Goal: Task Accomplishment & Management: Complete application form

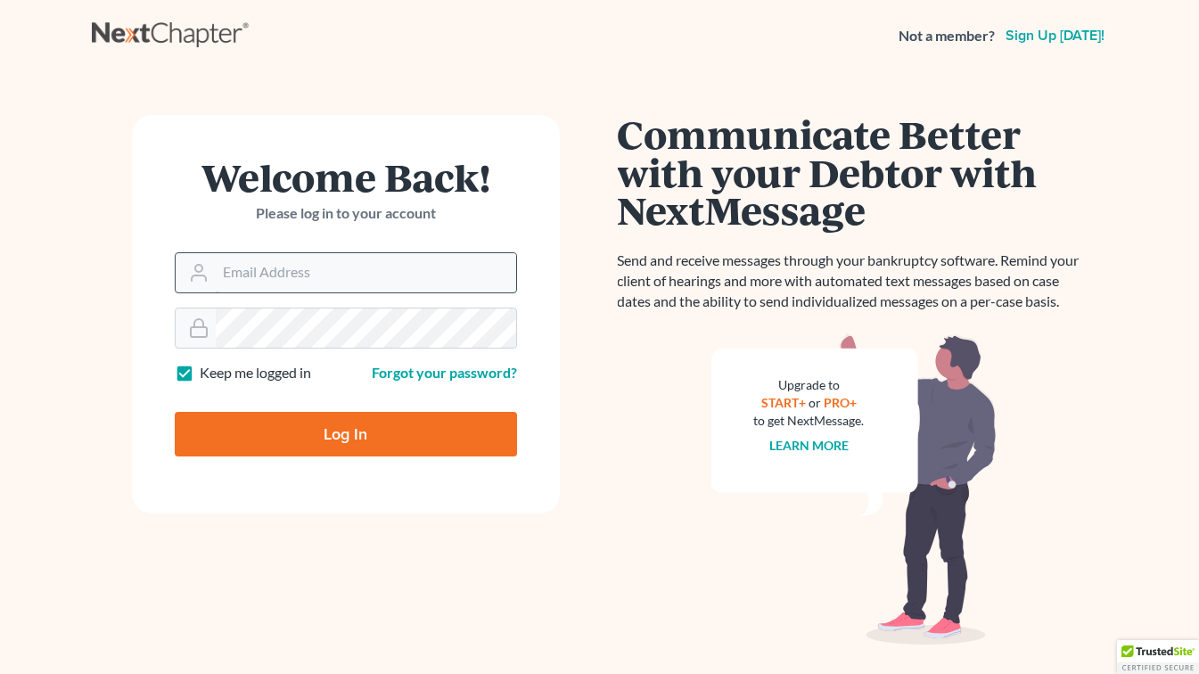
drag, startPoint x: 267, startPoint y: 279, endPoint x: 284, endPoint y: 278, distance: 16.1
click at [267, 279] on input "Email Address" at bounding box center [366, 272] width 300 height 39
type input "[EMAIL_ADDRESS][DOMAIN_NAME]"
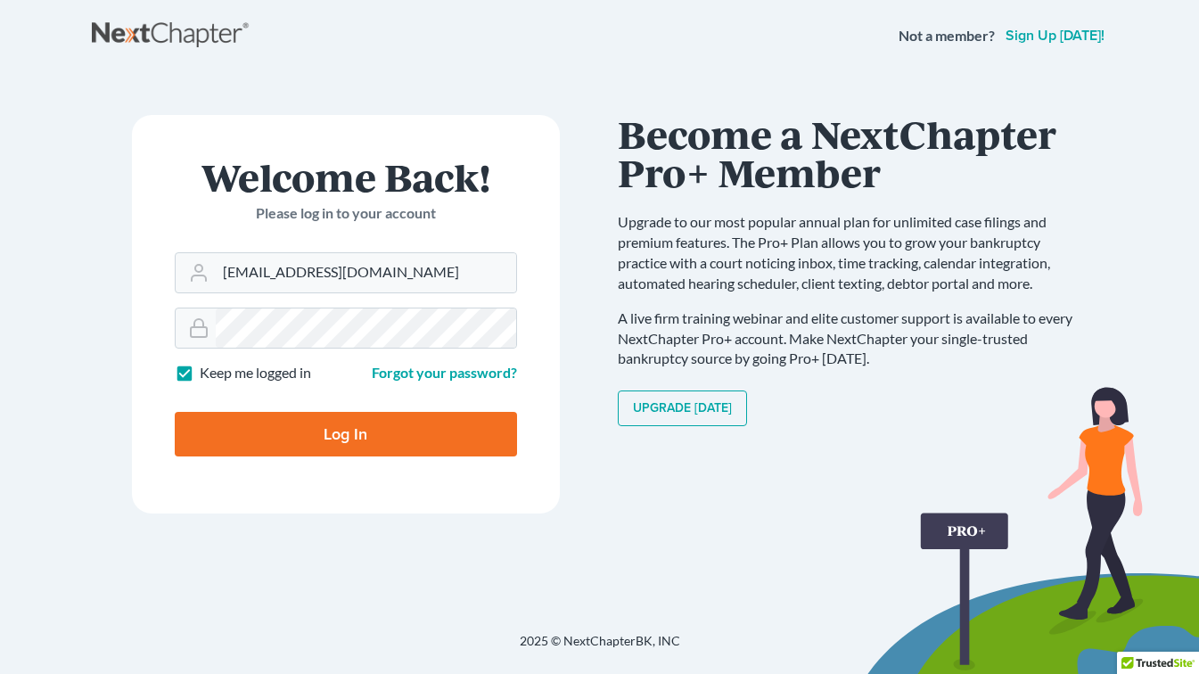
click at [326, 429] on input "Log In" at bounding box center [346, 434] width 342 height 45
type input "Thinking..."
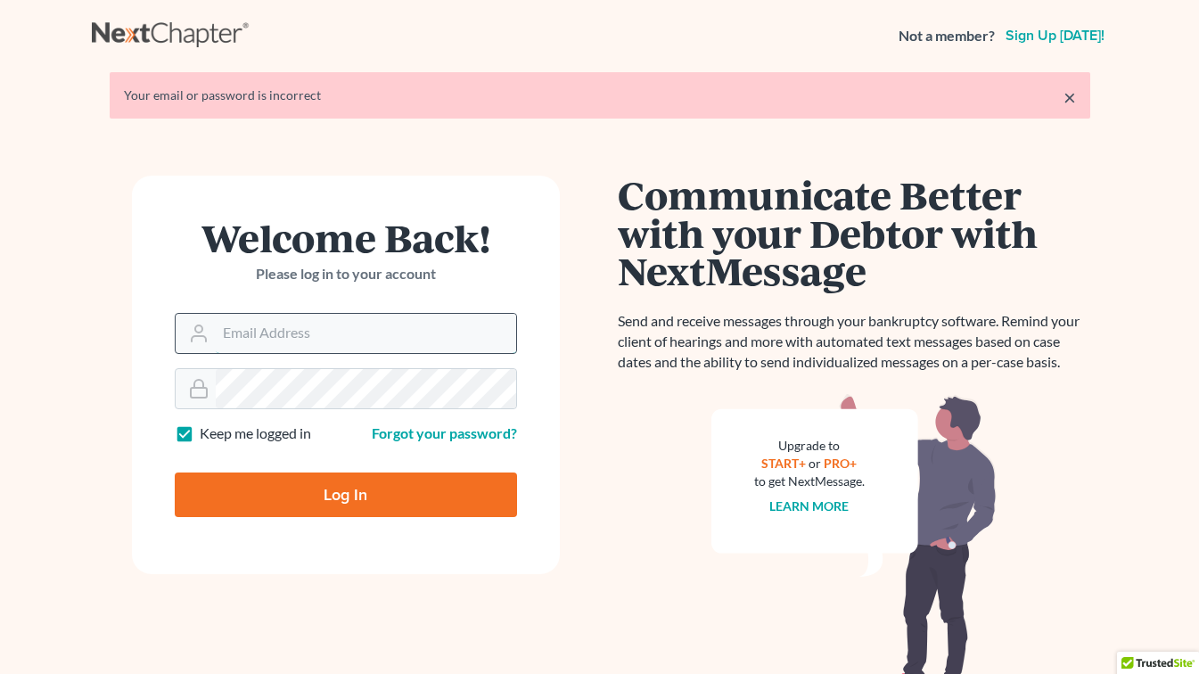
click at [397, 336] on input "Email Address" at bounding box center [366, 333] width 300 height 39
type input "[EMAIL_ADDRESS][DOMAIN_NAME]"
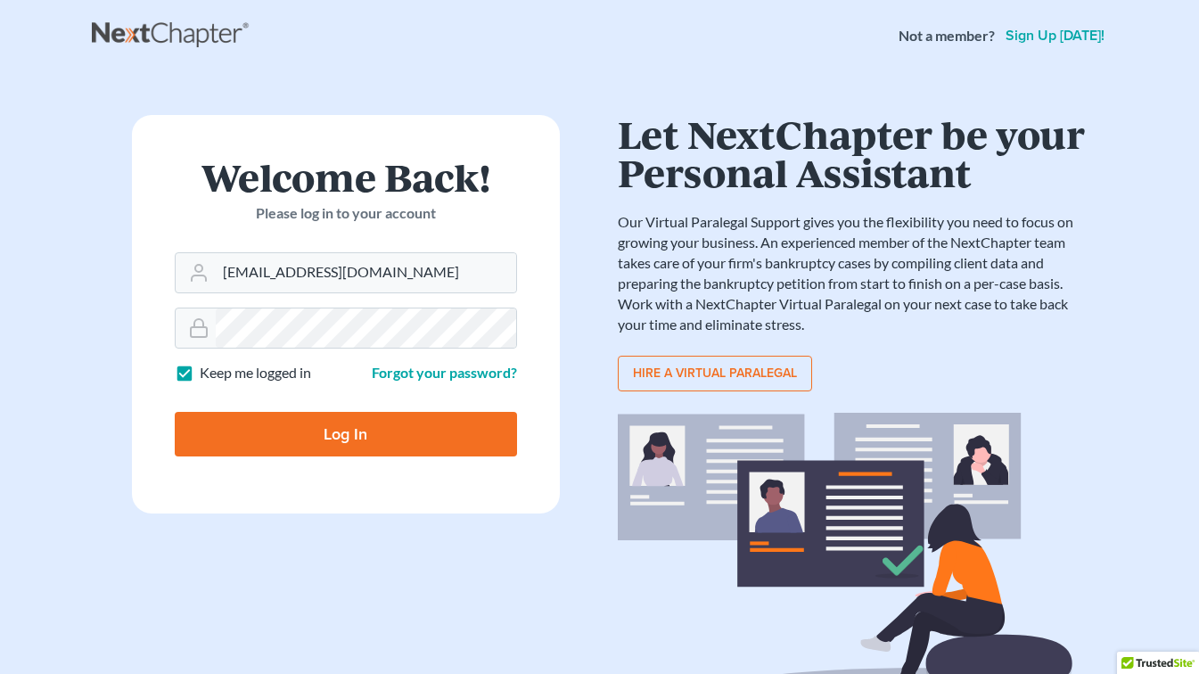
click at [342, 434] on input "Log In" at bounding box center [346, 434] width 342 height 45
type input "Thinking..."
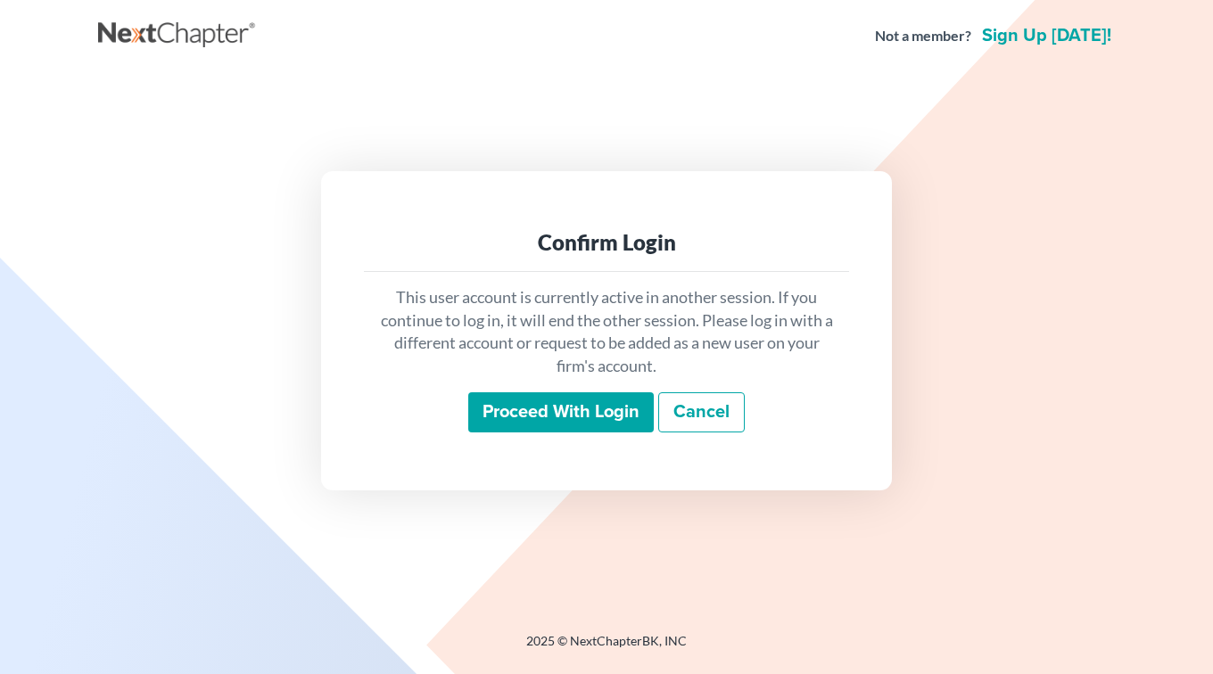
click at [544, 407] on input "Proceed with login" at bounding box center [560, 412] width 185 height 41
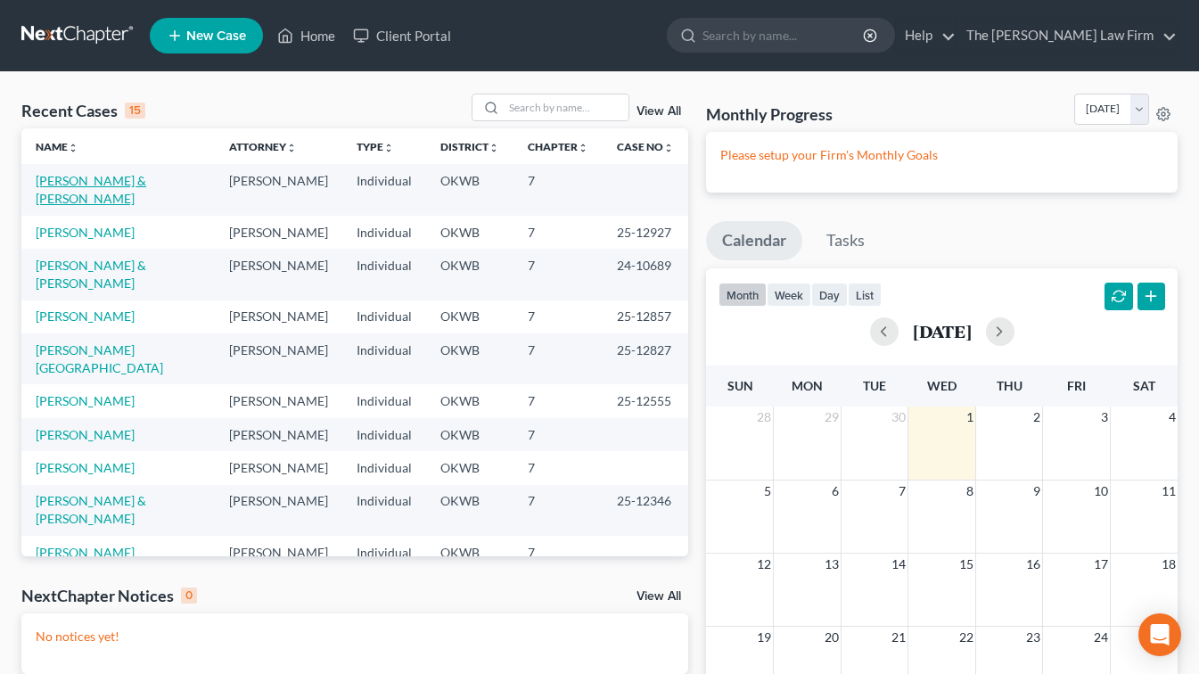
click at [78, 178] on link "[PERSON_NAME] & [PERSON_NAME]" at bounding box center [91, 189] width 111 height 33
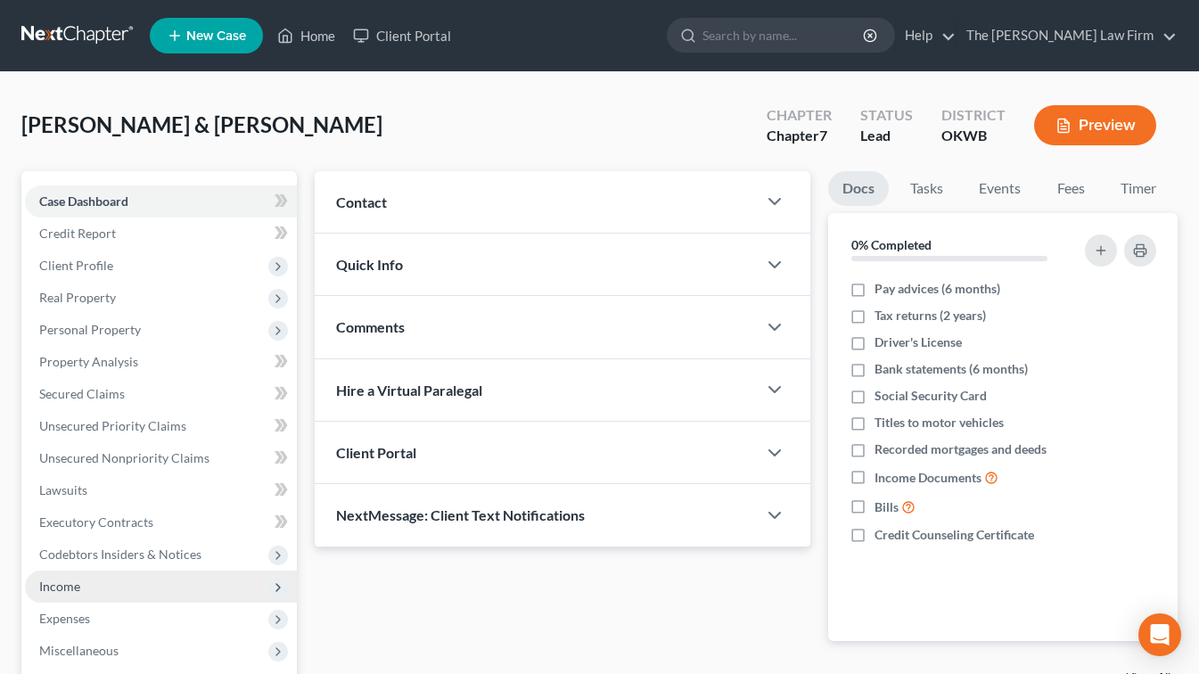
click at [55, 593] on span "Income" at bounding box center [59, 586] width 41 height 15
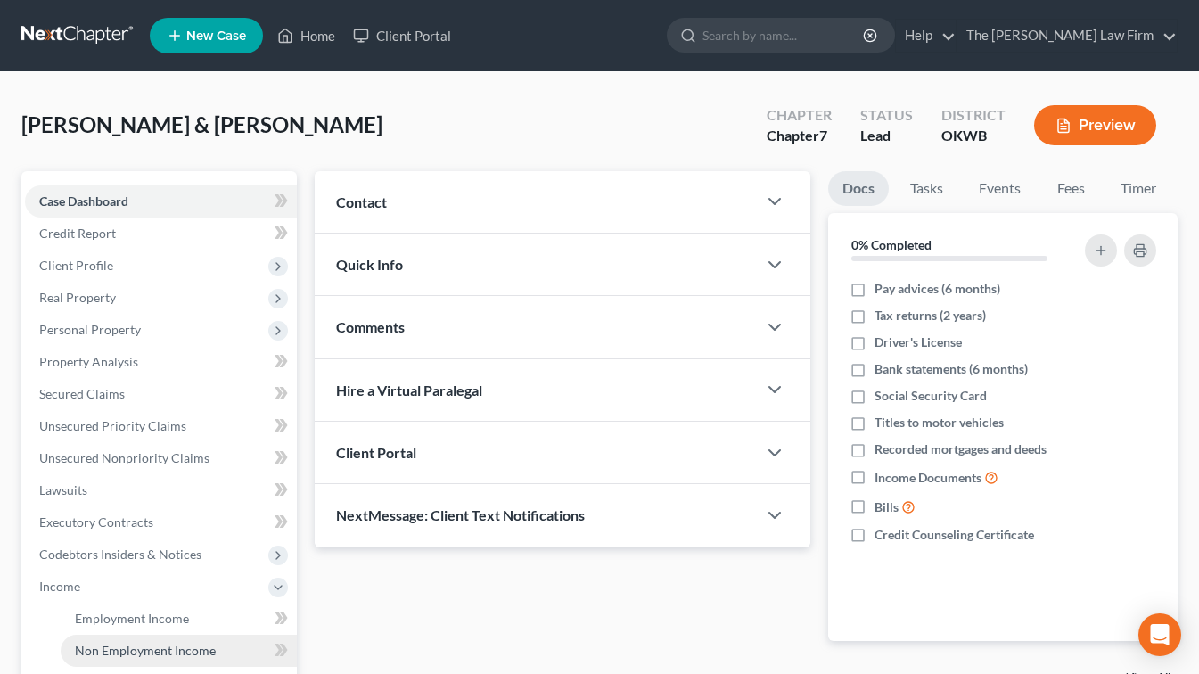
click at [134, 643] on span "Non Employment Income" at bounding box center [145, 650] width 141 height 15
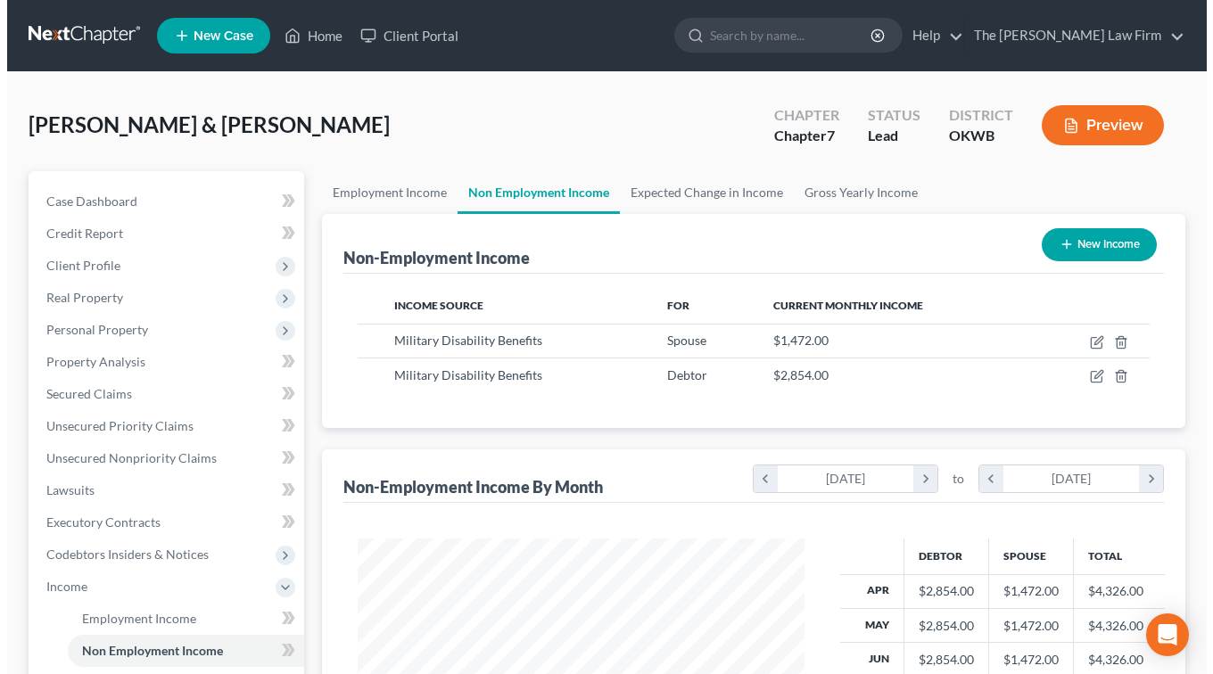
scroll to position [319, 482]
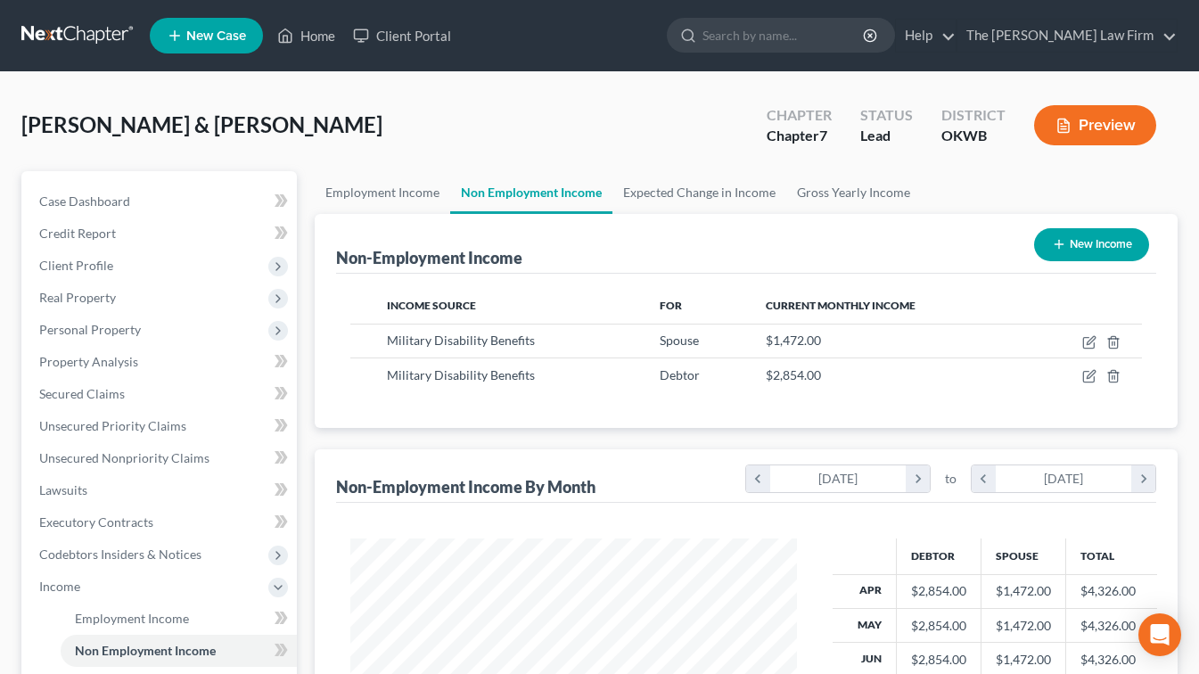
click at [1086, 243] on button "New Income" at bounding box center [1091, 244] width 115 height 33
select select "0"
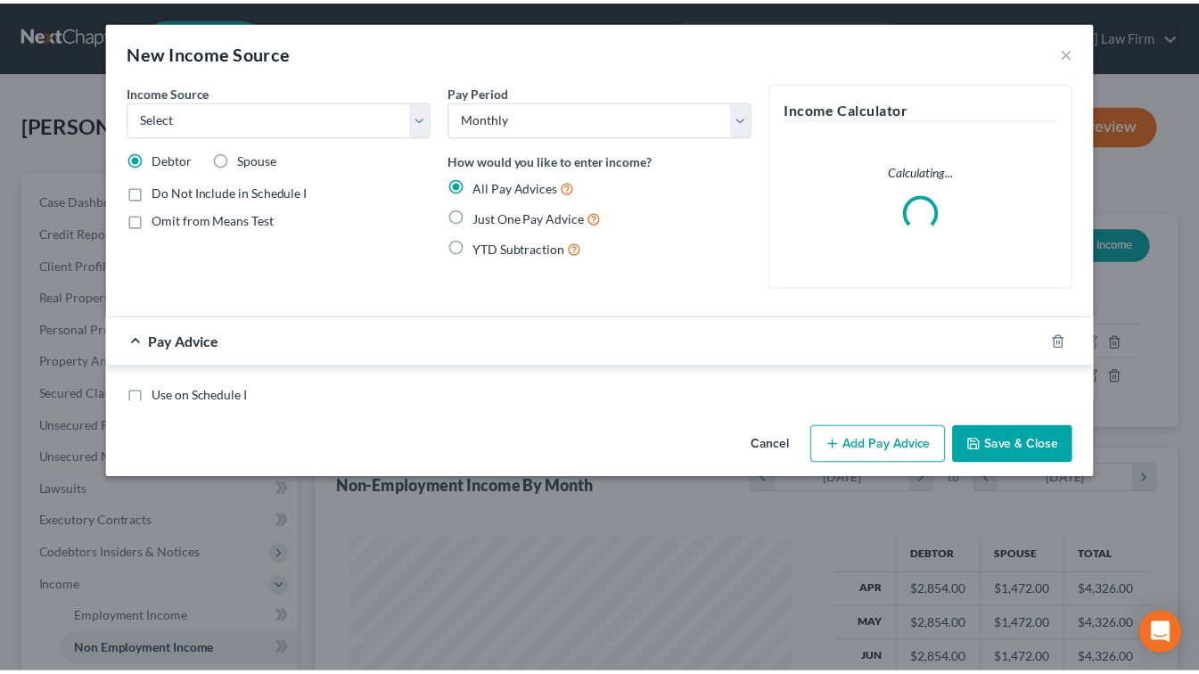
scroll to position [319, 488]
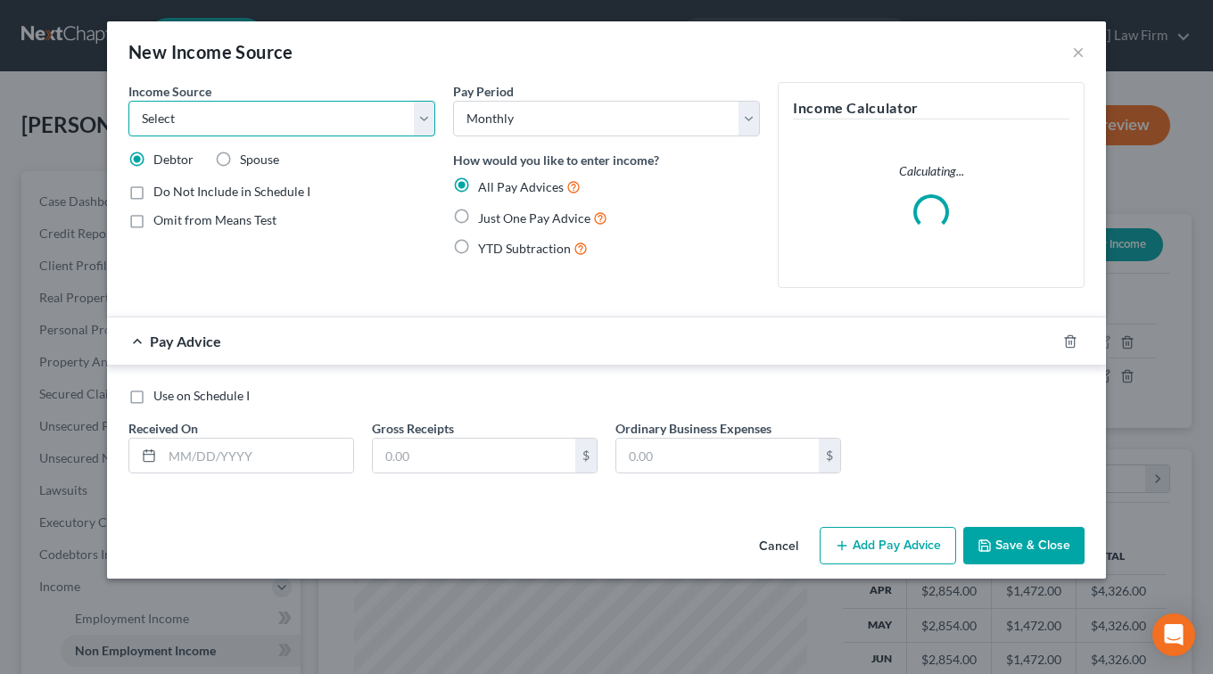
click at [245, 121] on select "Select Unemployment Disability (from employer) Pension Retirement Social Securi…" at bounding box center [281, 119] width 307 height 36
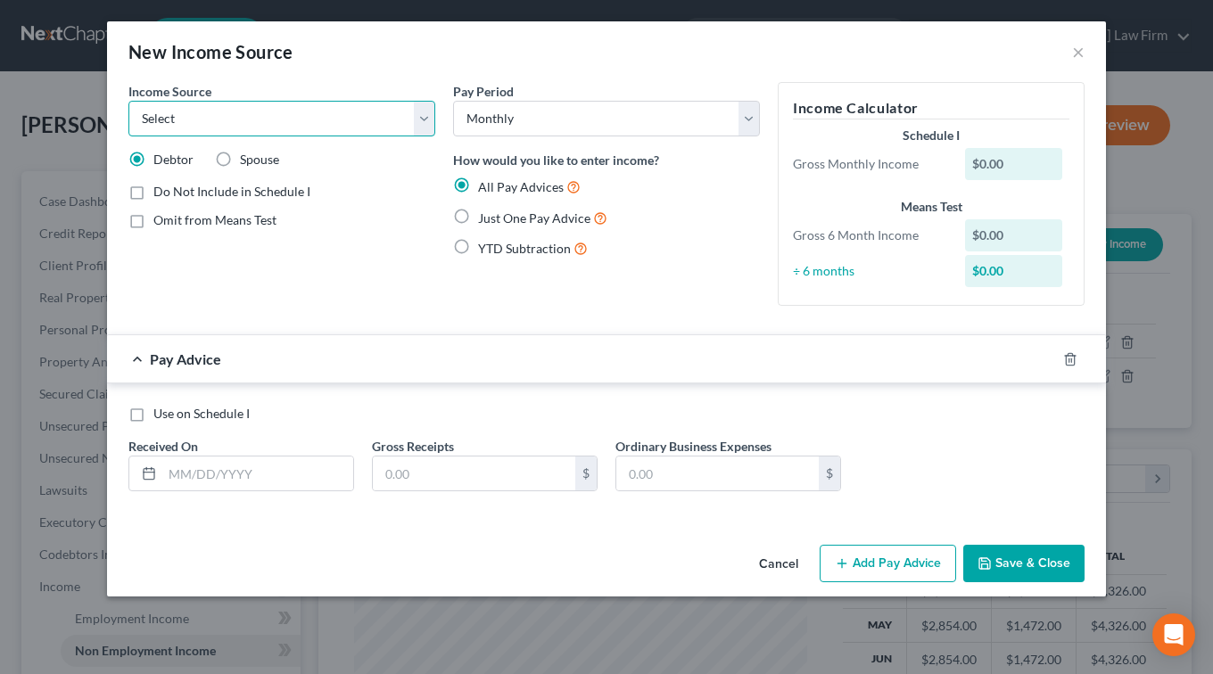
select select "4"
click at [128, 101] on select "Select Unemployment Disability (from employer) Pension Retirement Social Securi…" at bounding box center [281, 119] width 307 height 36
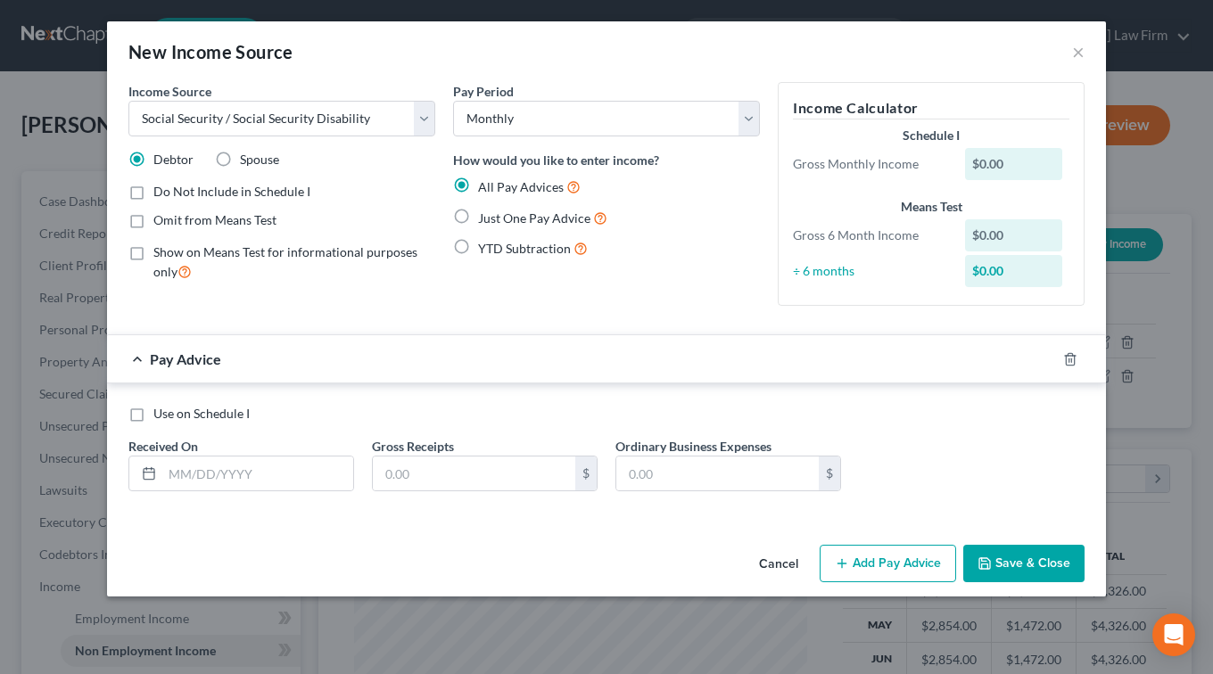
click at [240, 159] on label "Spouse" at bounding box center [259, 160] width 39 height 18
click at [247, 159] on input "Spouse" at bounding box center [253, 157] width 12 height 12
radio input "true"
click at [153, 222] on label "Omit from Means Test" at bounding box center [214, 220] width 123 height 18
click at [160, 222] on input "Omit from Means Test" at bounding box center [166, 217] width 12 height 12
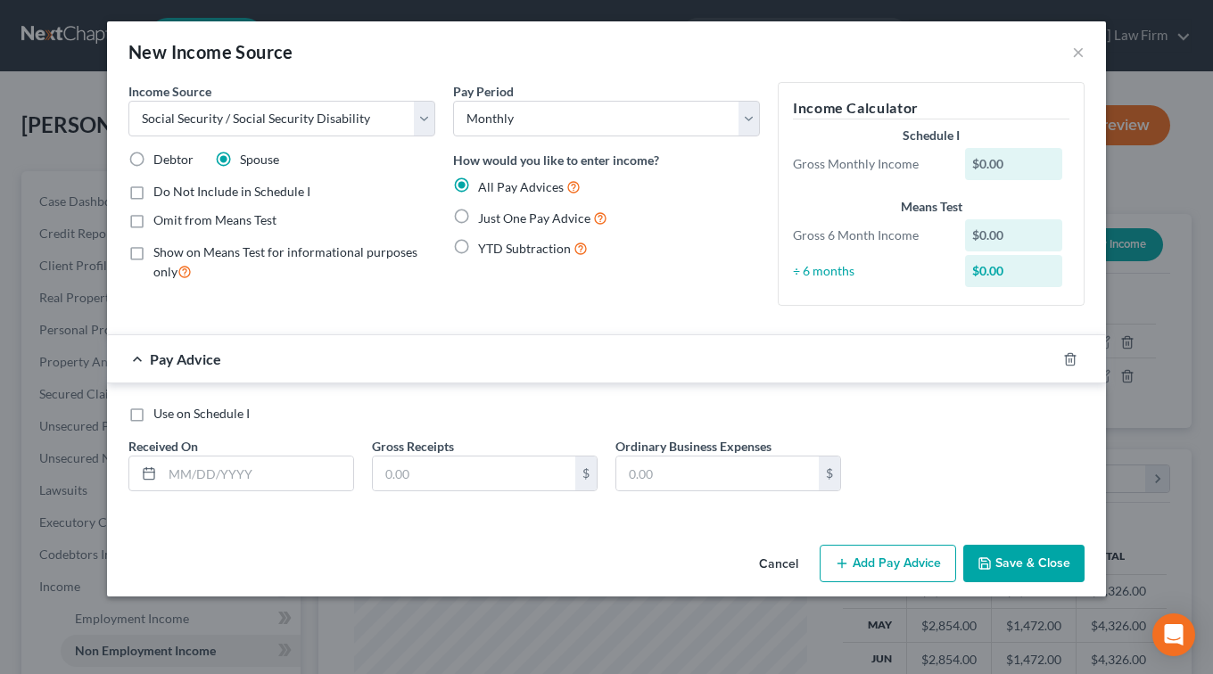
checkbox input "true"
click at [512, 219] on span "Just One Pay Advice" at bounding box center [534, 217] width 112 height 15
click at [497, 219] on input "Just One Pay Advice" at bounding box center [491, 214] width 12 height 12
radio input "true"
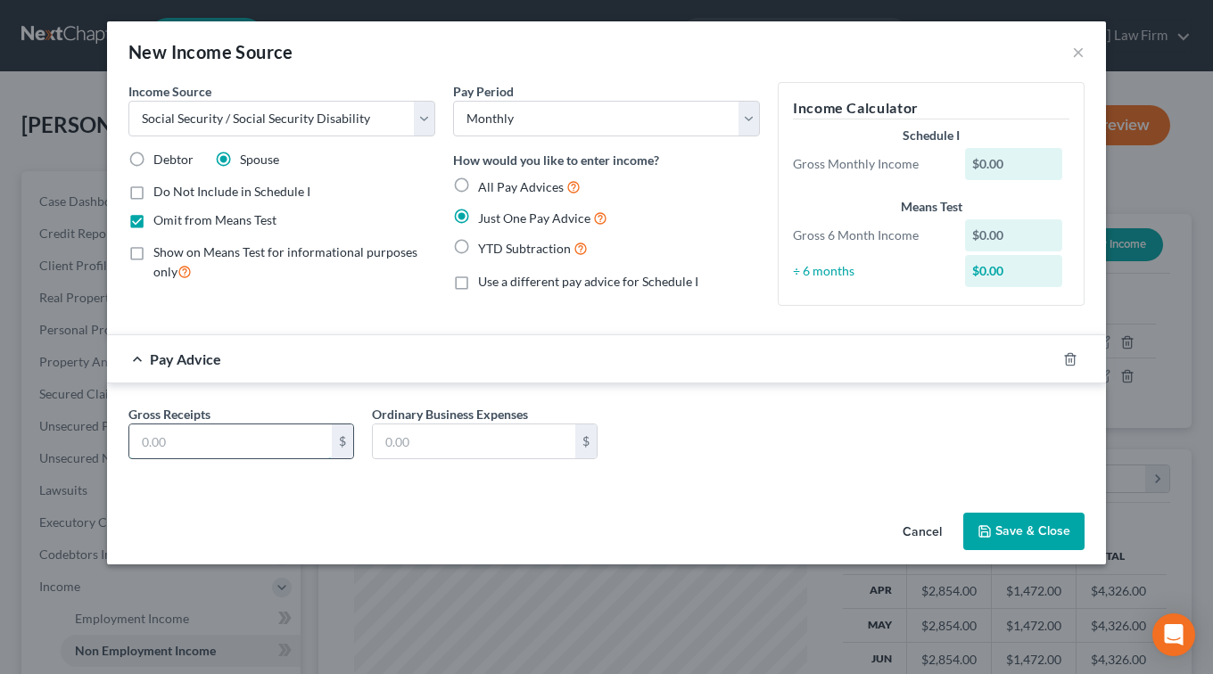
click at [267, 445] on input "text" at bounding box center [230, 441] width 202 height 34
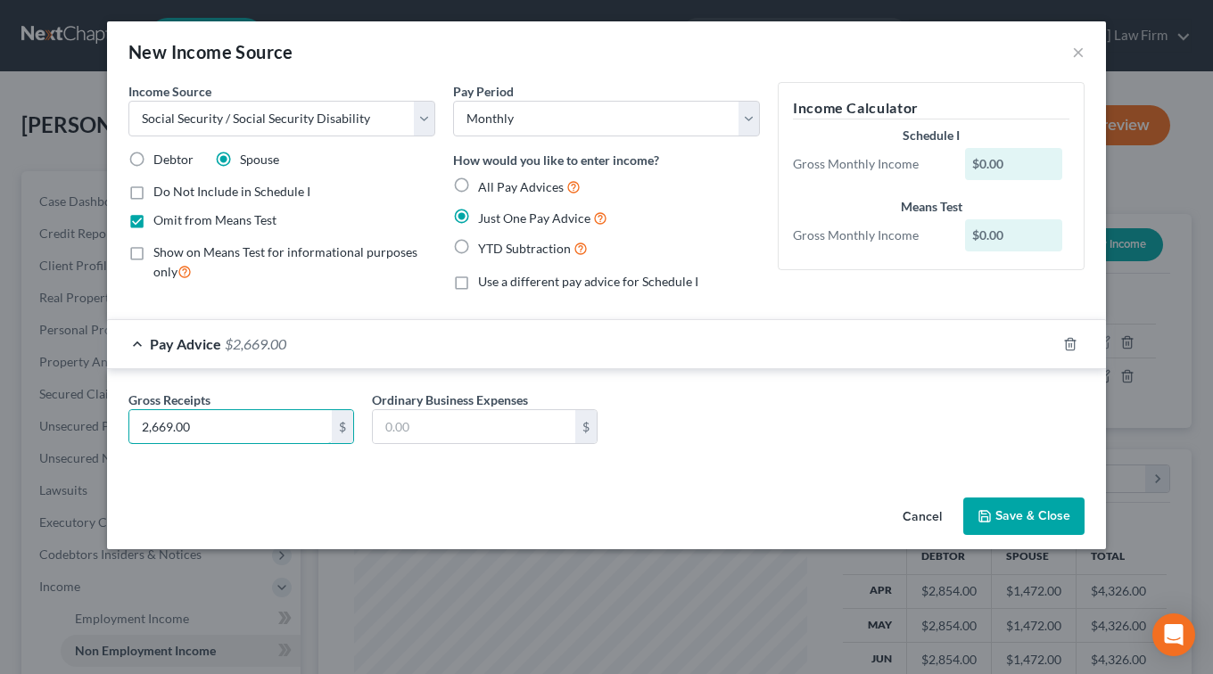
type input "2,669.00"
click at [1019, 511] on button "Save & Close" at bounding box center [1023, 516] width 121 height 37
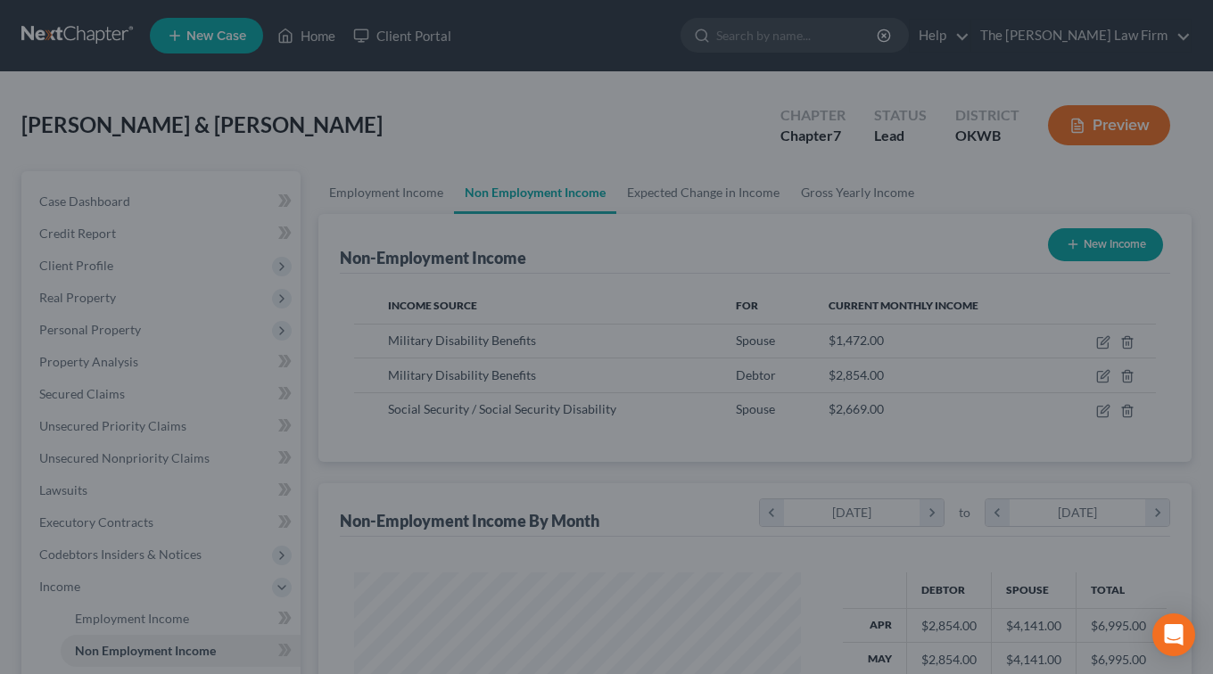
scroll to position [891314, 891152]
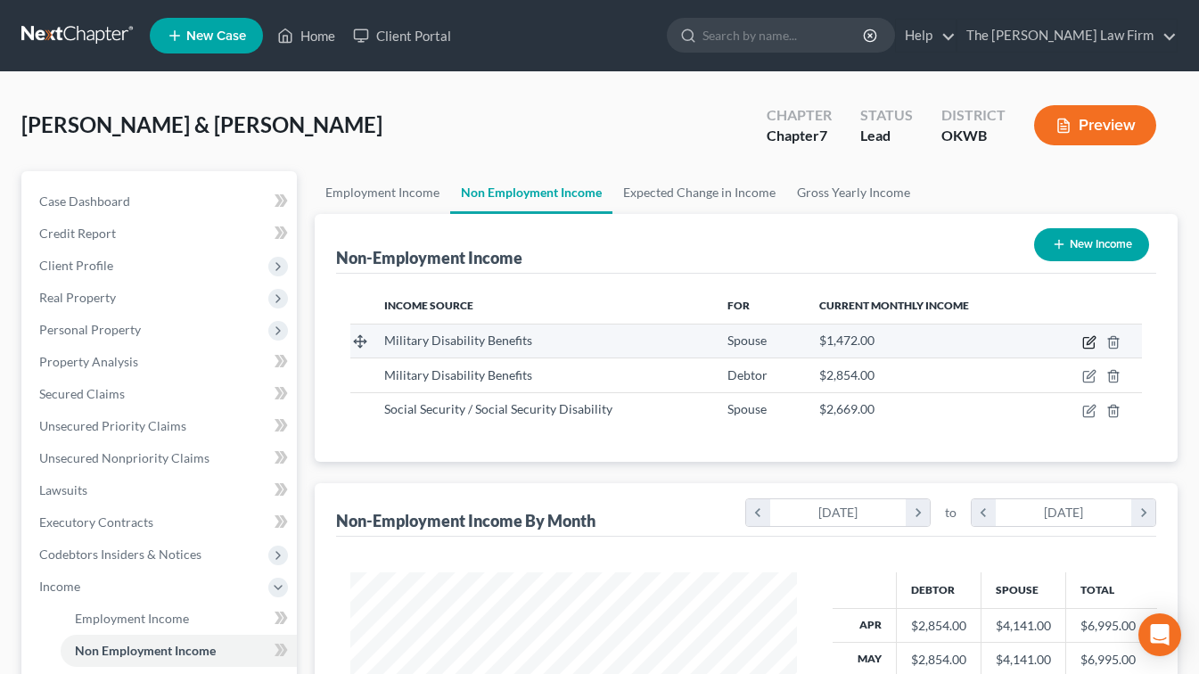
click at [1084, 341] on icon "button" at bounding box center [1089, 342] width 14 height 14
select select "12"
select select "0"
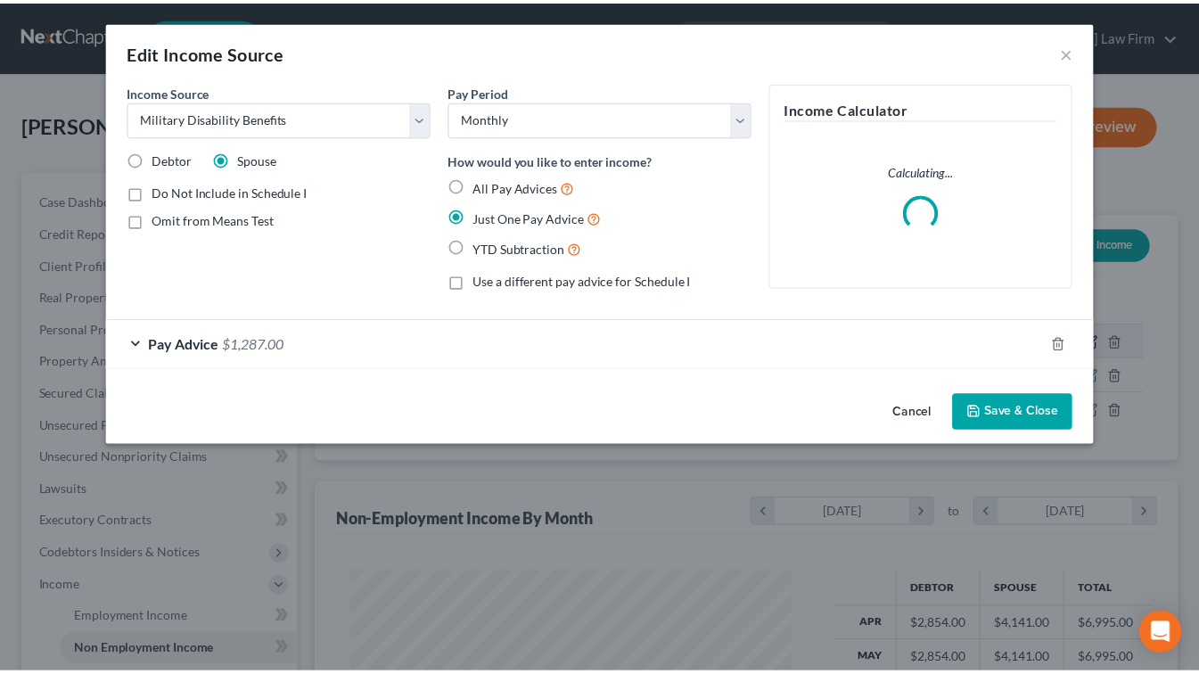
scroll to position [319, 488]
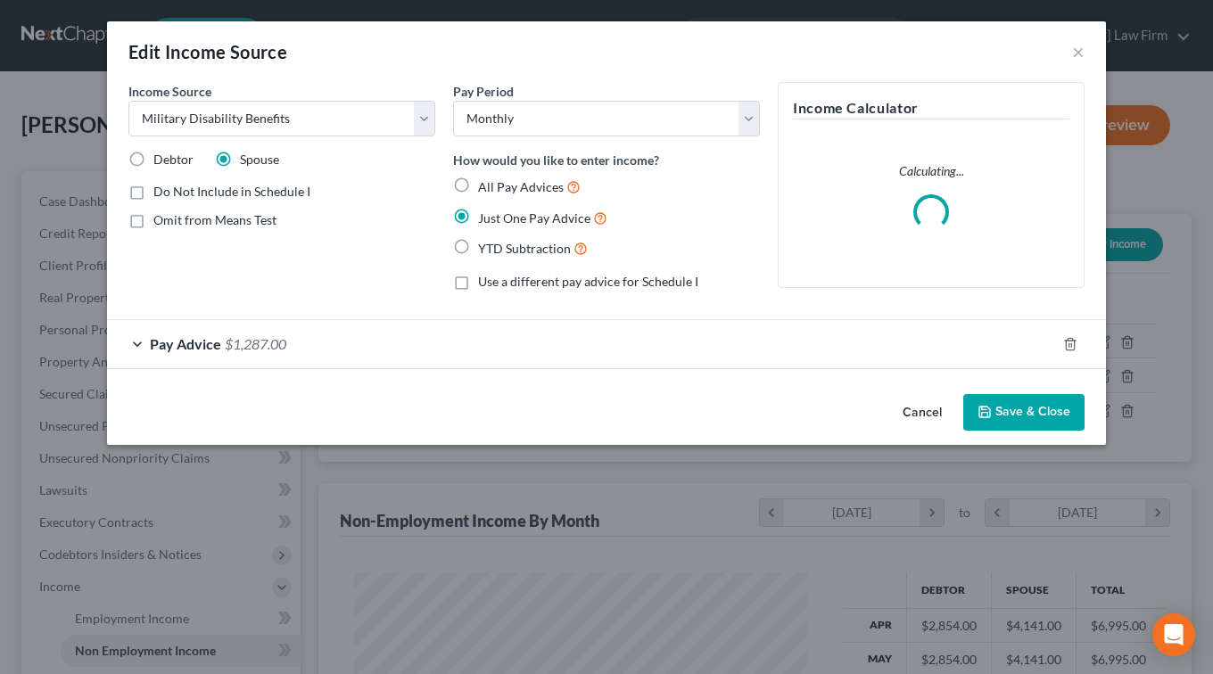
click at [153, 223] on label "Omit from Means Test" at bounding box center [214, 220] width 123 height 18
click at [160, 223] on input "Omit from Means Test" at bounding box center [166, 217] width 12 height 12
checkbox input "true"
click at [1004, 414] on button "Save & Close" at bounding box center [1023, 412] width 121 height 37
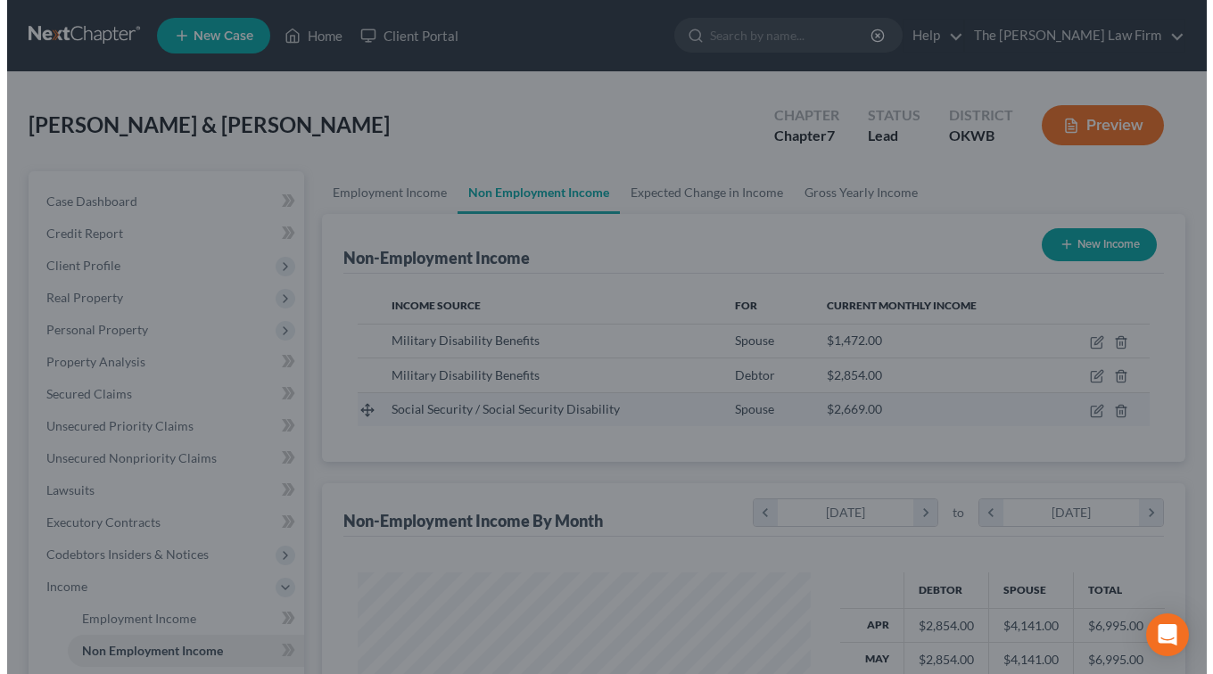
scroll to position [891314, 891152]
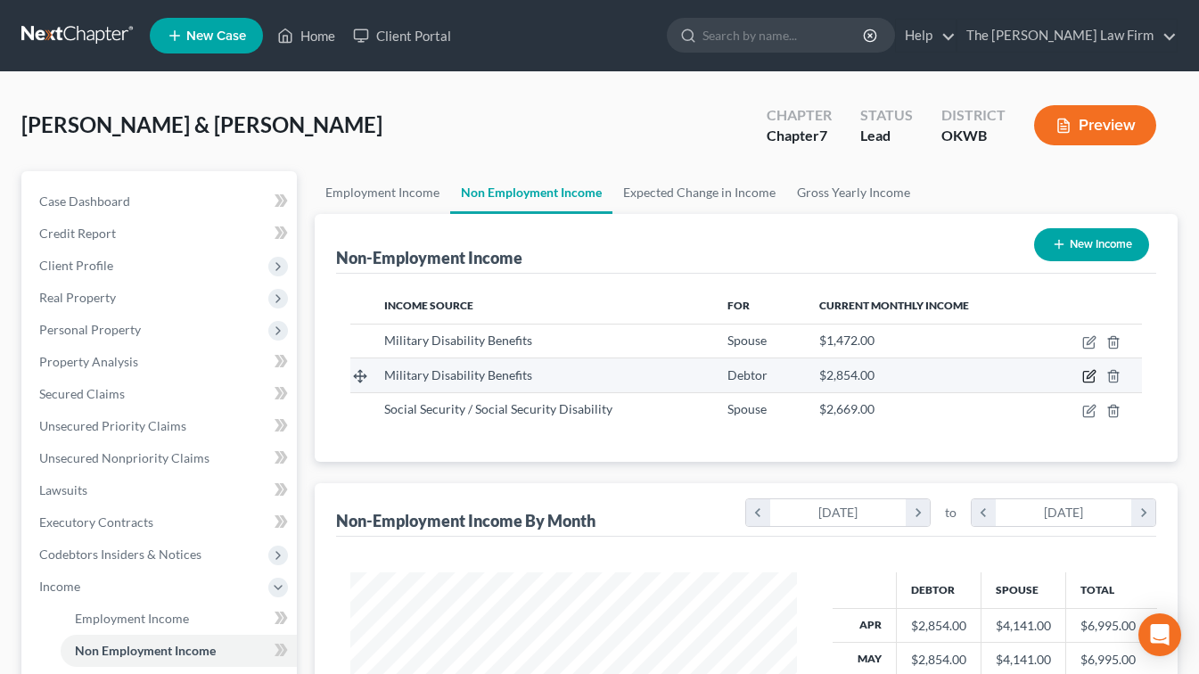
click at [1087, 378] on icon "button" at bounding box center [1089, 376] width 14 height 14
select select "12"
select select "0"
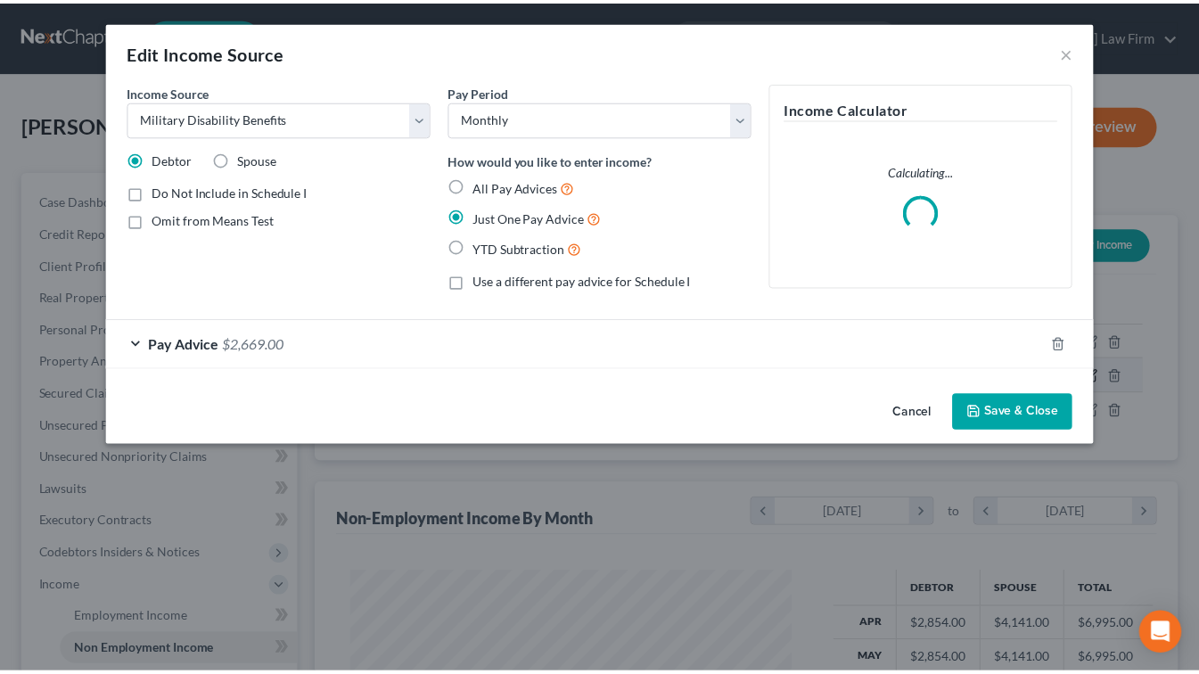
scroll to position [319, 488]
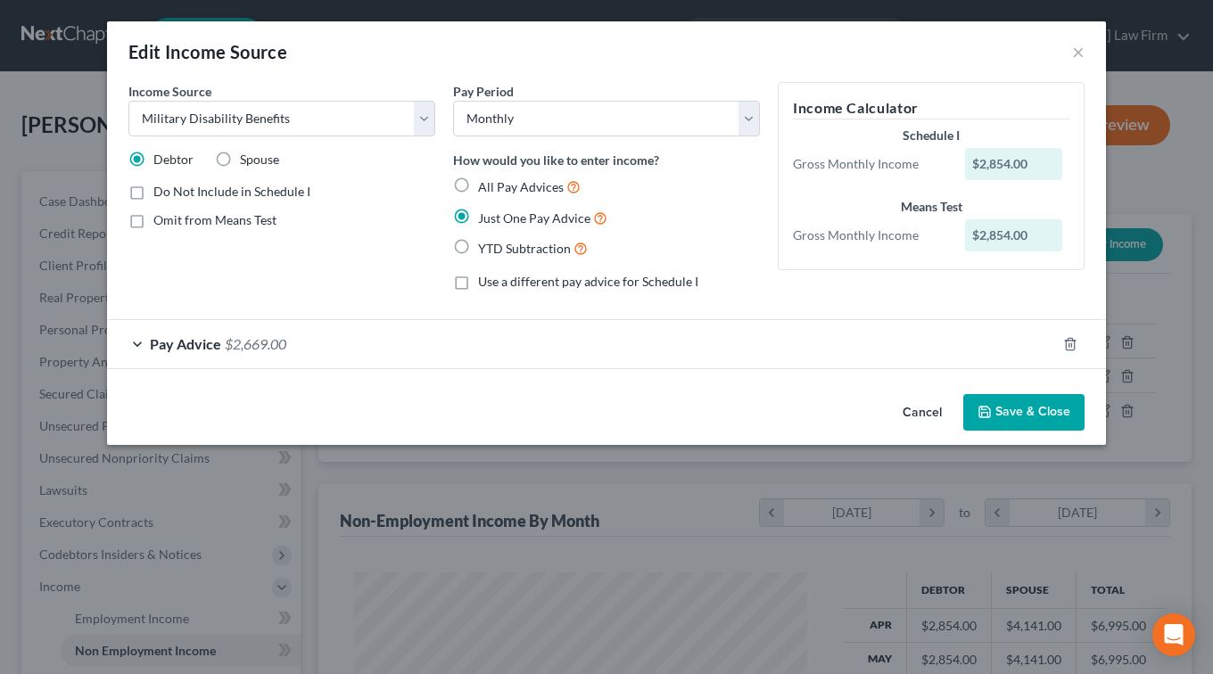
click at [153, 218] on label "Omit from Means Test" at bounding box center [214, 220] width 123 height 18
click at [160, 218] on input "Omit from Means Test" at bounding box center [166, 217] width 12 height 12
checkbox input "true"
click at [1021, 401] on button "Save & Close" at bounding box center [1023, 412] width 121 height 37
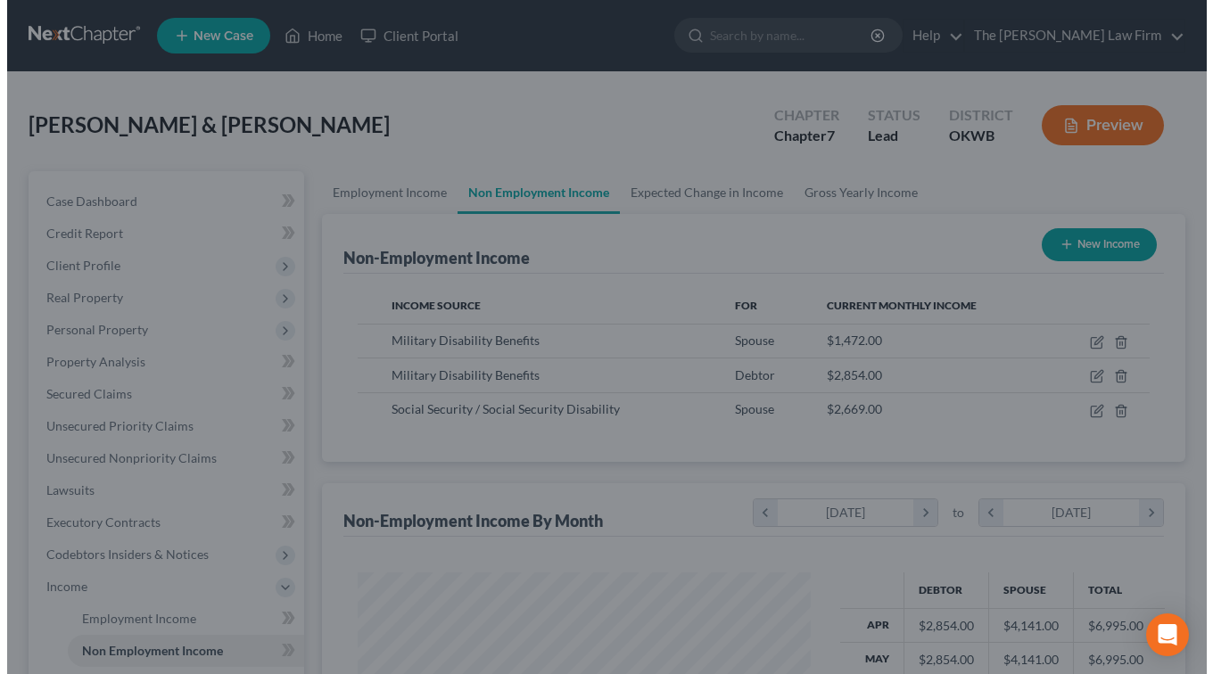
scroll to position [891314, 891152]
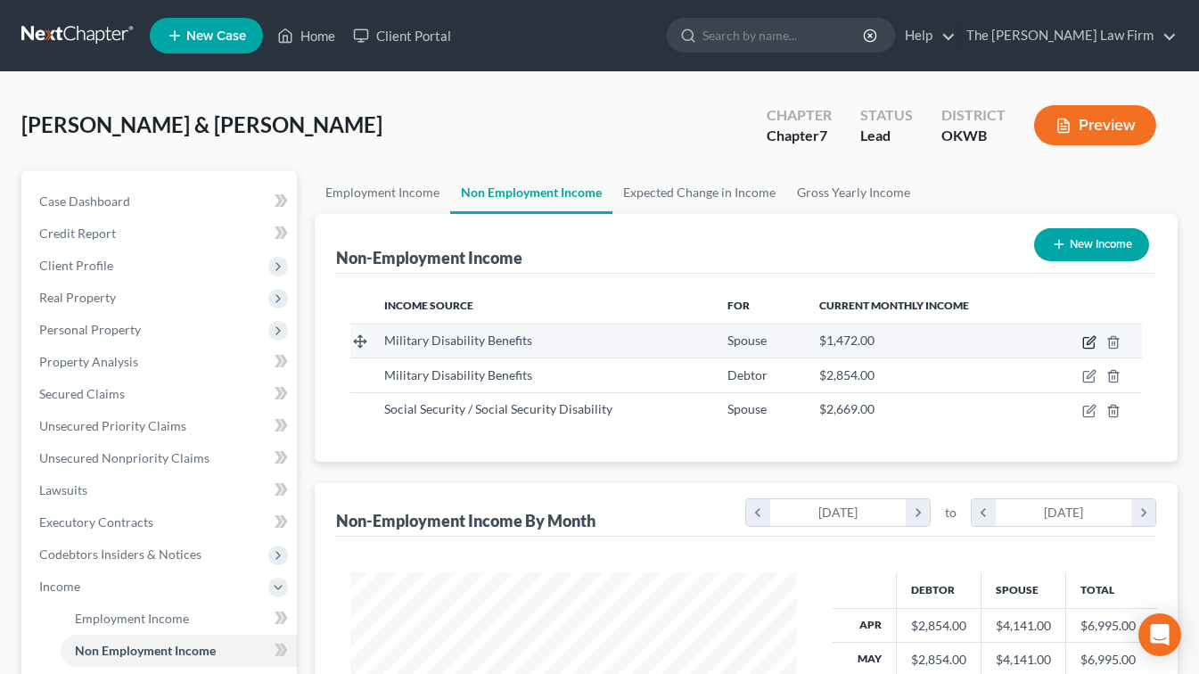
click at [1088, 341] on icon "button" at bounding box center [1089, 342] width 14 height 14
select select "12"
select select "0"
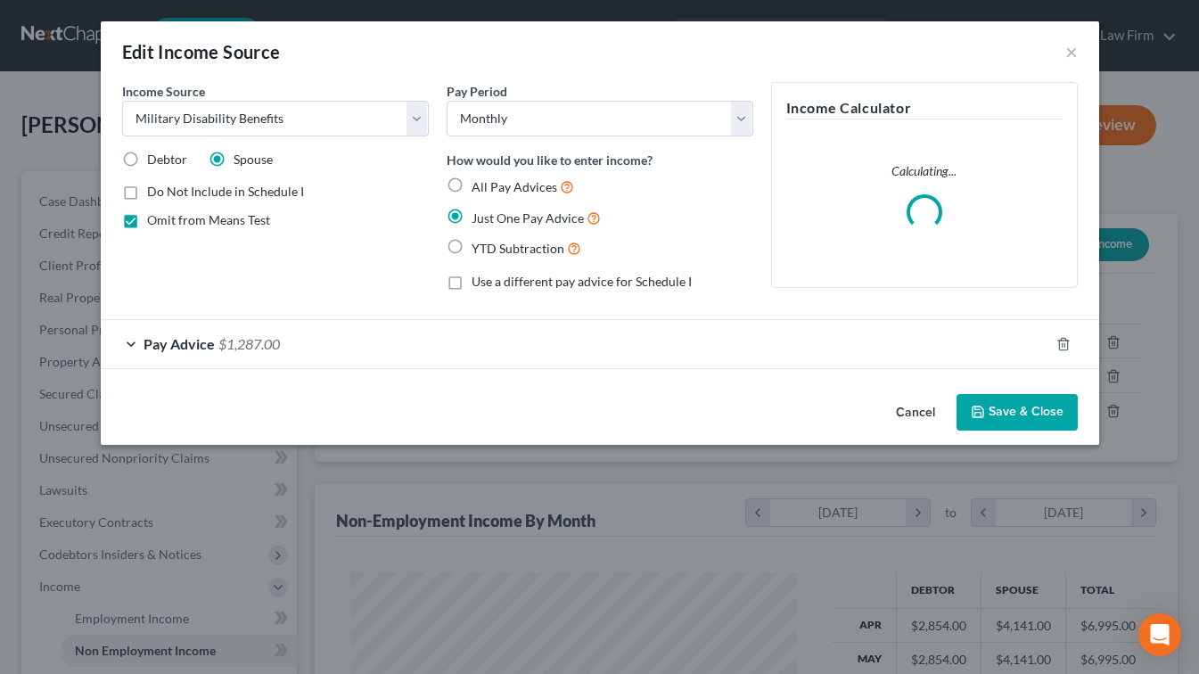
scroll to position [319, 488]
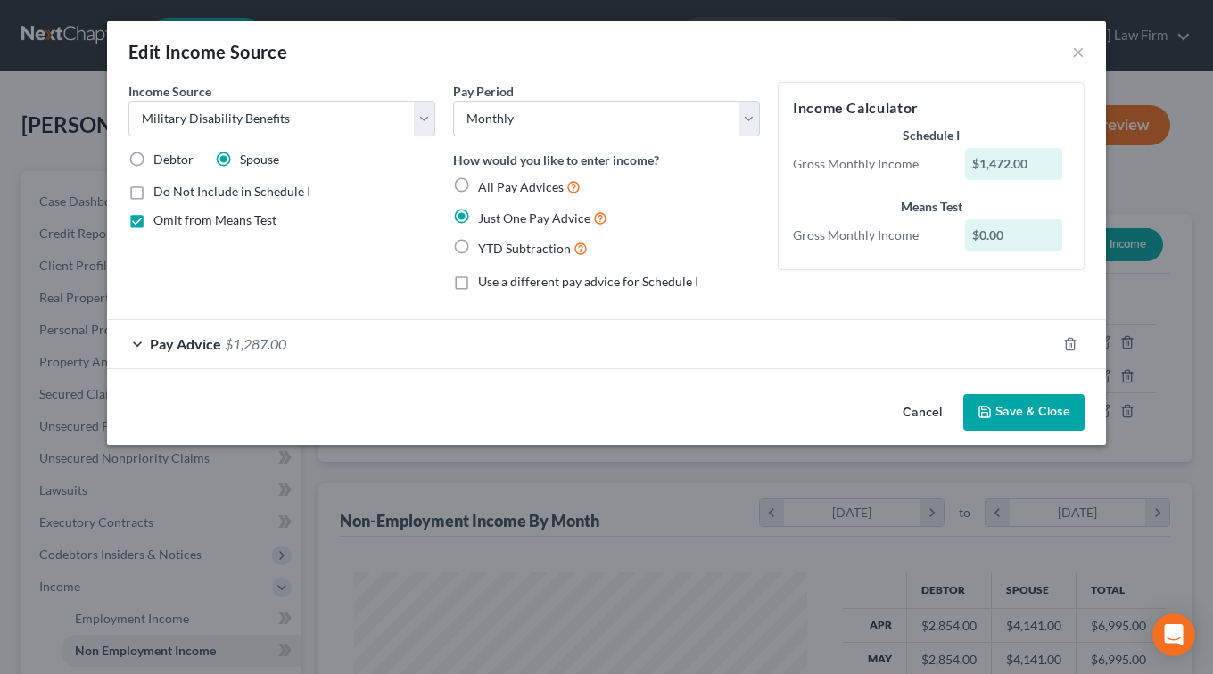
click at [136, 343] on div "Pay Advice $1,287.00" at bounding box center [581, 343] width 949 height 47
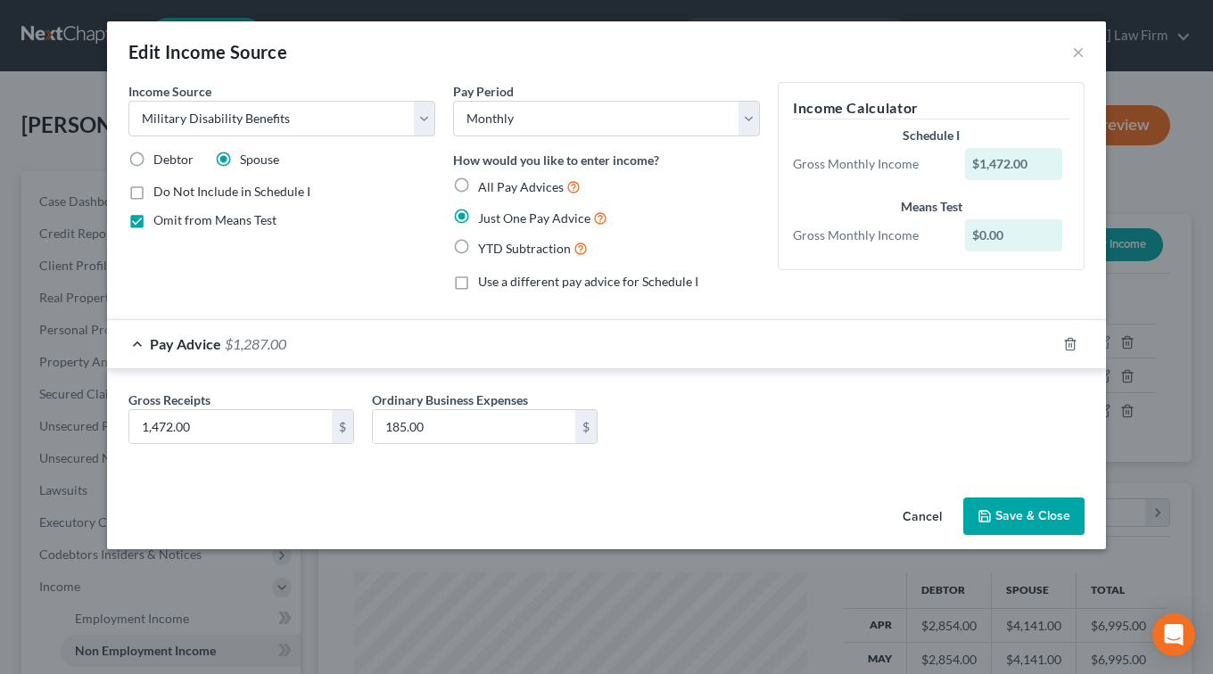
click at [1036, 513] on button "Save & Close" at bounding box center [1023, 516] width 121 height 37
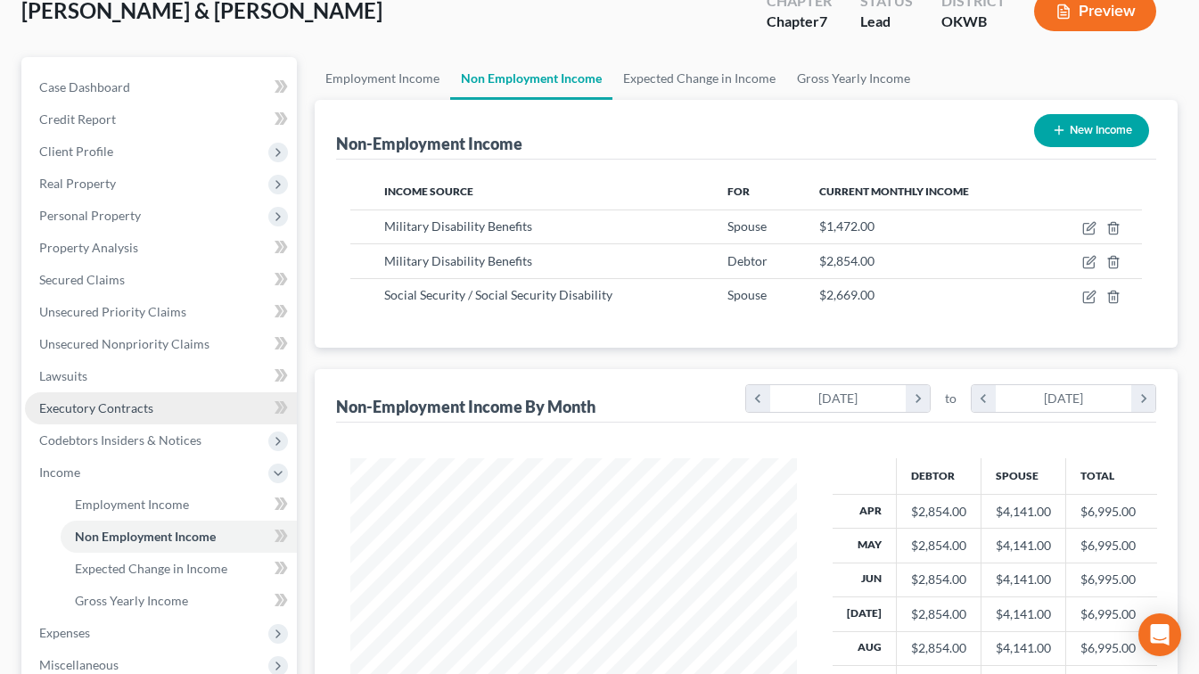
scroll to position [178, 0]
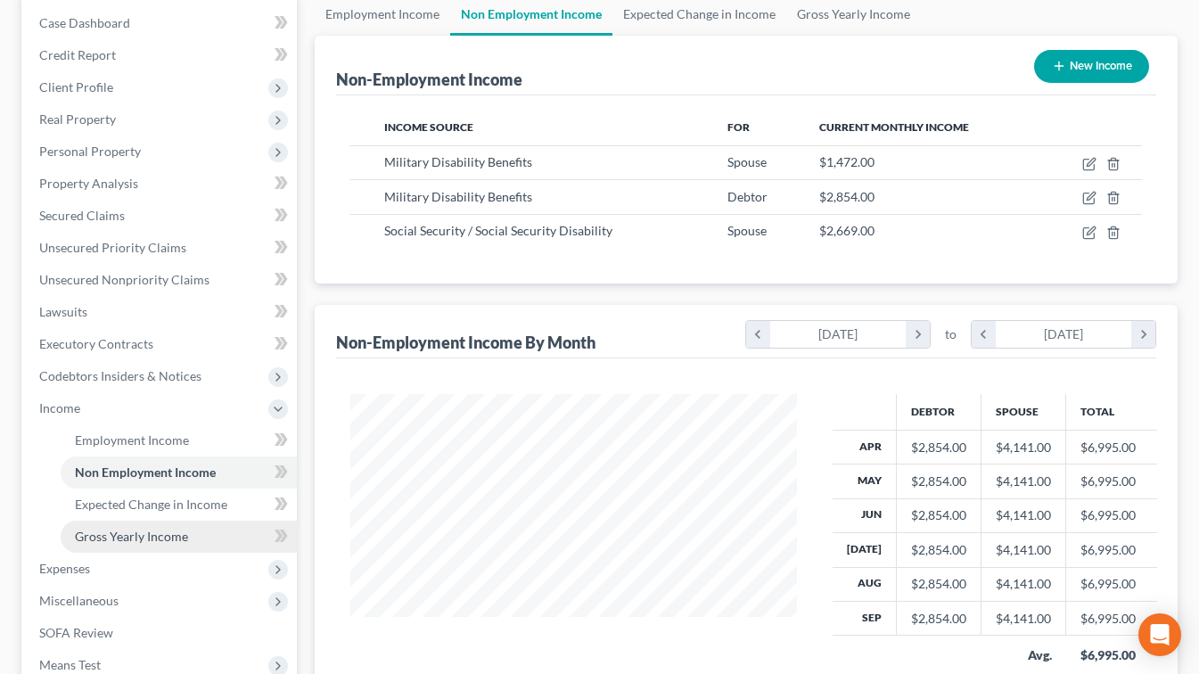
click at [124, 532] on span "Gross Yearly Income" at bounding box center [131, 536] width 113 height 15
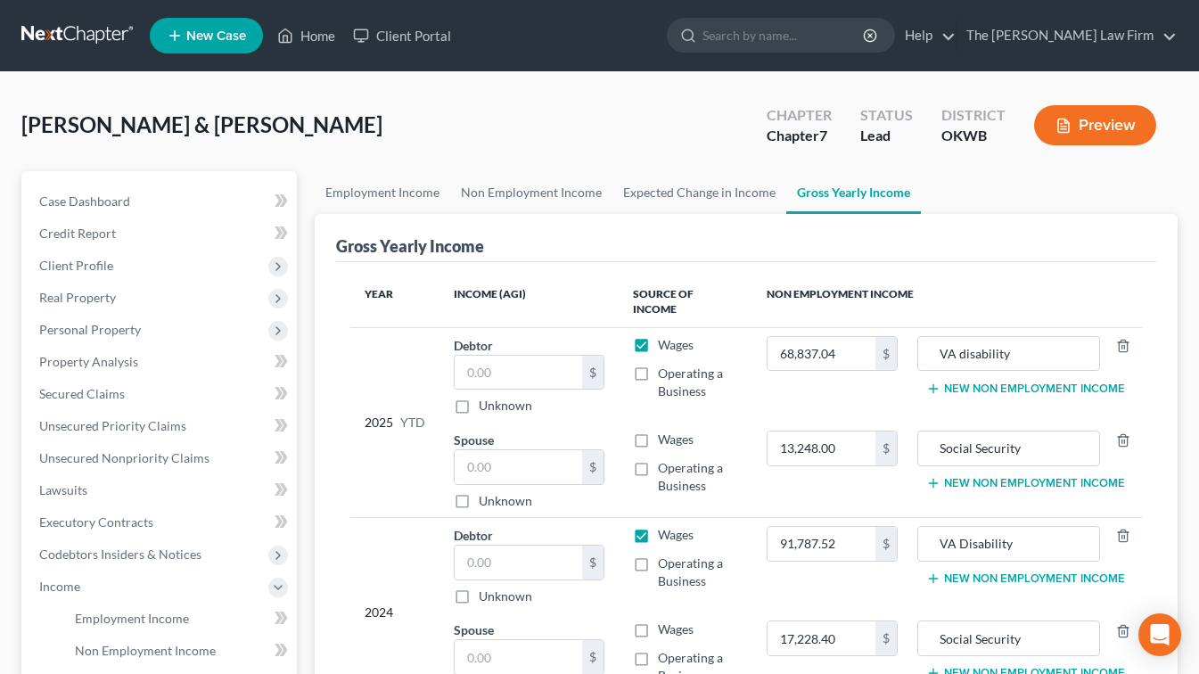
scroll to position [89, 0]
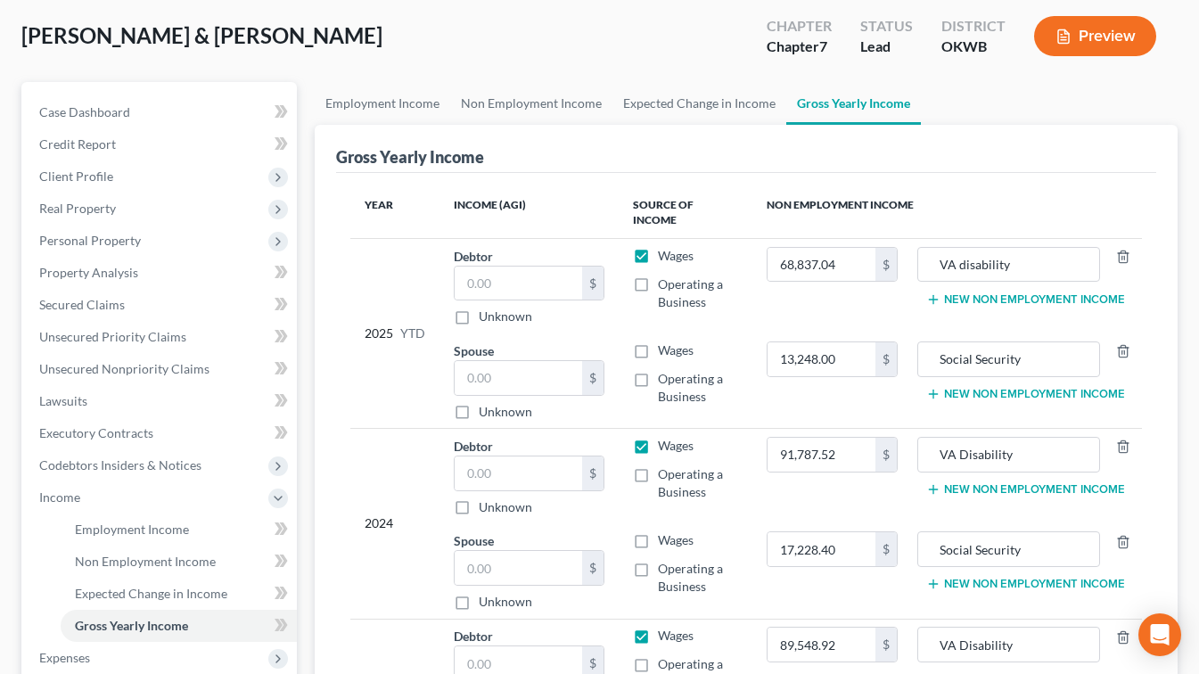
click at [1066, 387] on button "New Non Employment Income" at bounding box center [1025, 394] width 199 height 14
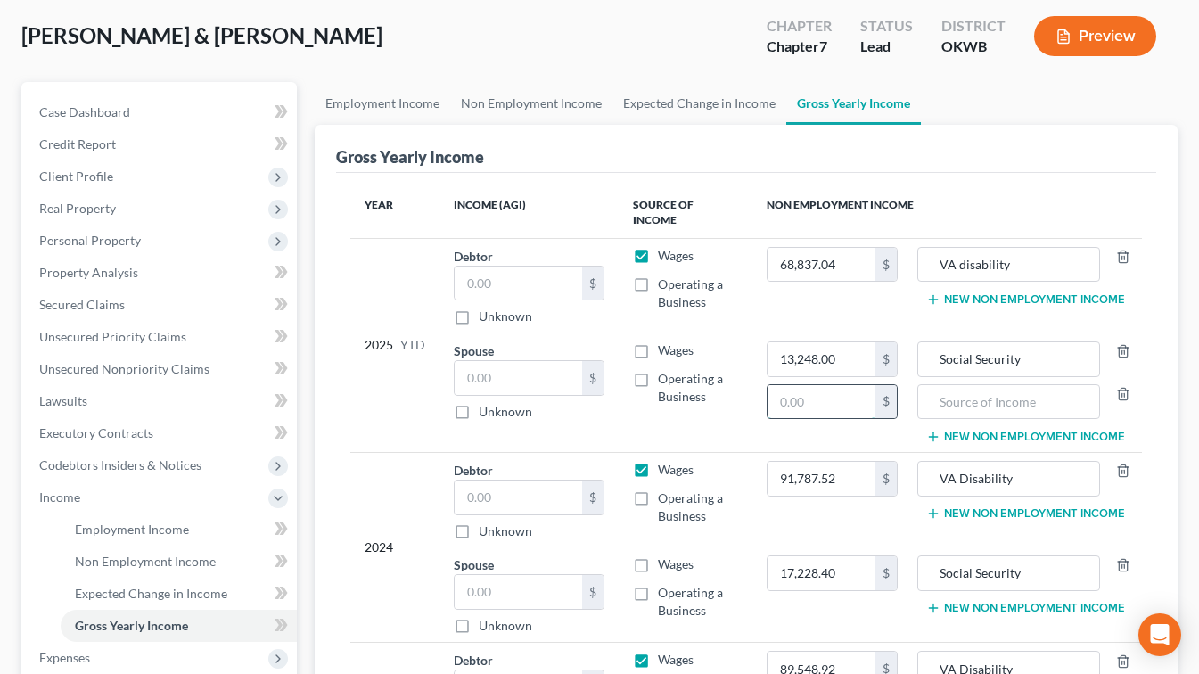
click at [811, 385] on input "text" at bounding box center [822, 402] width 109 height 34
type input "4,794"
type input "2"
type input "v"
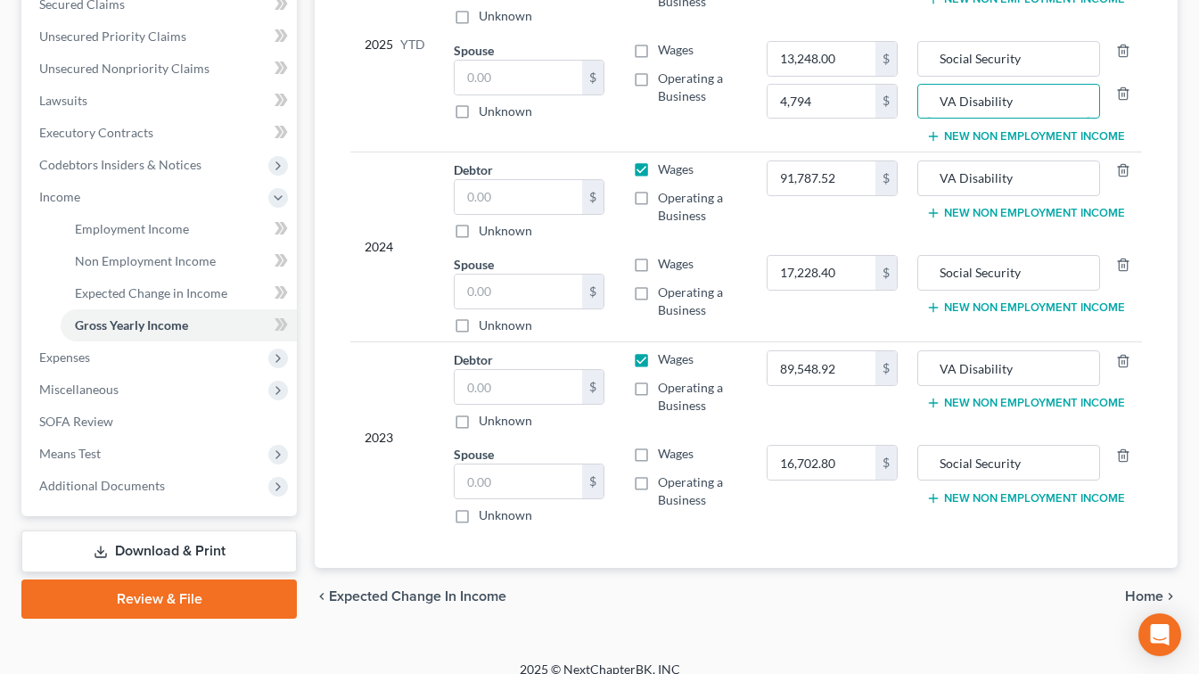
scroll to position [400, 0]
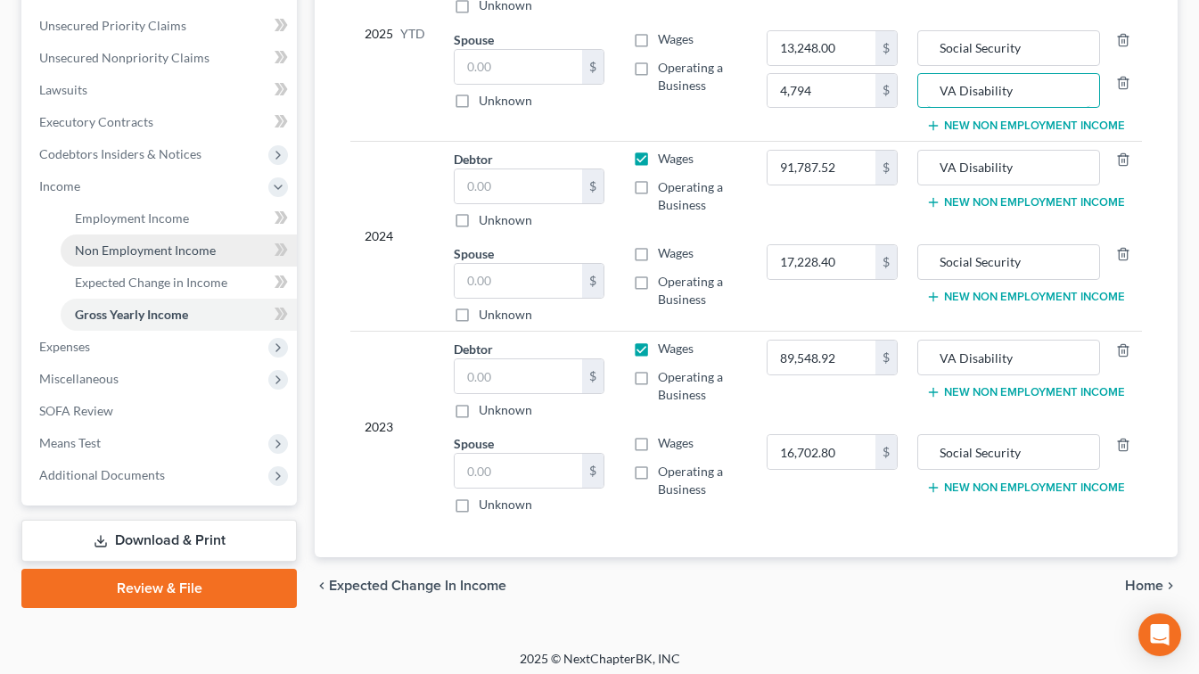
type input "VA Disability"
click at [116, 252] on span "Non Employment Income" at bounding box center [145, 250] width 141 height 15
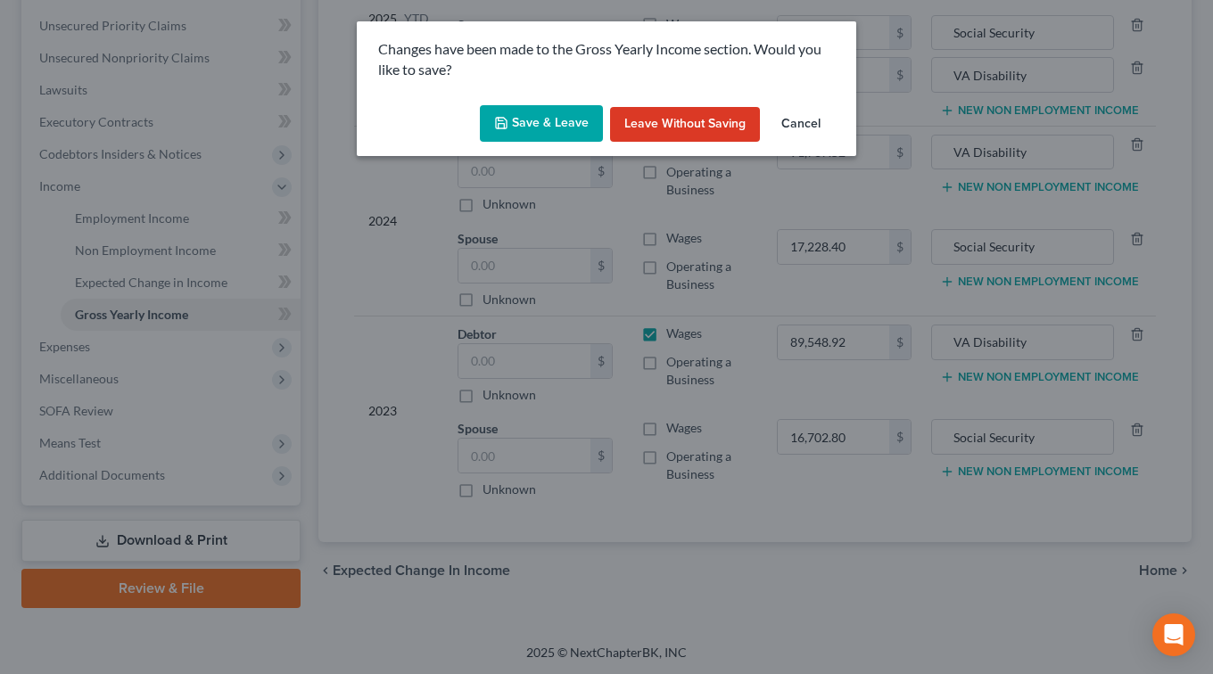
click at [562, 119] on button "Save & Leave" at bounding box center [541, 123] width 123 height 37
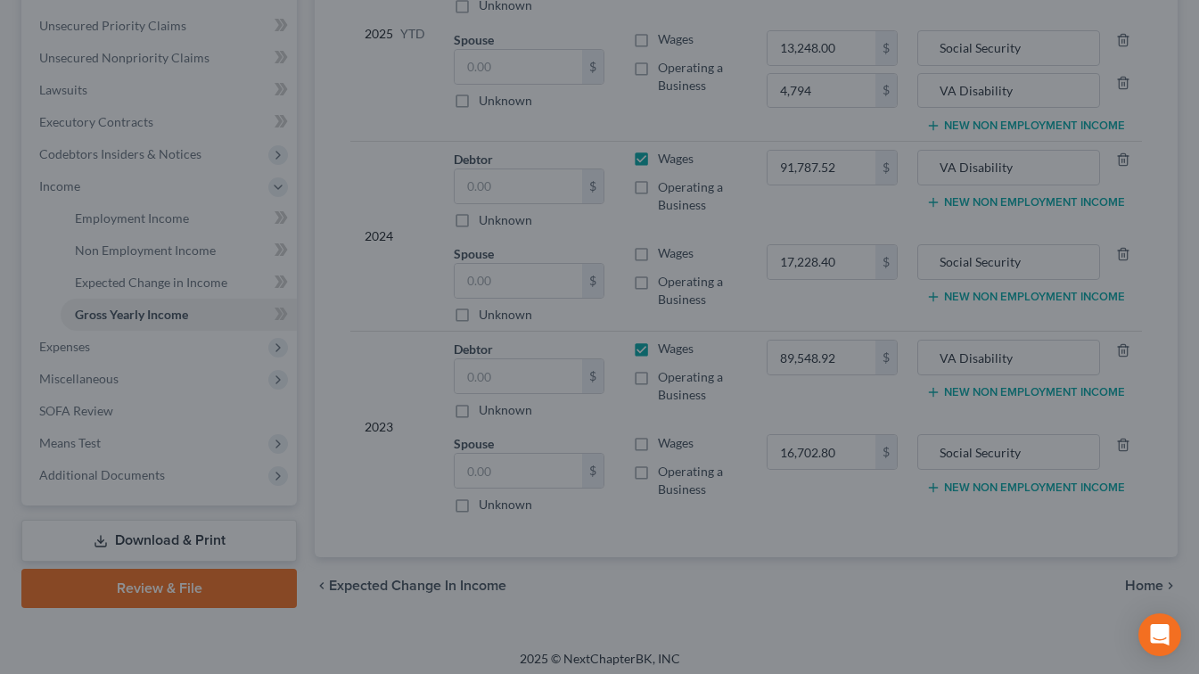
type input "4,794.00"
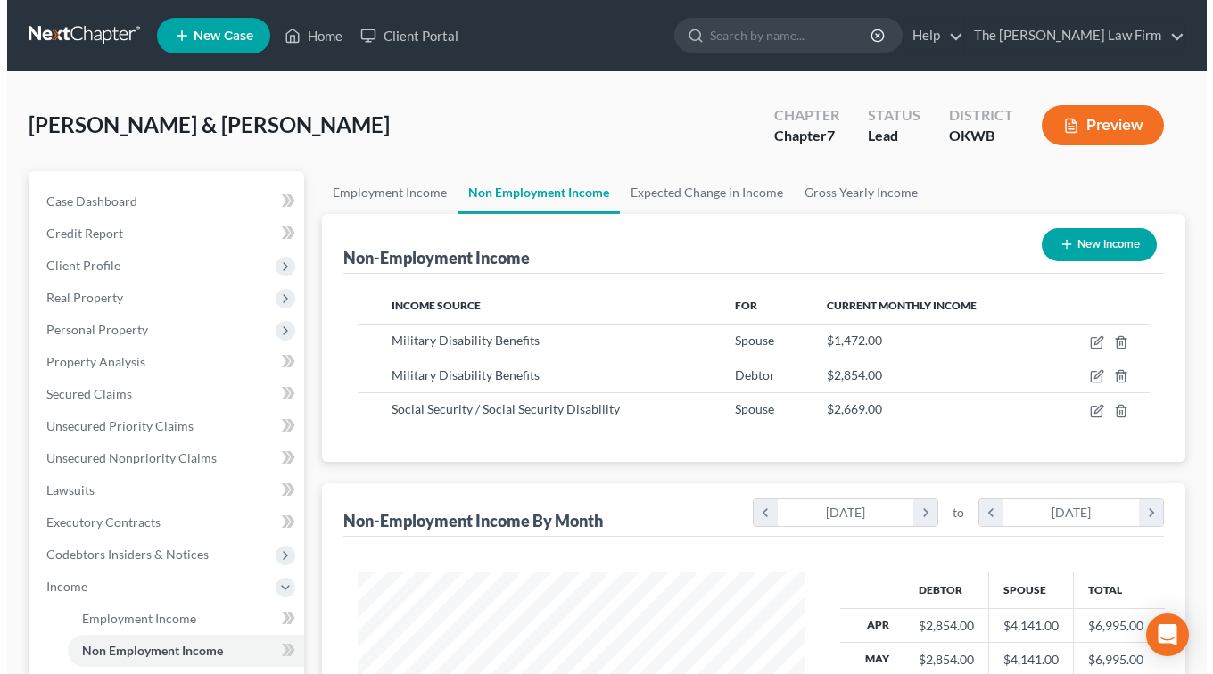
scroll to position [319, 482]
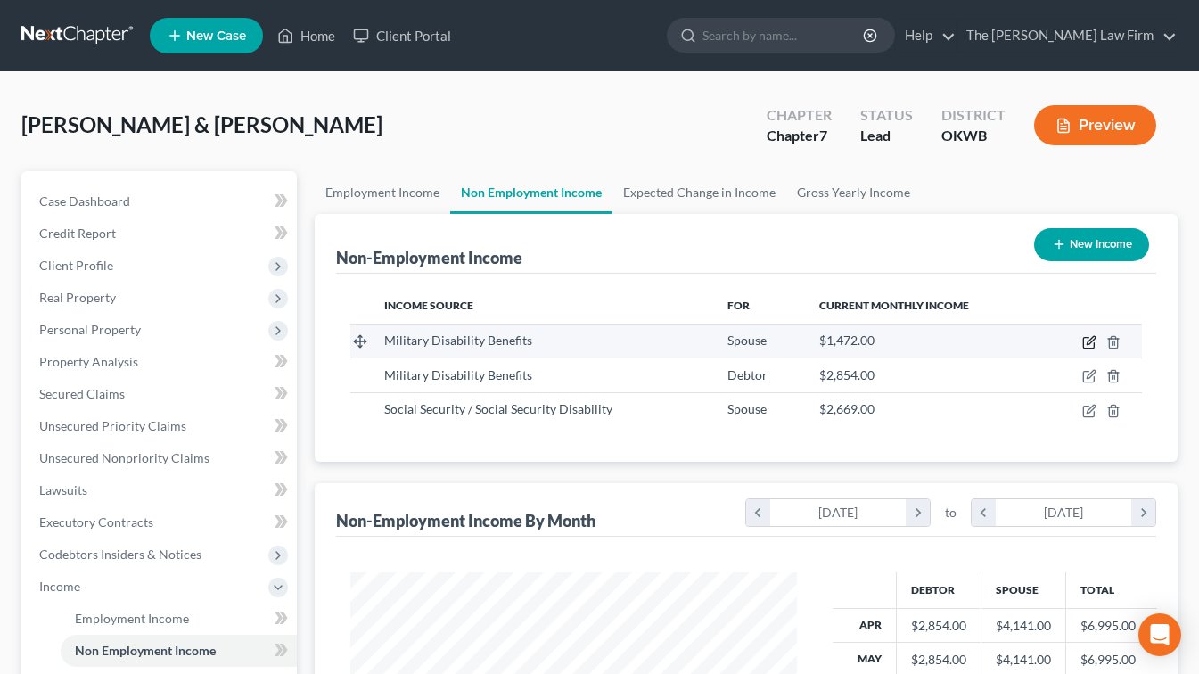
click at [1088, 343] on icon "button" at bounding box center [1091, 340] width 8 height 8
select select "12"
select select "0"
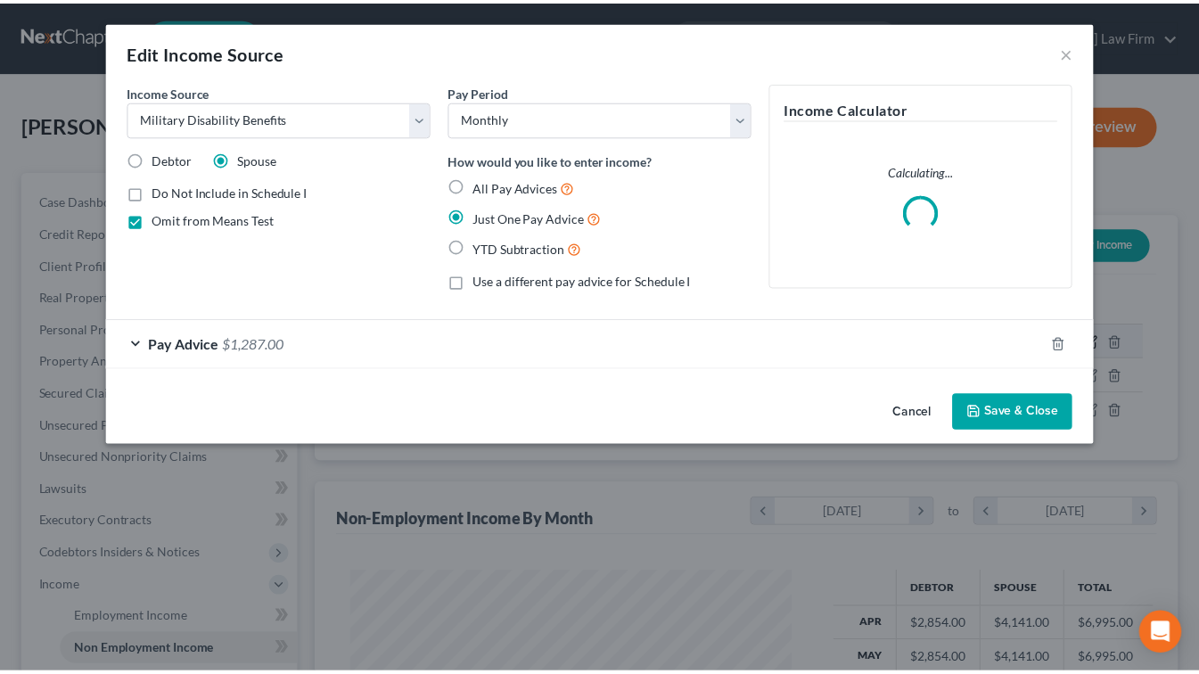
scroll to position [319, 488]
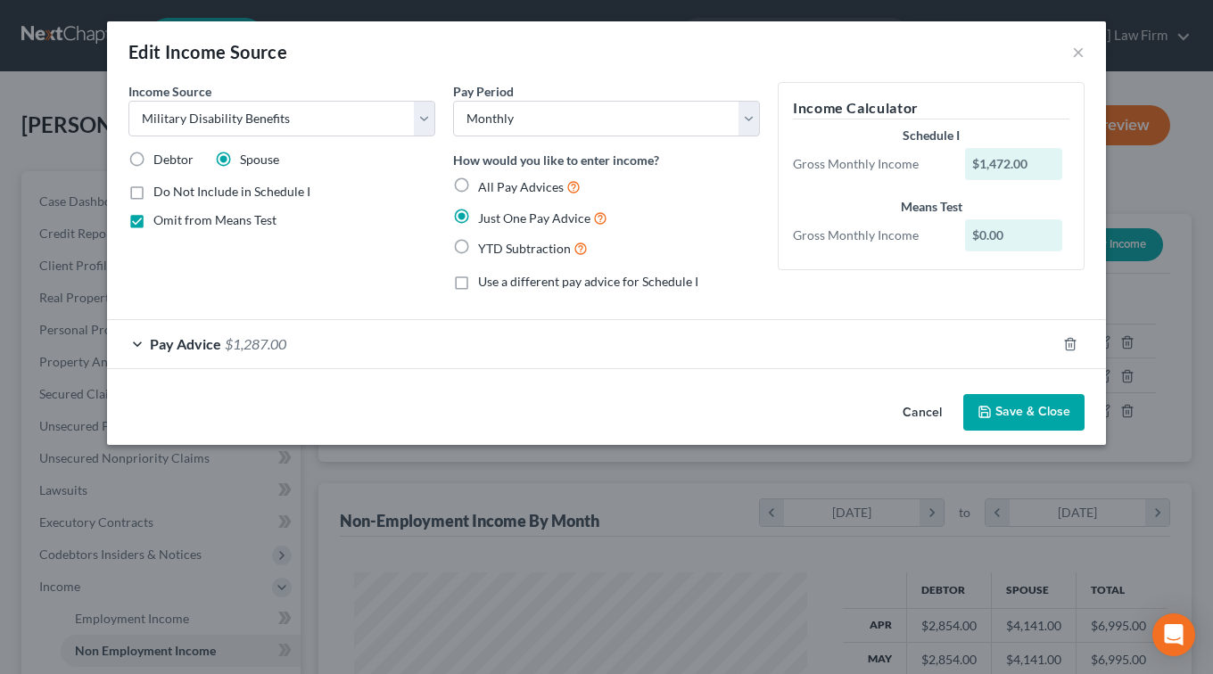
click at [409, 348] on div "Pay Advice $1,287.00" at bounding box center [581, 343] width 949 height 47
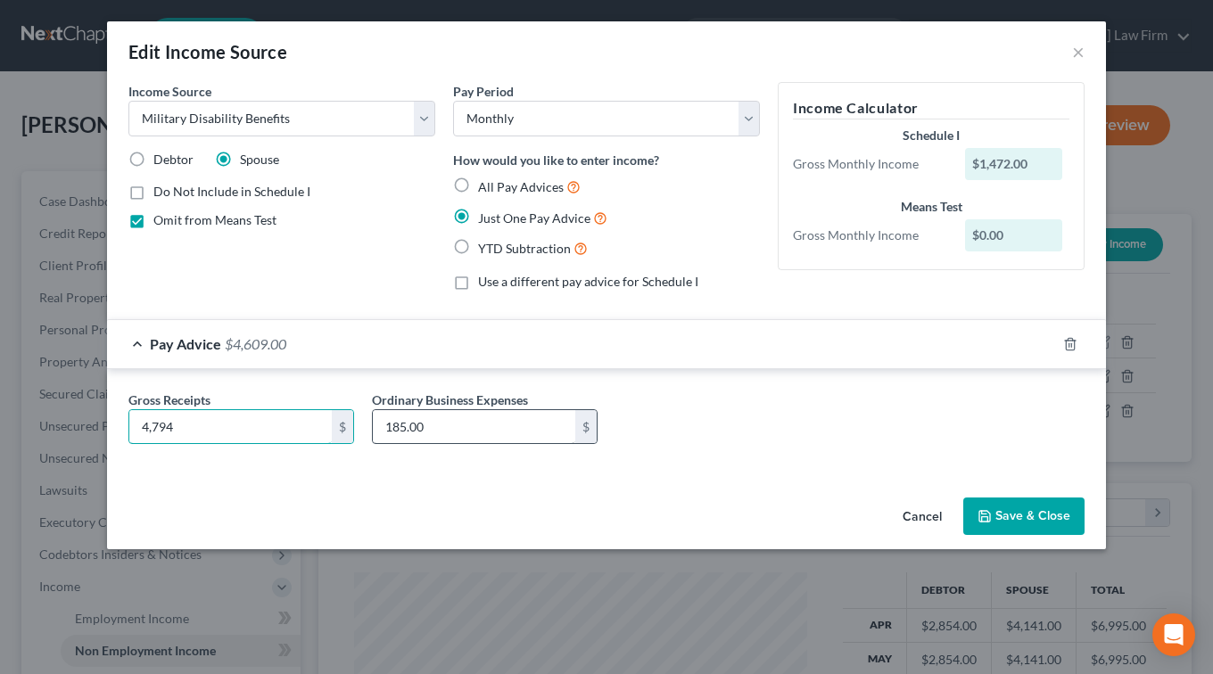
type input "4,794"
click at [1013, 511] on button "Save & Close" at bounding box center [1023, 516] width 121 height 37
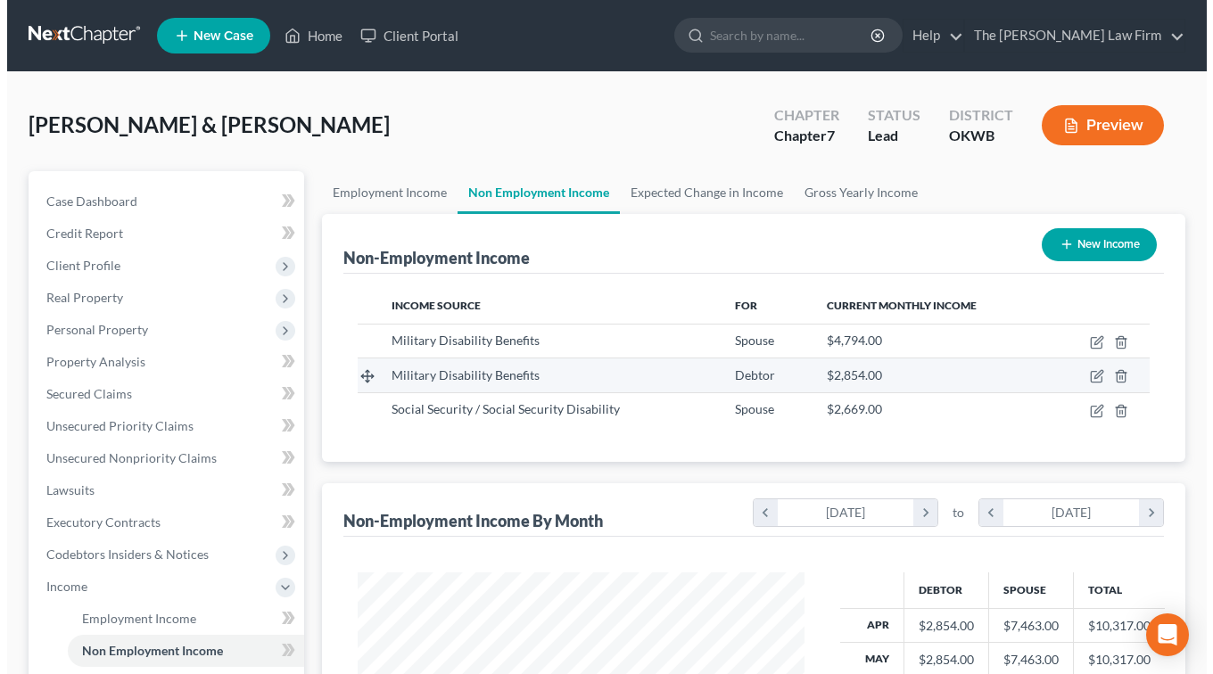
scroll to position [267, 0]
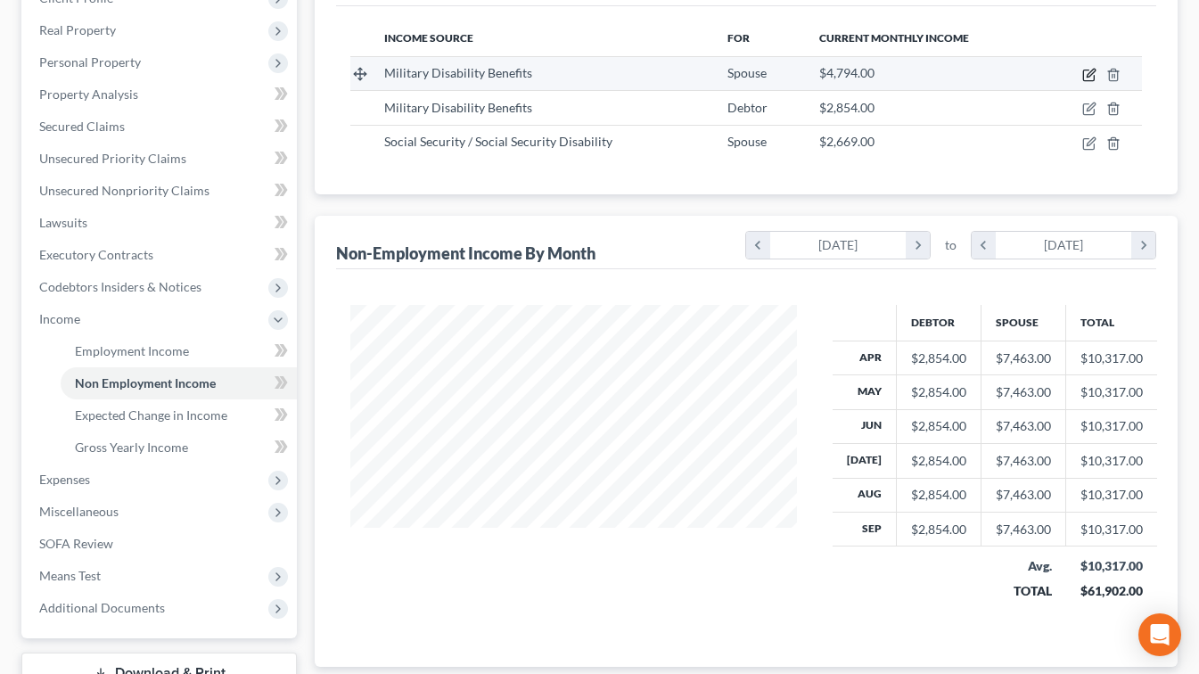
click at [1091, 74] on icon "button" at bounding box center [1091, 73] width 8 height 8
select select "12"
select select "0"
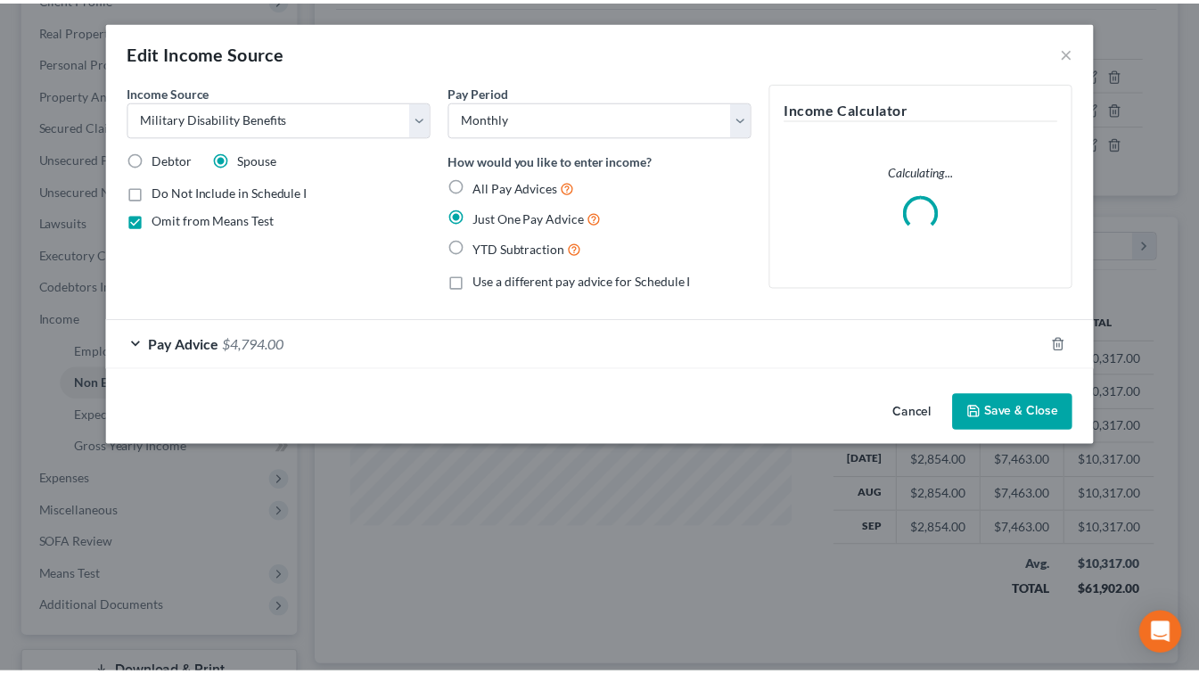
scroll to position [319, 488]
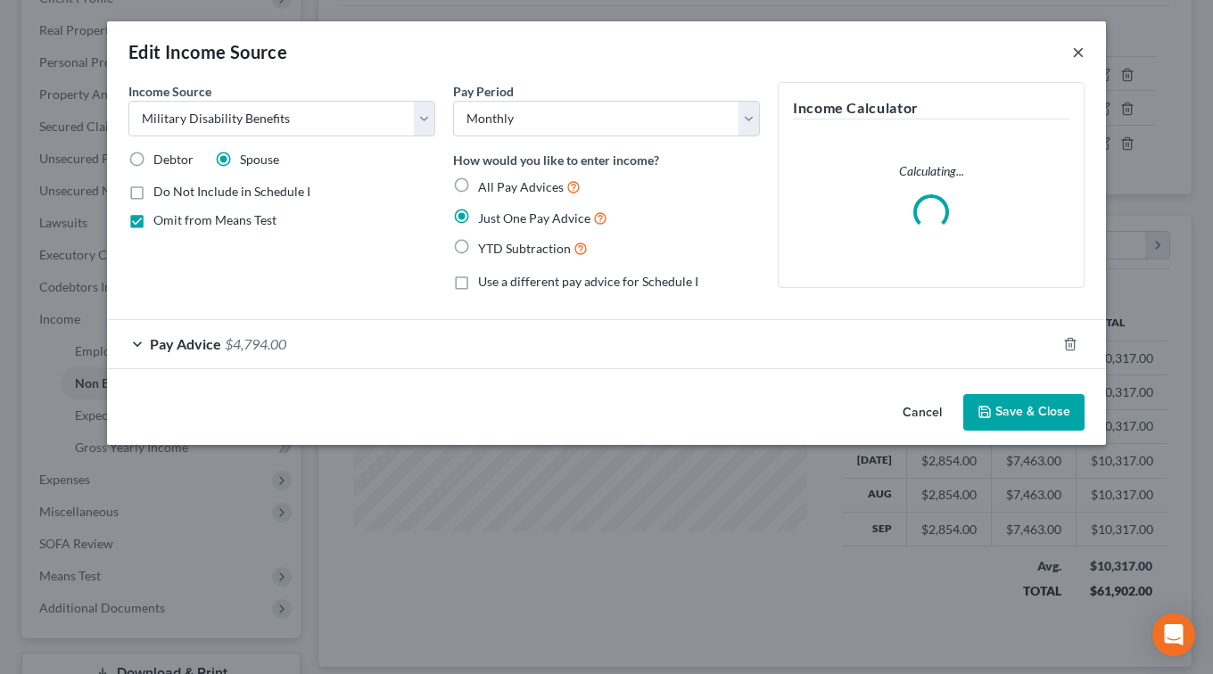
click at [1073, 53] on button "×" at bounding box center [1078, 51] width 12 height 21
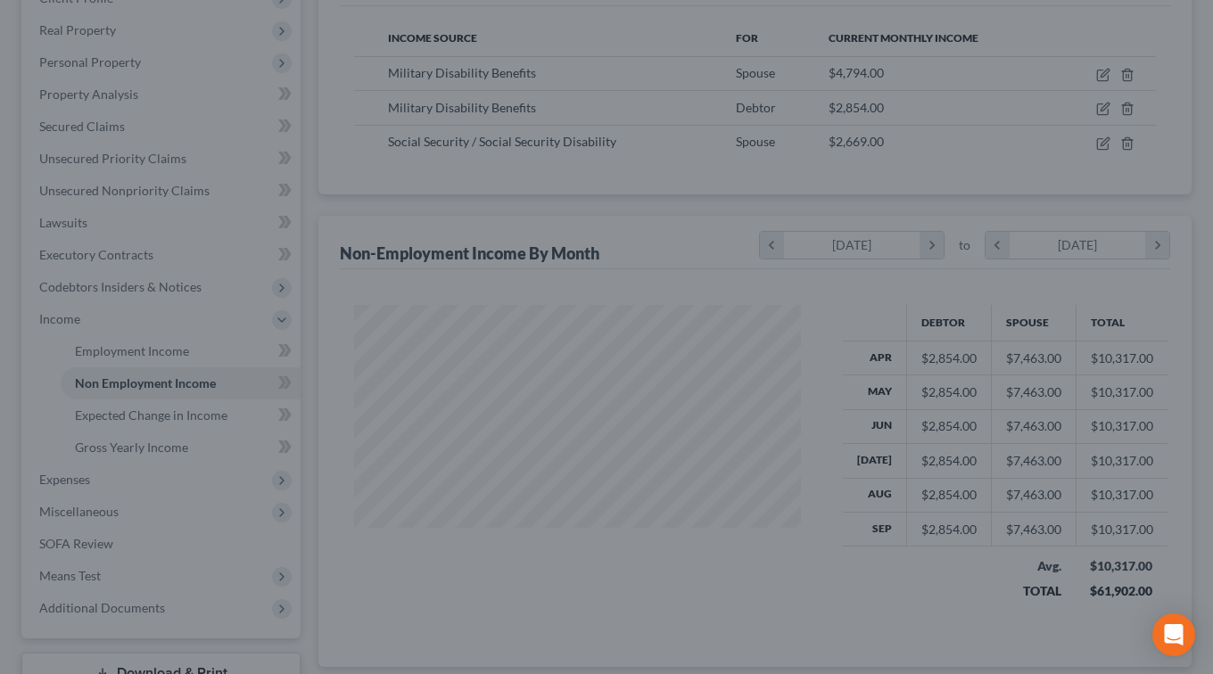
scroll to position [891314, 891152]
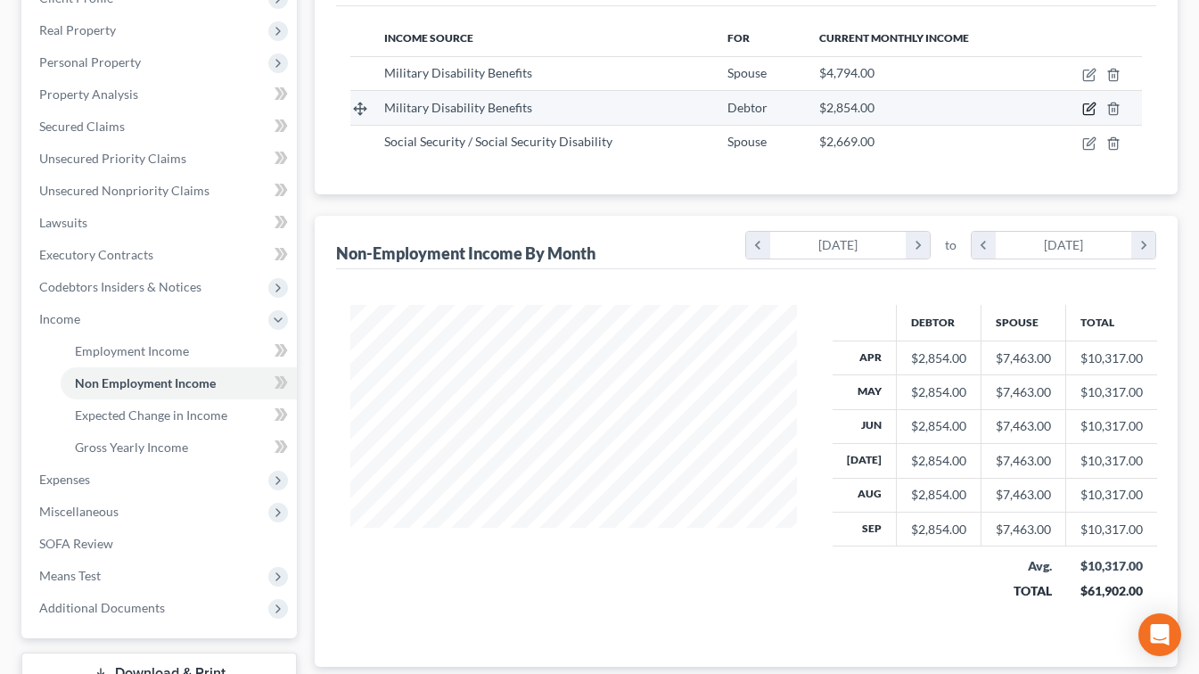
click at [1091, 111] on icon "button" at bounding box center [1089, 109] width 14 height 14
select select "12"
select select "0"
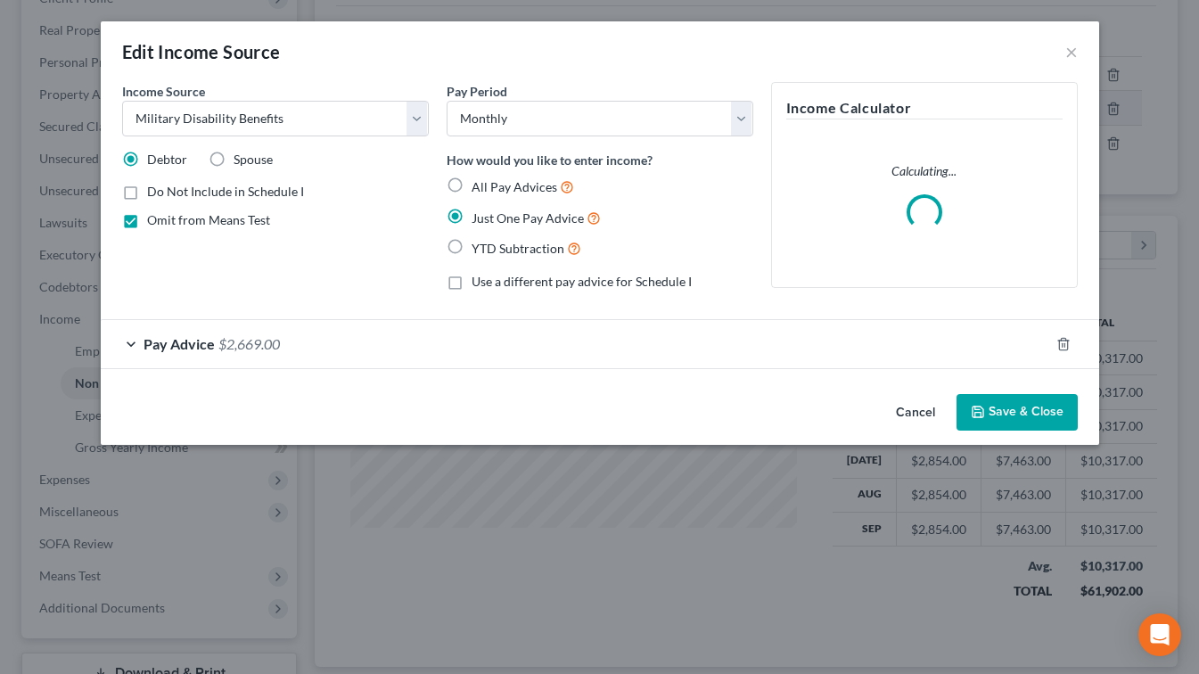
scroll to position [319, 488]
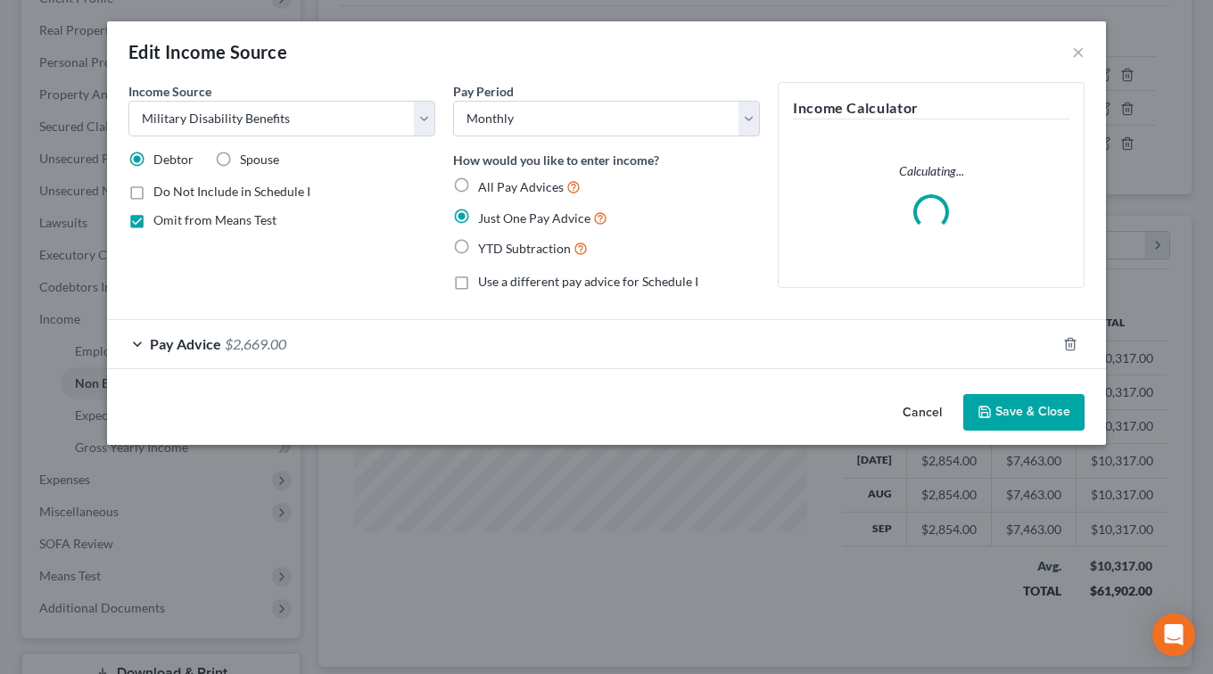
click at [297, 347] on div "Pay Advice $2,669.00" at bounding box center [581, 343] width 949 height 47
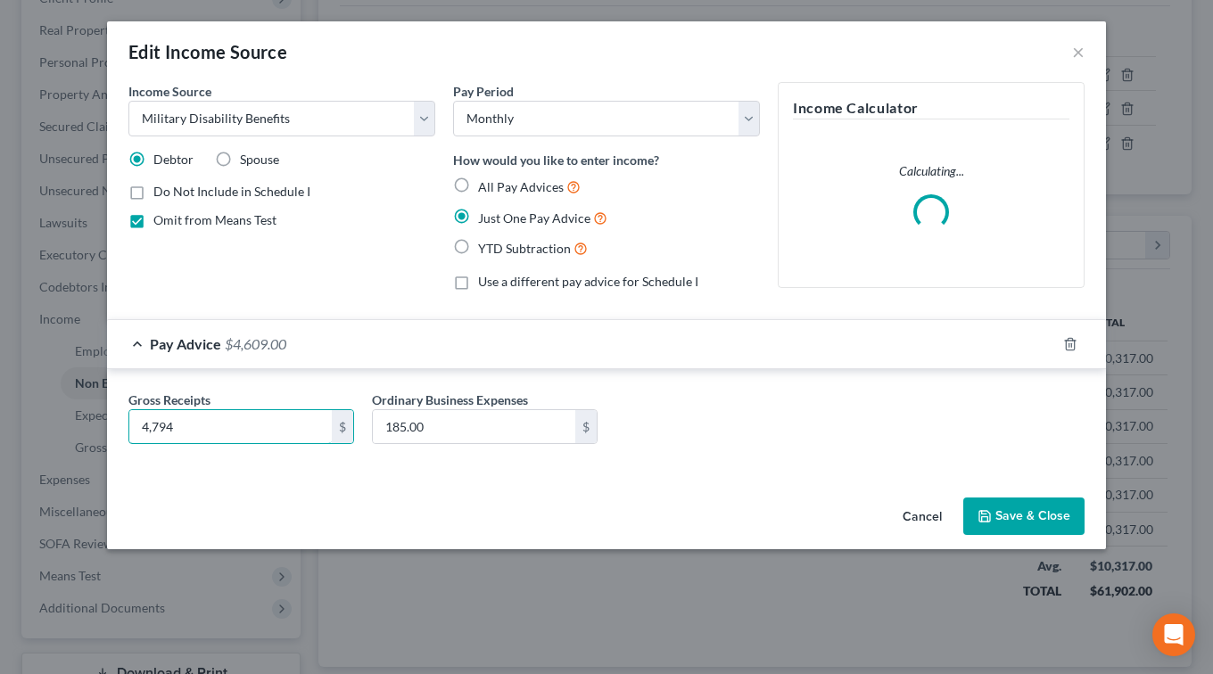
type input "4,794"
click at [757, 407] on div "Gross Receipts 4,794 $ Ordinary Business Expenses 185.00 $" at bounding box center [606, 425] width 974 height 69
click at [1066, 523] on button "Save & Close" at bounding box center [1023, 516] width 121 height 37
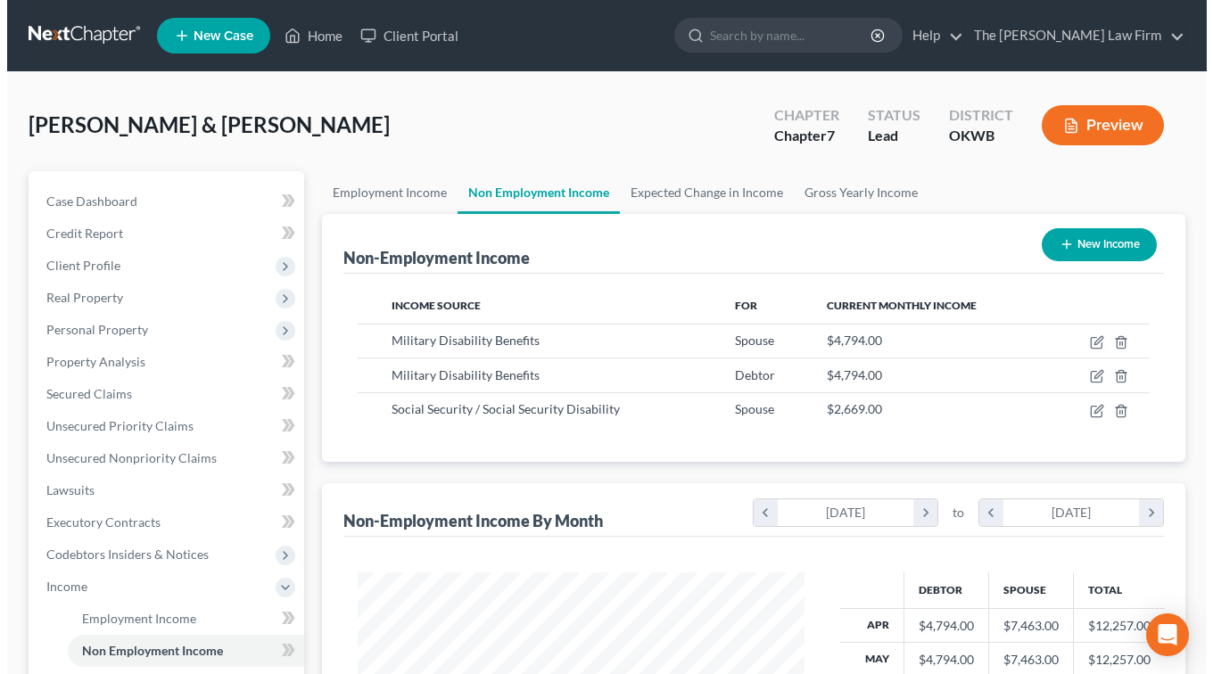
scroll to position [178, 0]
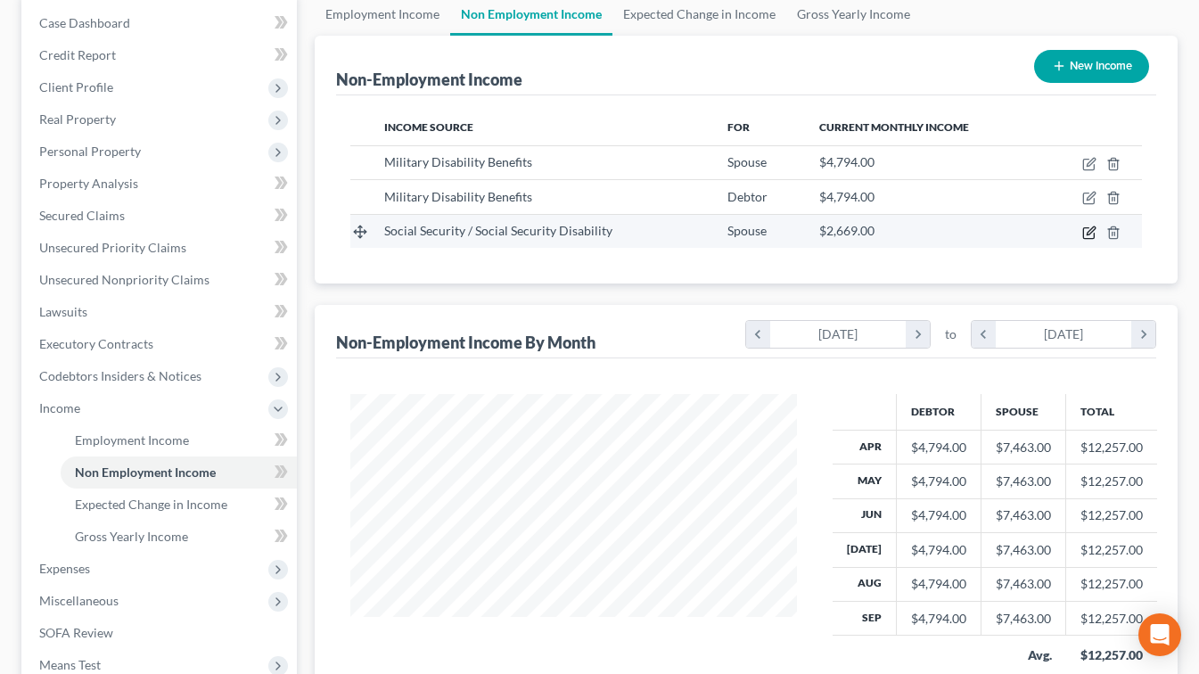
click at [1090, 234] on icon "button" at bounding box center [1091, 230] width 8 height 8
select select "4"
select select "0"
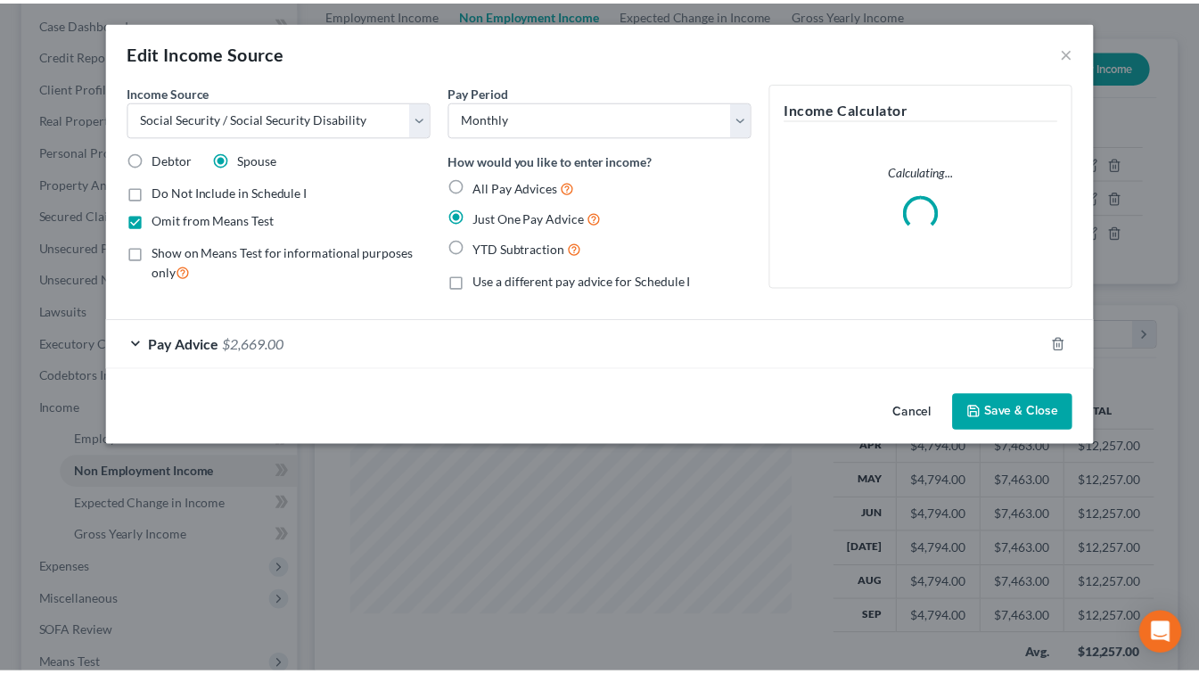
scroll to position [319, 488]
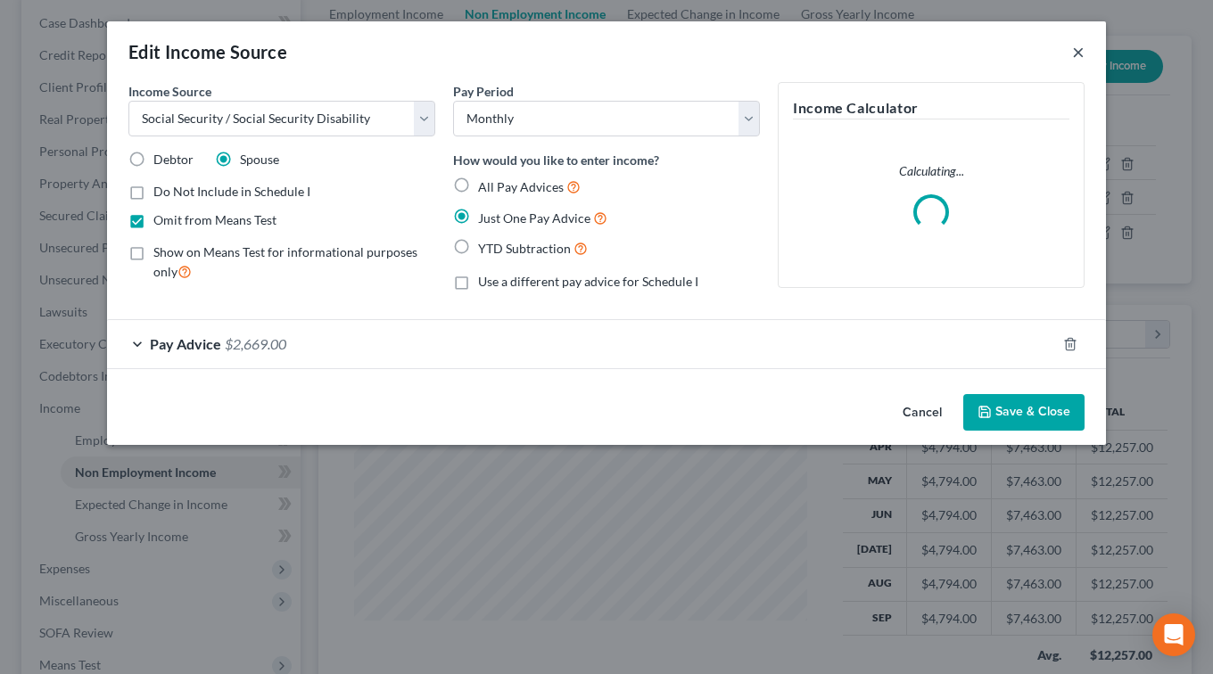
click at [1081, 47] on button "×" at bounding box center [1078, 51] width 12 height 21
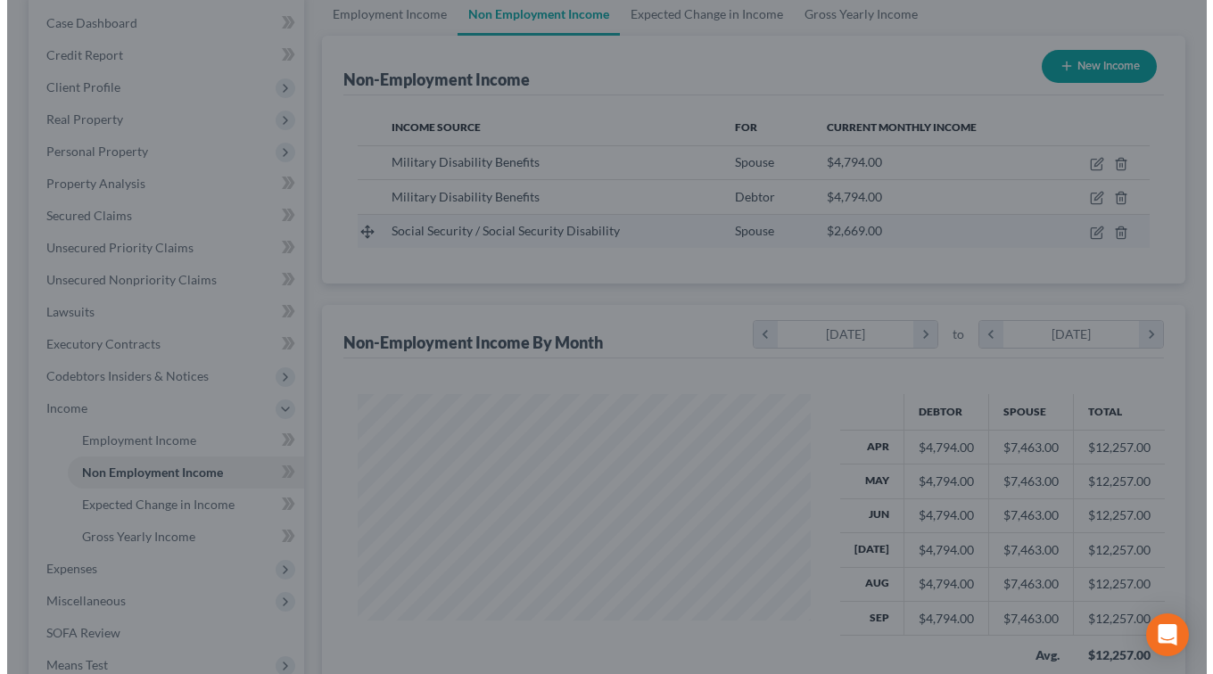
scroll to position [891314, 891152]
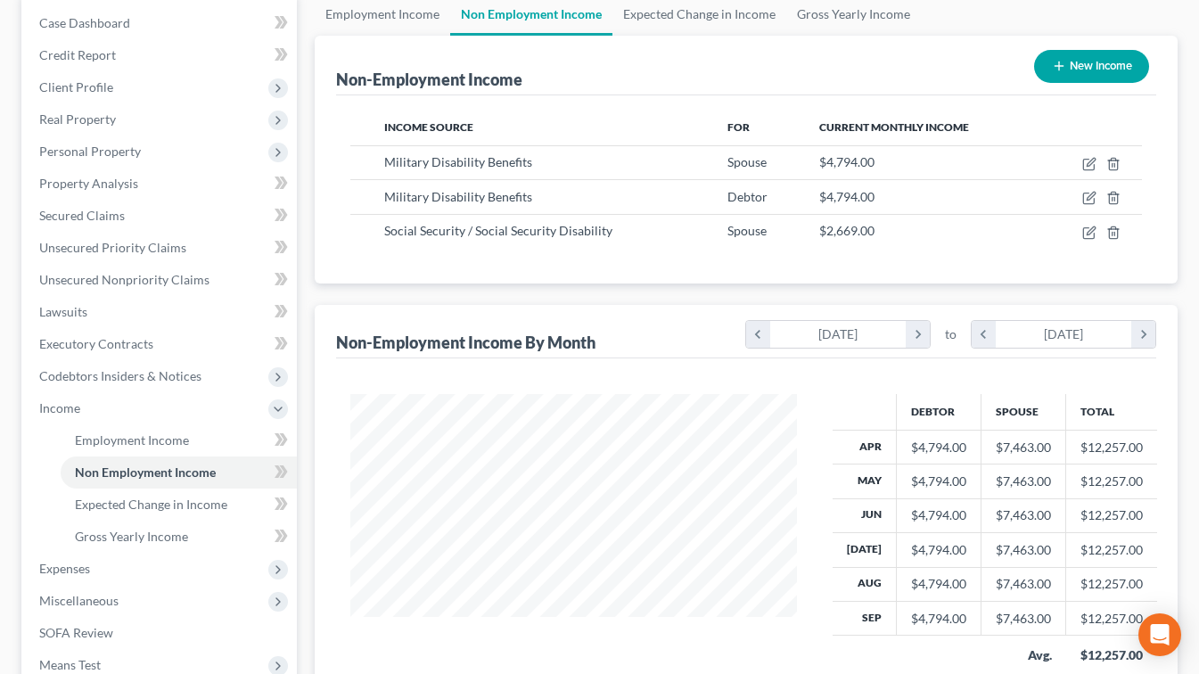
click at [1080, 67] on button "New Income" at bounding box center [1091, 66] width 115 height 33
select select "0"
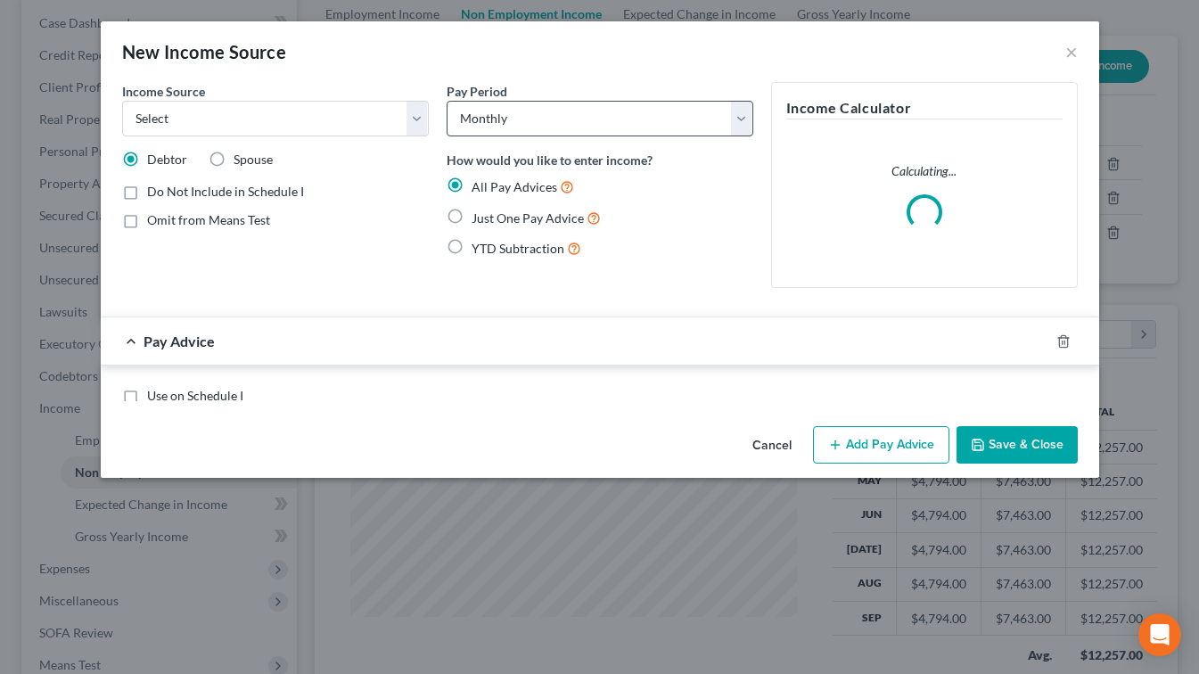
scroll to position [319, 488]
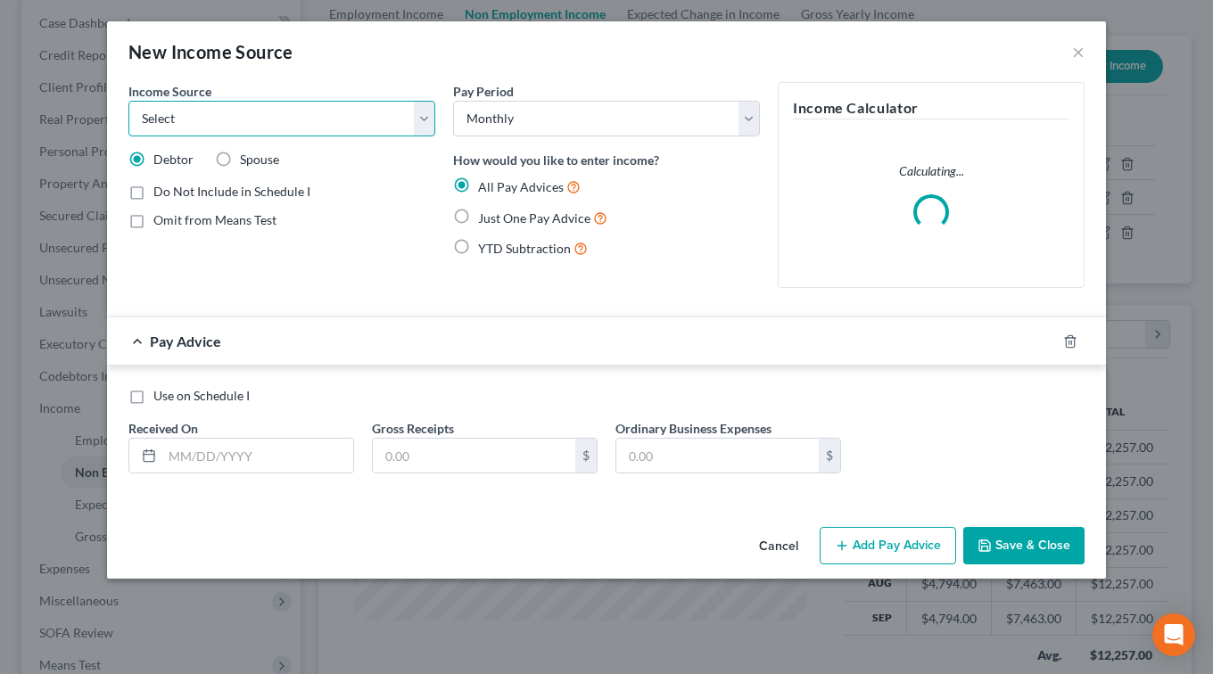
click at [243, 112] on select "Select Unemployment Disability (from employer) Pension Retirement Social Securi…" at bounding box center [281, 119] width 307 height 36
select select "4"
click at [128, 101] on select "Select Unemployment Disability (from employer) Pension Retirement Social Securi…" at bounding box center [281, 119] width 307 height 36
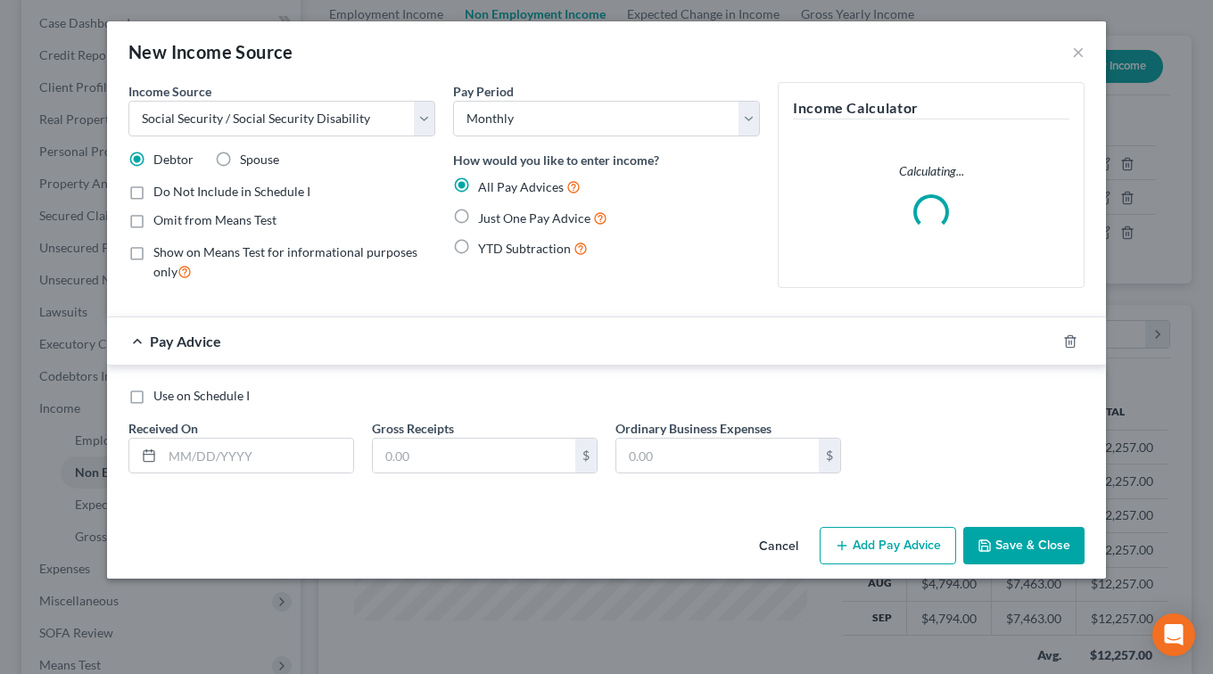
click at [511, 218] on span "Just One Pay Advice" at bounding box center [534, 217] width 112 height 15
click at [497, 218] on input "Just One Pay Advice" at bounding box center [491, 214] width 12 height 12
radio input "true"
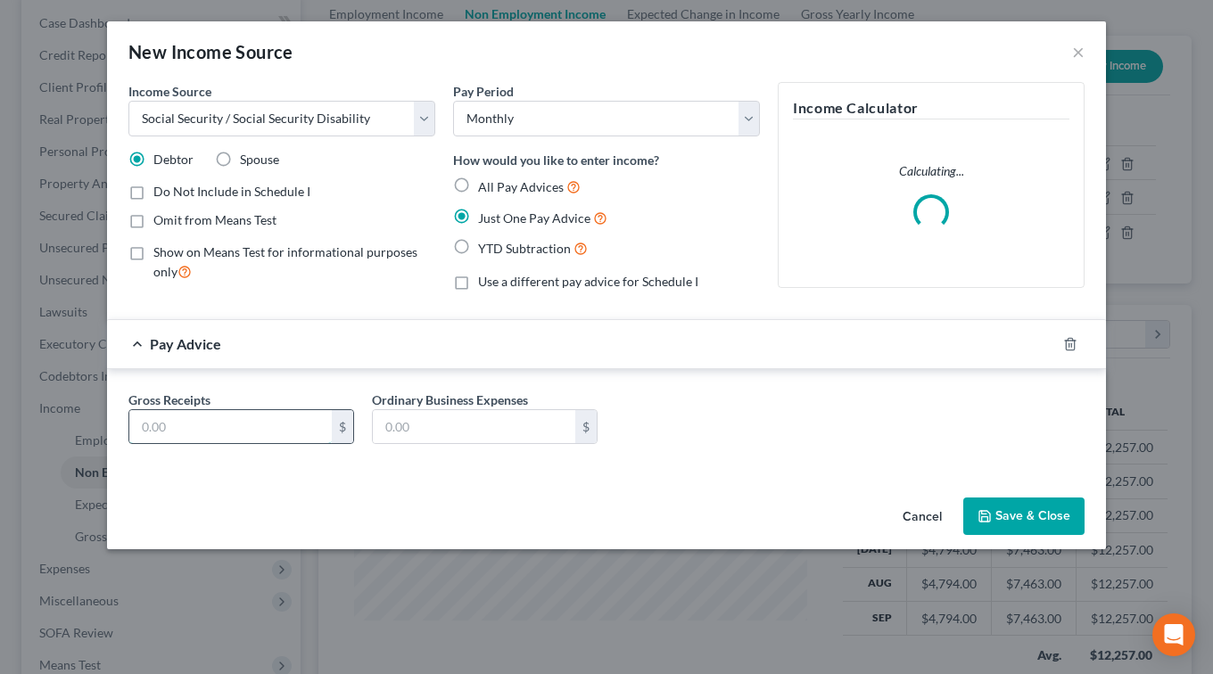
click at [203, 427] on input "text" at bounding box center [230, 427] width 202 height 34
type input "2,669"
click at [750, 448] on div "Gross Receipts 2,669 $ Ordinary Business Expenses $" at bounding box center [606, 425] width 974 height 69
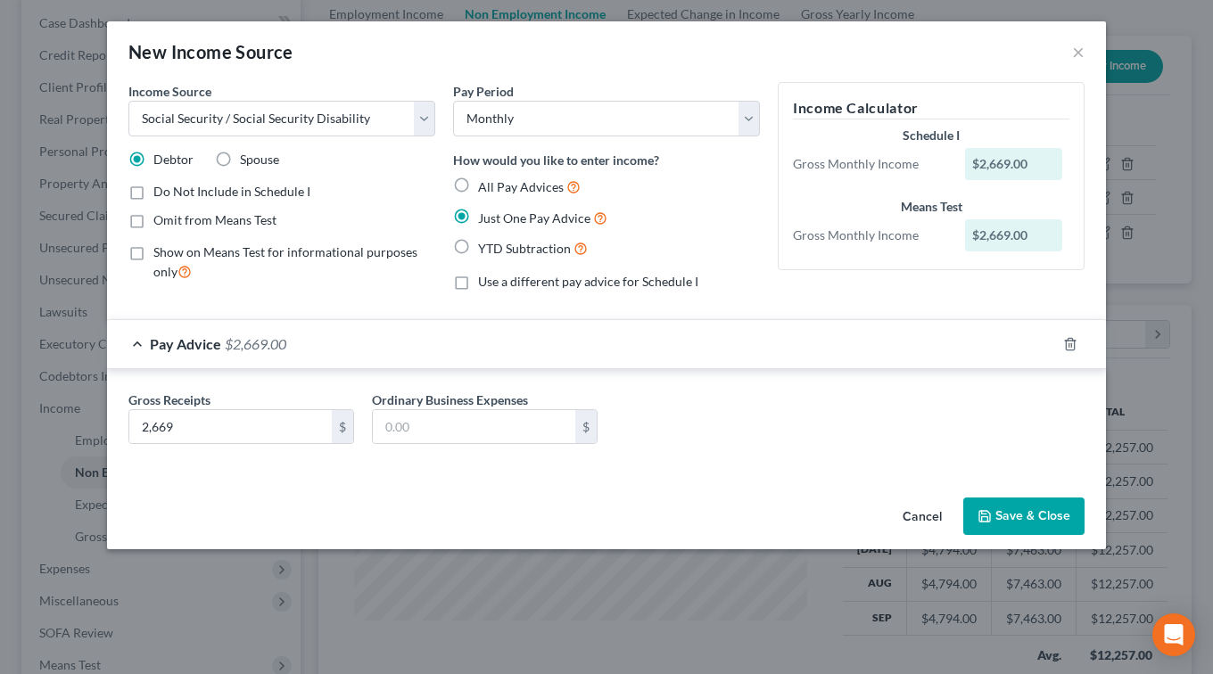
click at [179, 218] on span "Omit from Means Test" at bounding box center [214, 219] width 123 height 15
click at [172, 218] on input "Omit from Means Test" at bounding box center [166, 217] width 12 height 12
checkbox input "true"
click at [1037, 520] on button "Save & Close" at bounding box center [1023, 516] width 121 height 37
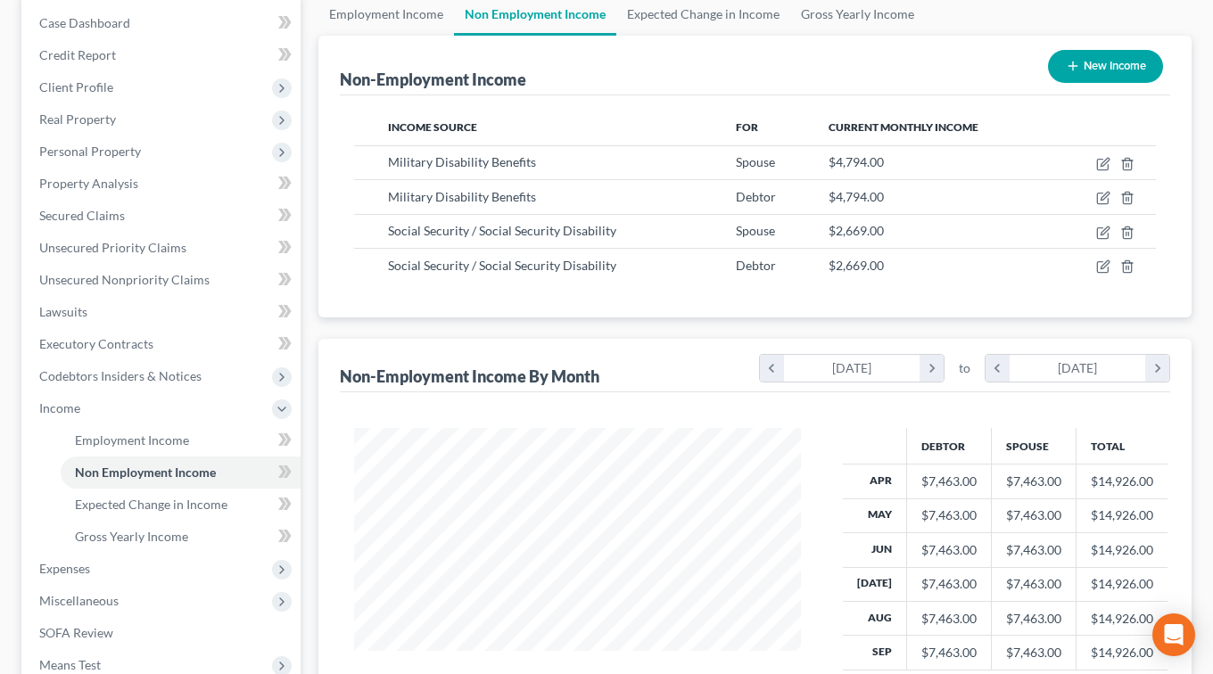
scroll to position [891314, 891152]
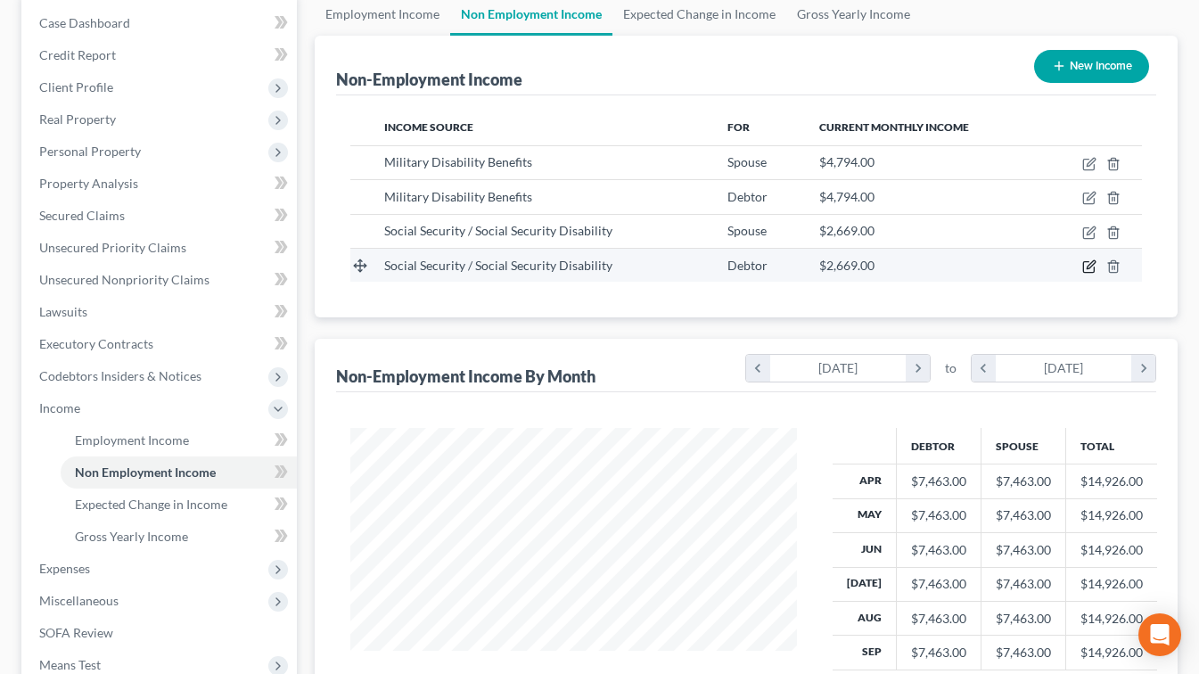
click at [1085, 266] on icon "button" at bounding box center [1089, 266] width 14 height 14
select select "4"
select select "0"
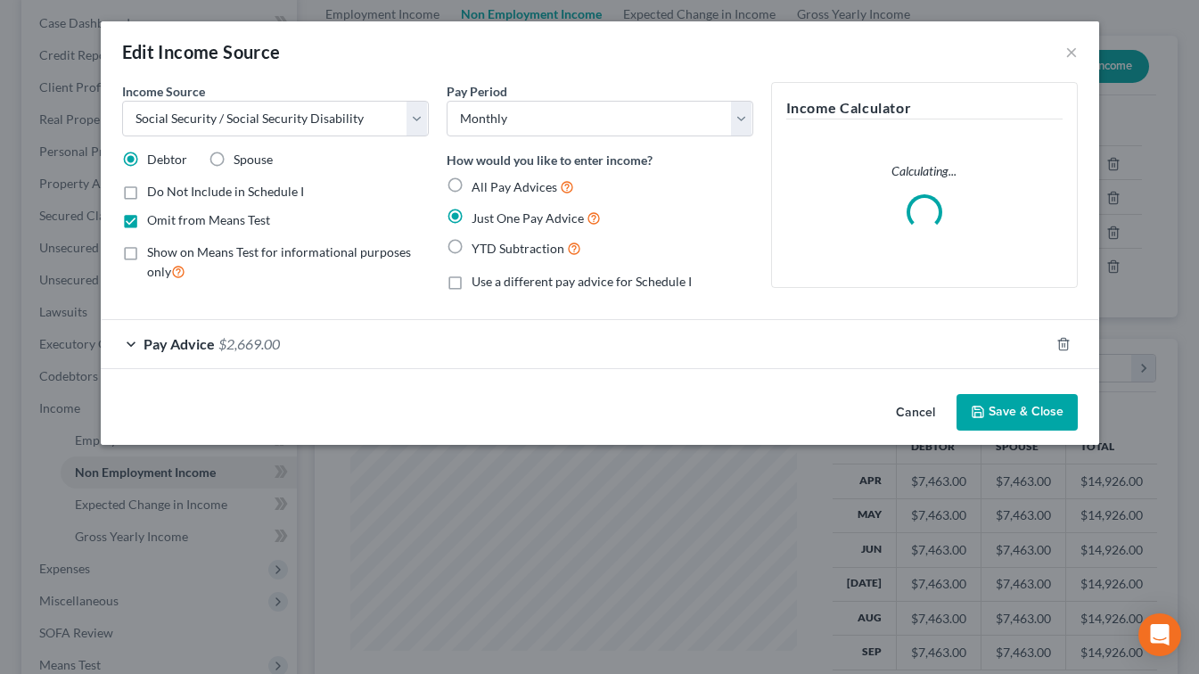
scroll to position [319, 488]
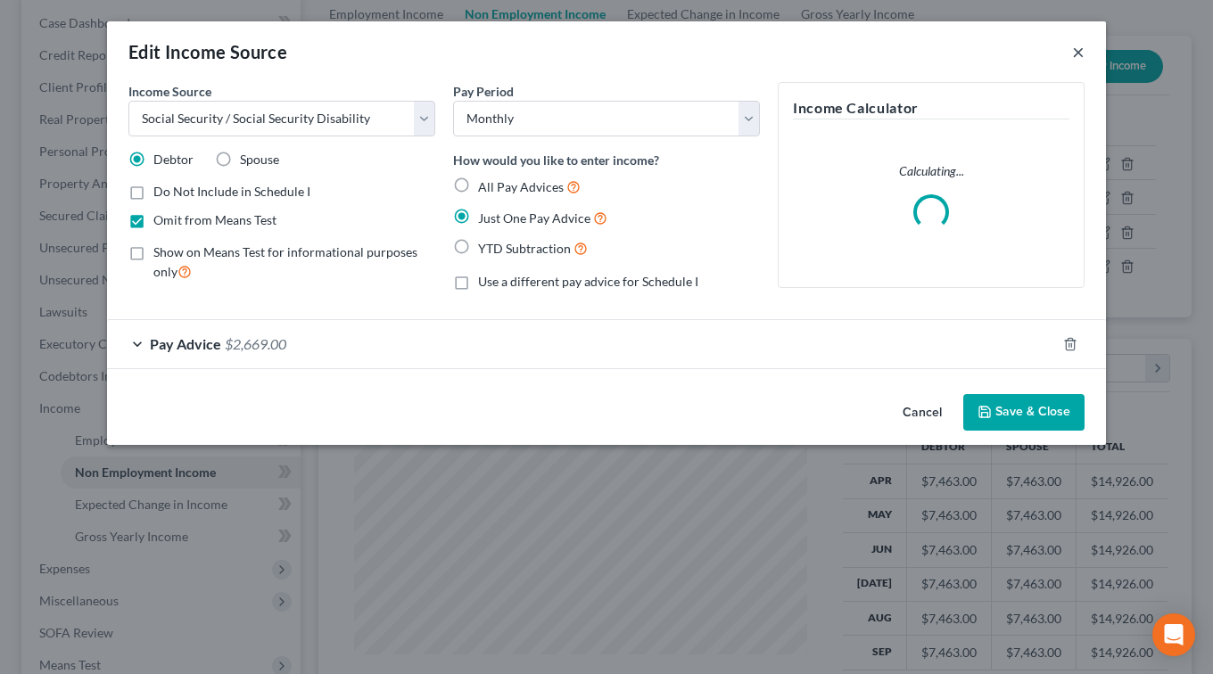
click at [1081, 50] on button "×" at bounding box center [1078, 51] width 12 height 21
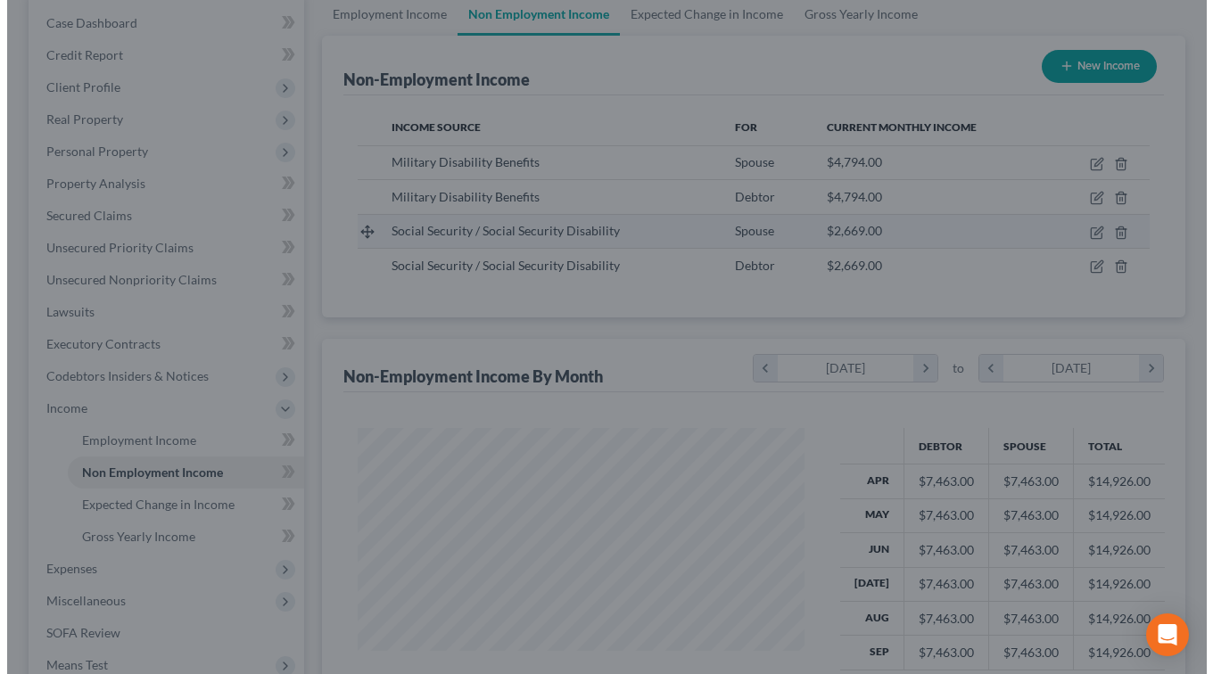
scroll to position [891314, 891152]
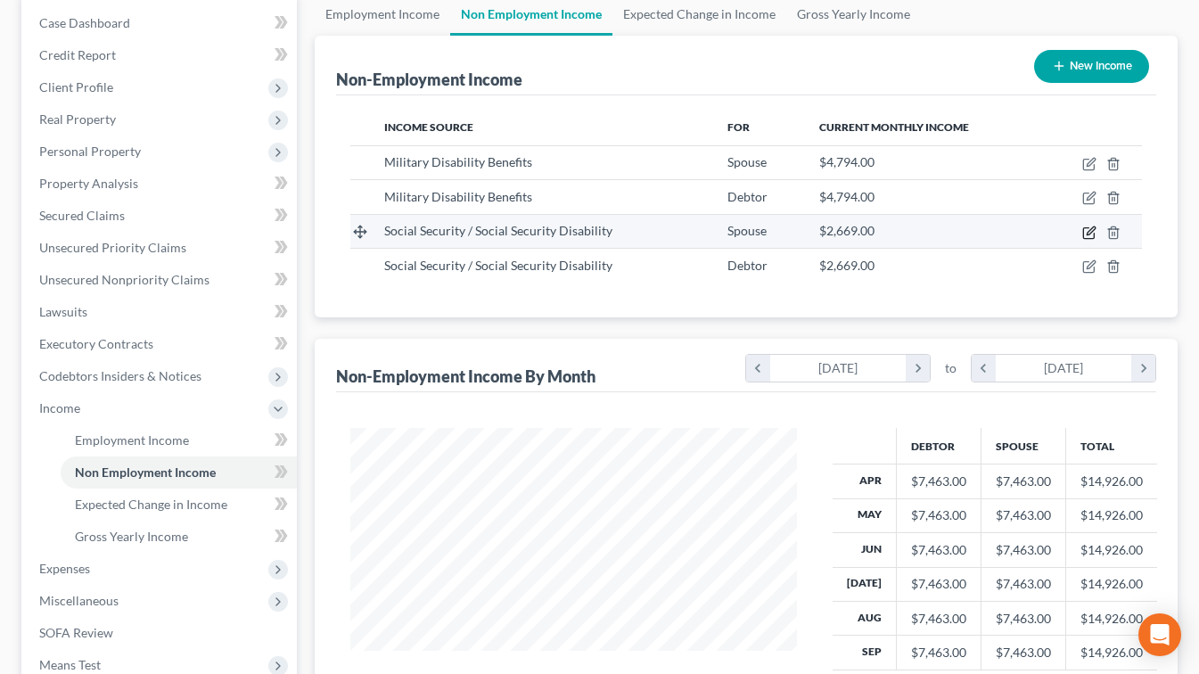
click at [1090, 230] on icon "button" at bounding box center [1091, 230] width 8 height 8
select select "4"
select select "0"
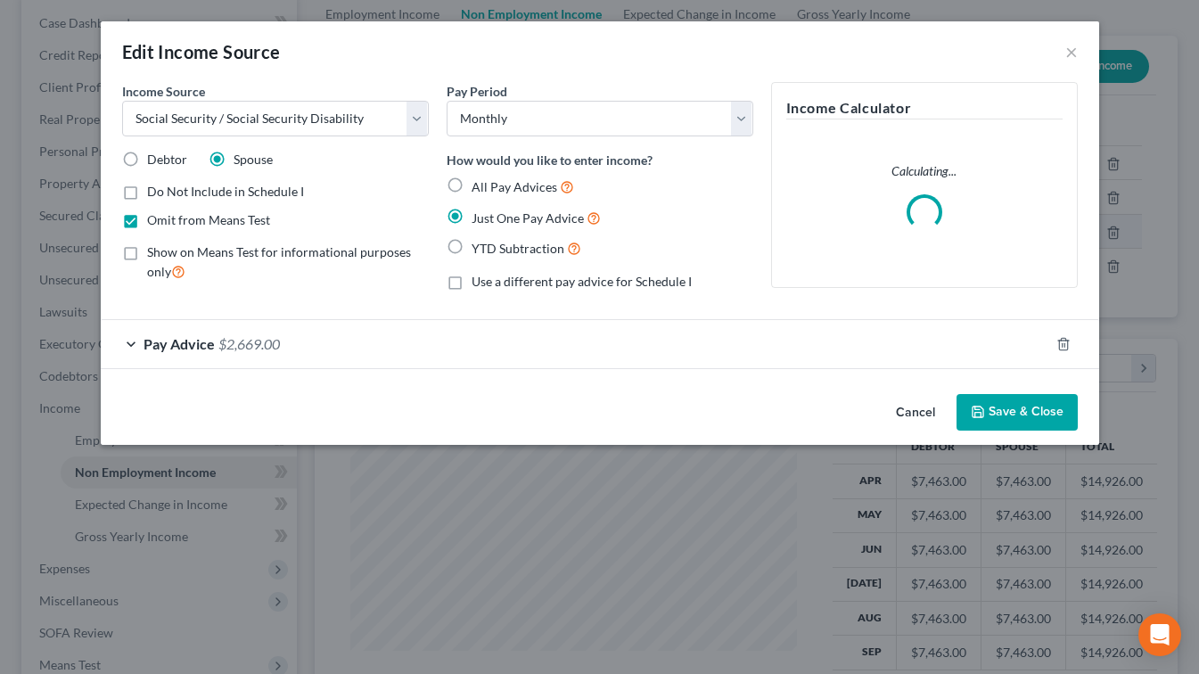
scroll to position [319, 488]
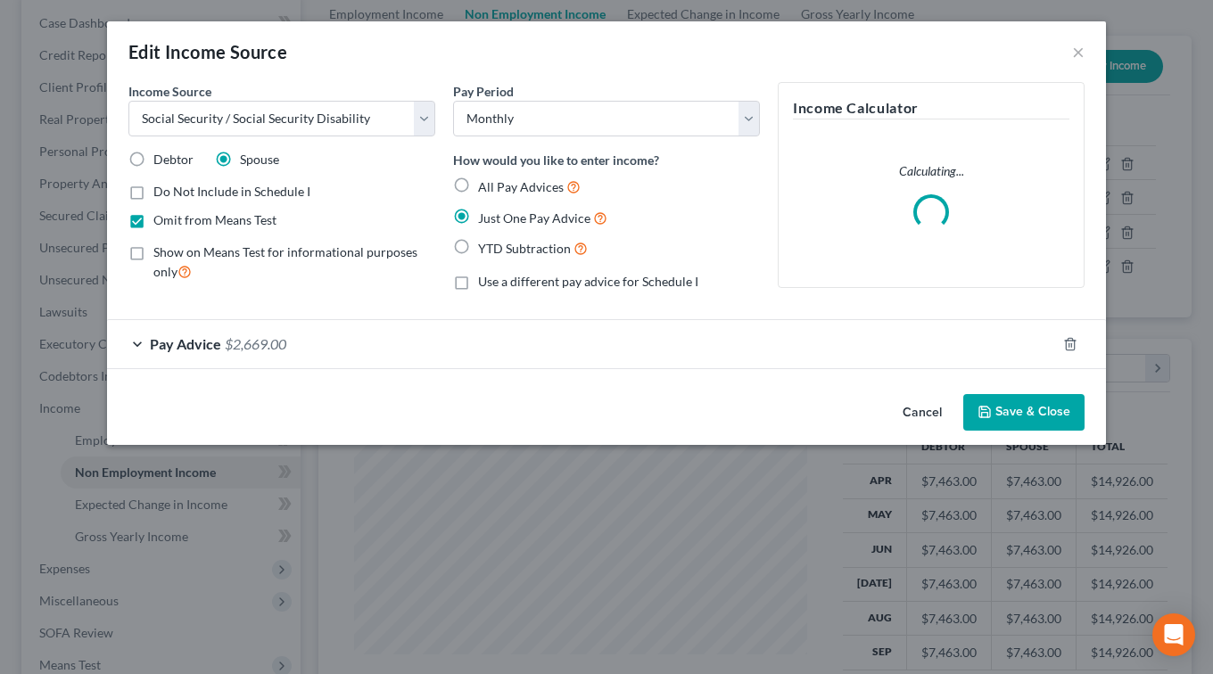
click at [329, 346] on div "Pay Advice $2,669.00" at bounding box center [581, 343] width 949 height 47
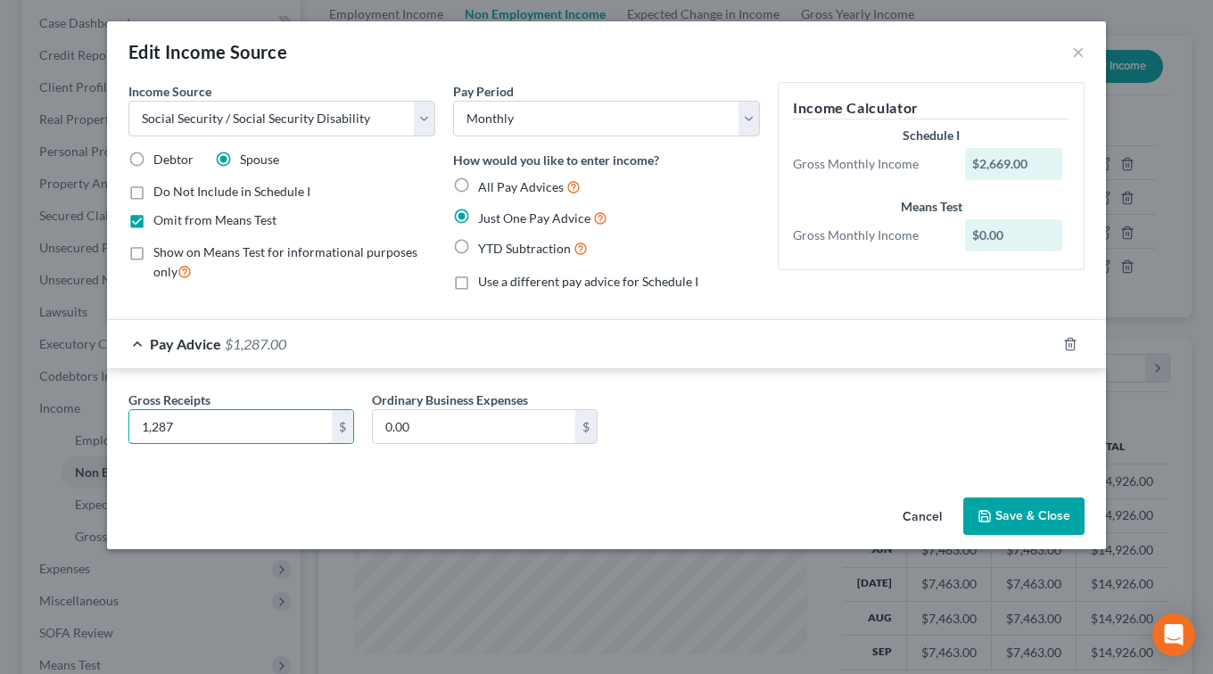
type input "1,287"
click at [1030, 523] on button "Save & Close" at bounding box center [1023, 516] width 121 height 37
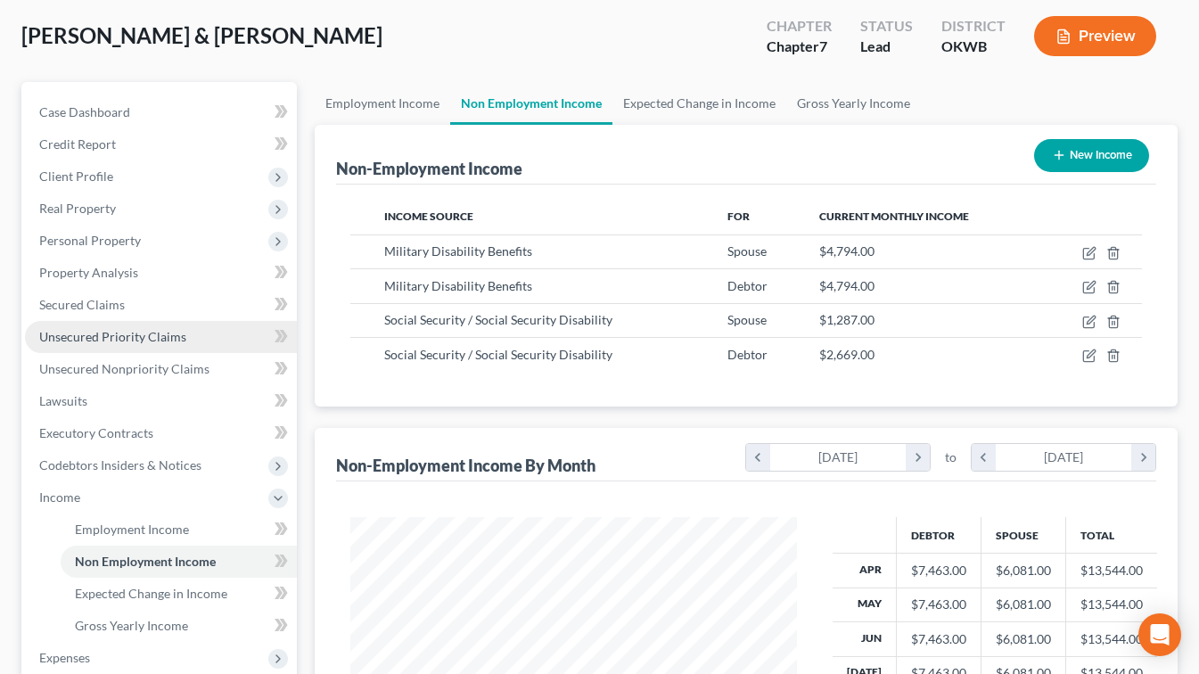
scroll to position [357, 0]
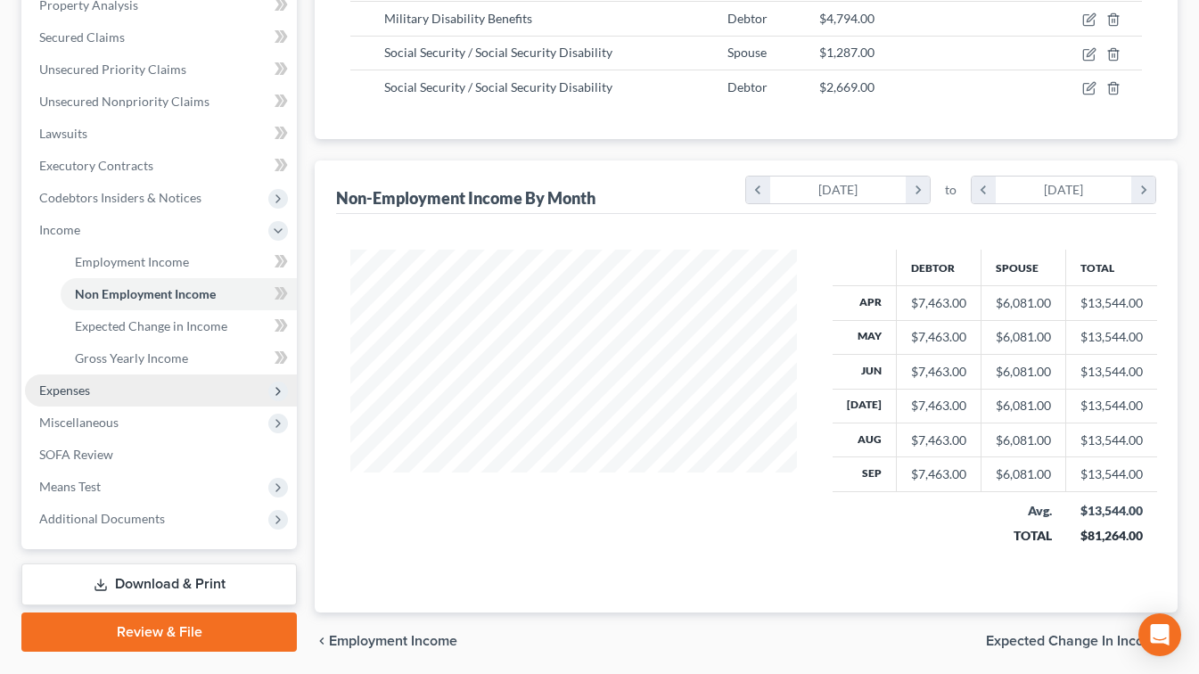
click at [69, 392] on span "Expenses" at bounding box center [64, 390] width 51 height 15
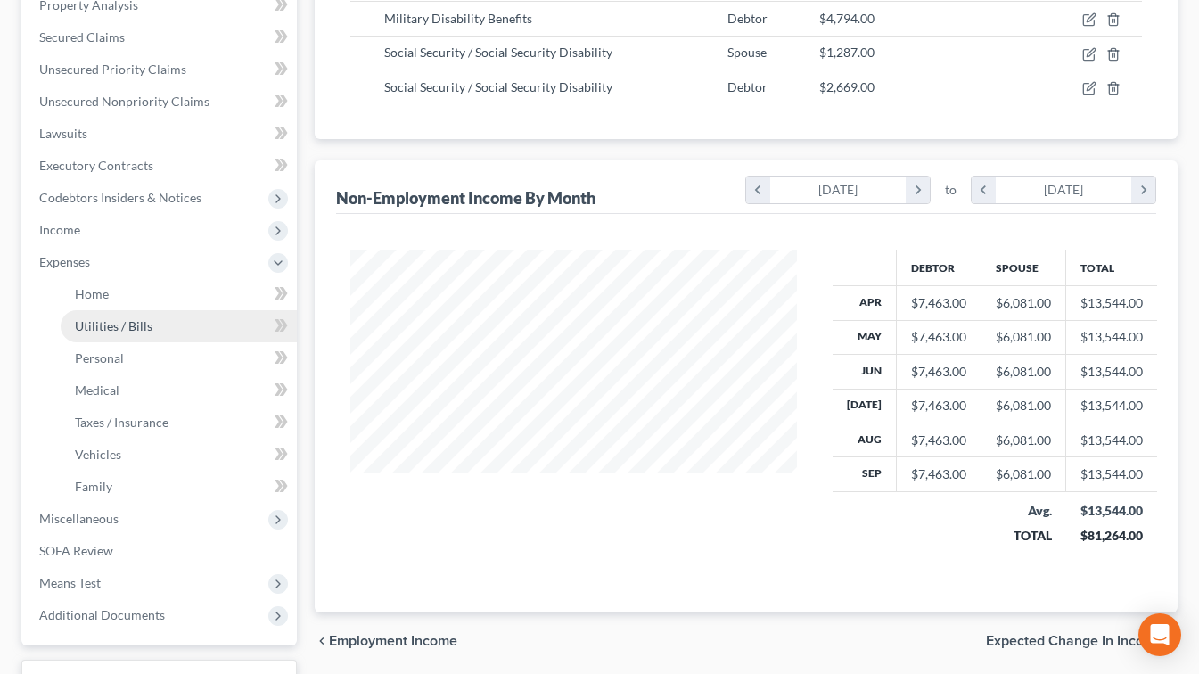
click at [113, 331] on span "Utilities / Bills" at bounding box center [114, 325] width 78 height 15
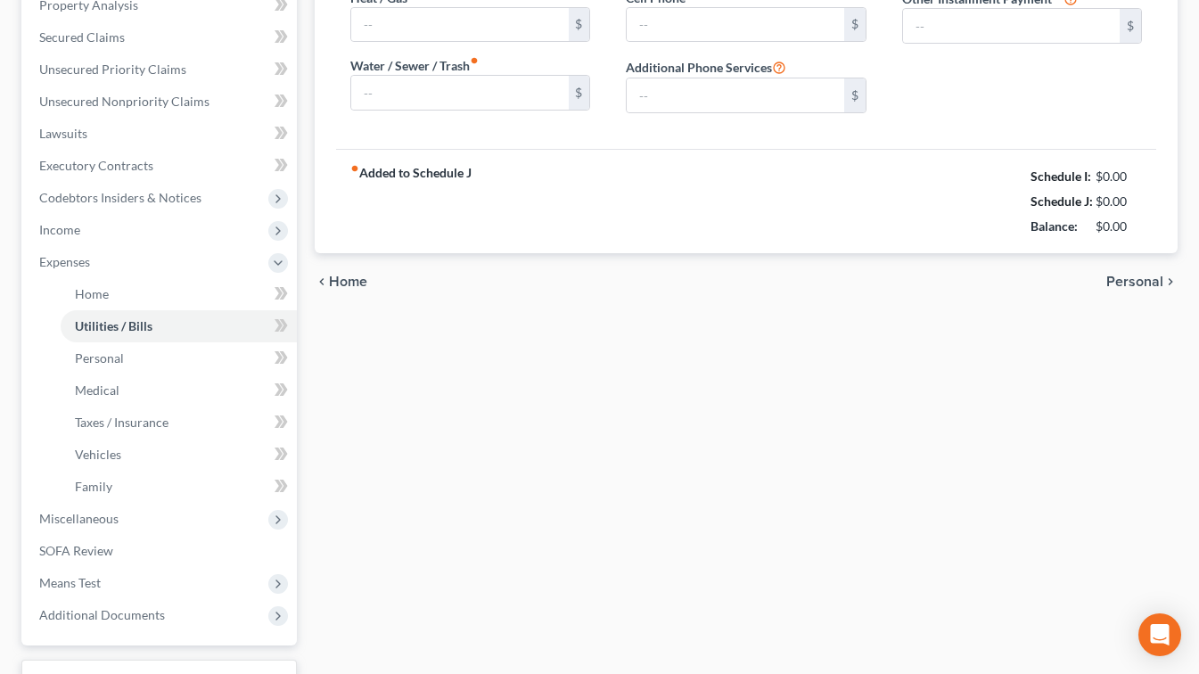
type input "360.00"
type input "0.00"
type input "100.00"
type input "151.00"
type input "300.00"
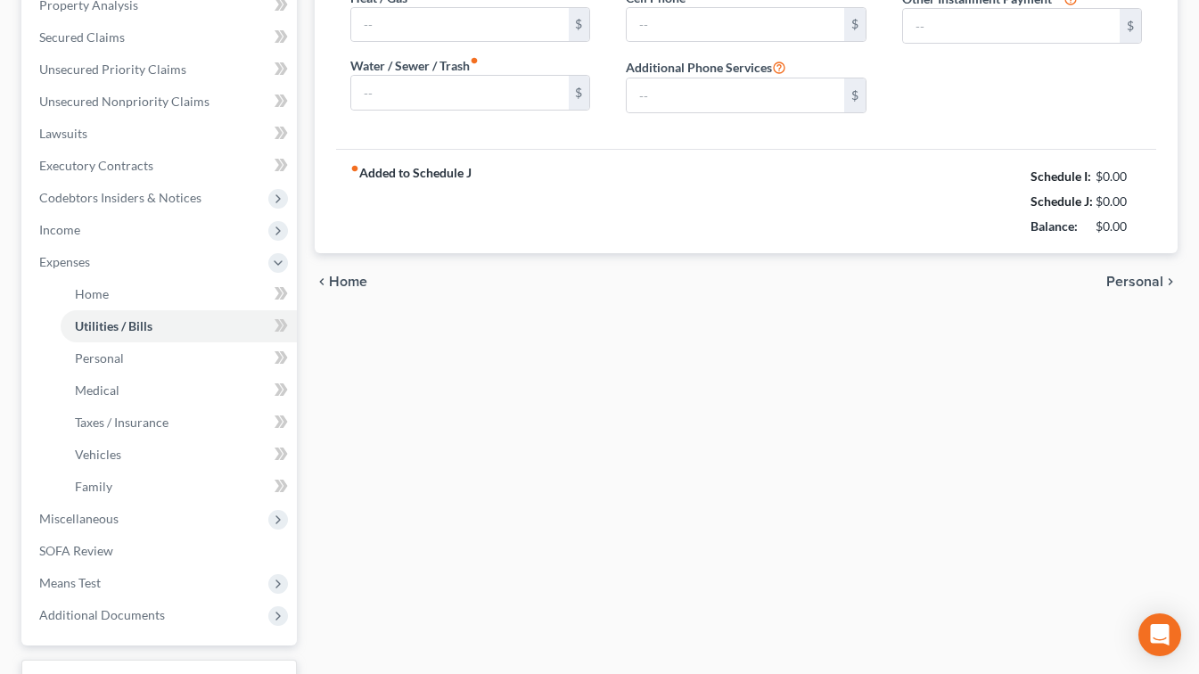
type input "0.00"
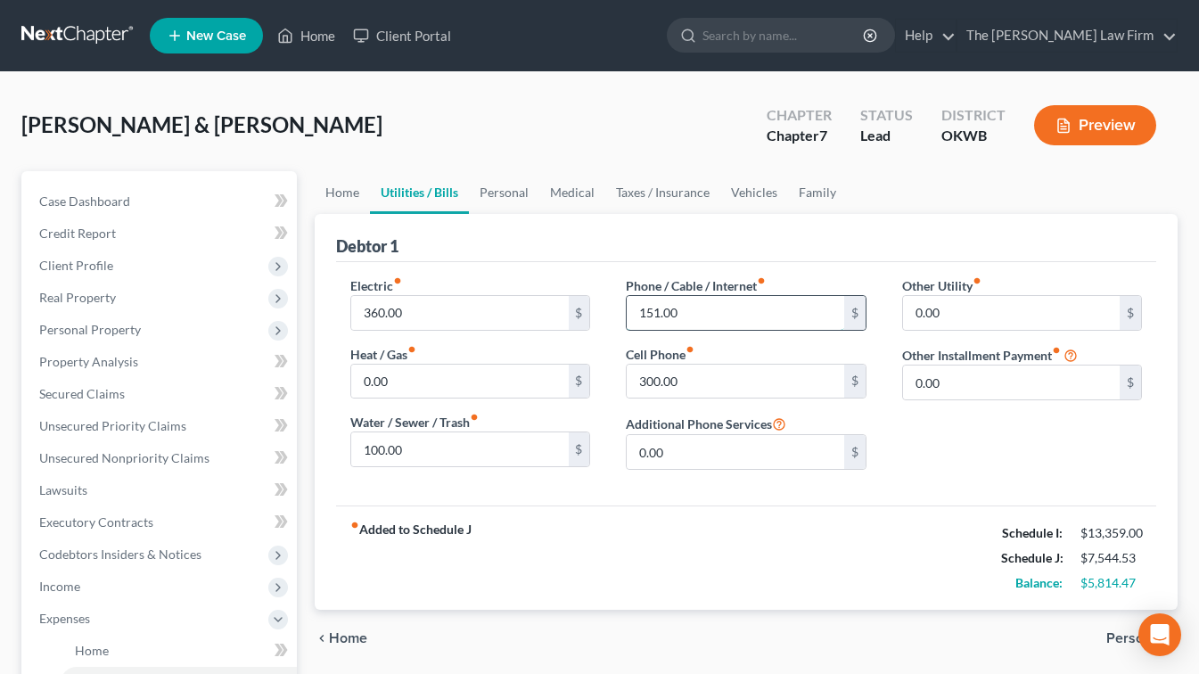
click at [723, 320] on input "151.00" at bounding box center [735, 313] width 217 height 34
drag, startPoint x: 700, startPoint y: 319, endPoint x: 617, endPoint y: 313, distance: 83.2
click at [617, 313] on div "Phone / Cable / Internet fiber_manual_record 151.00 $ Cell Phone fiber_manual_r…" at bounding box center [746, 380] width 276 height 208
type input "92"
click at [972, 308] on input "0.00" at bounding box center [1011, 313] width 217 height 34
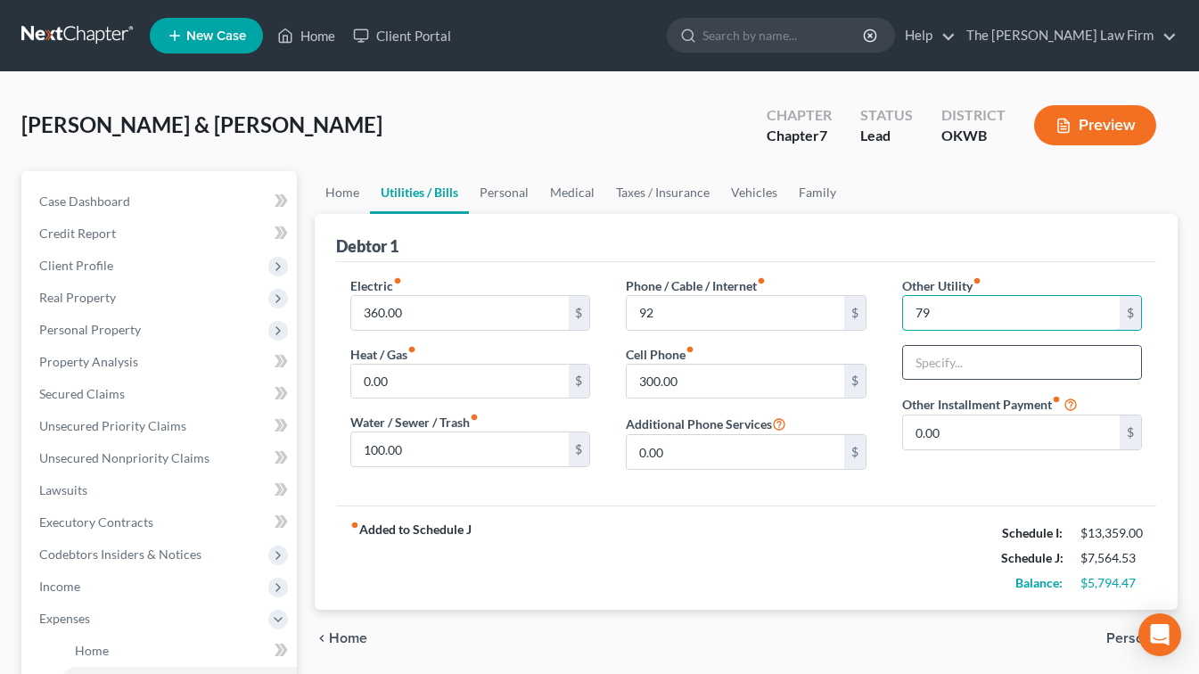
type input "79"
click at [979, 375] on input "text" at bounding box center [1022, 363] width 238 height 34
type input "streaming subscriptions"
click at [942, 489] on div "Electric fiber_manual_record 360.00 $ Heat / Gas fiber_manual_record 0.00 $ Wat…" at bounding box center [746, 383] width 820 height 243
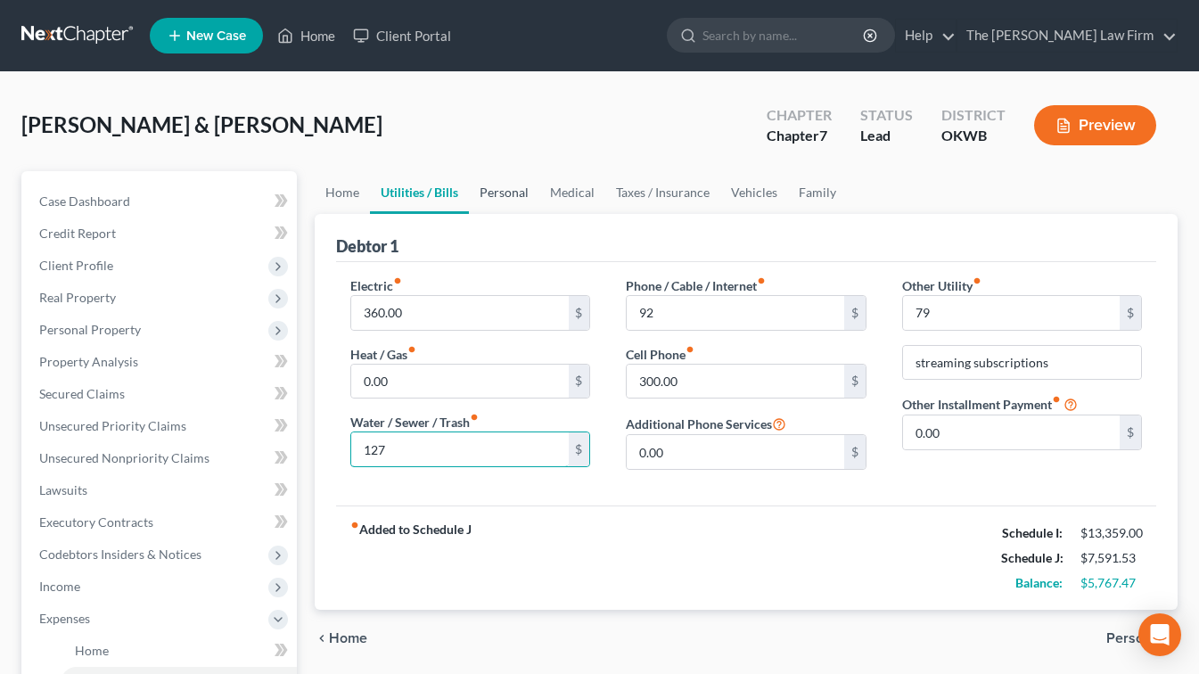
type input "127"
click at [500, 191] on link "Personal" at bounding box center [504, 192] width 70 height 43
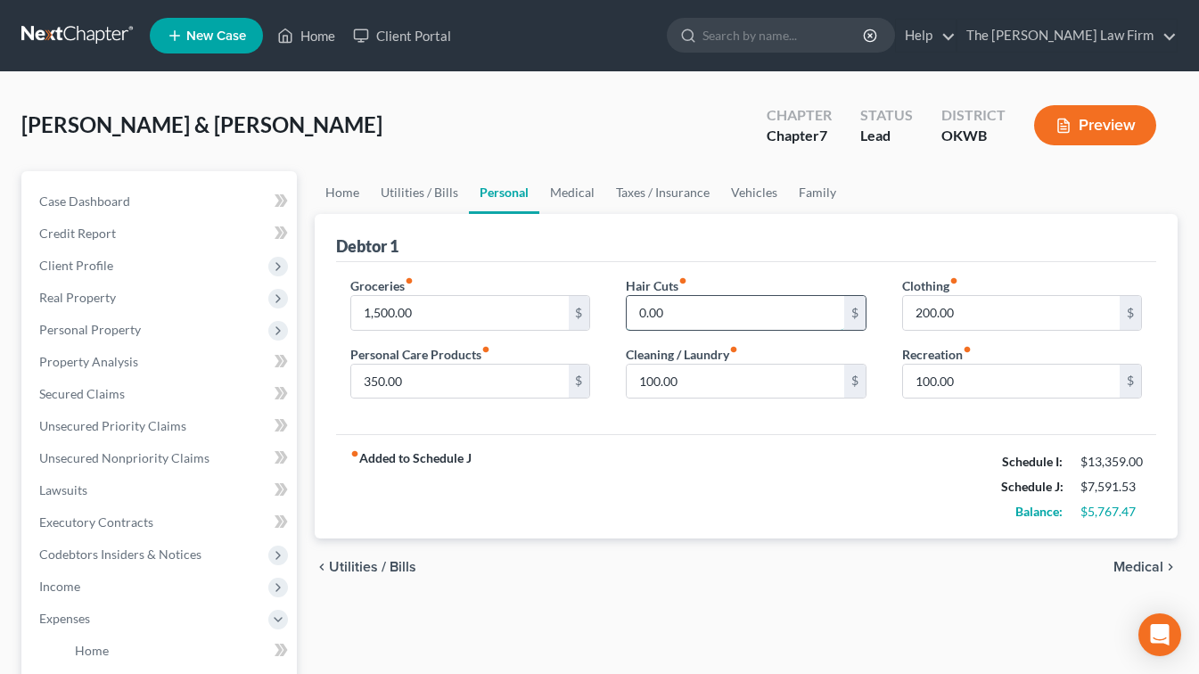
click at [682, 309] on input "0.00" at bounding box center [735, 313] width 217 height 34
type input "80"
click at [795, 475] on div "fiber_manual_record Added to Schedule J Schedule I: $13,359.00 Schedule J: $7,6…" at bounding box center [746, 486] width 820 height 104
click at [402, 195] on link "Utilities / Bills" at bounding box center [419, 192] width 99 height 43
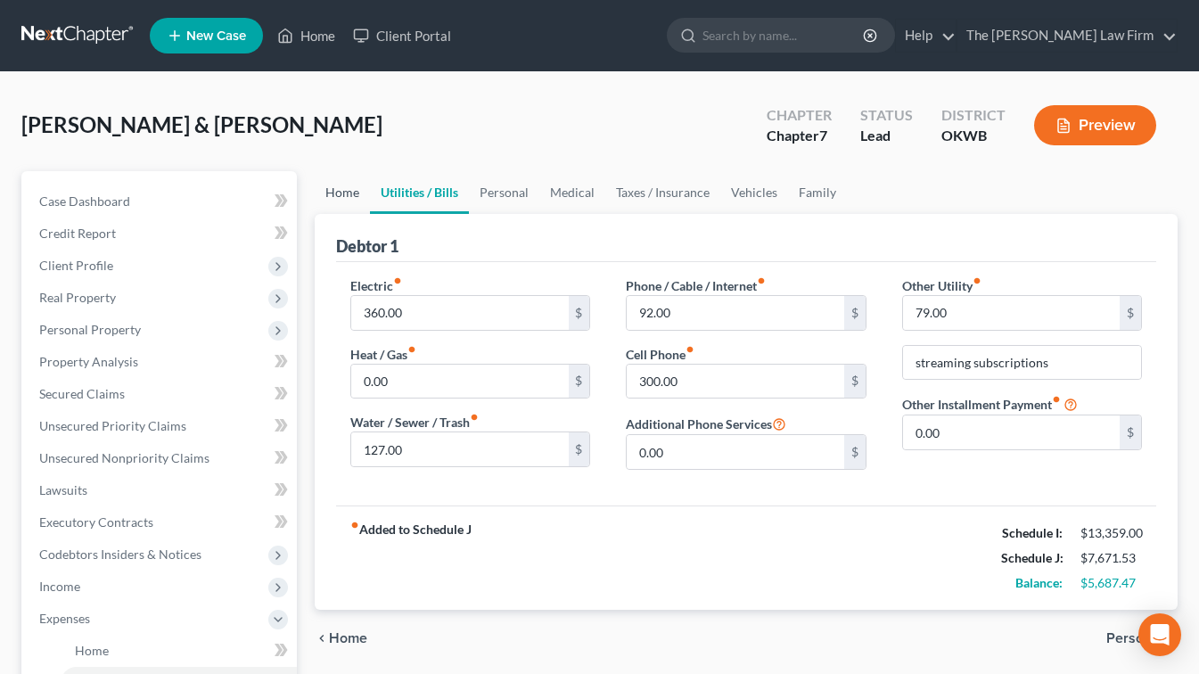
click at [334, 190] on link "Home" at bounding box center [342, 192] width 55 height 43
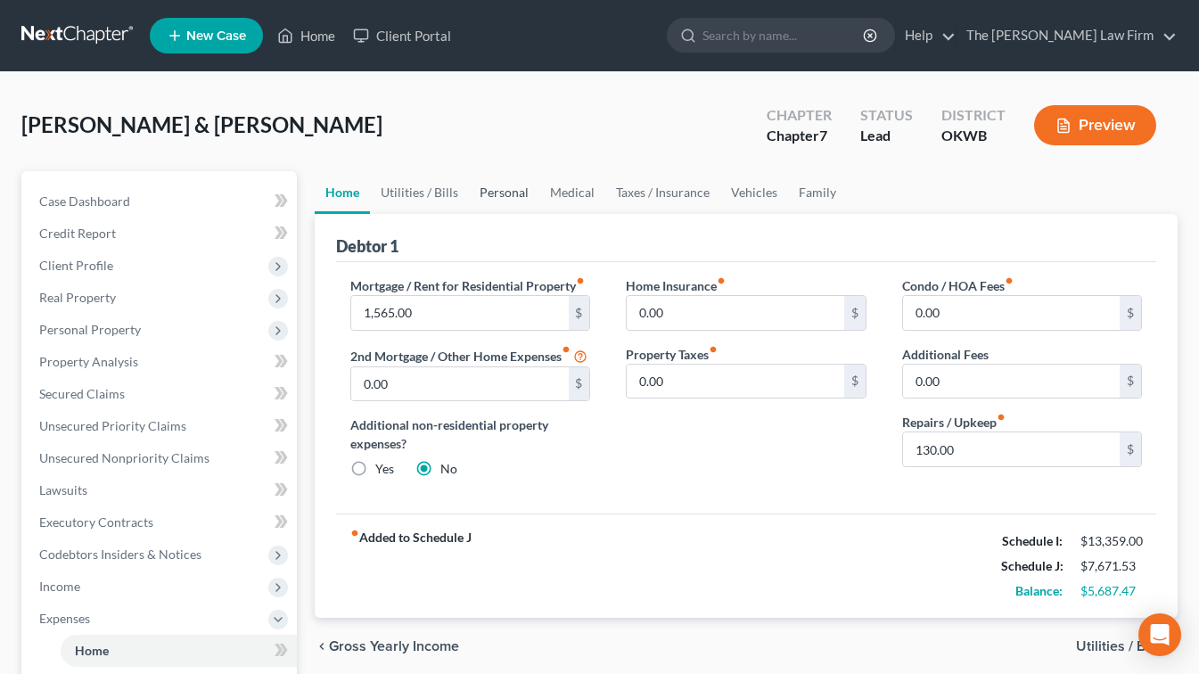
click at [489, 196] on link "Personal" at bounding box center [504, 192] width 70 height 43
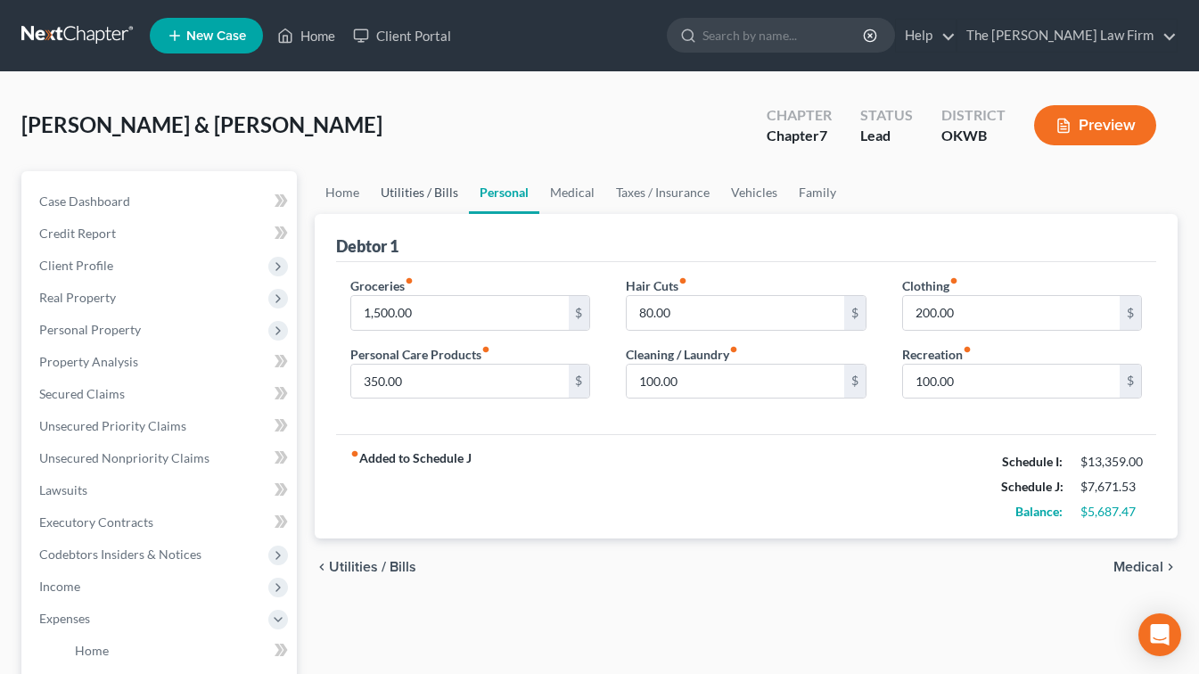
click at [402, 195] on link "Utilities / Bills" at bounding box center [419, 192] width 99 height 43
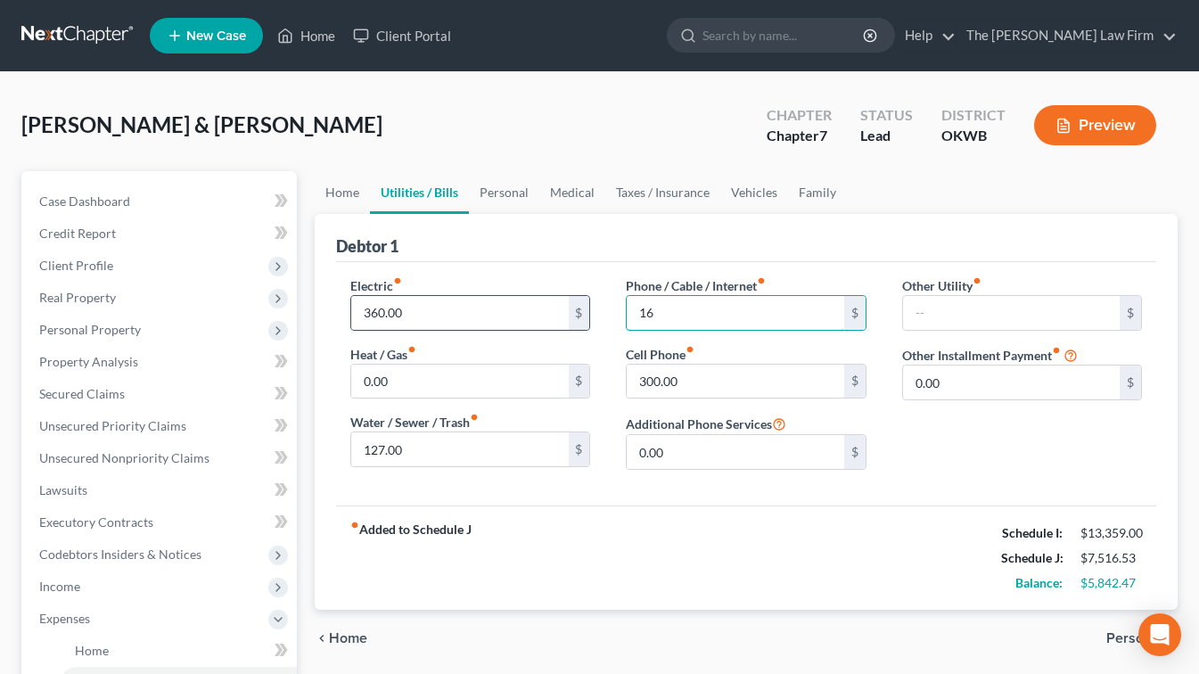
drag, startPoint x: 681, startPoint y: 317, endPoint x: 588, endPoint y: 303, distance: 94.6
click at [588, 303] on div "Electric fiber_manual_record 360.00 $ Heat / Gas fiber_manual_record 0.00 $ Wat…" at bounding box center [746, 380] width 827 height 208
click at [696, 325] on input "100" at bounding box center [735, 313] width 217 height 34
click at [694, 317] on input "100" at bounding box center [735, 313] width 217 height 34
type input "101"
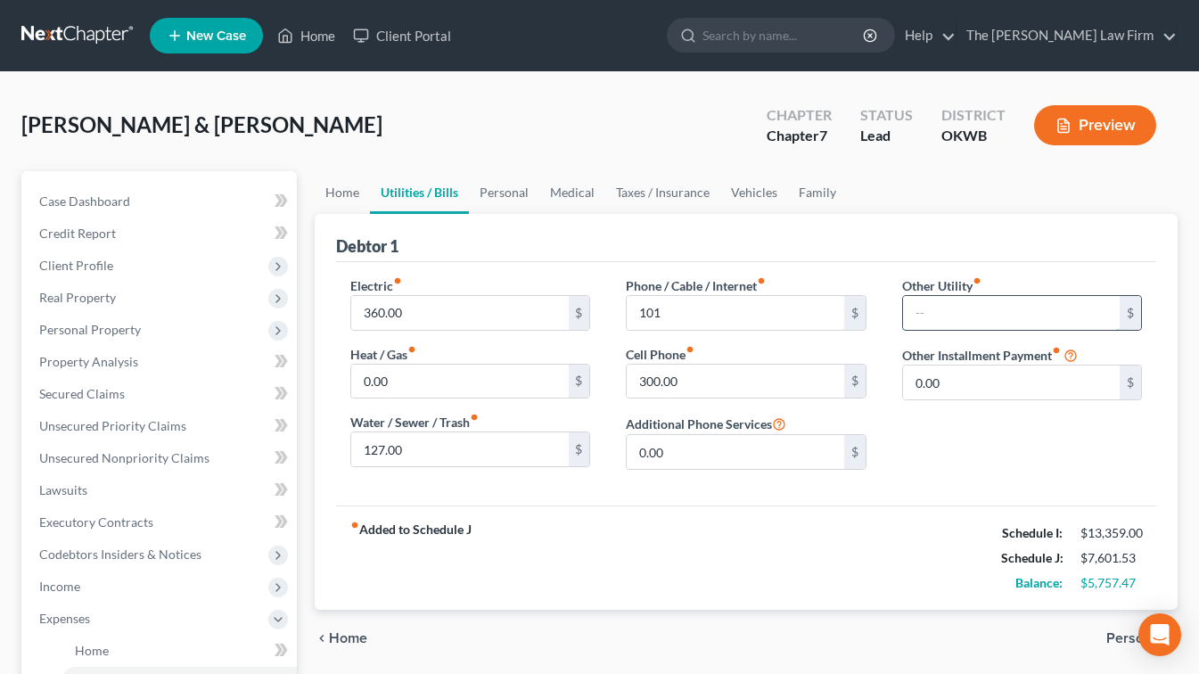
click at [988, 304] on input "text" at bounding box center [1011, 313] width 217 height 34
drag, startPoint x: 898, startPoint y: 473, endPoint x: 923, endPoint y: 473, distance: 25.0
click at [898, 473] on div "Other Utility fiber_manual_record $ streaming subscriptions Other Installment P…" at bounding box center [1023, 380] width 276 height 208
click at [334, 186] on link "Home" at bounding box center [342, 192] width 55 height 43
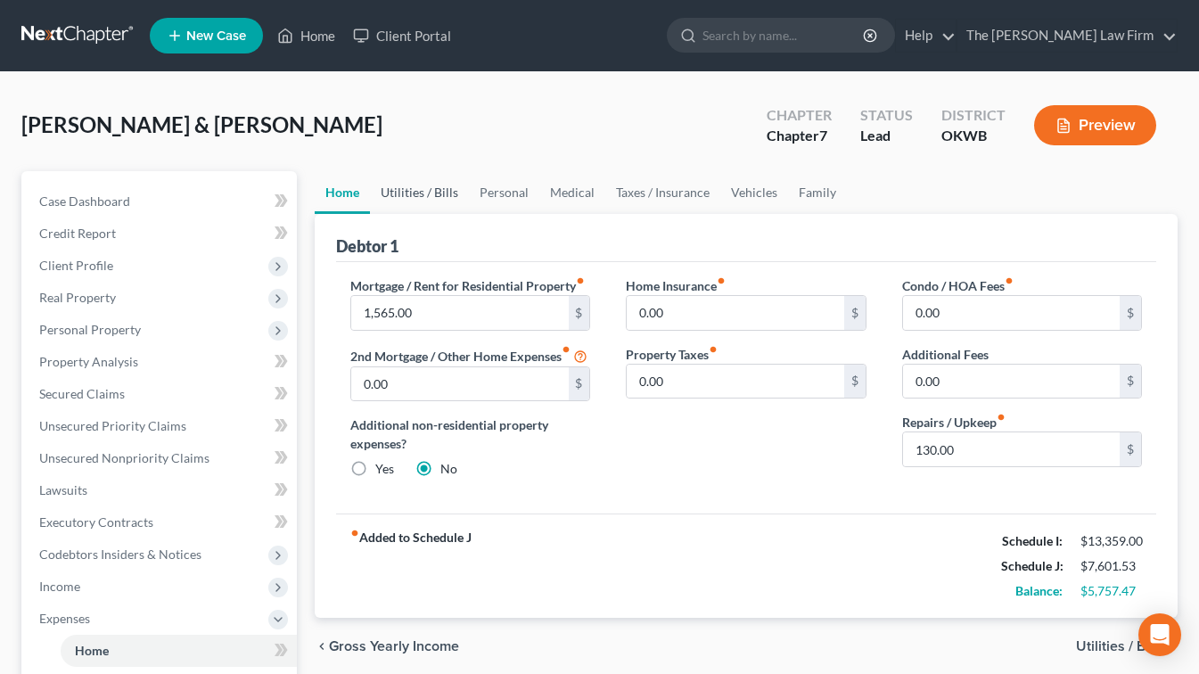
click at [434, 185] on link "Utilities / Bills" at bounding box center [419, 192] width 99 height 43
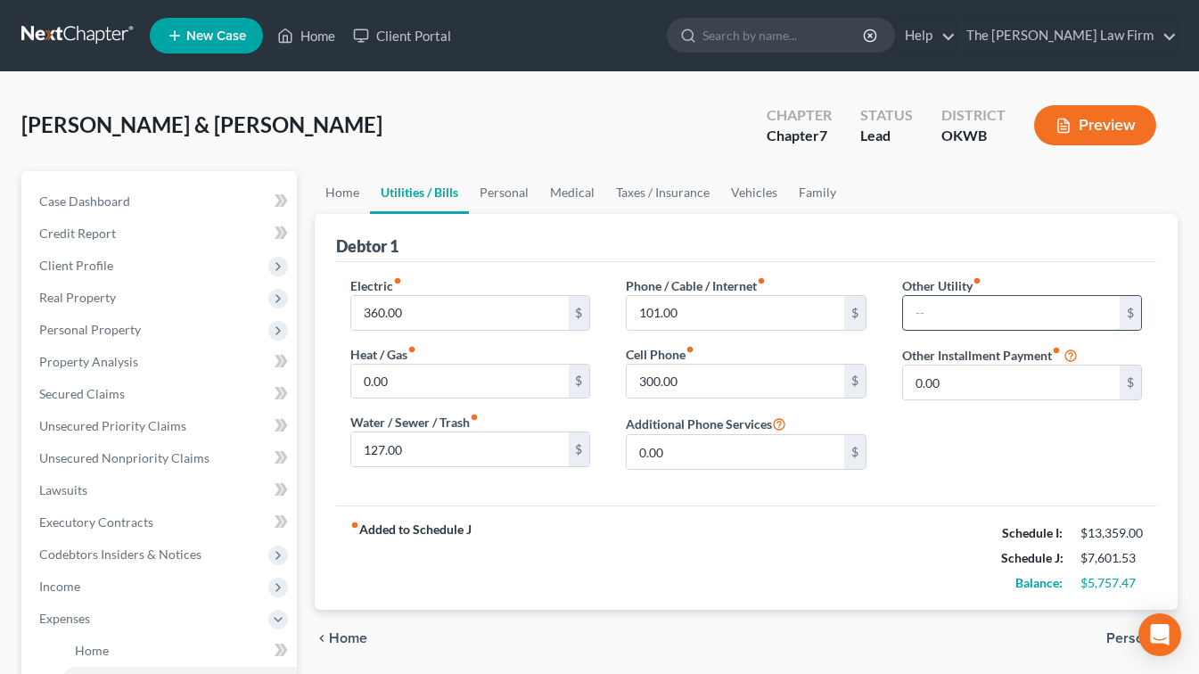
click at [952, 318] on input "text" at bounding box center [1011, 313] width 217 height 34
type input "0"
type input "16"
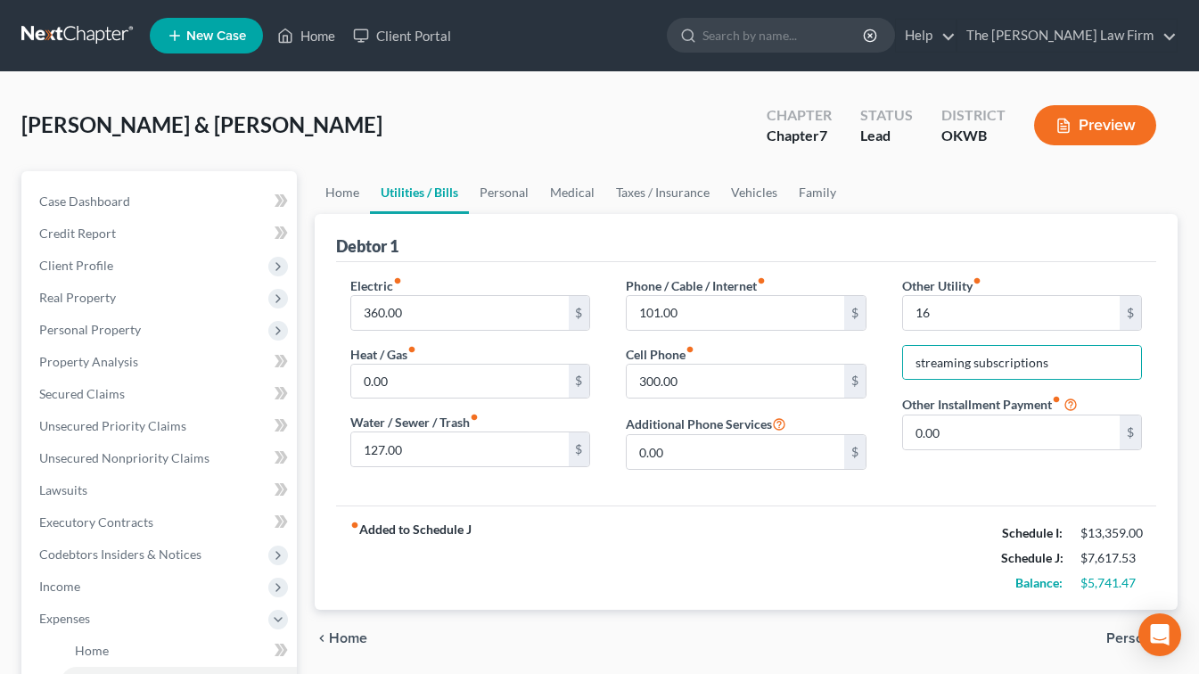
click at [918, 539] on div "fiber_manual_record Added to Schedule J Schedule I: $13,359.00 Schedule J: $7,6…" at bounding box center [746, 558] width 820 height 104
click at [505, 187] on link "Personal" at bounding box center [504, 192] width 70 height 43
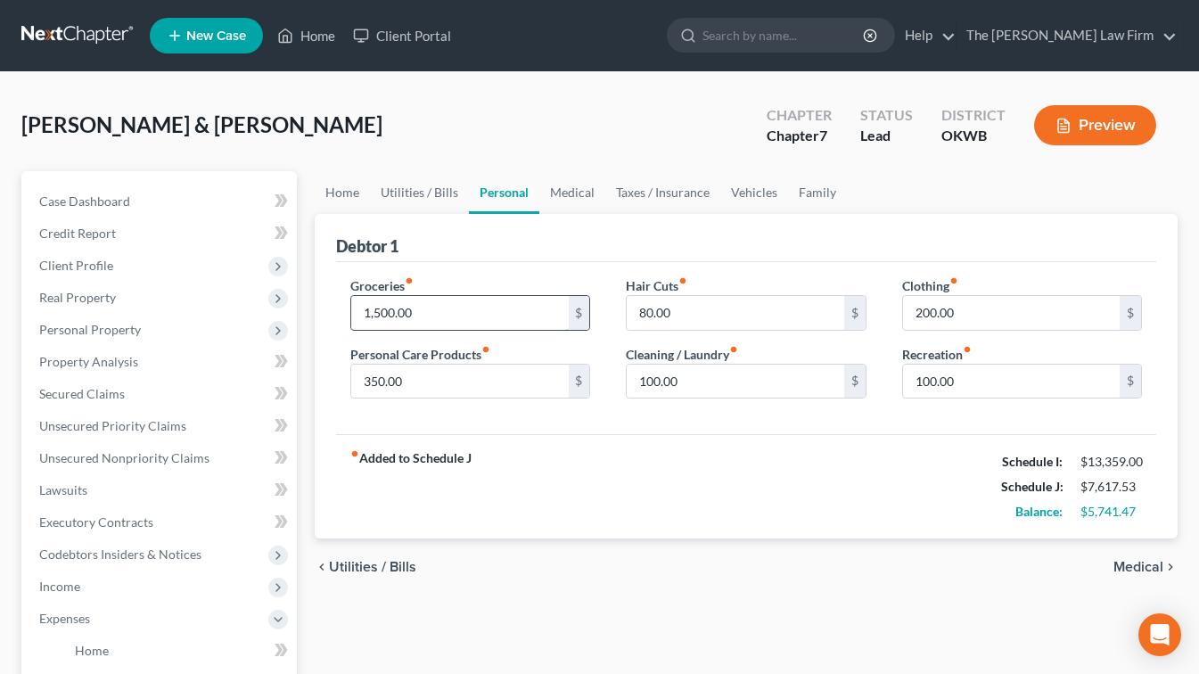
click at [383, 311] on input "1,500.00" at bounding box center [459, 313] width 217 height 34
click at [364, 310] on input "100.00" at bounding box center [459, 313] width 217 height 34
click at [371, 309] on input "100.00" at bounding box center [459, 313] width 217 height 34
type input "1,800.00"
click at [855, 474] on div "fiber_manual_record Added to Schedule J Schedule I: $13,359.00 Schedule J: $7,9…" at bounding box center [746, 486] width 820 height 104
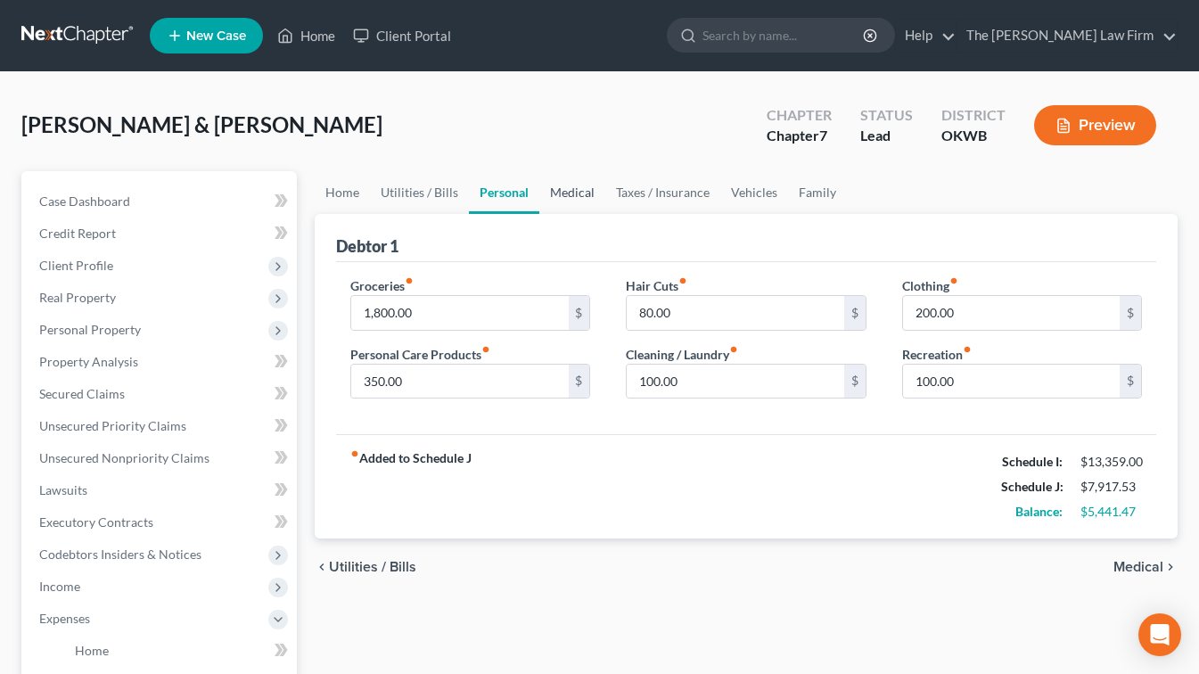
click at [559, 197] on link "Medical" at bounding box center [572, 192] width 66 height 43
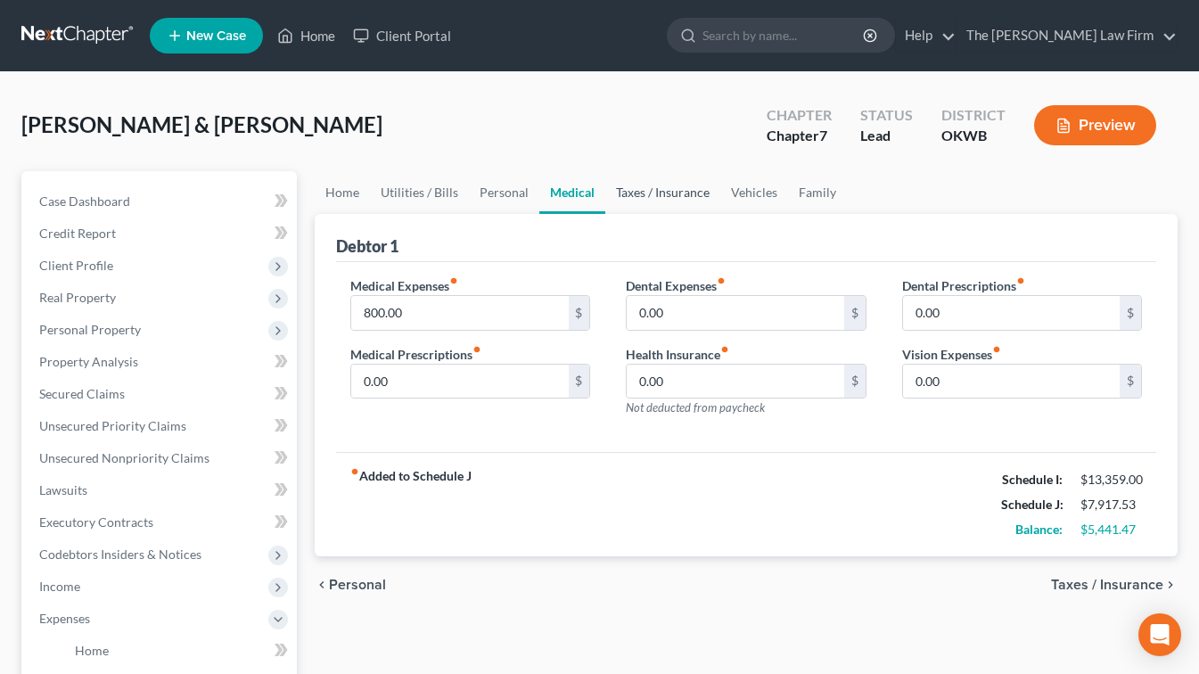
click at [655, 191] on link "Taxes / Insurance" at bounding box center [662, 192] width 115 height 43
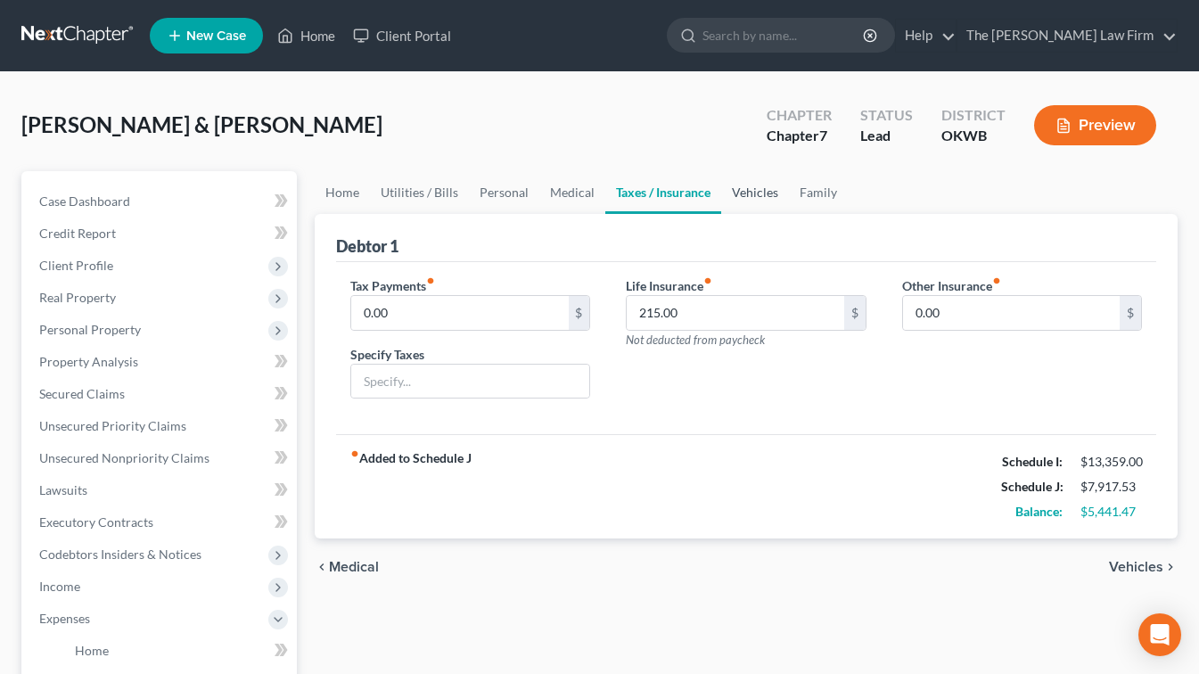
click at [759, 190] on link "Vehicles" at bounding box center [755, 192] width 68 height 43
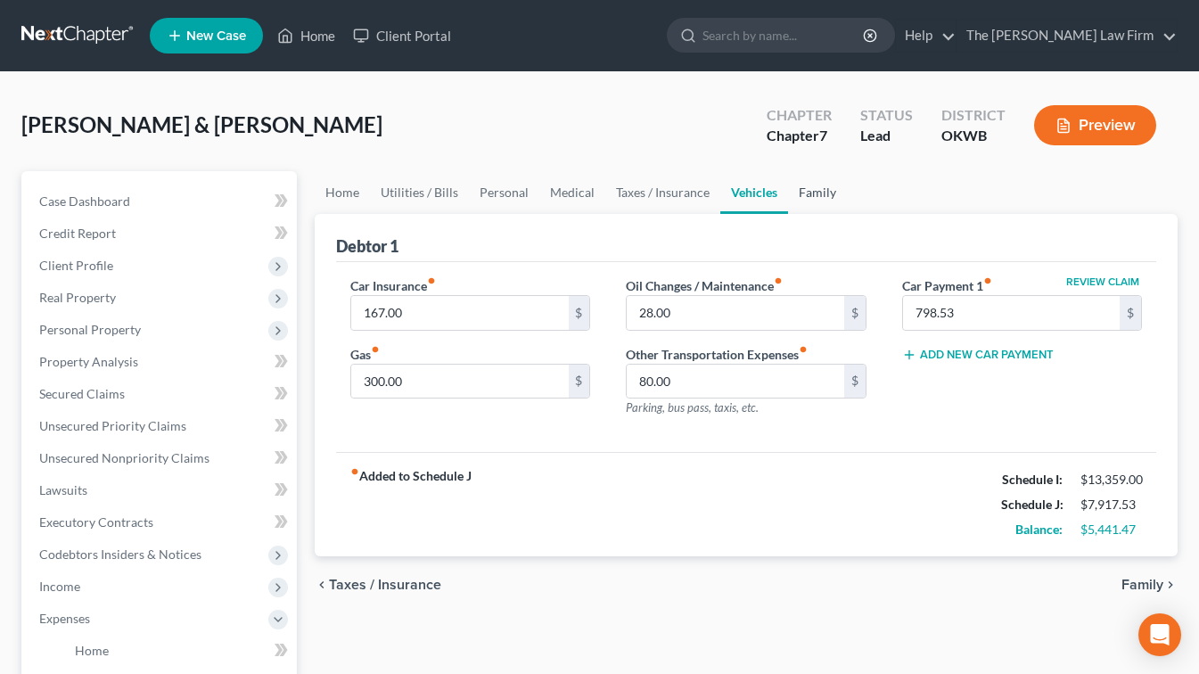
click at [818, 191] on link "Family" at bounding box center [817, 192] width 59 height 43
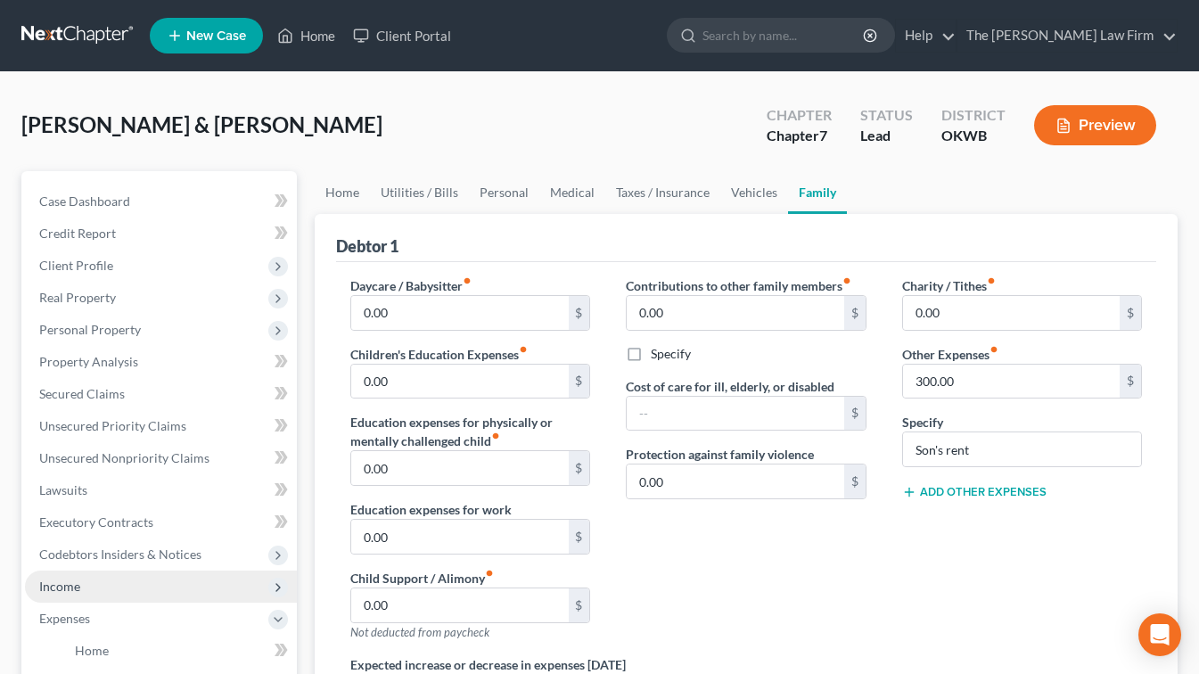
drag, startPoint x: 68, startPoint y: 578, endPoint x: 259, endPoint y: 573, distance: 191.8
click at [68, 579] on span "Income" at bounding box center [59, 586] width 41 height 15
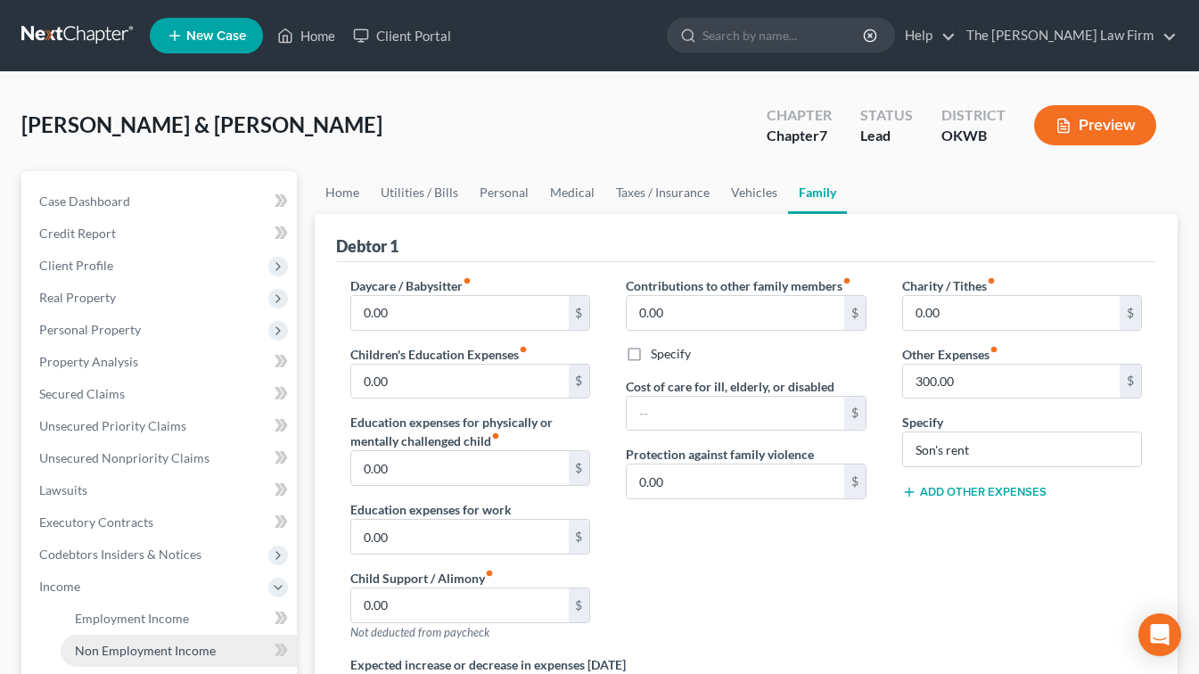
click at [123, 648] on span "Non Employment Income" at bounding box center [145, 650] width 141 height 15
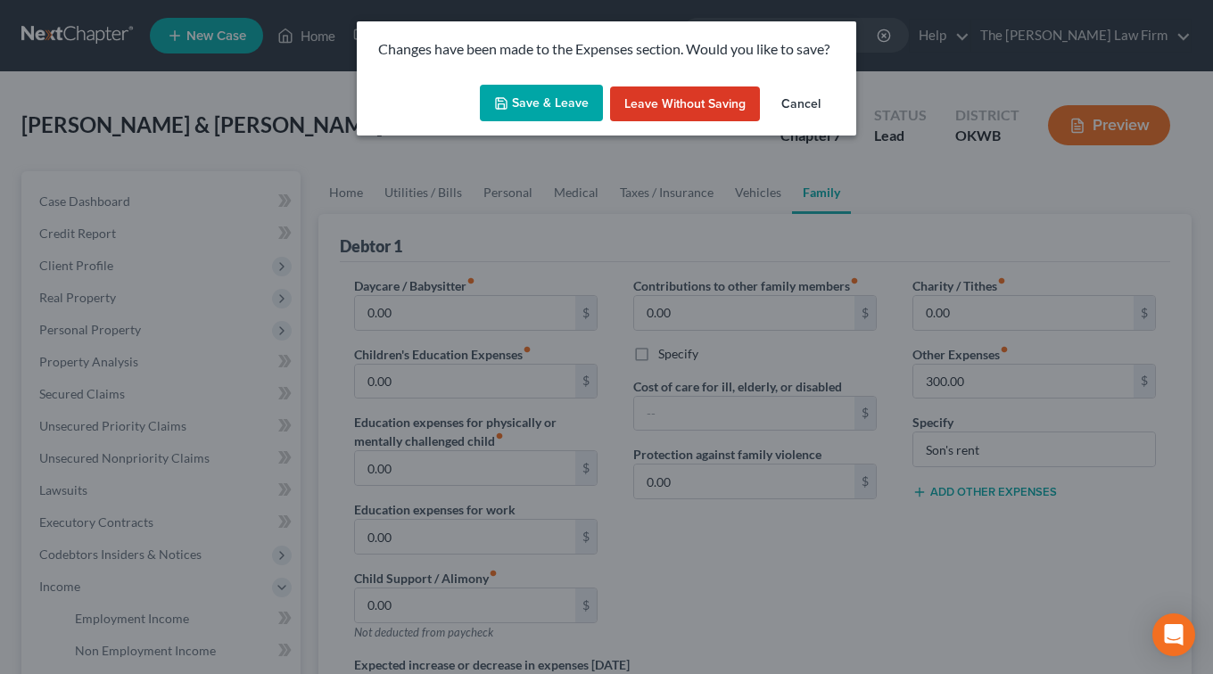
click at [547, 98] on button "Save & Leave" at bounding box center [541, 103] width 123 height 37
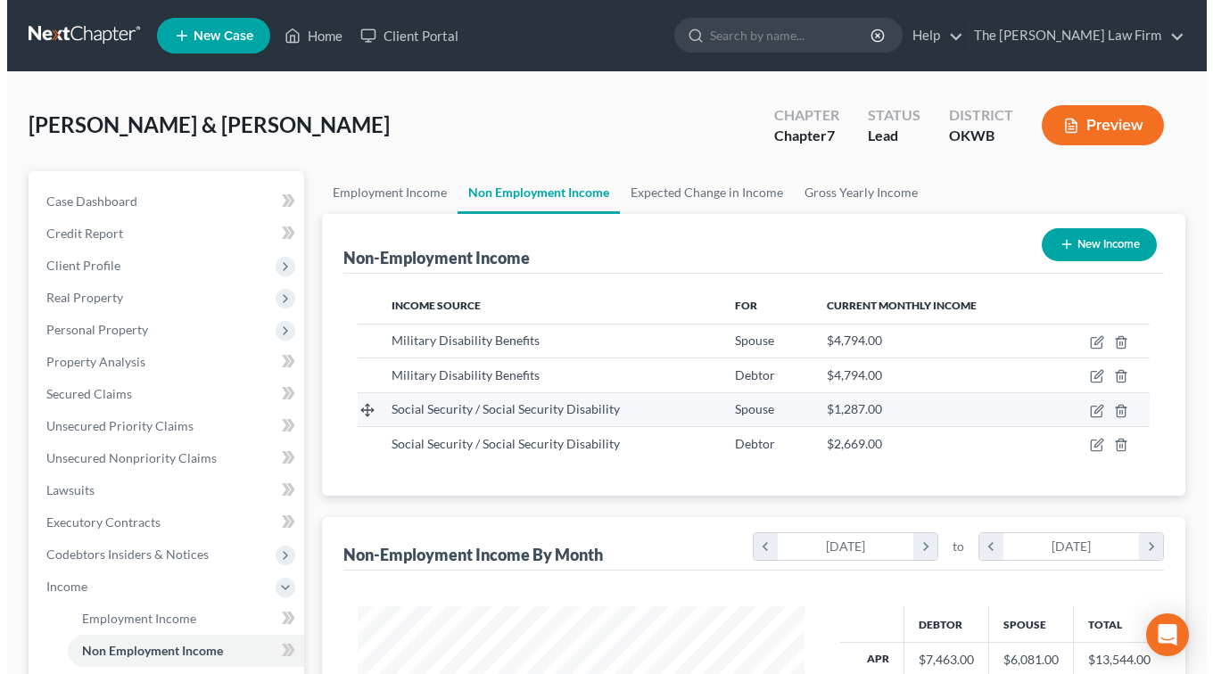
scroll to position [319, 482]
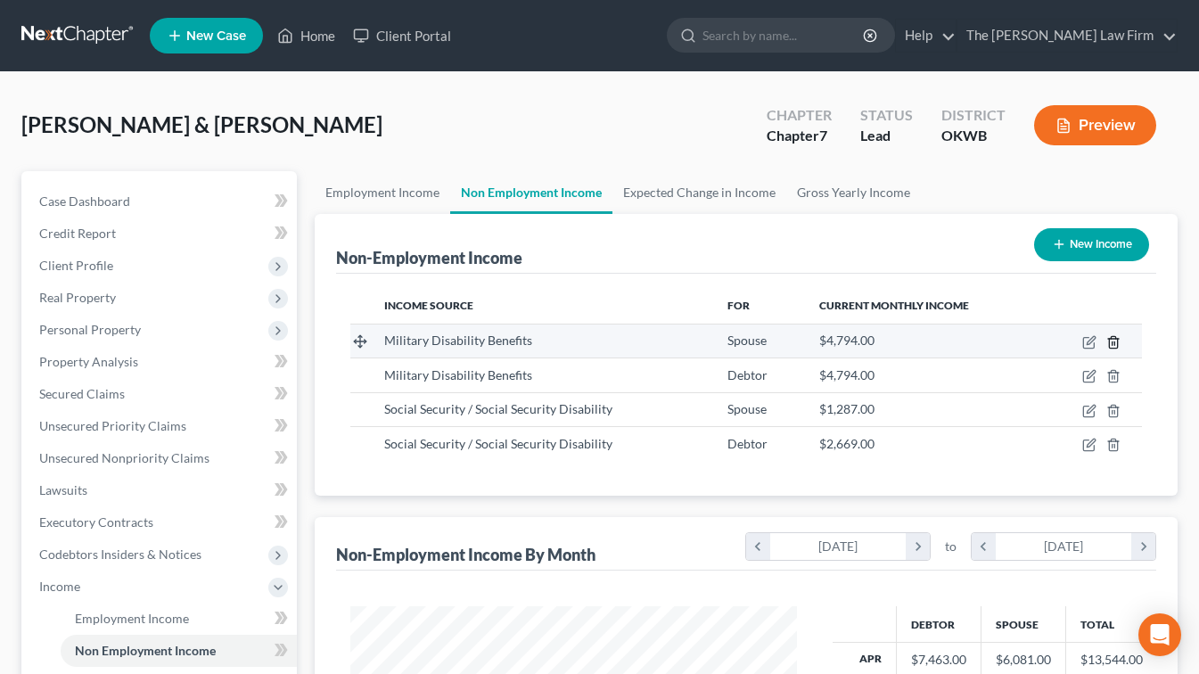
click at [1114, 337] on icon "button" at bounding box center [1114, 342] width 14 height 14
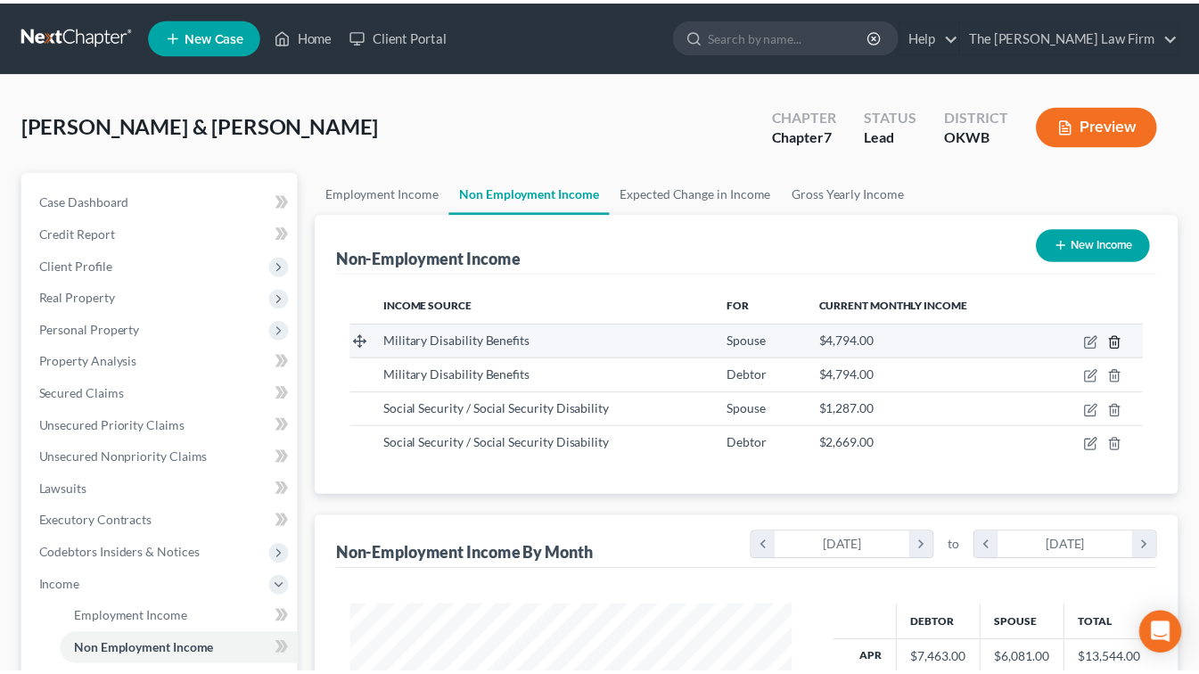
scroll to position [319, 488]
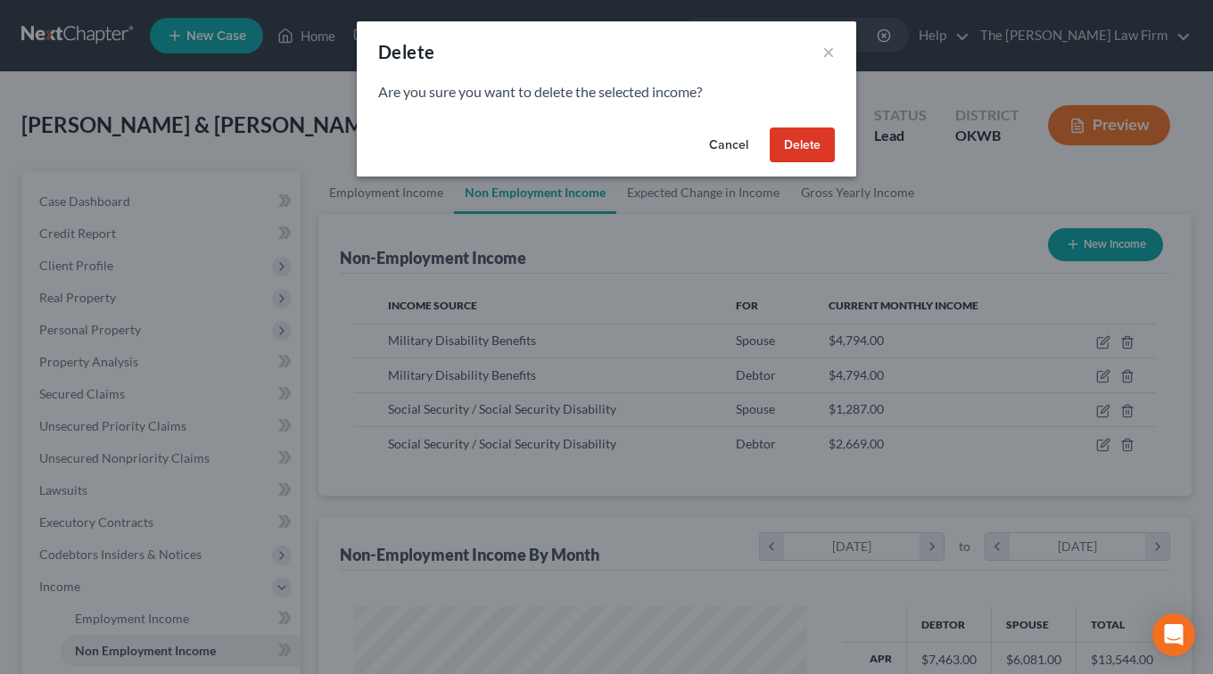
click at [799, 148] on button "Delete" at bounding box center [801, 146] width 65 height 36
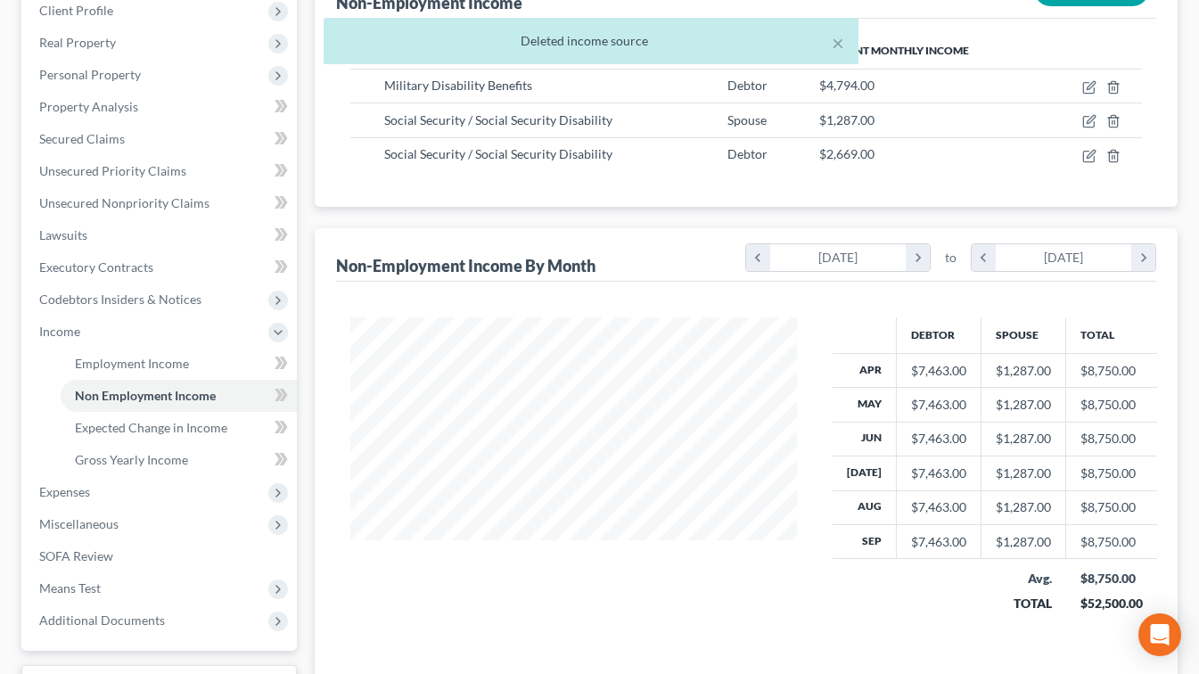
scroll to position [222, 0]
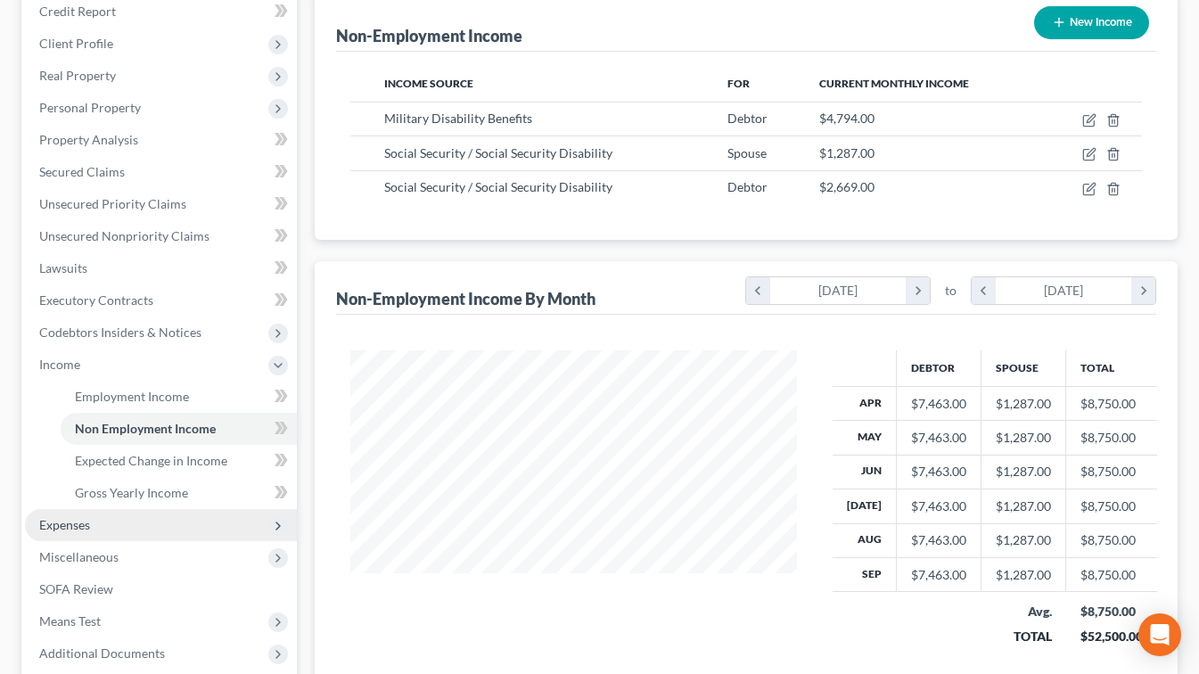
click at [63, 526] on span "Expenses" at bounding box center [64, 524] width 51 height 15
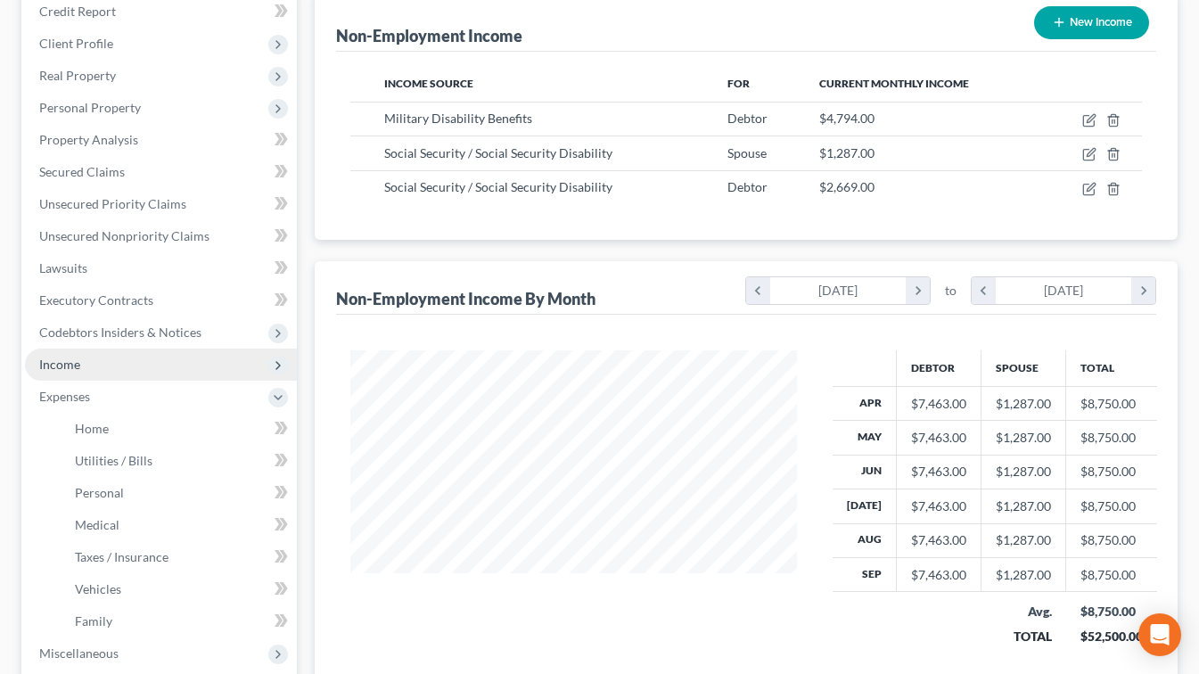
click at [80, 355] on span "Income" at bounding box center [161, 365] width 272 height 32
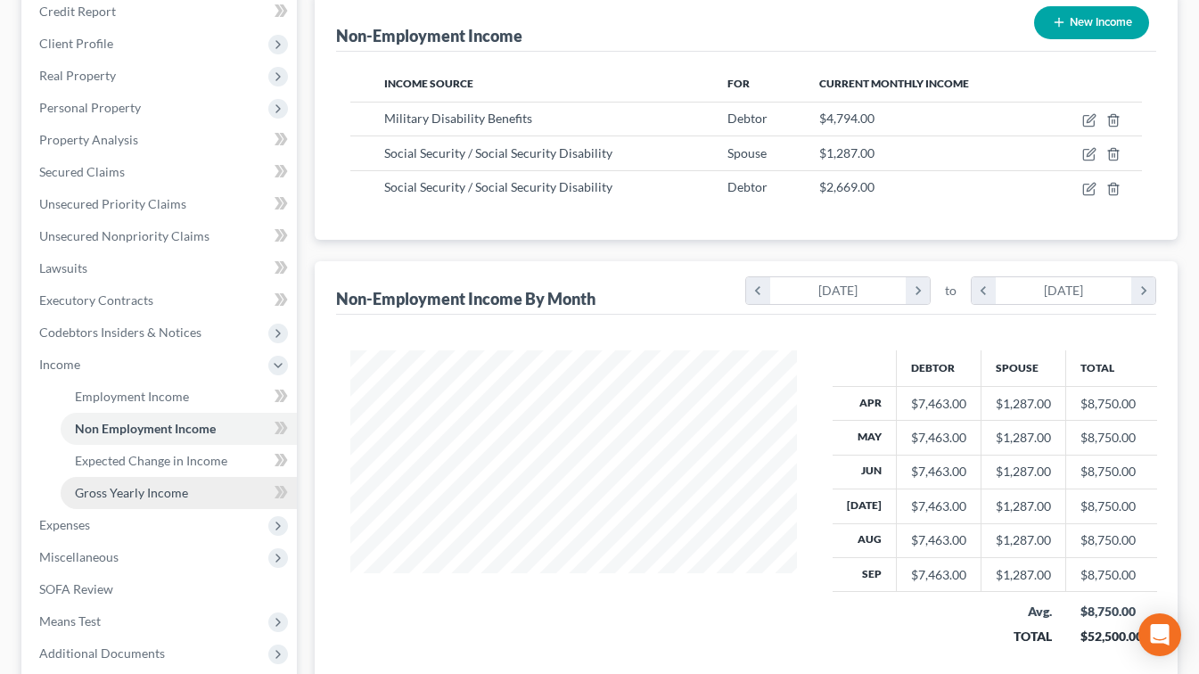
click at [105, 492] on span "Gross Yearly Income" at bounding box center [131, 492] width 113 height 15
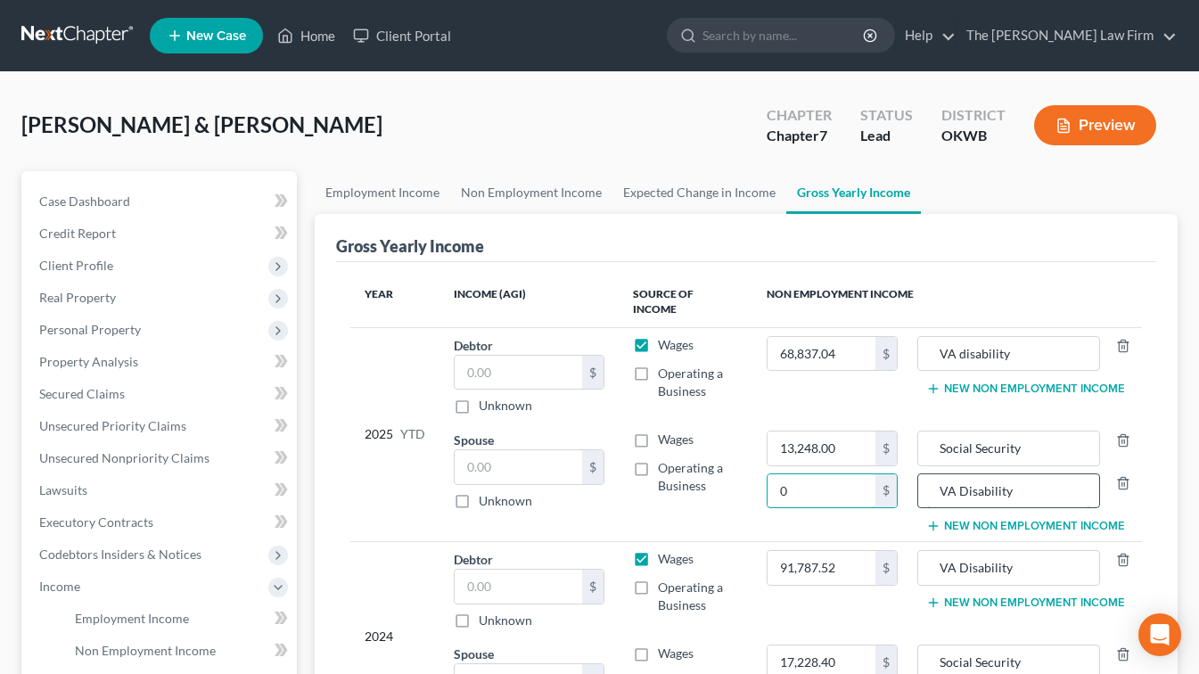
type input "0"
drag, startPoint x: 1043, startPoint y: 476, endPoint x: 902, endPoint y: 482, distance: 141.0
click at [902, 482] on tr "Spouse $ Unknown Balance Undetermined $ Unknown Wages Operating a Business 13,2…" at bounding box center [746, 482] width 792 height 119
click at [1131, 473] on div at bounding box center [1118, 491] width 37 height 36
click at [1109, 473] on div at bounding box center [1118, 491] width 37 height 36
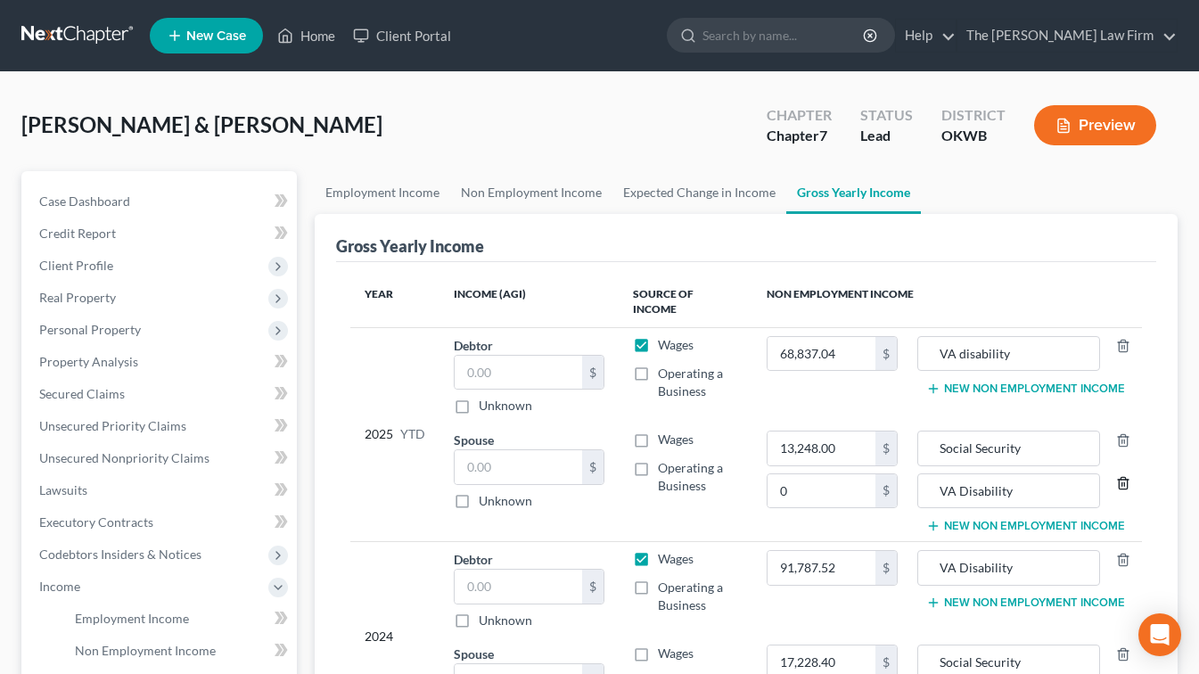
click at [1117, 476] on icon "button" at bounding box center [1123, 483] width 14 height 14
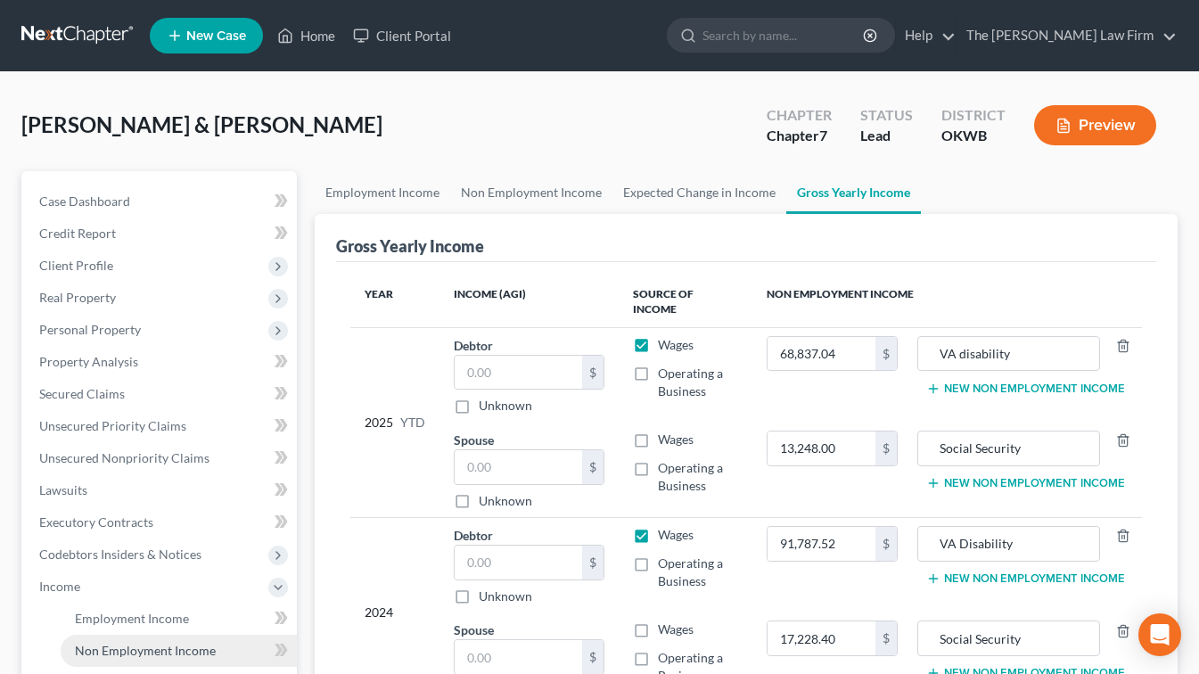
click at [110, 640] on link "Non Employment Income" at bounding box center [179, 651] width 236 height 32
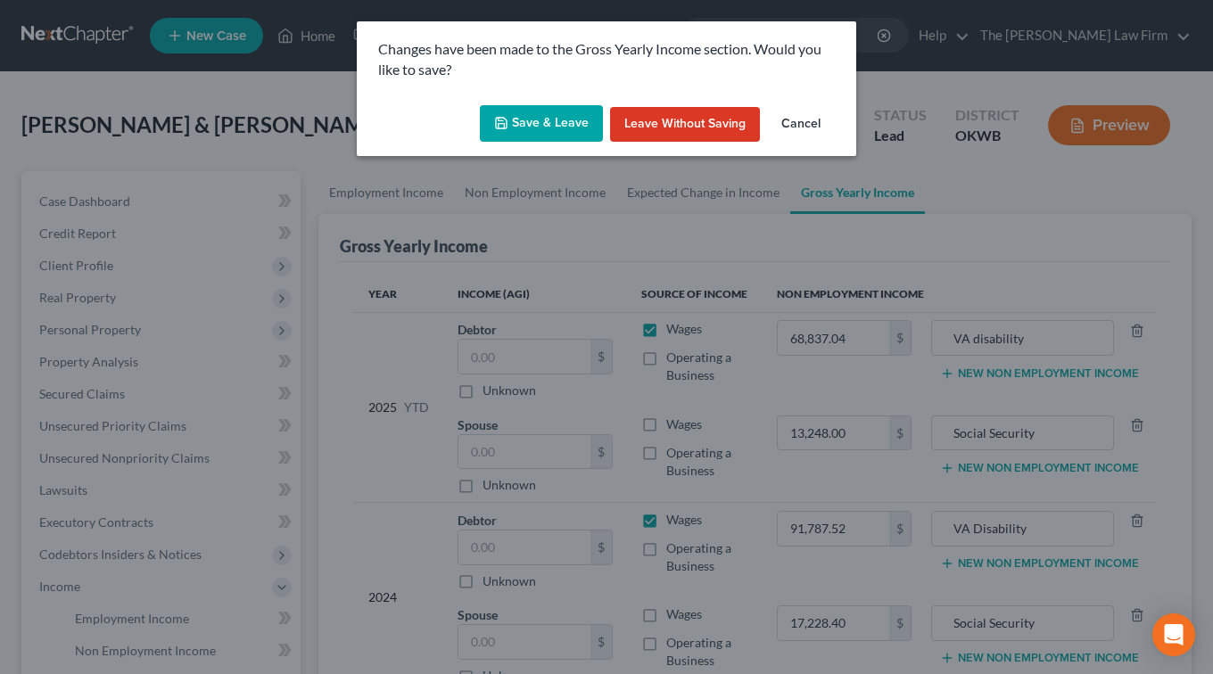
click at [534, 117] on button "Save & Leave" at bounding box center [541, 123] width 123 height 37
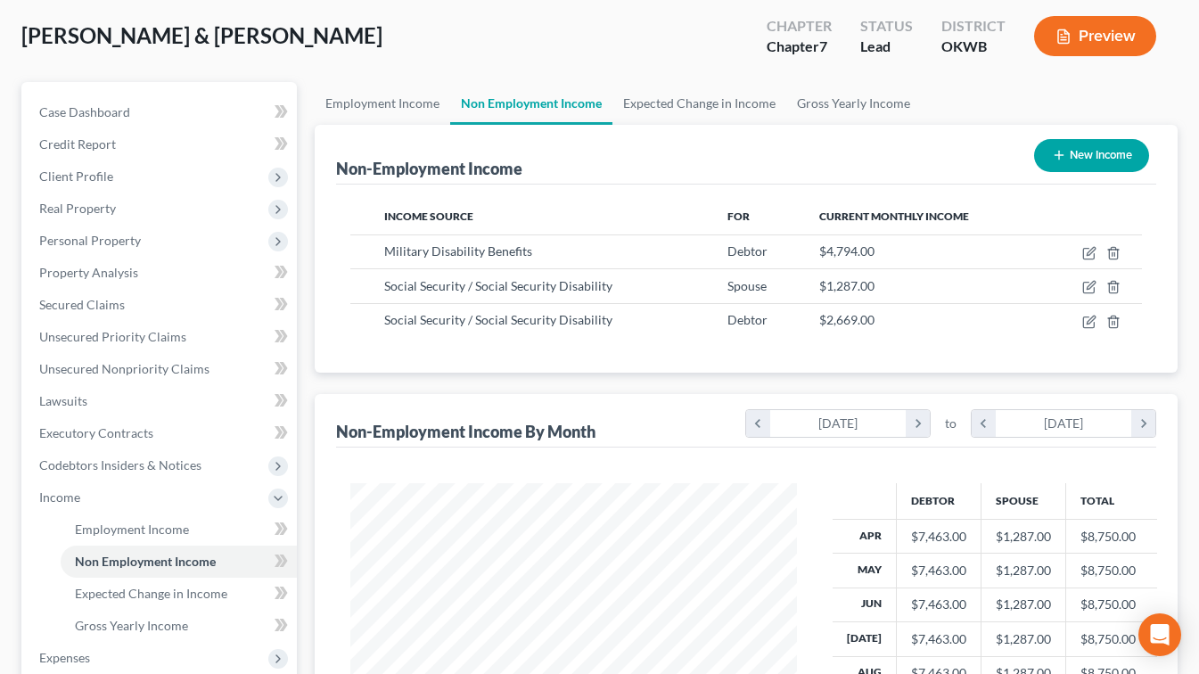
scroll to position [267, 0]
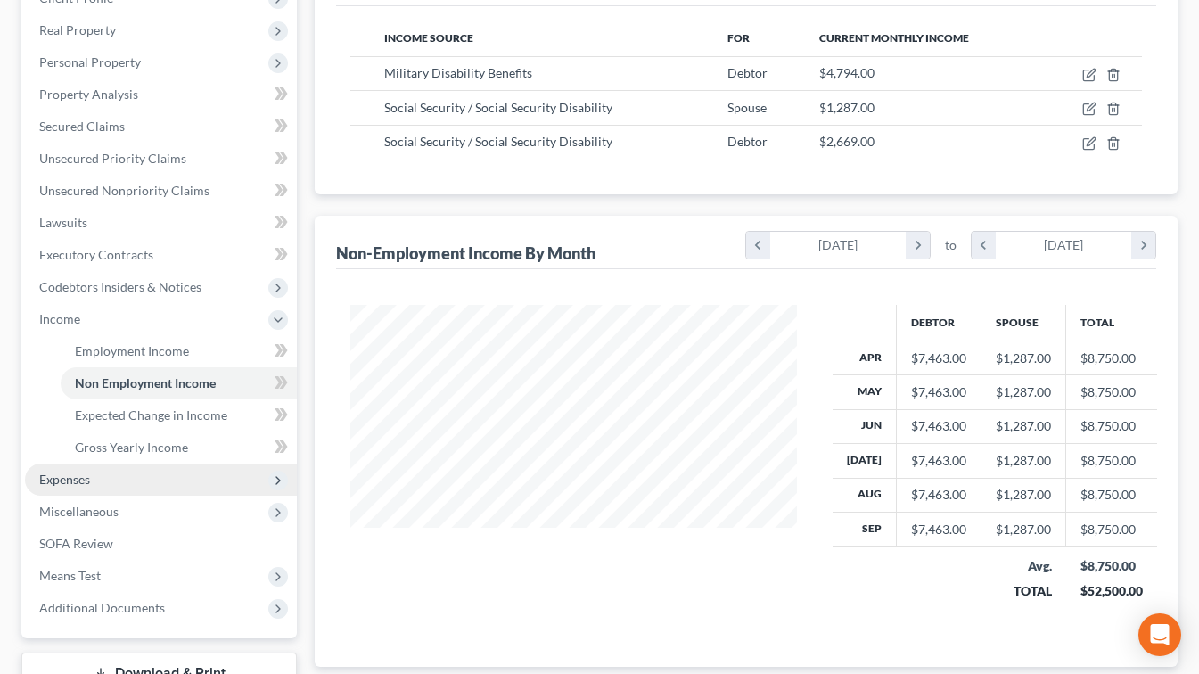
click at [89, 474] on span "Expenses" at bounding box center [64, 479] width 51 height 15
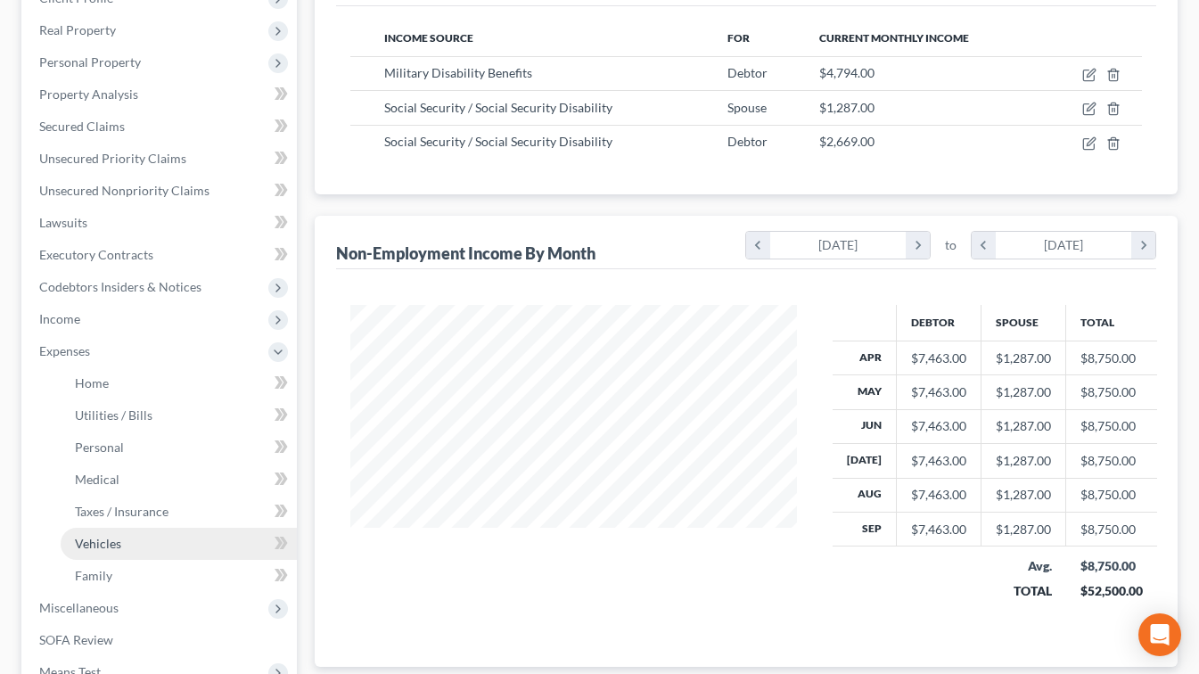
click at [119, 549] on span "Vehicles" at bounding box center [98, 543] width 46 height 15
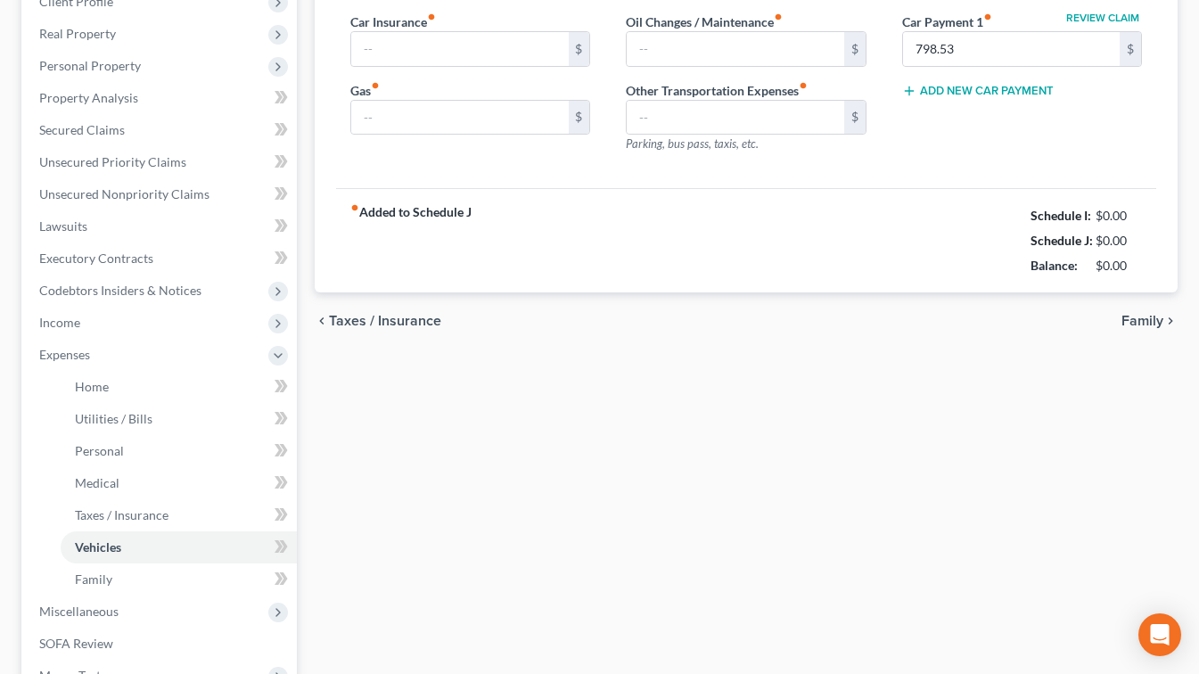
type input "167.00"
type input "300.00"
type input "28.00"
type input "80.00"
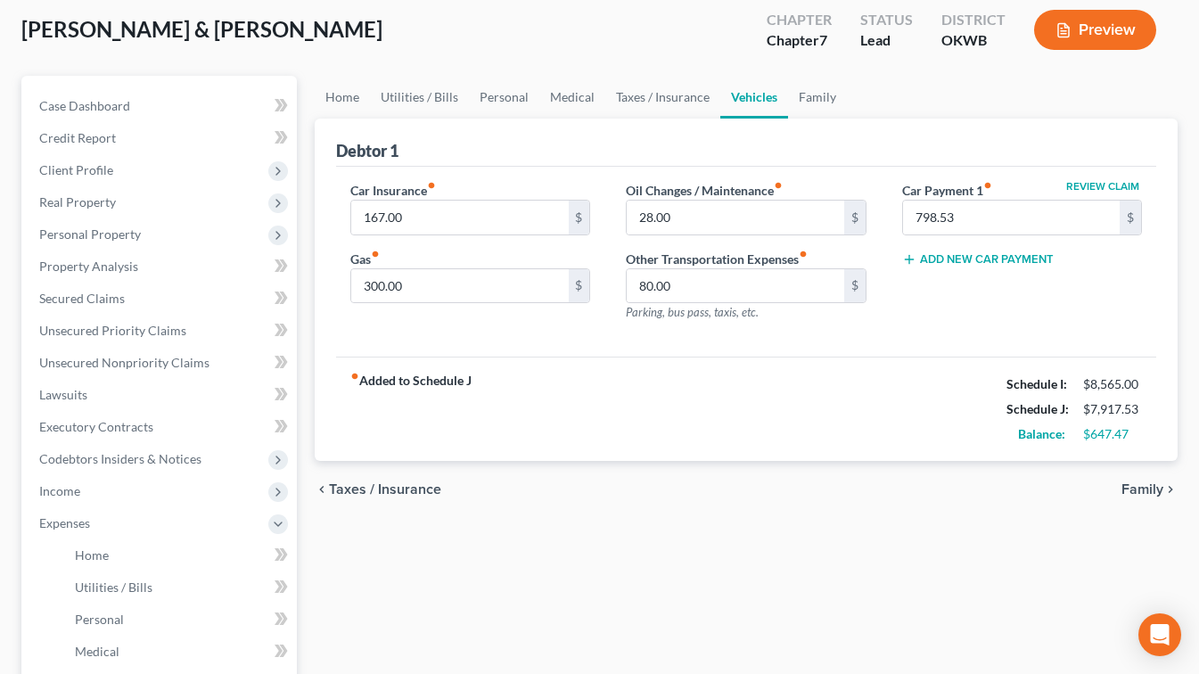
scroll to position [89, 0]
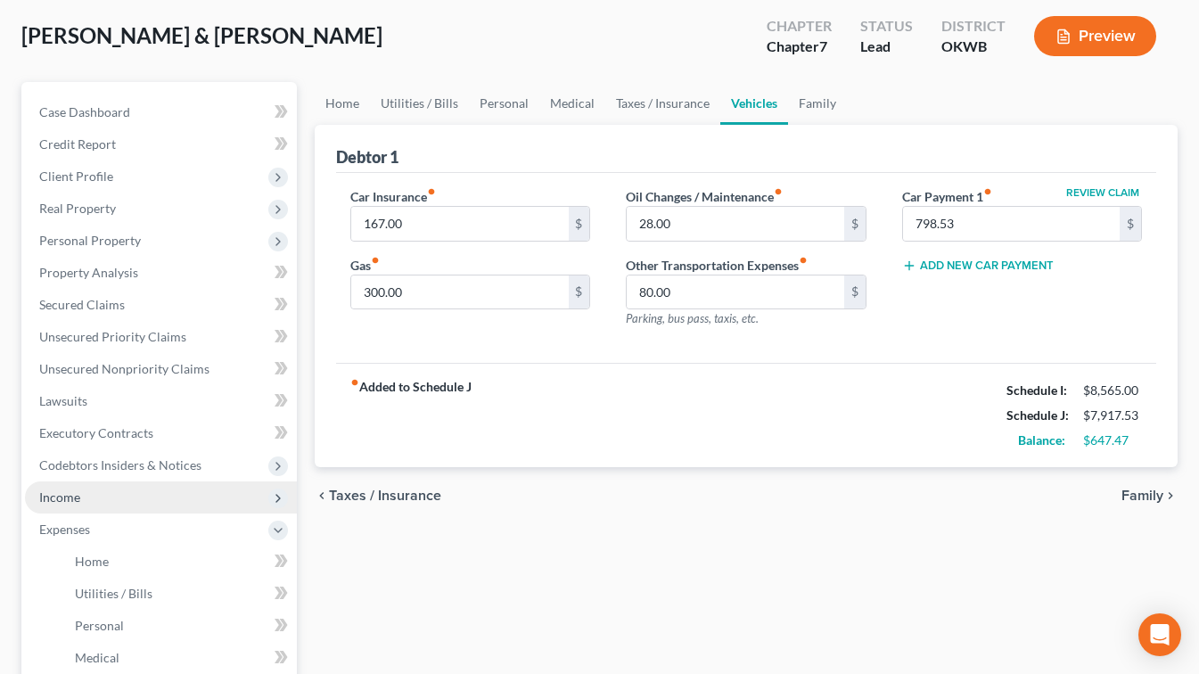
drag, startPoint x: 85, startPoint y: 500, endPoint x: 140, endPoint y: 500, distance: 55.3
click at [85, 500] on span "Income" at bounding box center [161, 497] width 272 height 32
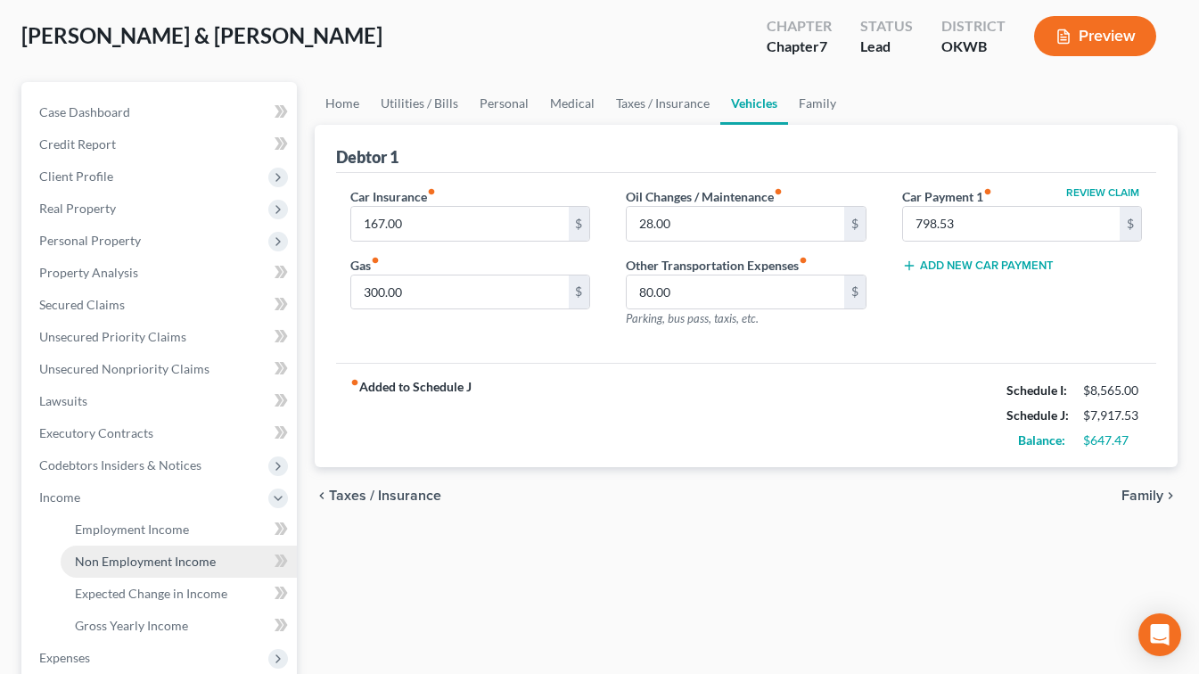
click at [156, 560] on span "Non Employment Income" at bounding box center [145, 561] width 141 height 15
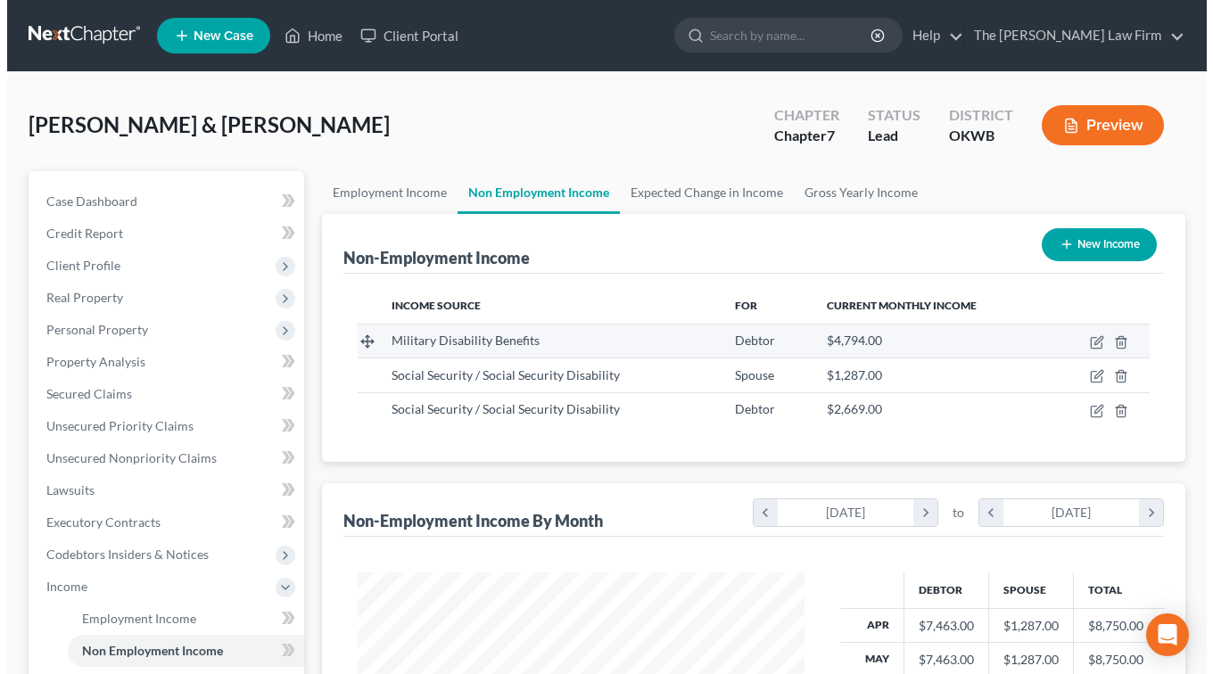
scroll to position [319, 482]
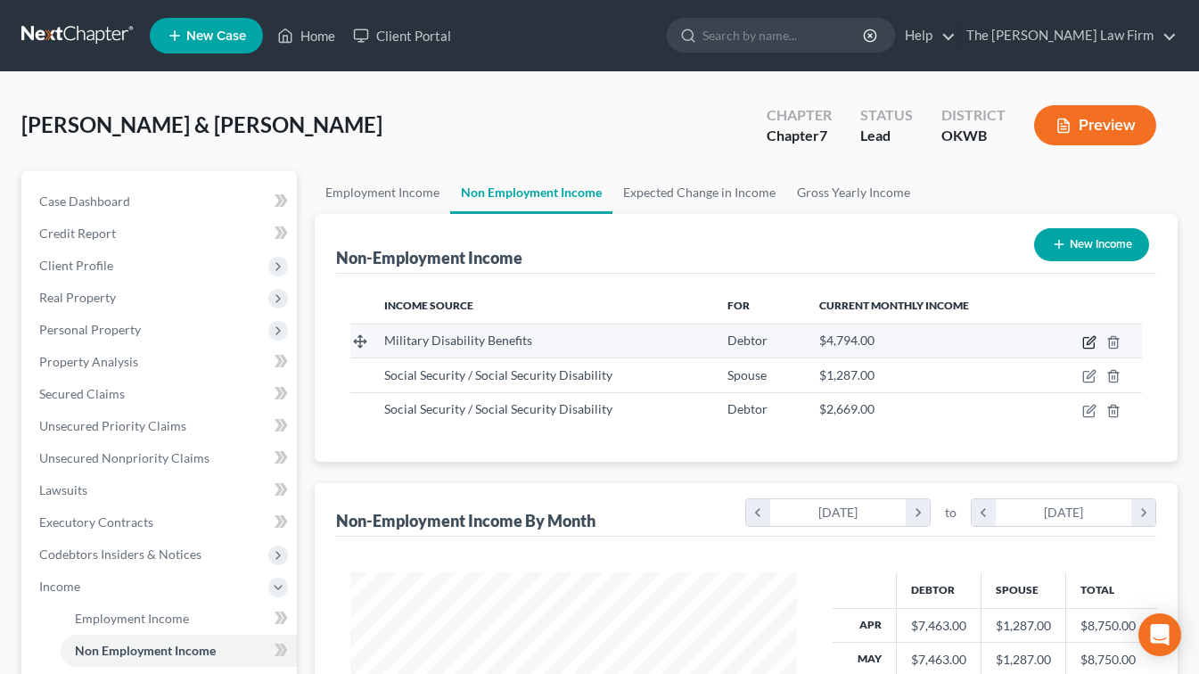
click at [1087, 339] on icon "button" at bounding box center [1089, 342] width 14 height 14
select select "12"
select select "0"
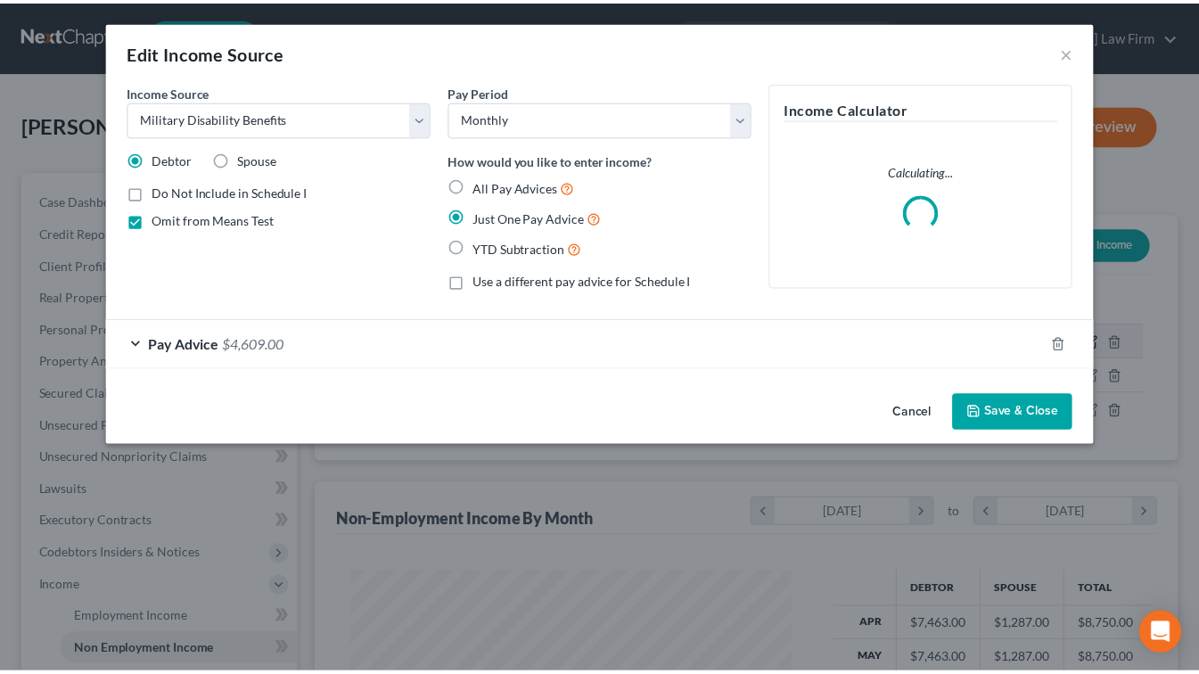
scroll to position [319, 488]
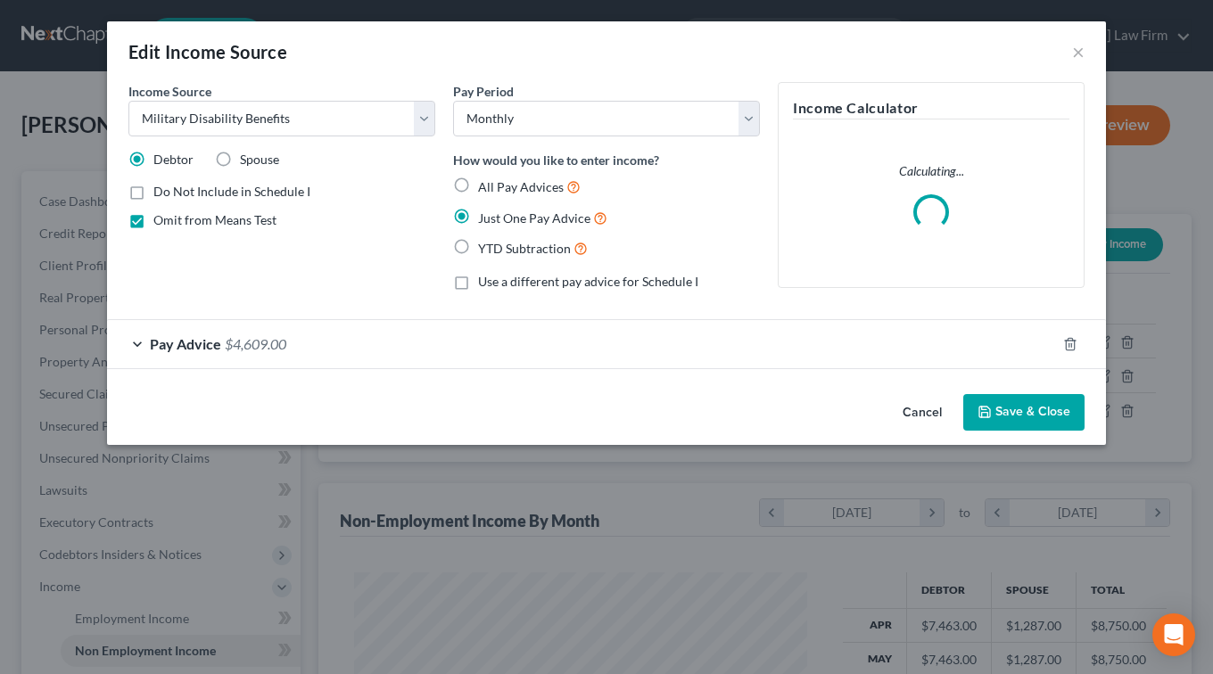
click at [244, 348] on span "$4,609.00" at bounding box center [256, 343] width 62 height 17
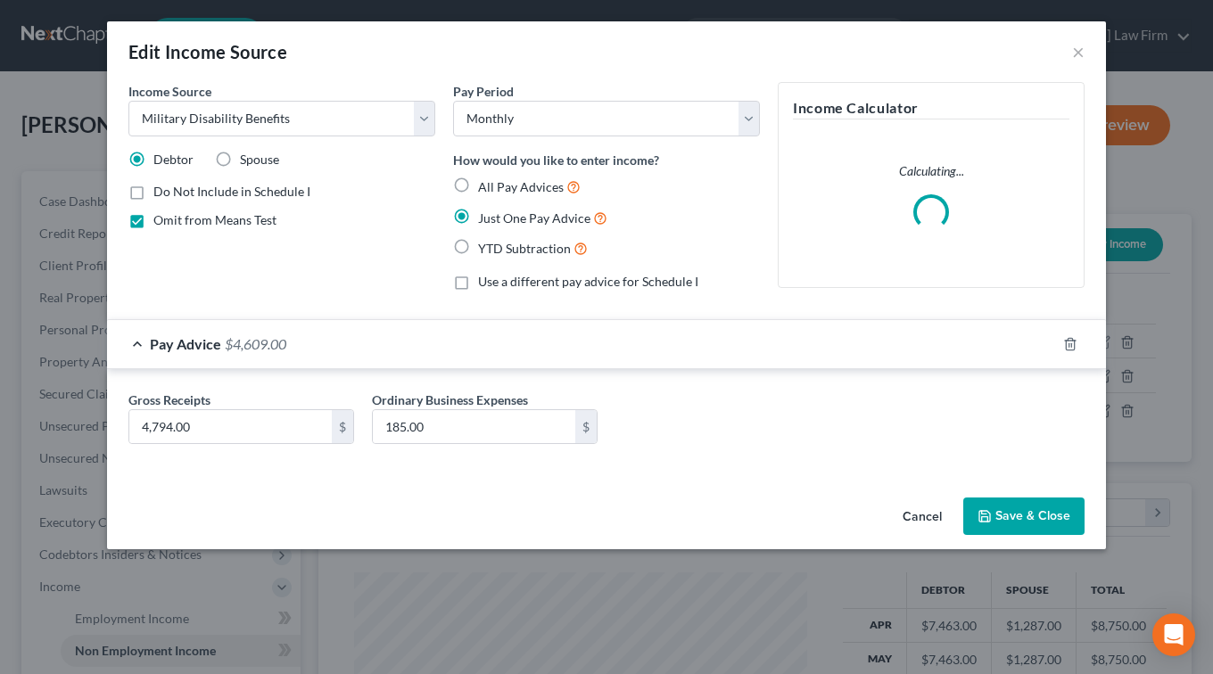
click at [1054, 510] on button "Save & Close" at bounding box center [1023, 516] width 121 height 37
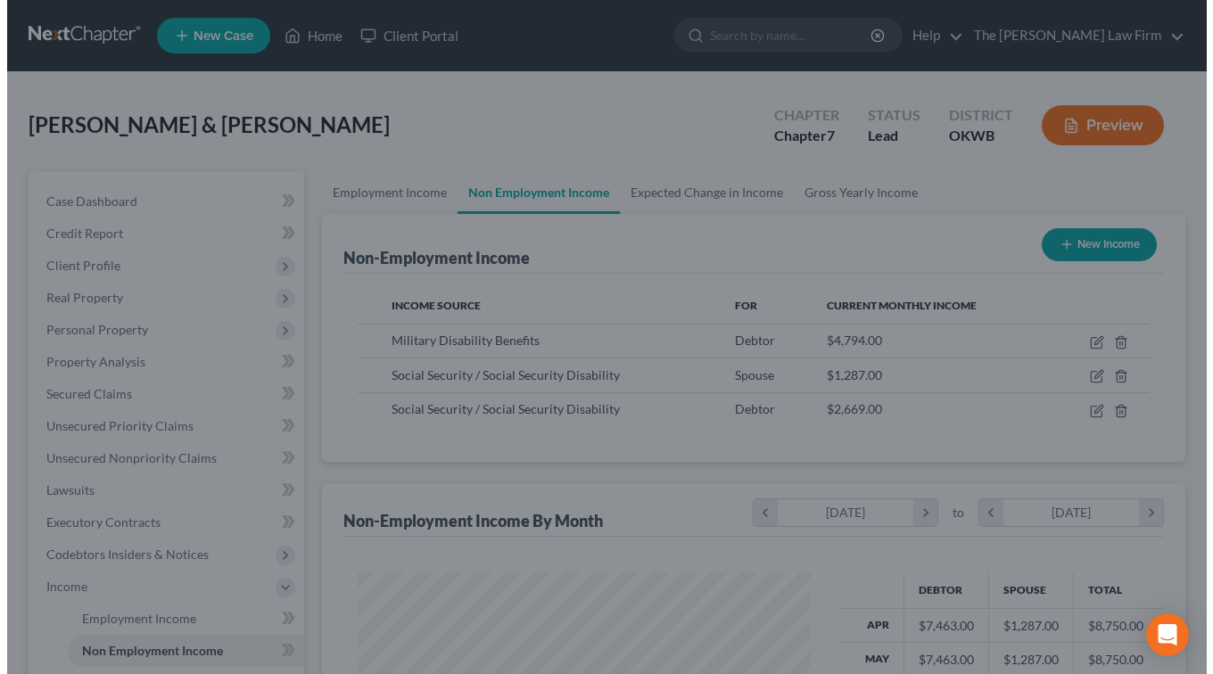
scroll to position [891314, 891152]
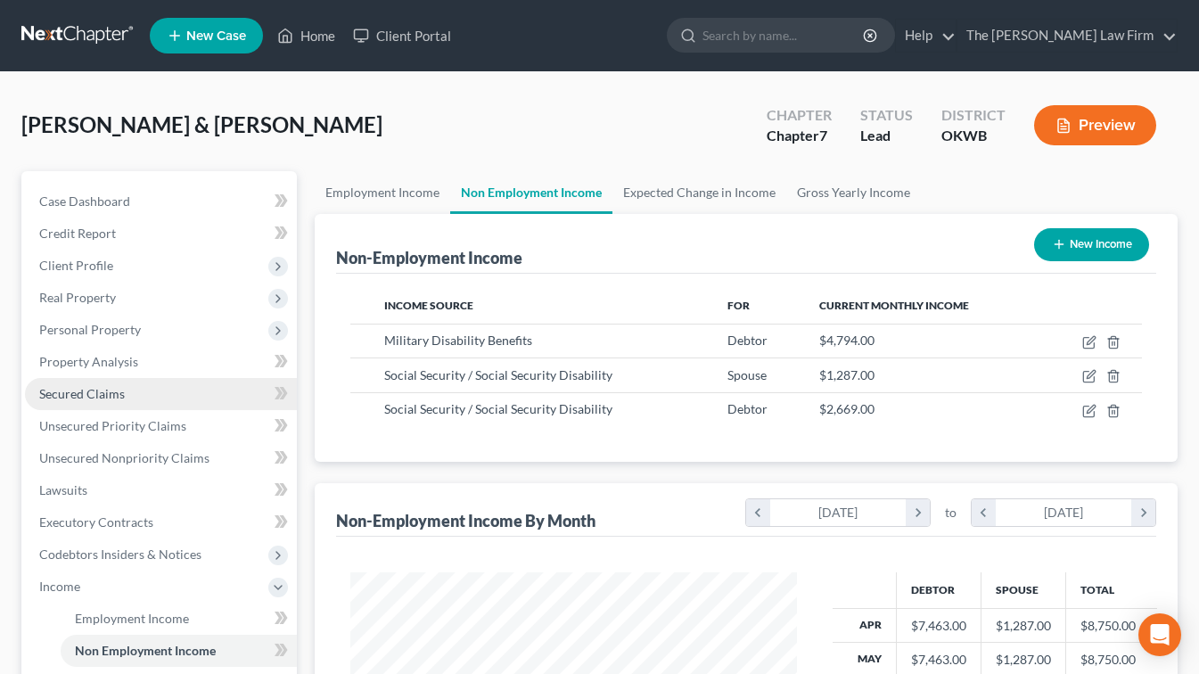
click at [86, 393] on span "Secured Claims" at bounding box center [82, 393] width 86 height 15
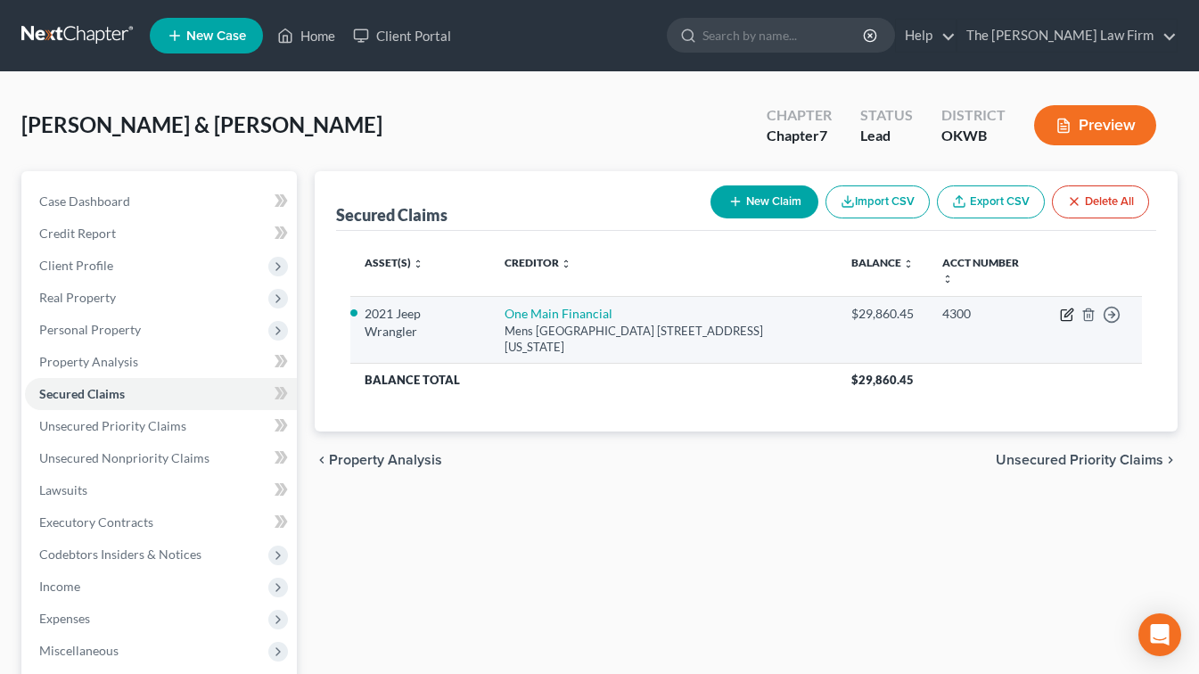
click at [1067, 314] on icon "button" at bounding box center [1067, 315] width 14 height 14
select select "37"
select select "4"
select select "2"
select select "0"
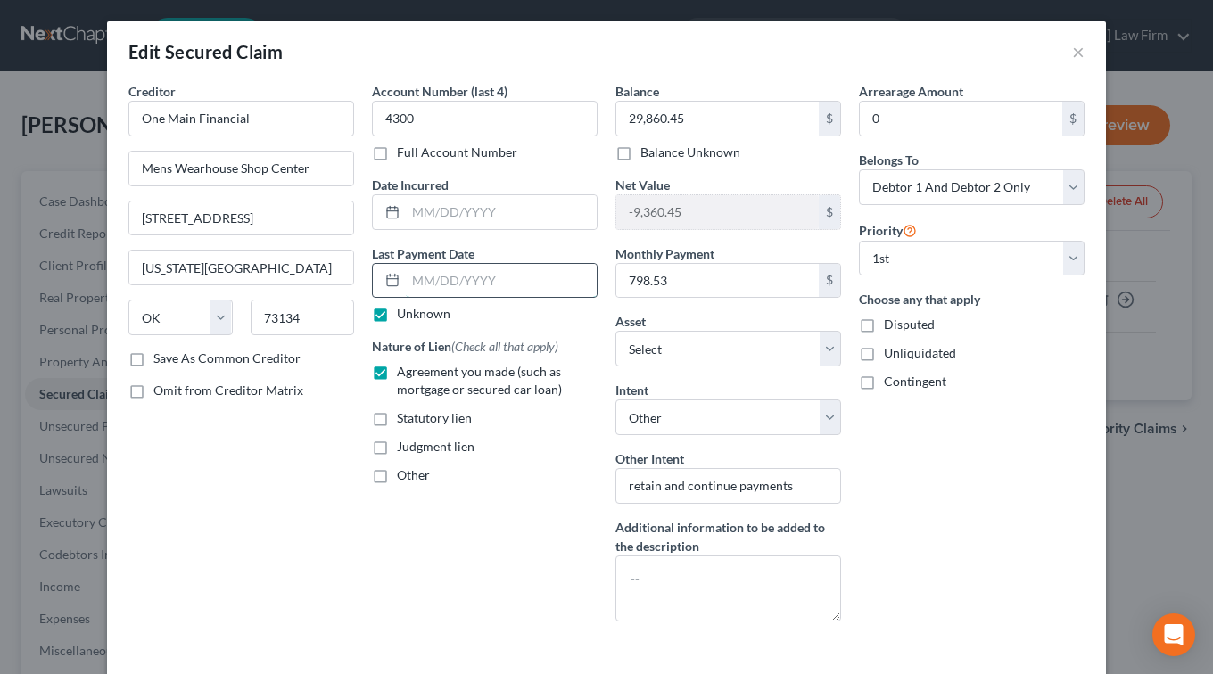
click at [419, 282] on input "text" at bounding box center [501, 281] width 191 height 34
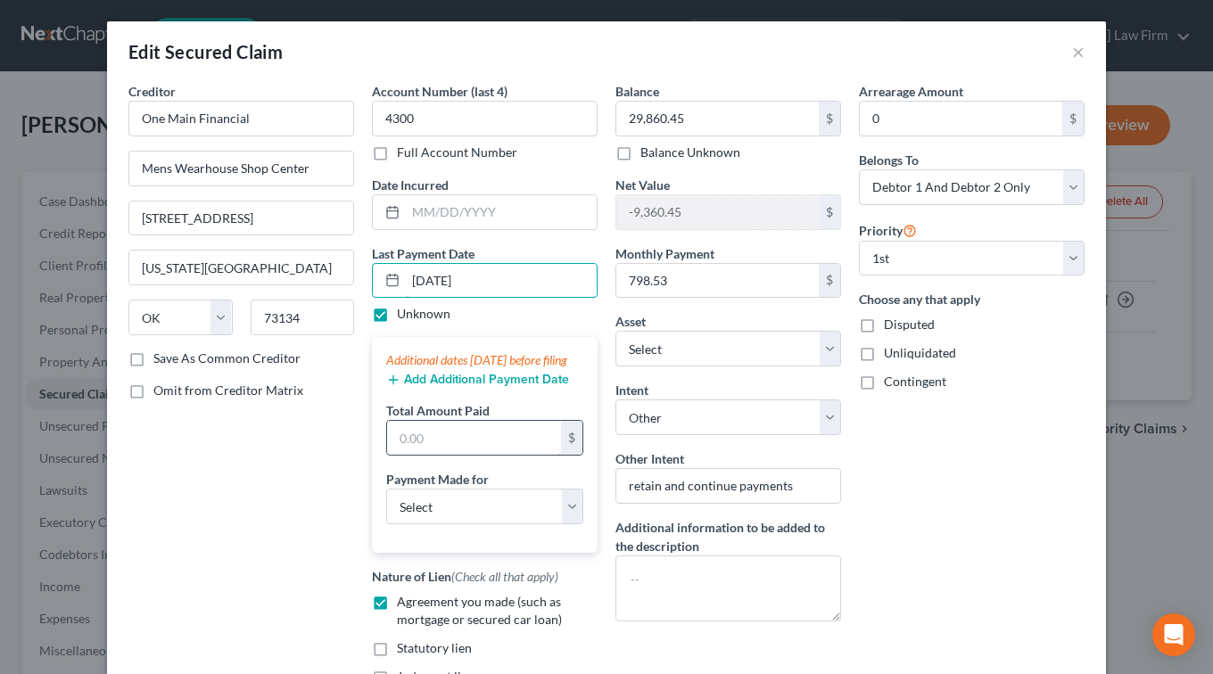
type input "[DATE]"
drag, startPoint x: 457, startPoint y: 455, endPoint x: 404, endPoint y: 454, distance: 53.5
click at [404, 454] on input "text" at bounding box center [474, 438] width 174 height 34
type input "2"
type input "2,121.00"
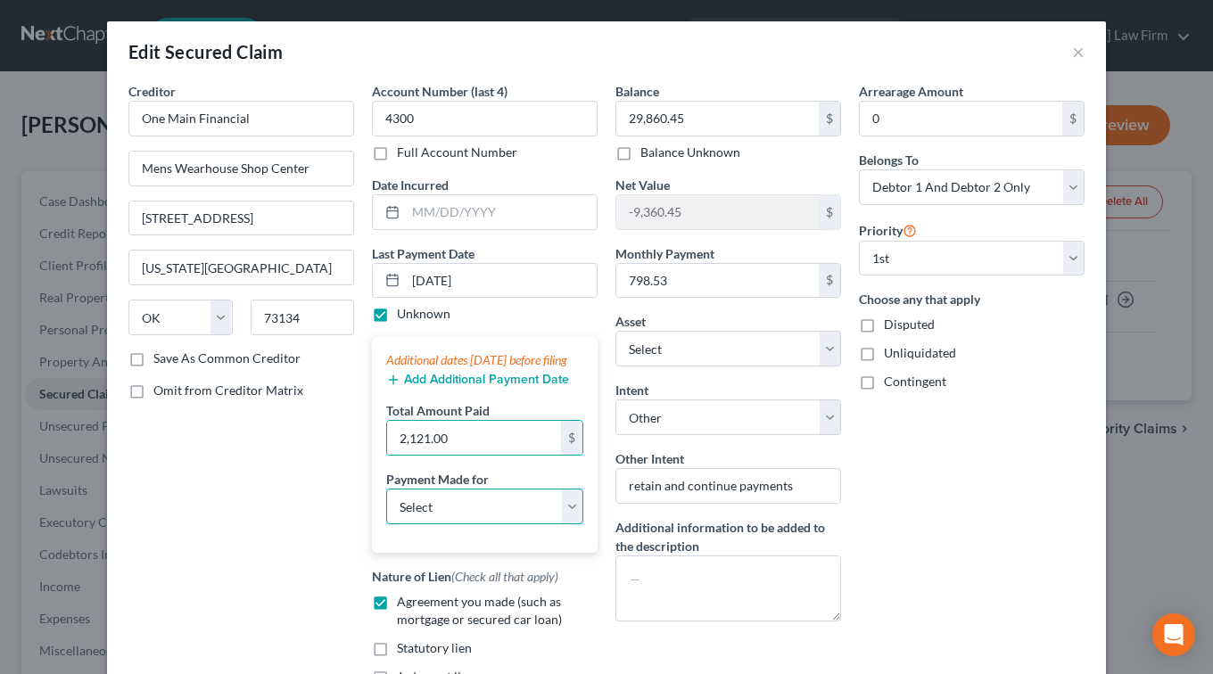
drag, startPoint x: 468, startPoint y: 537, endPoint x: 477, endPoint y: 519, distance: 19.9
click at [468, 524] on select "Select Car Credit Card Loan Repayment Mortgage Other Suppliers Or Vendors" at bounding box center [484, 507] width 197 height 36
click at [386, 506] on select "Select Car Credit Card Loan Repayment Mortgage Other Suppliers Or Vendors" at bounding box center [484, 507] width 197 height 36
click at [498, 524] on select "Select Car Credit Card Loan Repayment Mortgage Other Suppliers Or Vendors" at bounding box center [484, 507] width 197 height 36
select select "0"
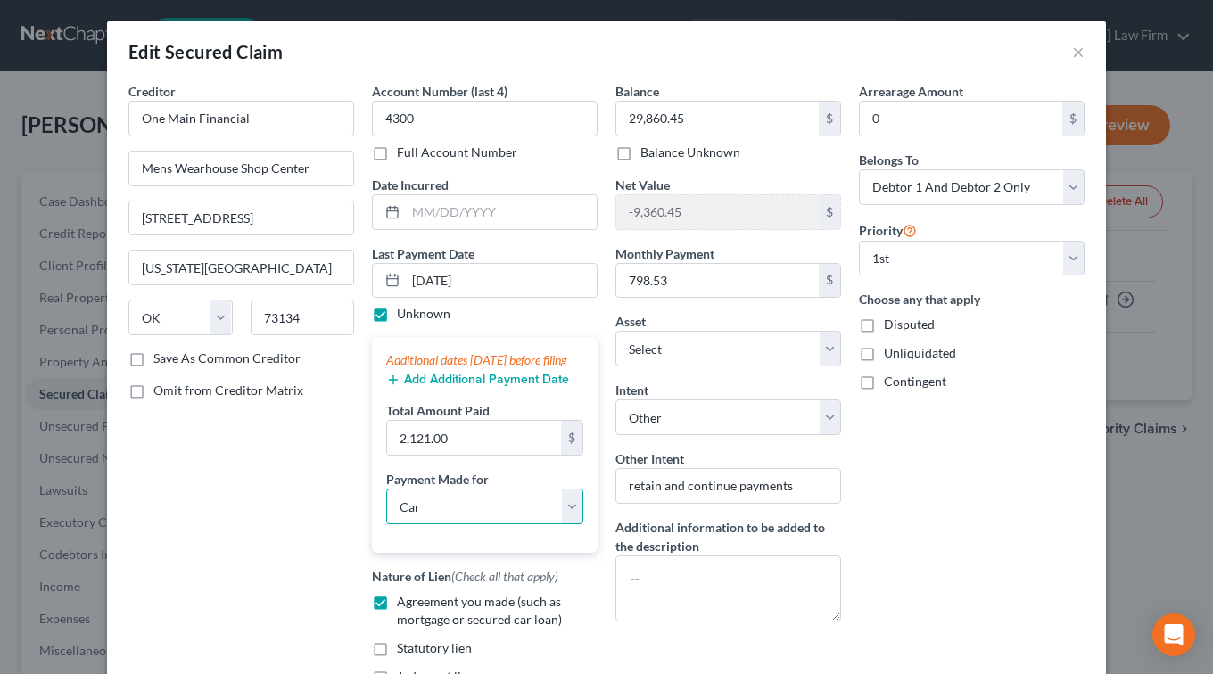
click at [386, 506] on select "Select Car Credit Card Loan Repayment Mortgage Other Suppliers Or Vendors" at bounding box center [484, 507] width 197 height 36
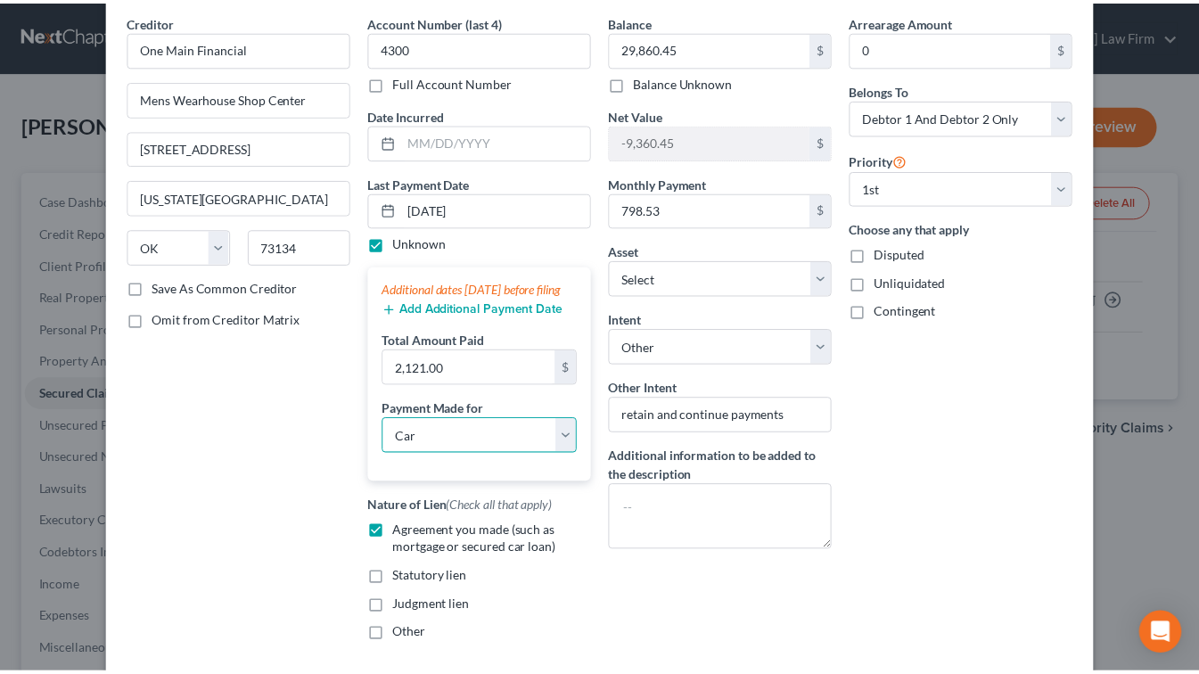
scroll to position [178, 0]
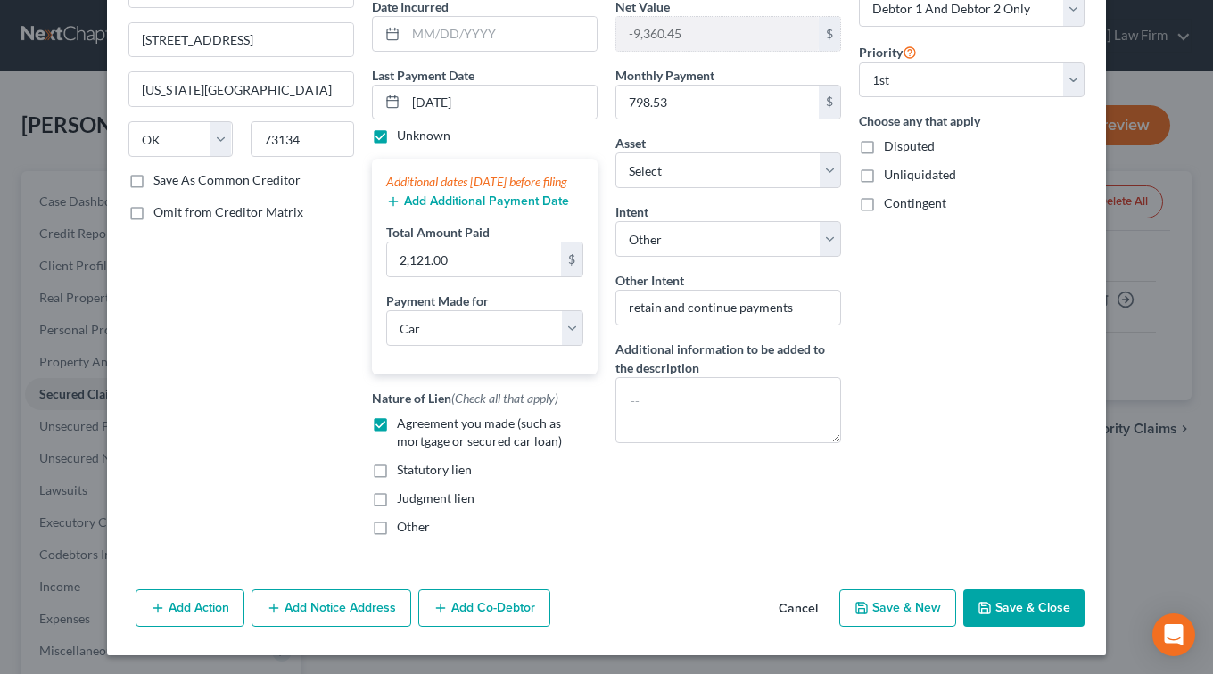
click at [1020, 622] on button "Save & Close" at bounding box center [1023, 607] width 121 height 37
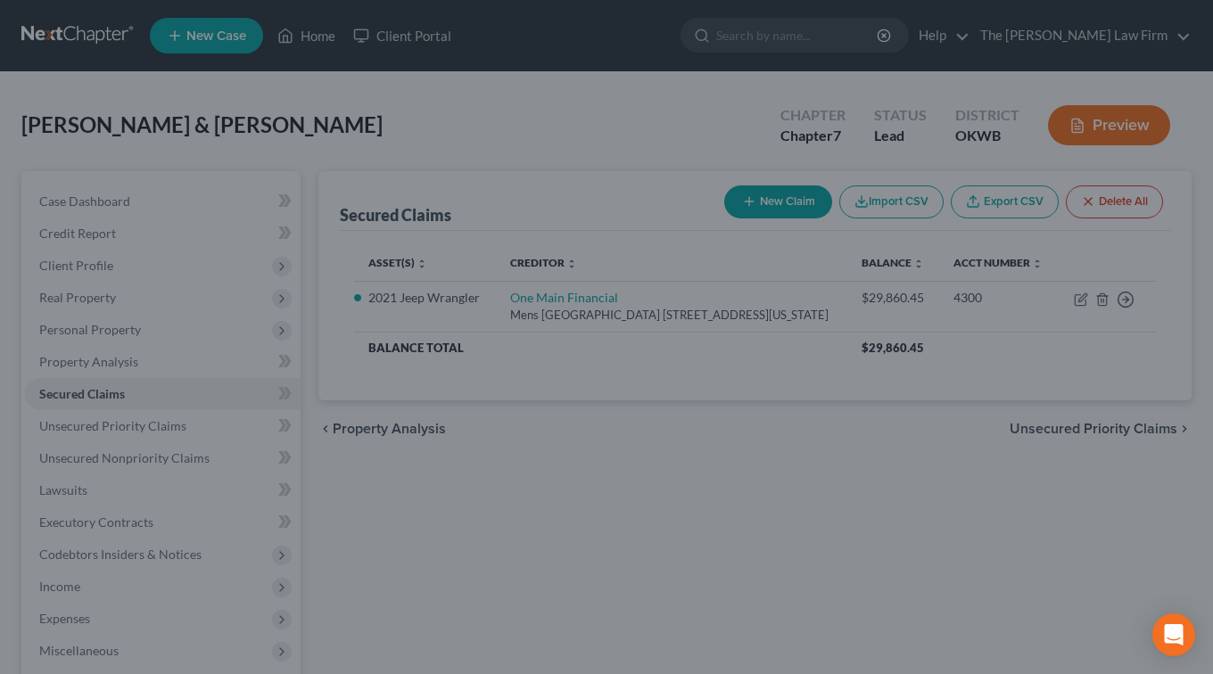
select select "9"
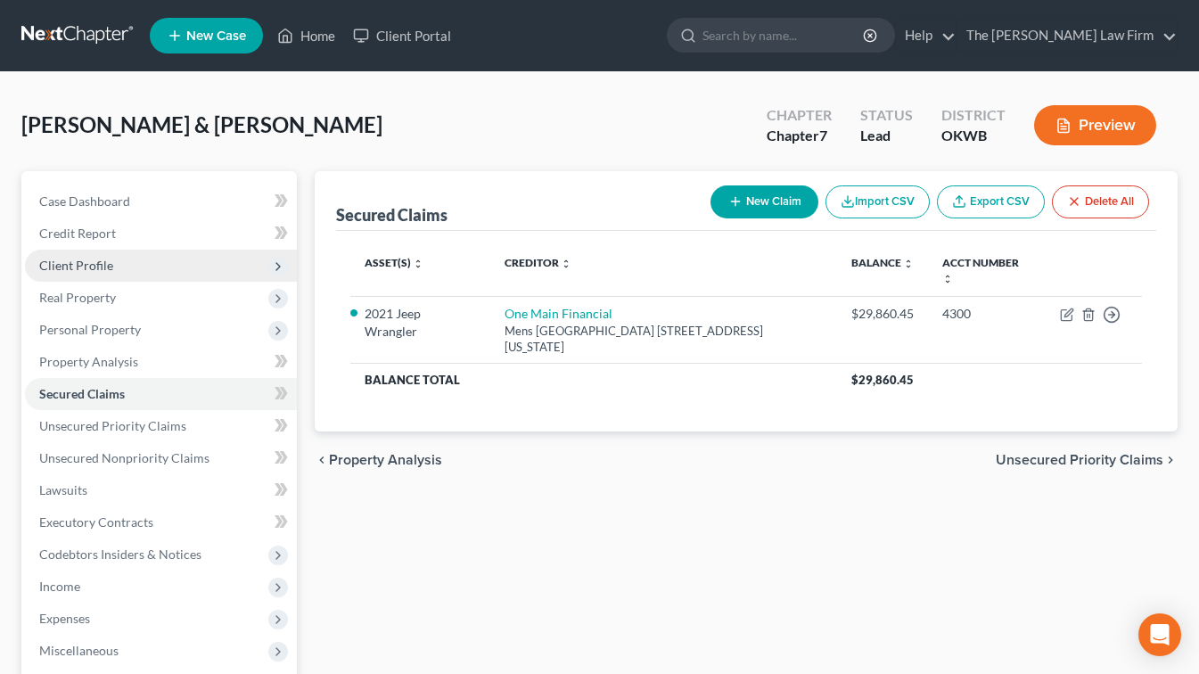
click at [87, 269] on span "Client Profile" at bounding box center [76, 265] width 74 height 15
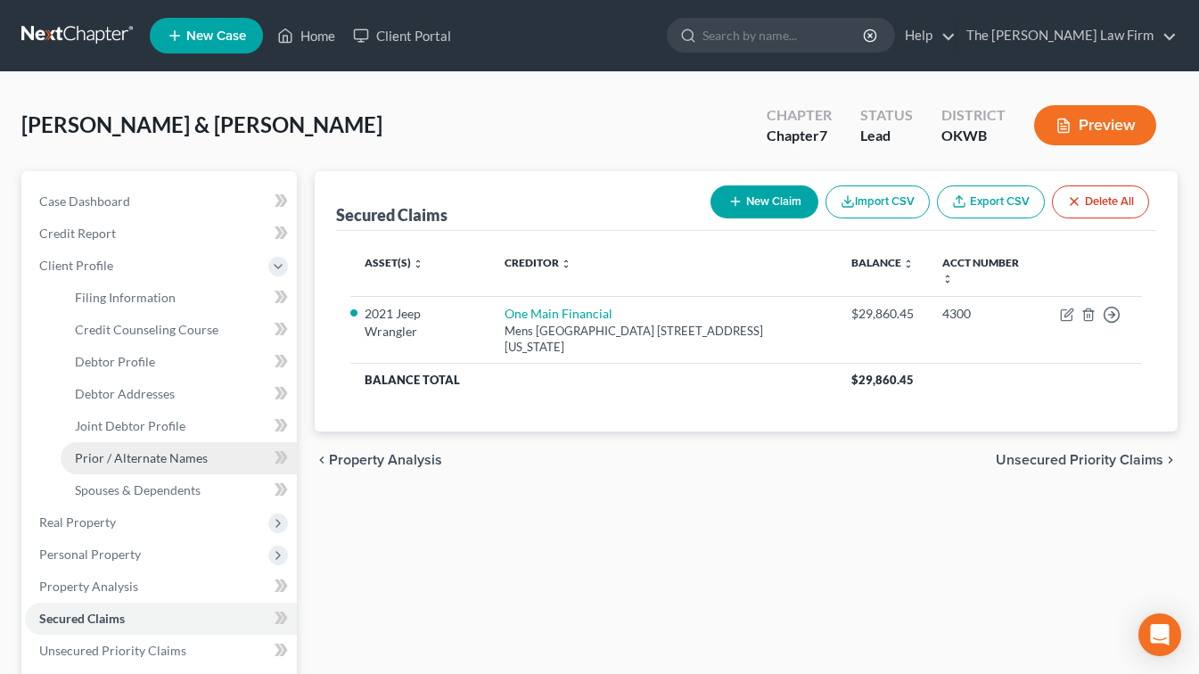
click at [125, 460] on span "Prior / Alternate Names" at bounding box center [141, 457] width 133 height 15
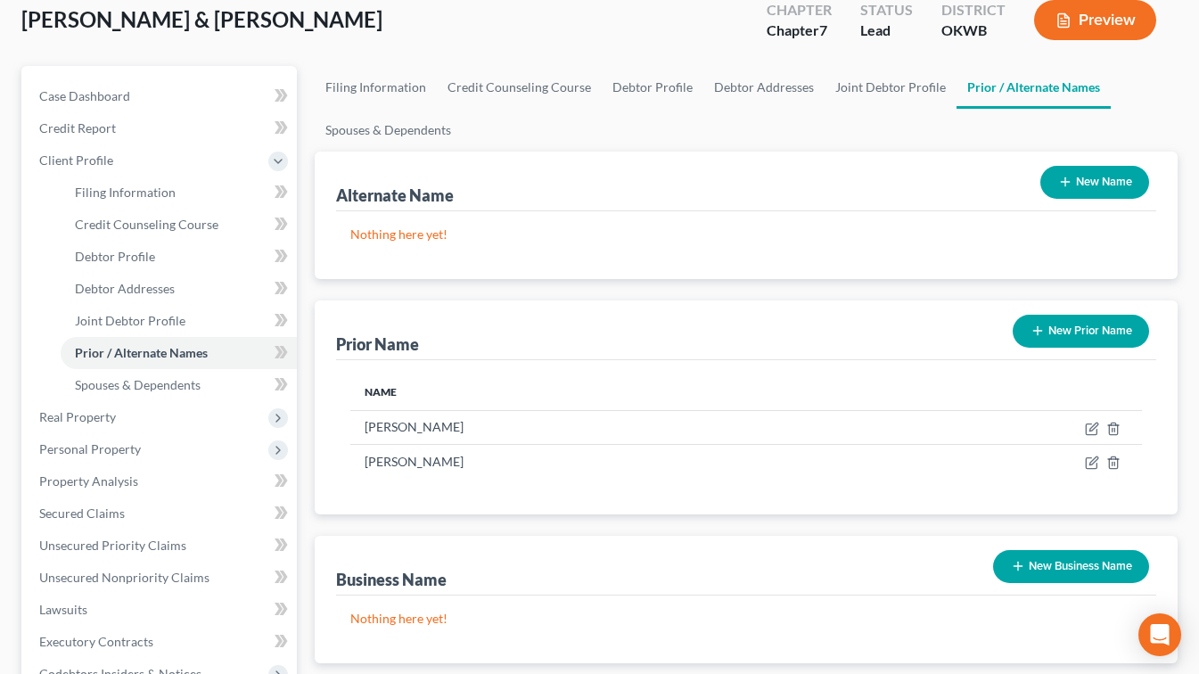
scroll to position [89, 0]
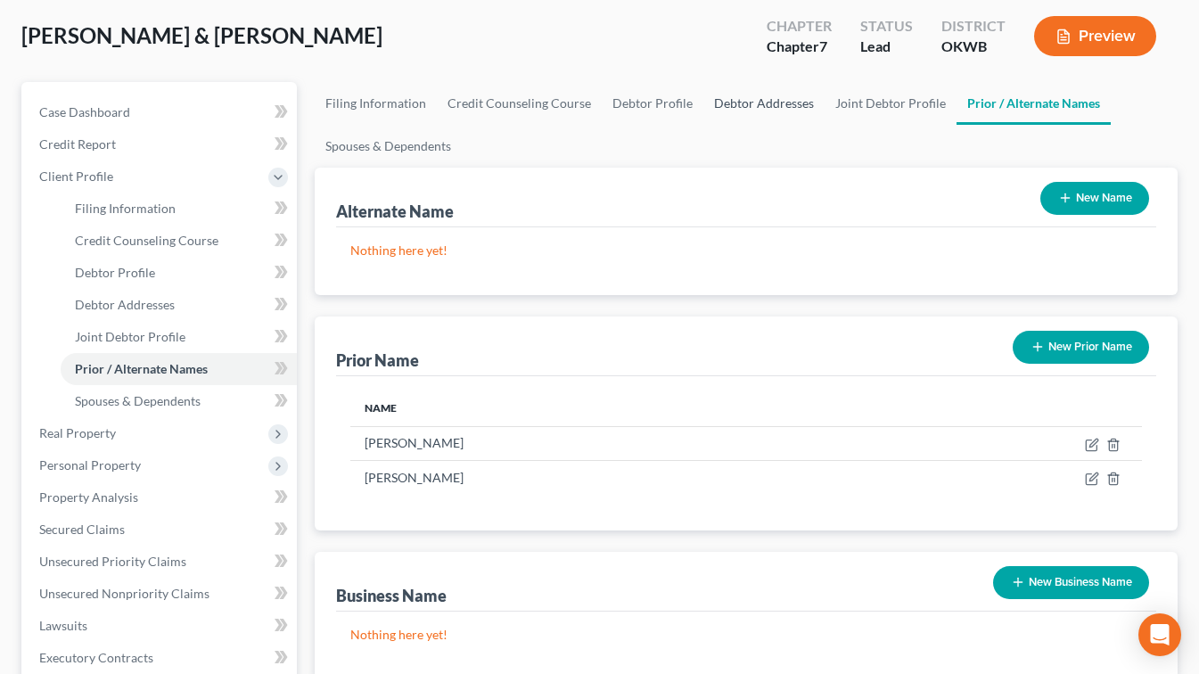
click at [775, 106] on link "Debtor Addresses" at bounding box center [763, 103] width 121 height 43
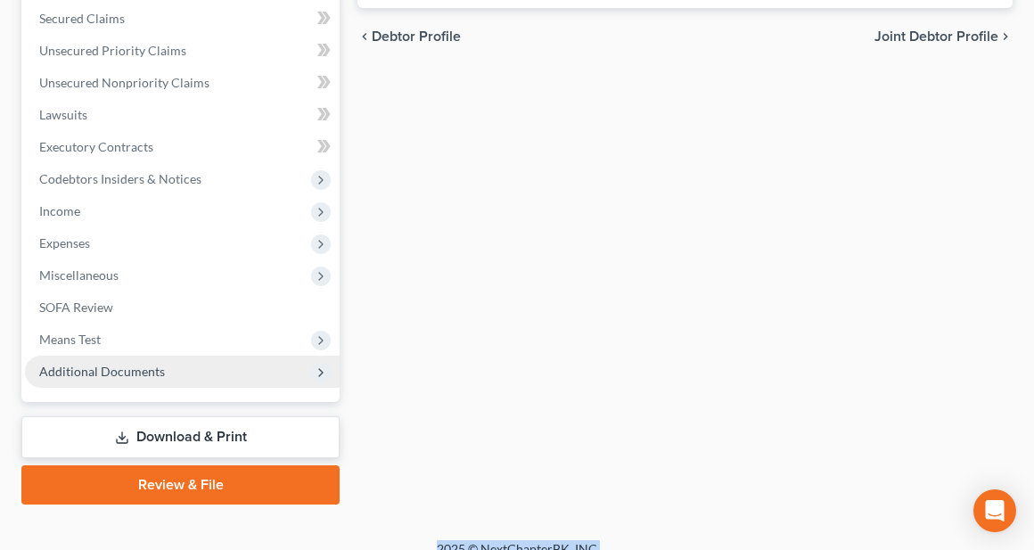
scroll to position [621, 0]
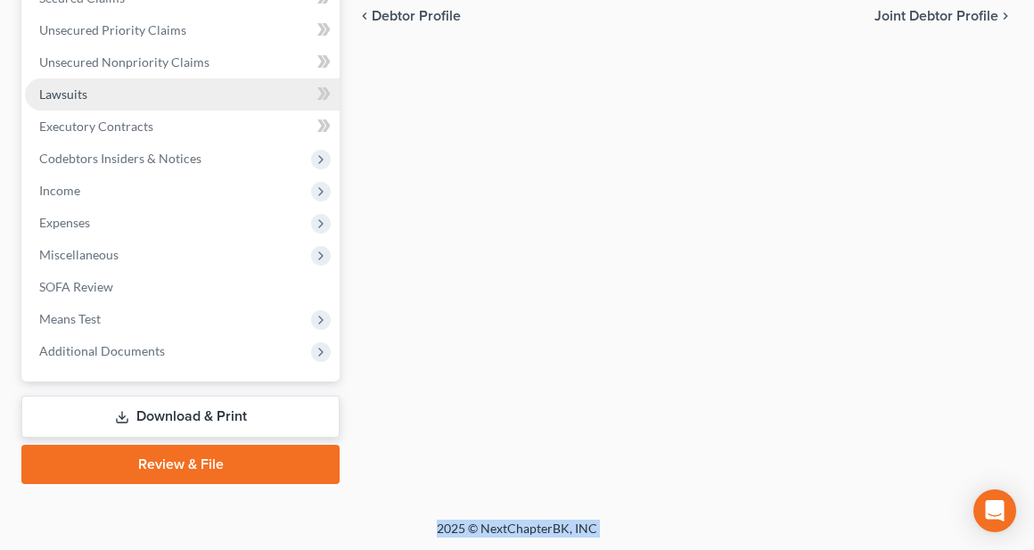
drag, startPoint x: 75, startPoint y: 92, endPoint x: 271, endPoint y: 91, distance: 196.2
click at [75, 92] on span "Lawsuits" at bounding box center [63, 93] width 48 height 15
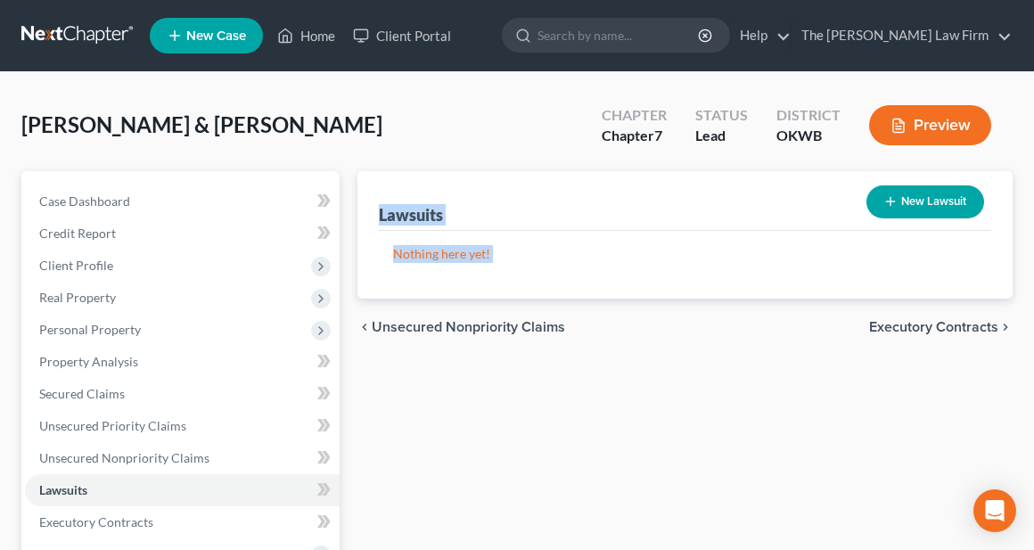
click at [933, 213] on button "New Lawsuit" at bounding box center [926, 201] width 118 height 33
select select "0"
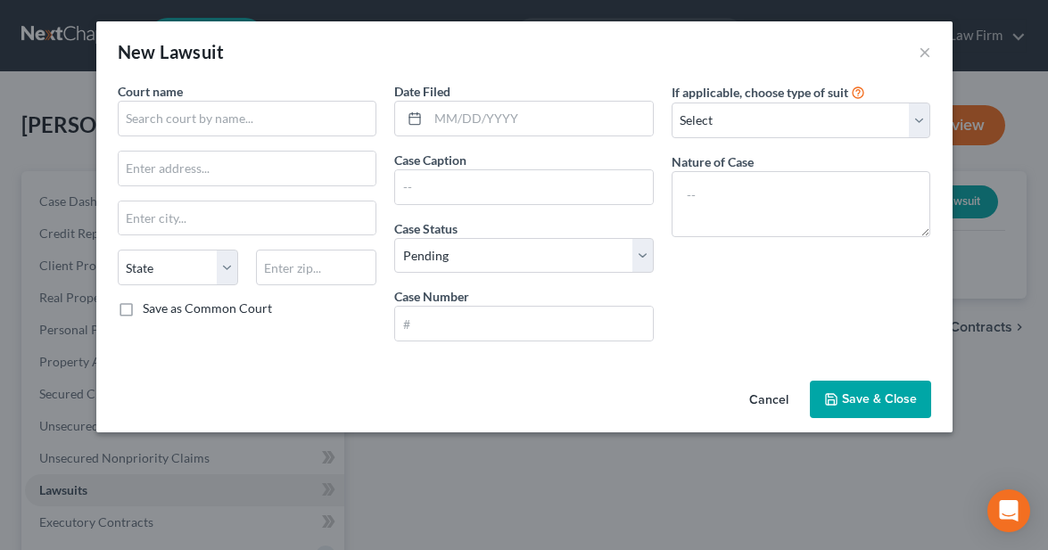
drag, startPoint x: 268, startPoint y: 31, endPoint x: 451, endPoint y: 42, distance: 183.1
click at [268, 31] on div "New Lawsuit ×" at bounding box center [524, 51] width 856 height 61
click at [450, 200] on input "text" at bounding box center [524, 187] width 258 height 34
paste input "LVNV FUNDING LLC VS. [PERSON_NAME]"
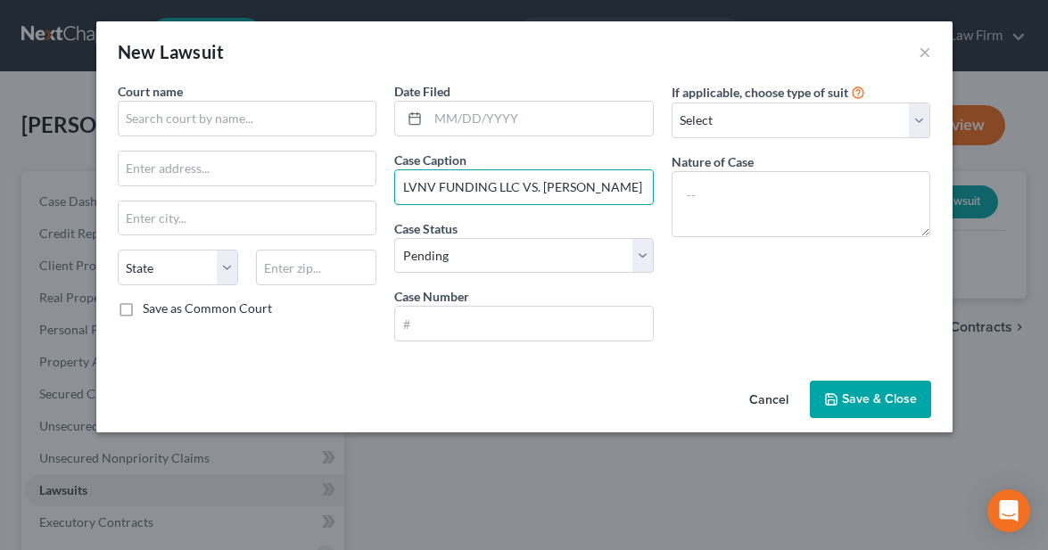
scroll to position [0, 3]
type input "LVNV FUNDING LLC VS. [PERSON_NAME]"
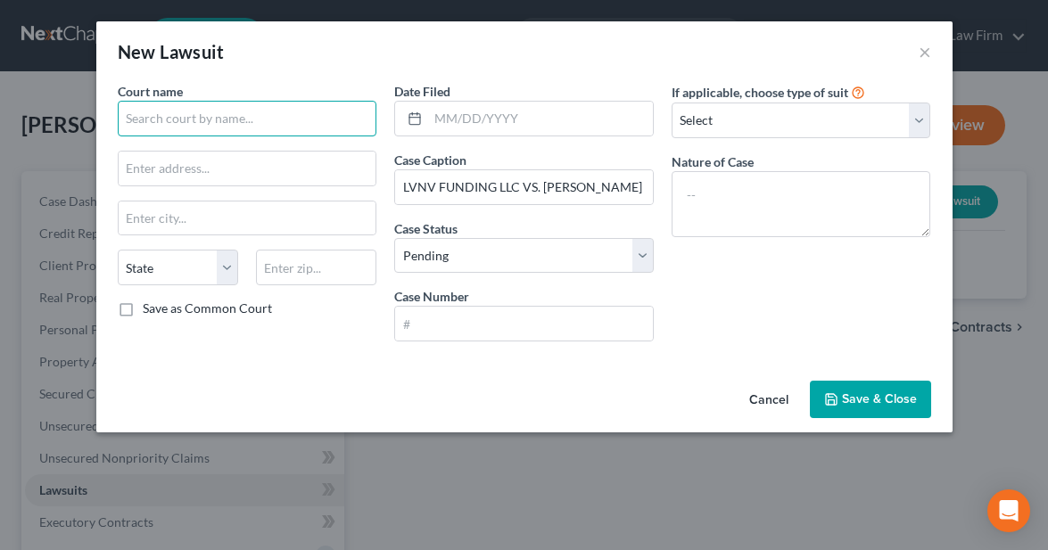
click at [229, 115] on input "text" at bounding box center [247, 119] width 259 height 36
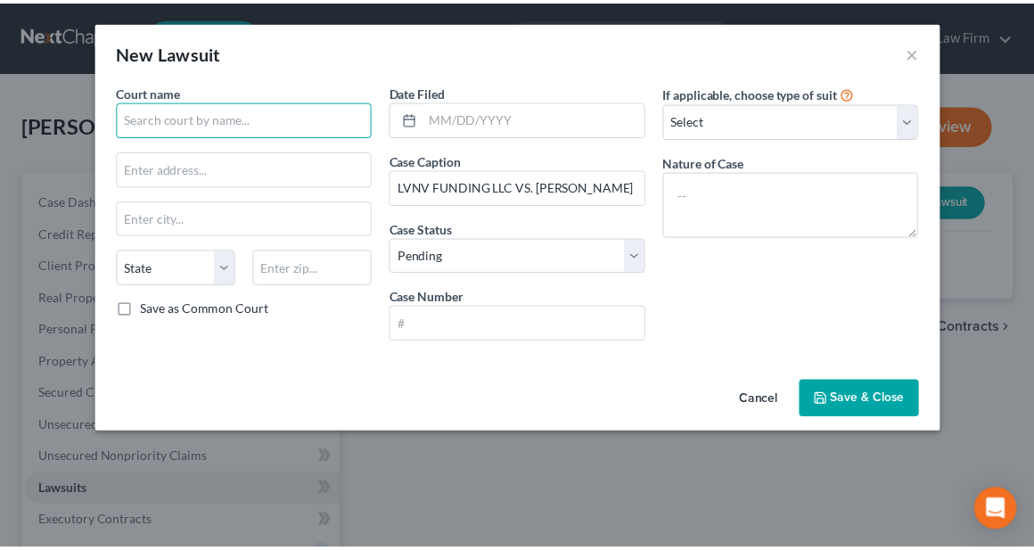
scroll to position [0, 0]
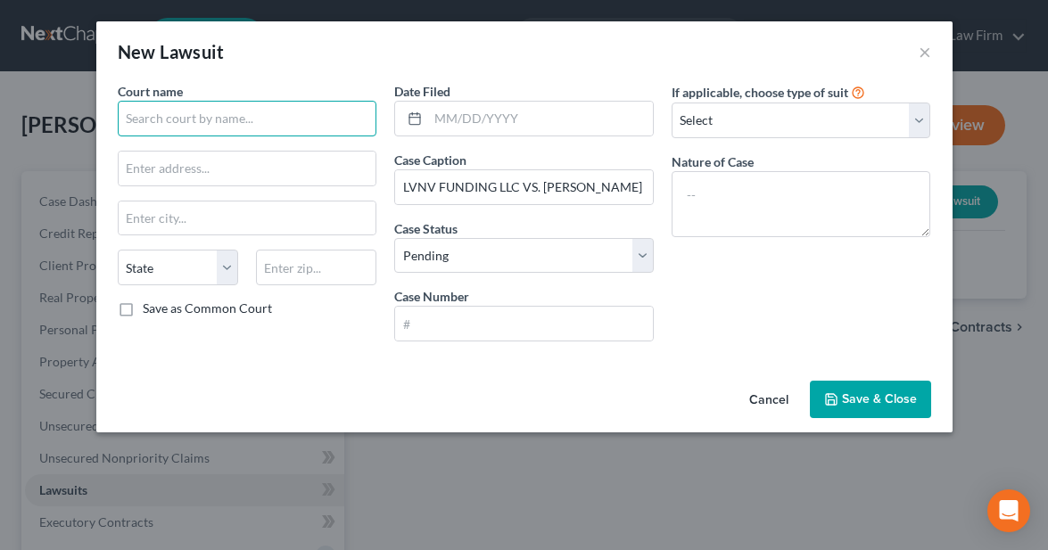
click at [174, 119] on input "text" at bounding box center [247, 119] width 259 height 36
type input "[GEOGRAPHIC_DATA], [US_STATE]"
click at [310, 60] on div "New Lawsuit ×" at bounding box center [524, 51] width 856 height 61
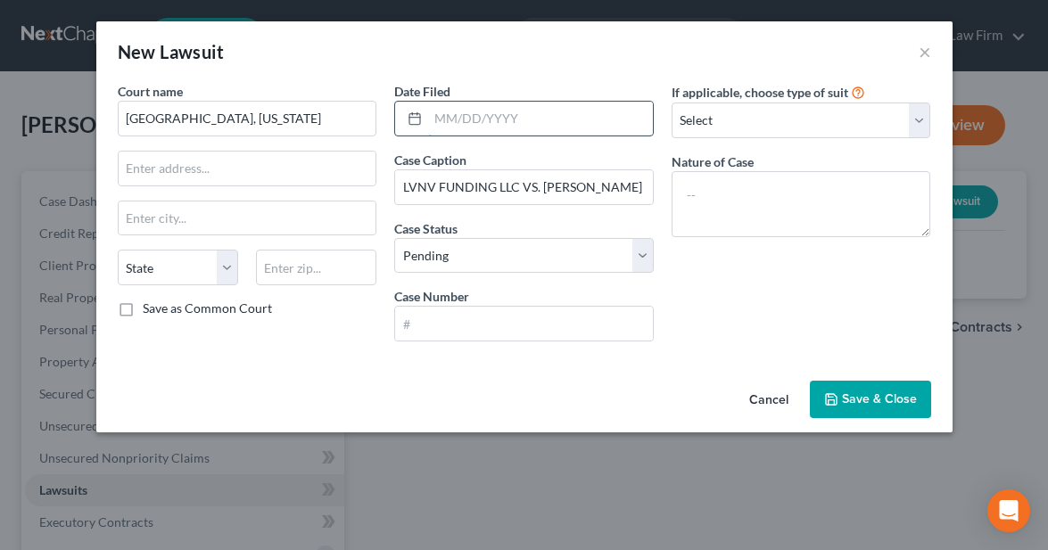
click at [501, 120] on input "text" at bounding box center [540, 119] width 225 height 34
type input "[DATE]"
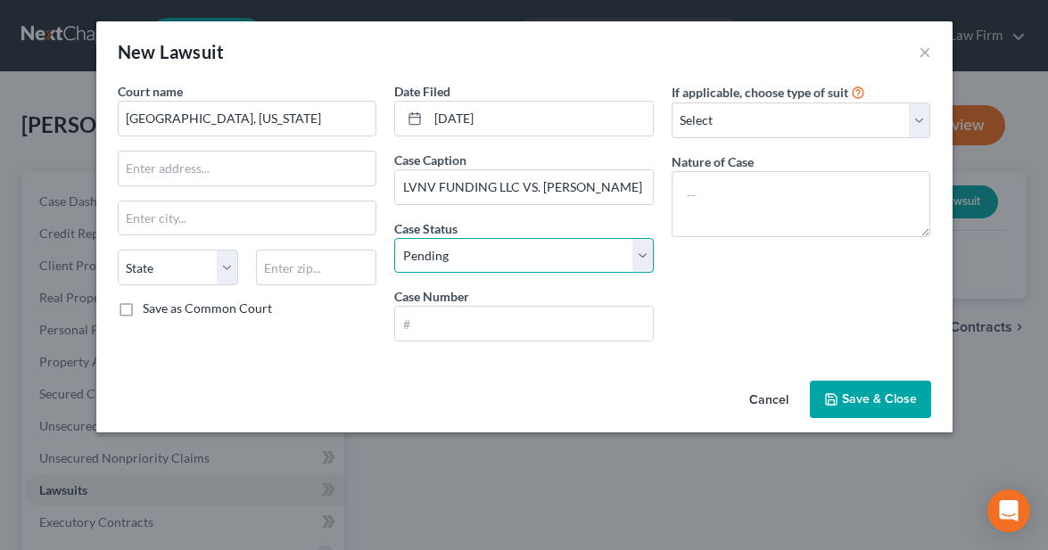
click at [555, 247] on select "Select Pending On Appeal Concluded" at bounding box center [523, 256] width 259 height 36
select select "2"
click at [394, 238] on select "Select Pending On Appeal Concluded" at bounding box center [523, 256] width 259 height 36
click at [276, 351] on div "Court name * [GEOGRAPHIC_DATA], [US_STATE][GEOGRAPHIC_DATA] [US_STATE] AK AR AZ…" at bounding box center [247, 219] width 277 height 274
click at [474, 320] on input "text" at bounding box center [524, 324] width 258 height 34
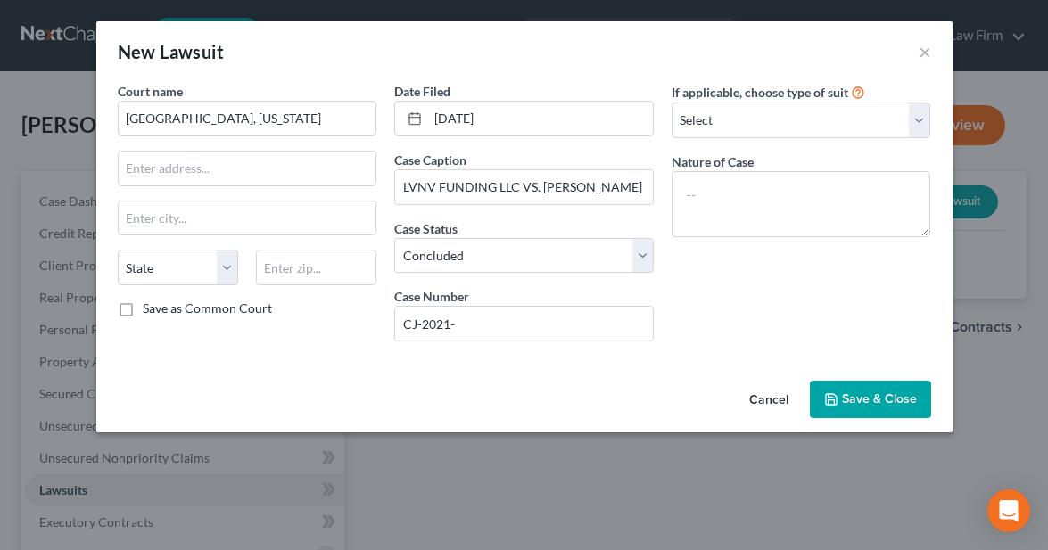
click at [275, 369] on div "Court name * [GEOGRAPHIC_DATA], [US_STATE][GEOGRAPHIC_DATA] [US_STATE] AK AR AZ…" at bounding box center [524, 228] width 856 height 292
click at [491, 320] on input "CJ-2021-" at bounding box center [524, 324] width 258 height 34
type input "CJ-2021-86S"
click at [875, 401] on span "Save & Close" at bounding box center [879, 398] width 75 height 15
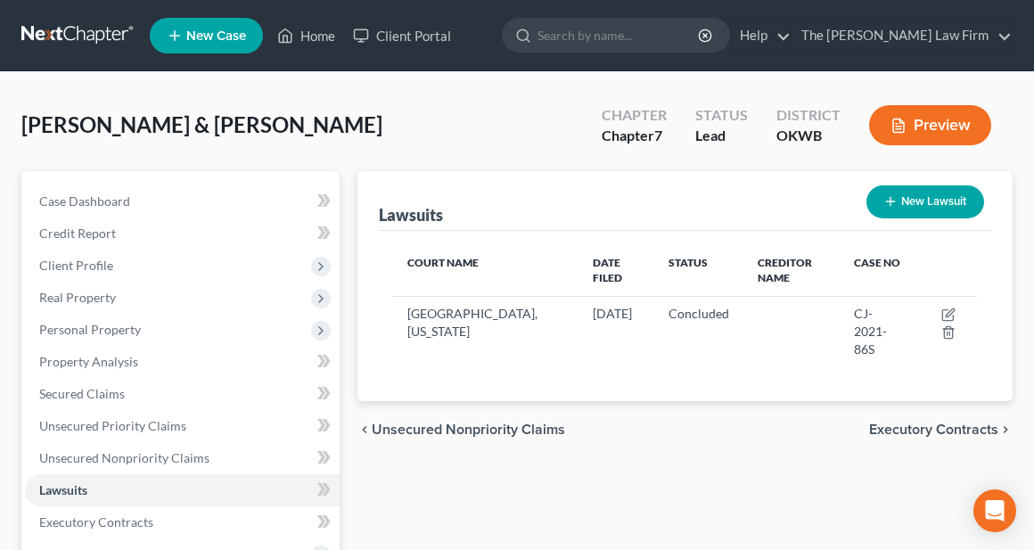
click at [391, 146] on div "[PERSON_NAME] & [PERSON_NAME] Upgraded Chapter Chapter 7 Status Lead District O…" at bounding box center [516, 133] width 991 height 78
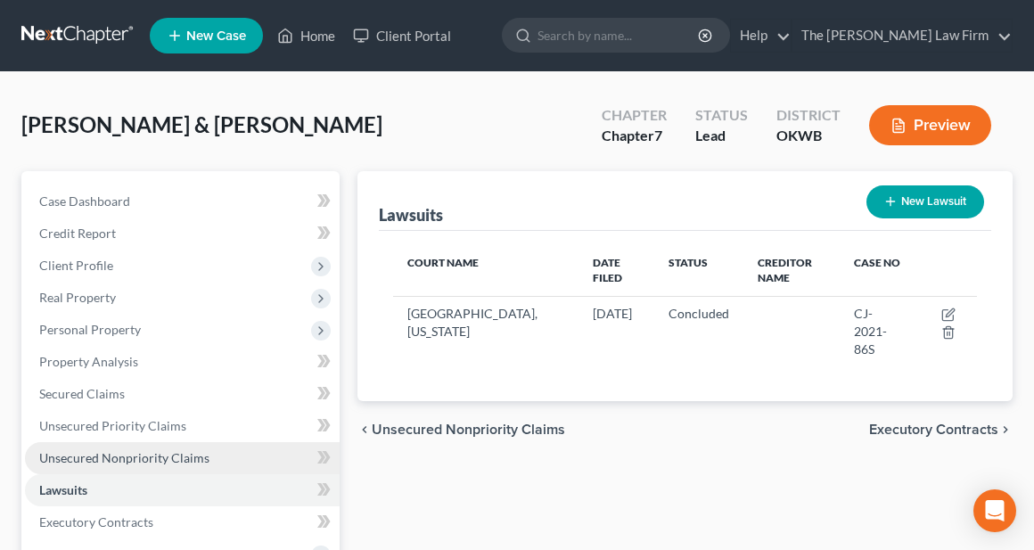
click at [110, 456] on span "Unsecured Nonpriority Claims" at bounding box center [124, 457] width 170 height 15
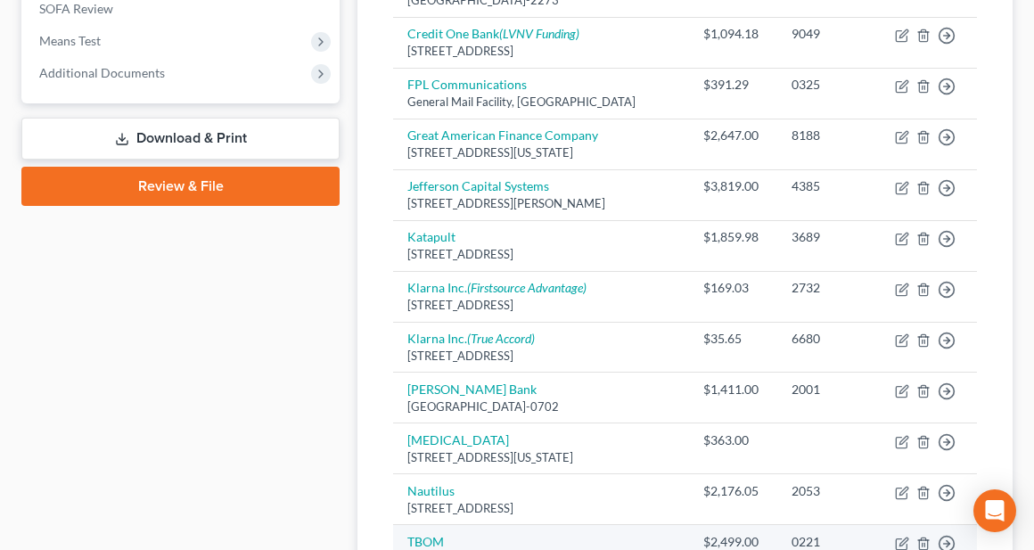
scroll to position [587, 0]
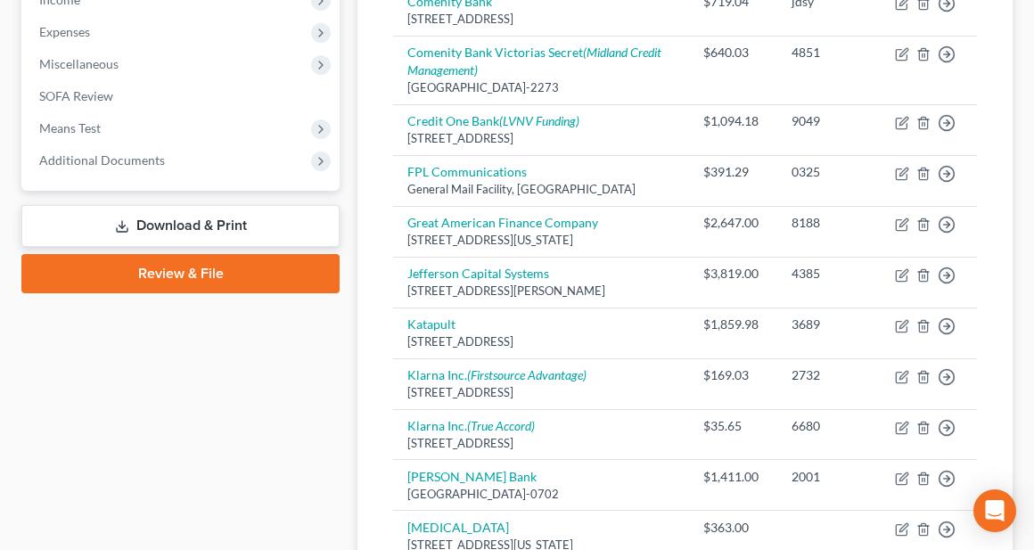
drag, startPoint x: 86, startPoint y: 447, endPoint x: 162, endPoint y: 446, distance: 75.8
click at [86, 447] on div "Case Dashboard Payments Invoices Payments Payments Credit Report Client Profile" at bounding box center [180, 211] width 336 height 1255
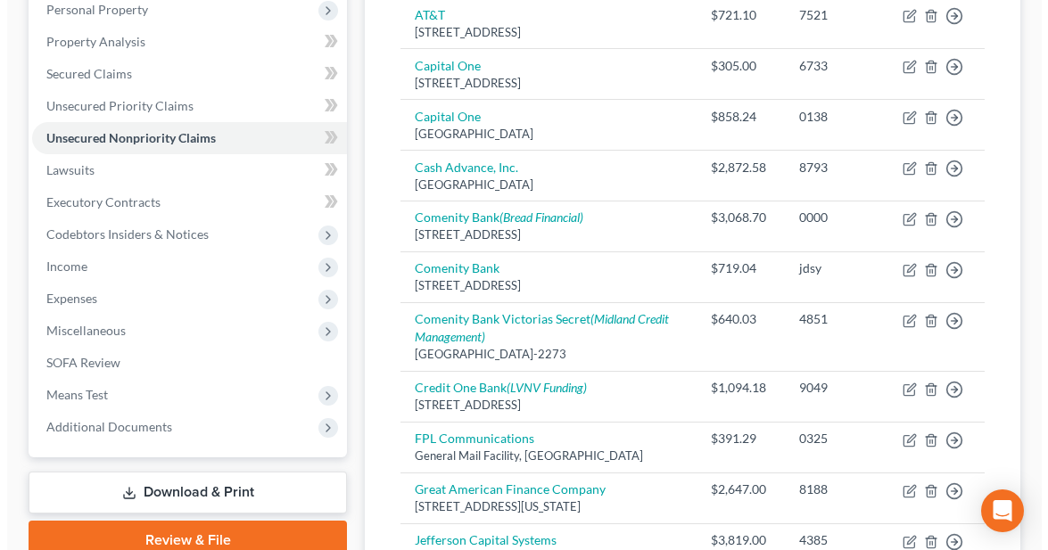
scroll to position [319, 0]
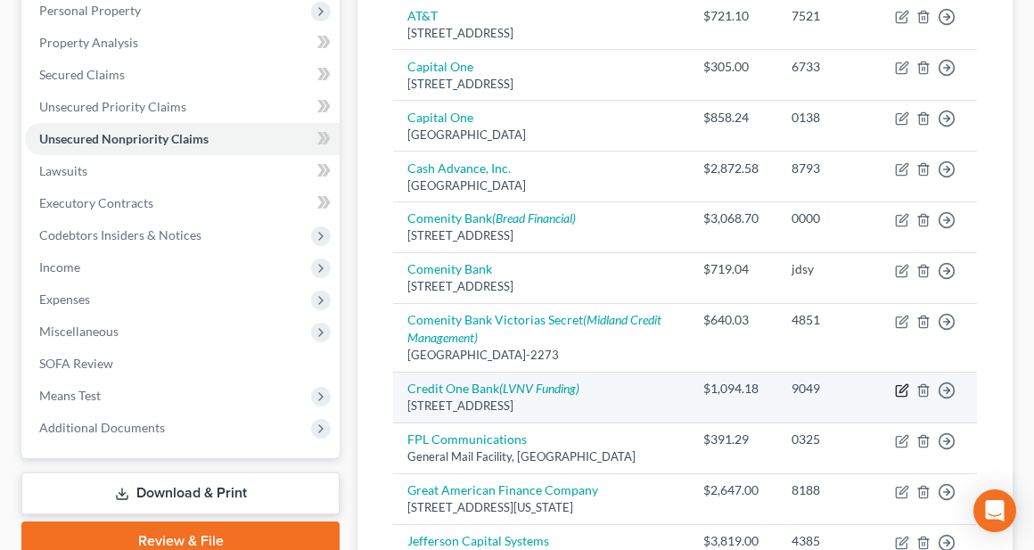
click at [901, 387] on icon "button" at bounding box center [902, 390] width 14 height 14
select select "31"
select select "2"
select select "0"
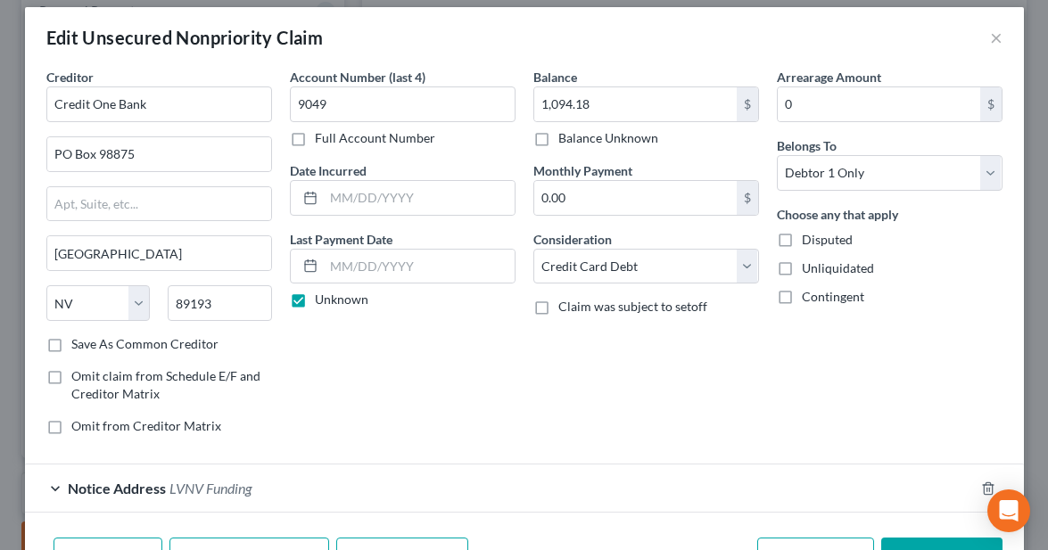
scroll to position [0, 0]
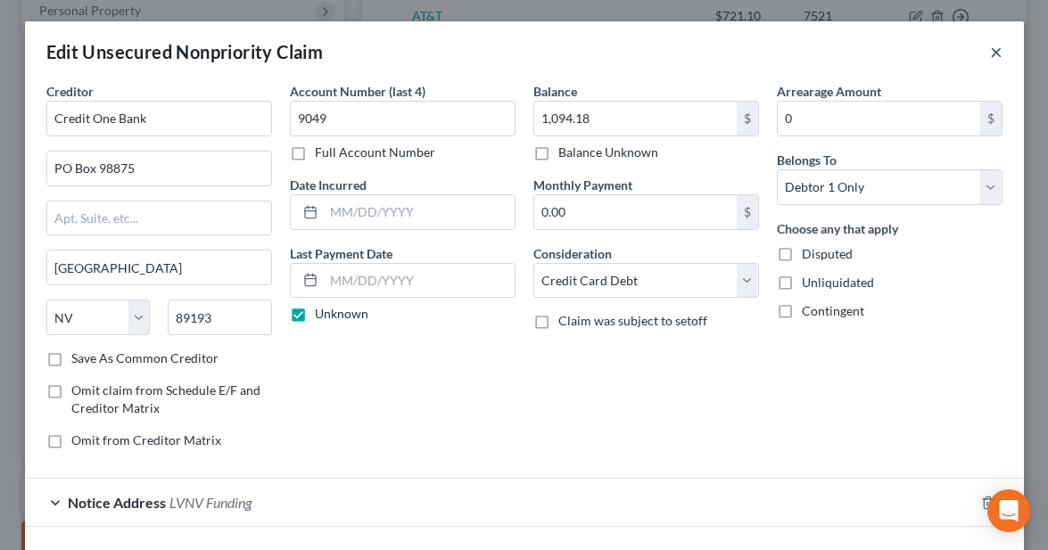
click at [990, 52] on button "×" at bounding box center [996, 51] width 12 height 21
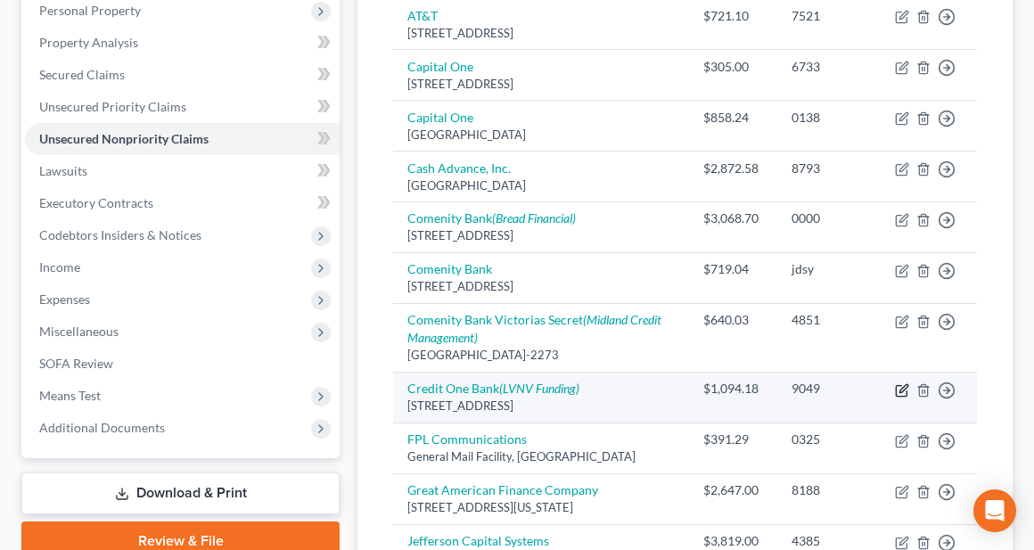
click at [902, 389] on icon "button" at bounding box center [902, 390] width 14 height 14
select select "31"
select select "2"
select select "0"
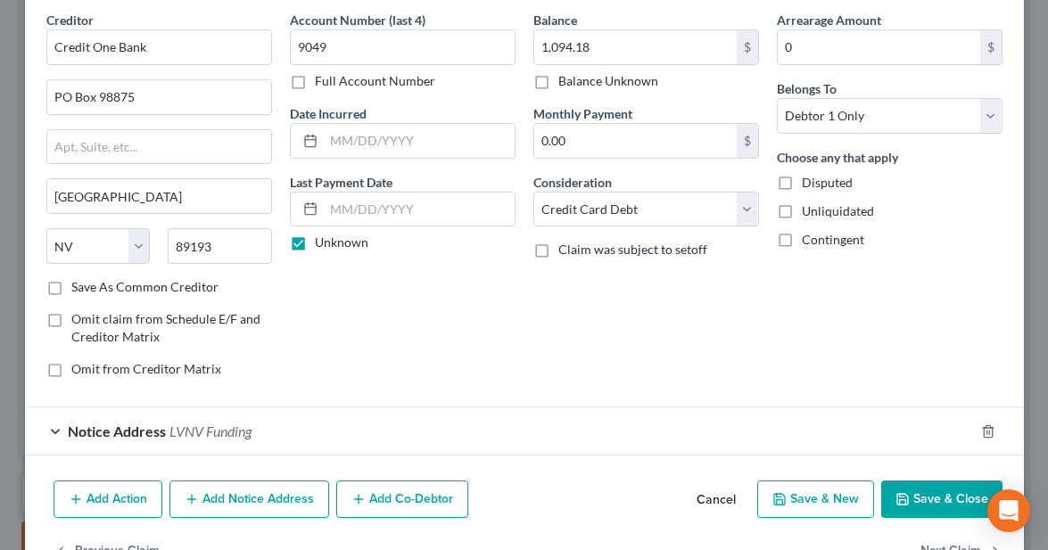
scroll to position [126, 0]
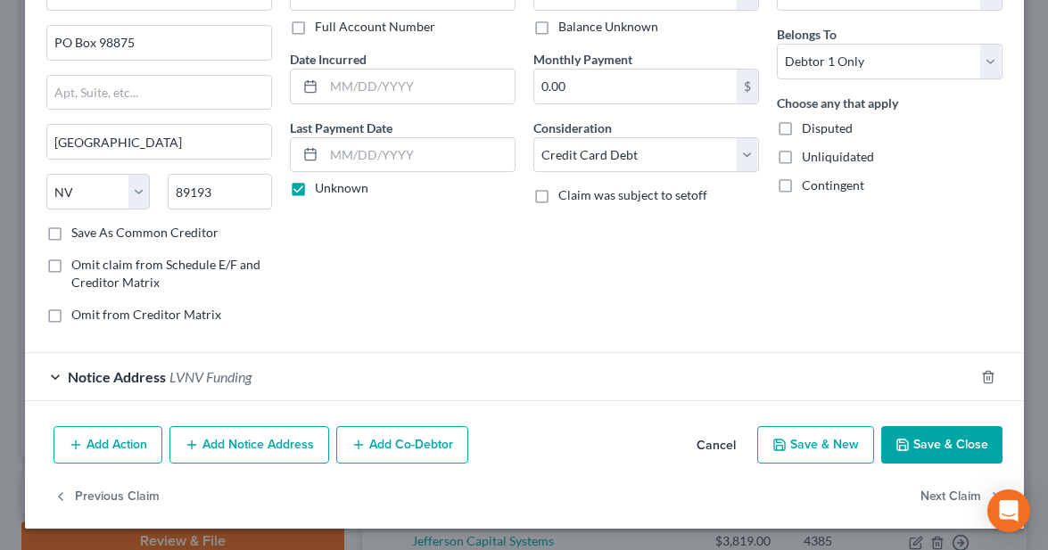
click at [275, 449] on button "Add Notice Address" at bounding box center [249, 444] width 160 height 37
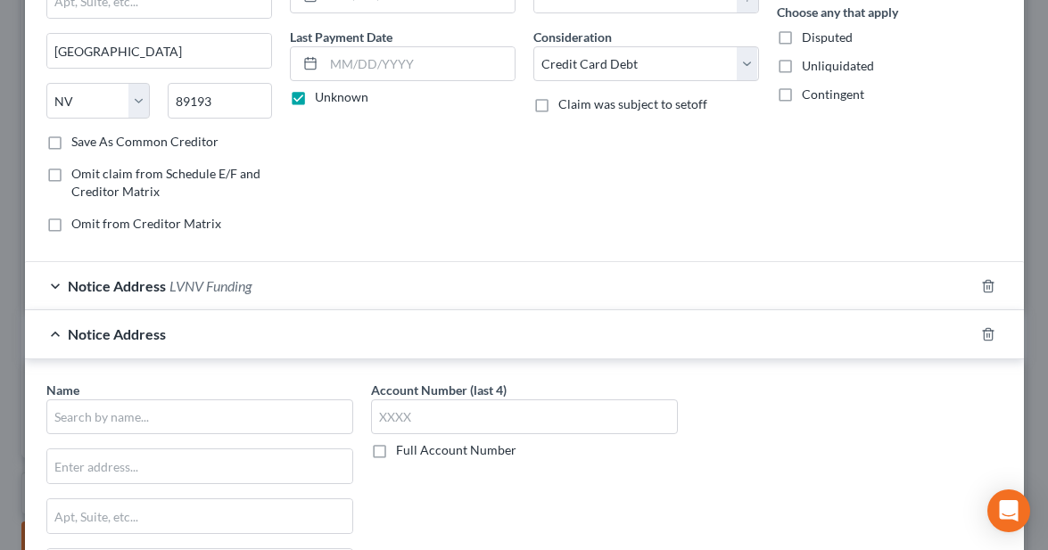
scroll to position [304, 0]
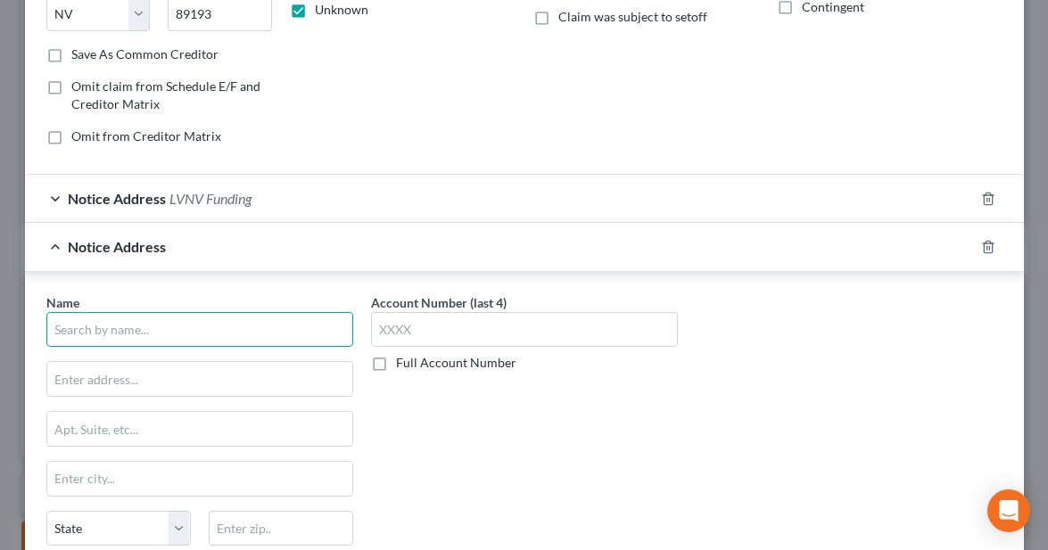
click at [234, 335] on input "text" at bounding box center [199, 330] width 307 height 36
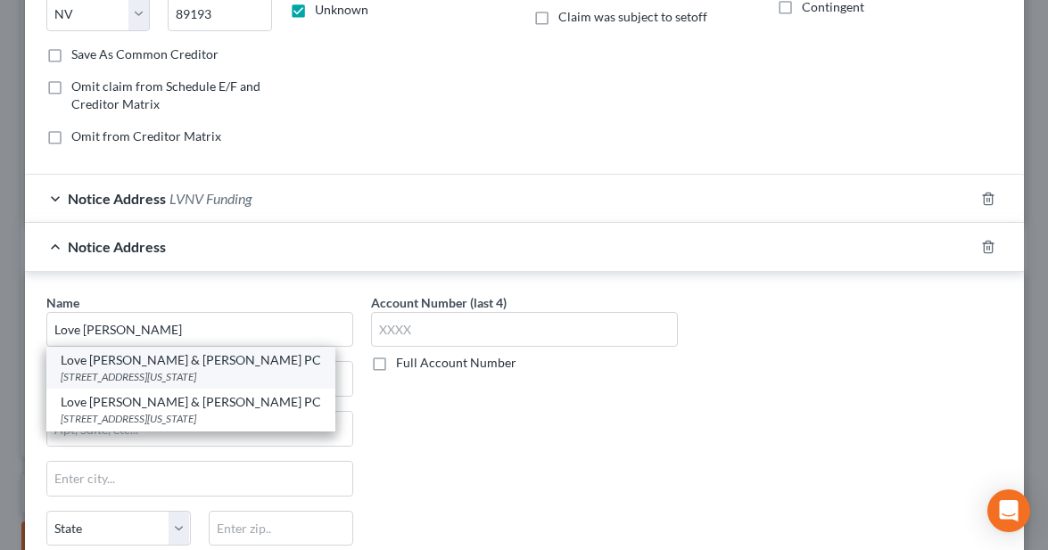
click at [141, 354] on div "Love [PERSON_NAME] & [PERSON_NAME] PC" at bounding box center [191, 360] width 260 height 18
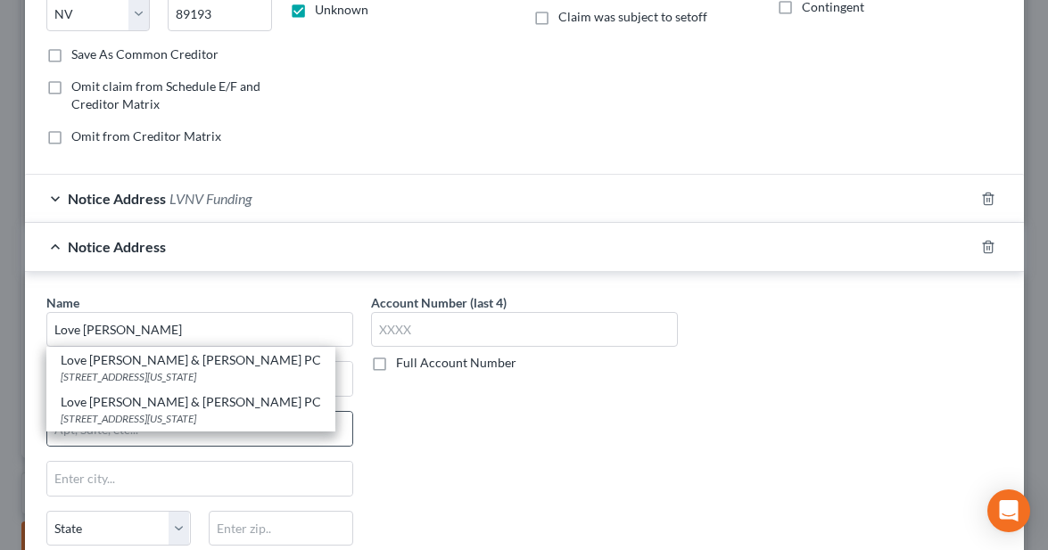
type input "Love [PERSON_NAME] & [PERSON_NAME] PC"
type input "PO Box 32738"
type input "[US_STATE][GEOGRAPHIC_DATA]"
select select "37"
type input "73123"
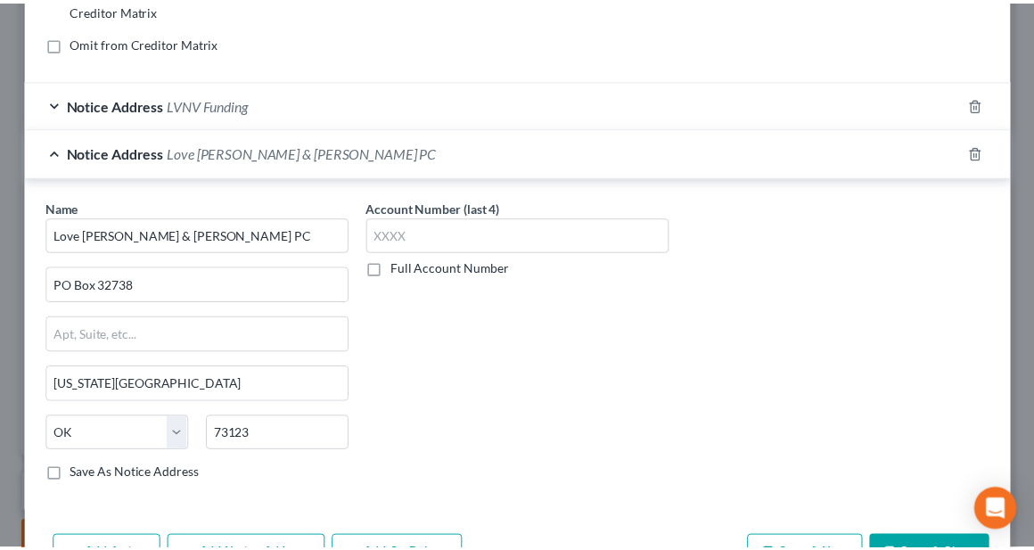
scroll to position [482, 0]
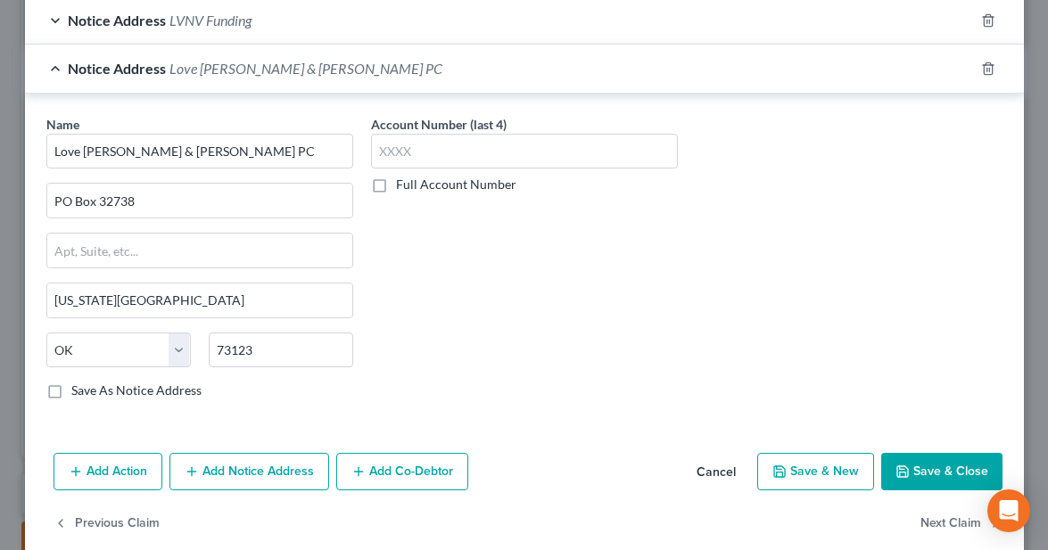
click at [924, 480] on button "Save & Close" at bounding box center [941, 471] width 121 height 37
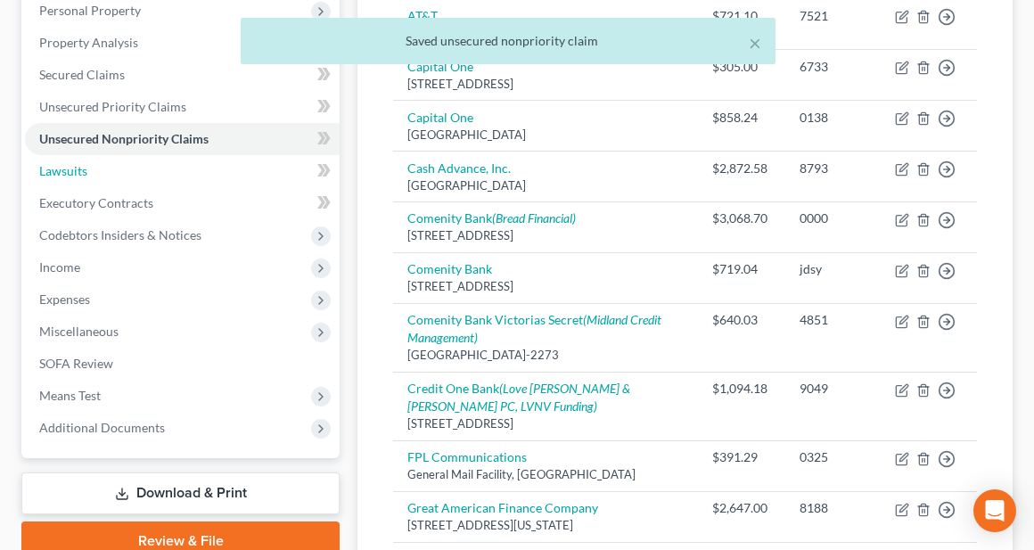
drag, startPoint x: 61, startPoint y: 169, endPoint x: 629, endPoint y: 173, distance: 568.0
click at [61, 169] on span "Lawsuits" at bounding box center [63, 170] width 48 height 15
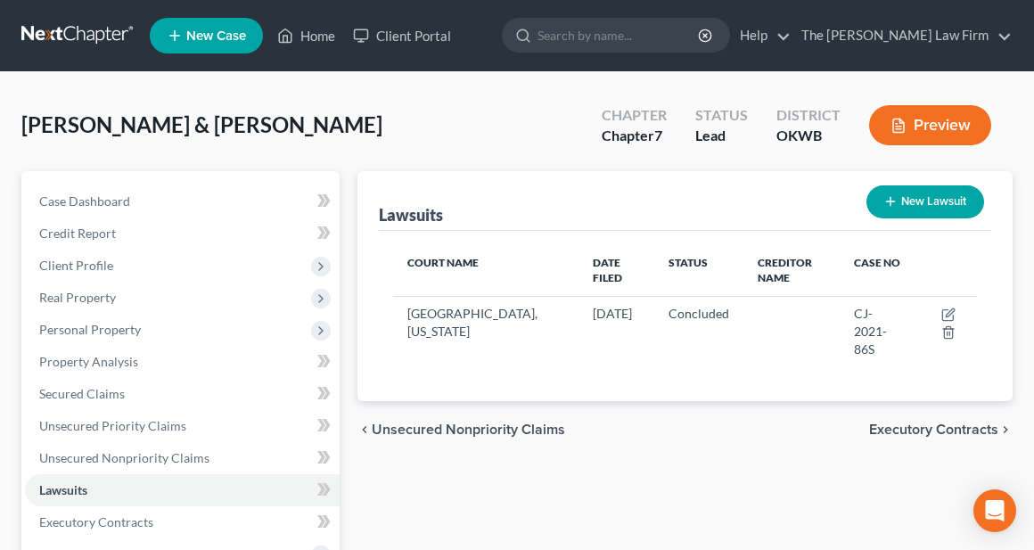
click at [935, 202] on button "New Lawsuit" at bounding box center [926, 201] width 118 height 33
select select "0"
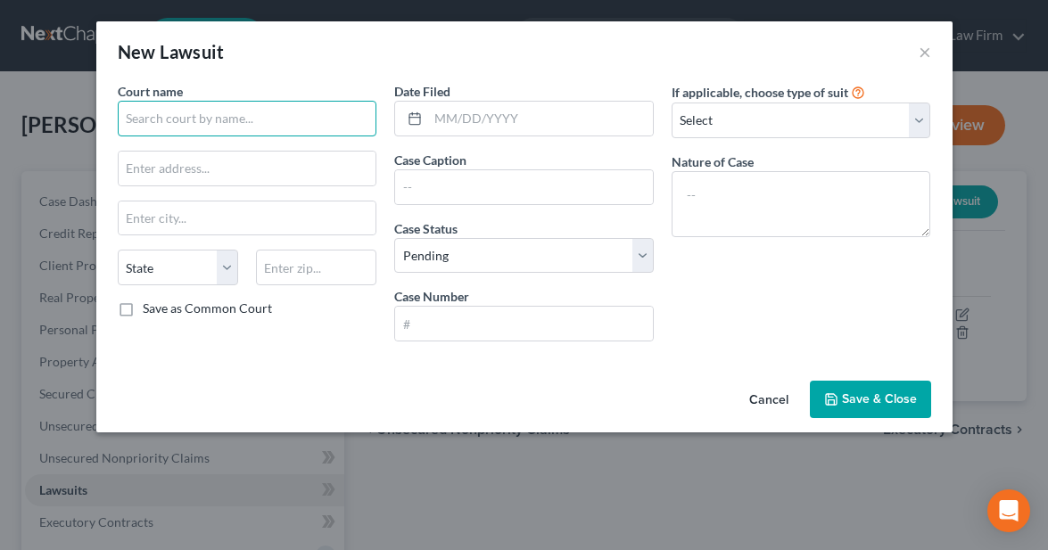
click at [318, 121] on input "text" at bounding box center [247, 119] width 259 height 36
type input "[US_STATE][GEOGRAPHIC_DATA], [US_STATE]"
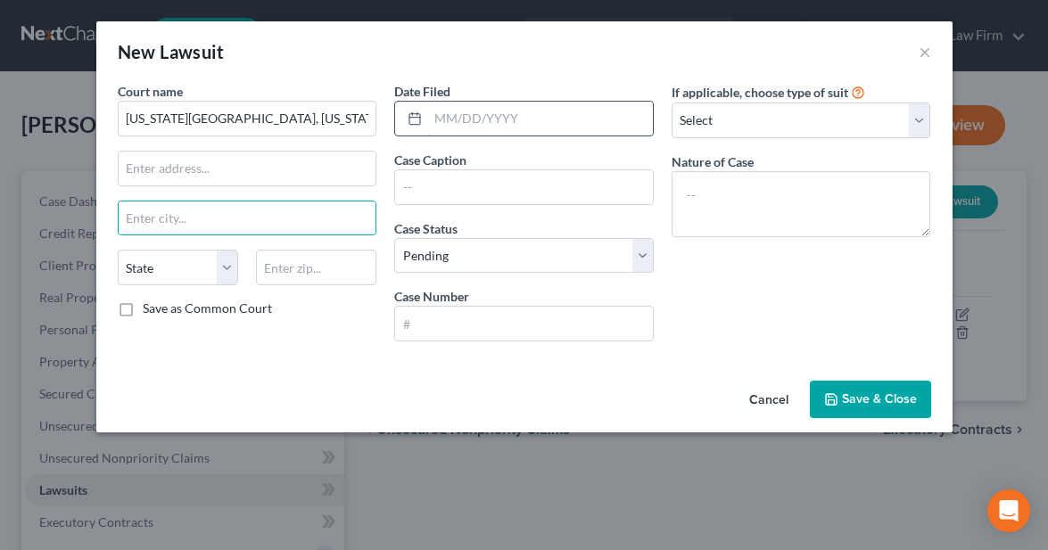
click at [484, 123] on input "text" at bounding box center [540, 119] width 225 height 34
type input "[DATE]"
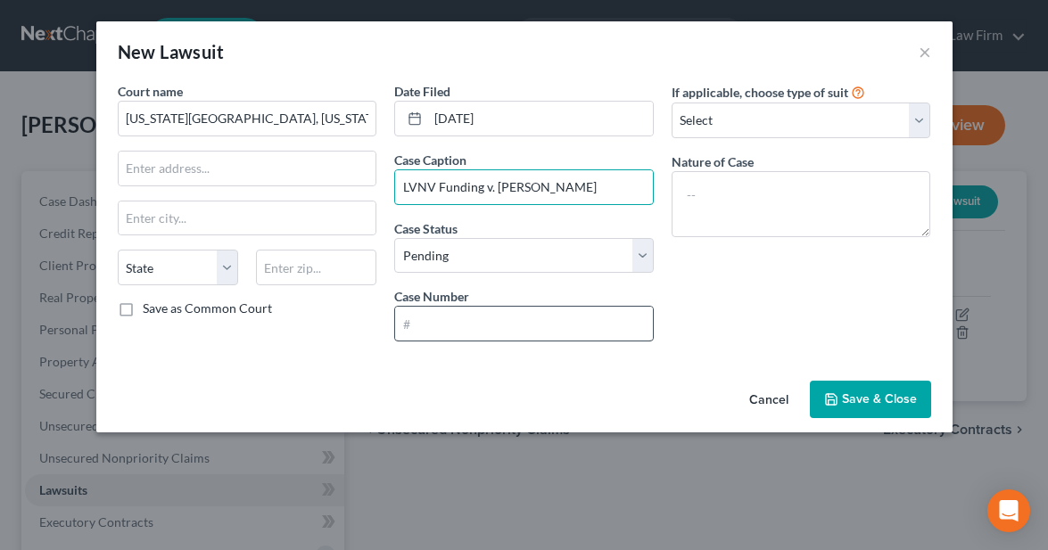
type input "LVNV Funding v. [PERSON_NAME]"
click at [481, 321] on input "text" at bounding box center [524, 324] width 258 height 34
type input "CS-2025-7104"
click at [879, 396] on span "Save & Close" at bounding box center [879, 398] width 75 height 15
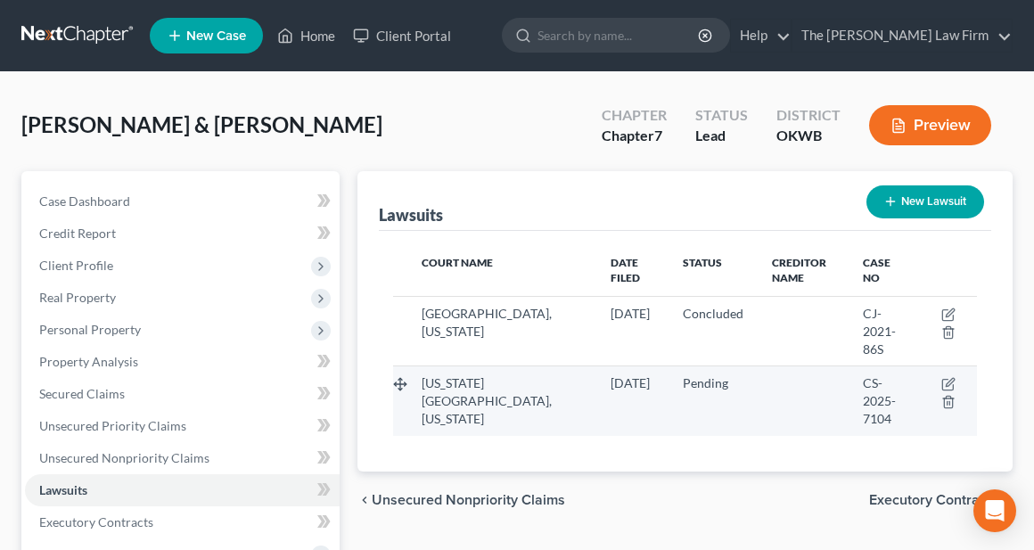
drag, startPoint x: 554, startPoint y: 527, endPoint x: 567, endPoint y: 419, distance: 108.7
click at [554, 527] on div "chevron_left Unsecured Nonpriority Claims Executory Contracts chevron_right" at bounding box center [685, 500] width 655 height 57
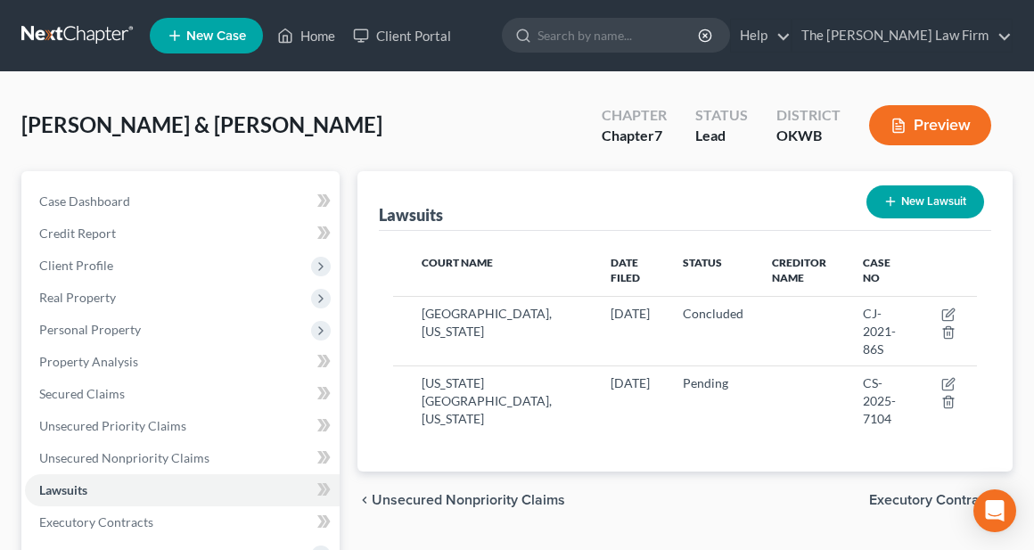
click at [926, 203] on button "New Lawsuit" at bounding box center [926, 201] width 118 height 33
select select "0"
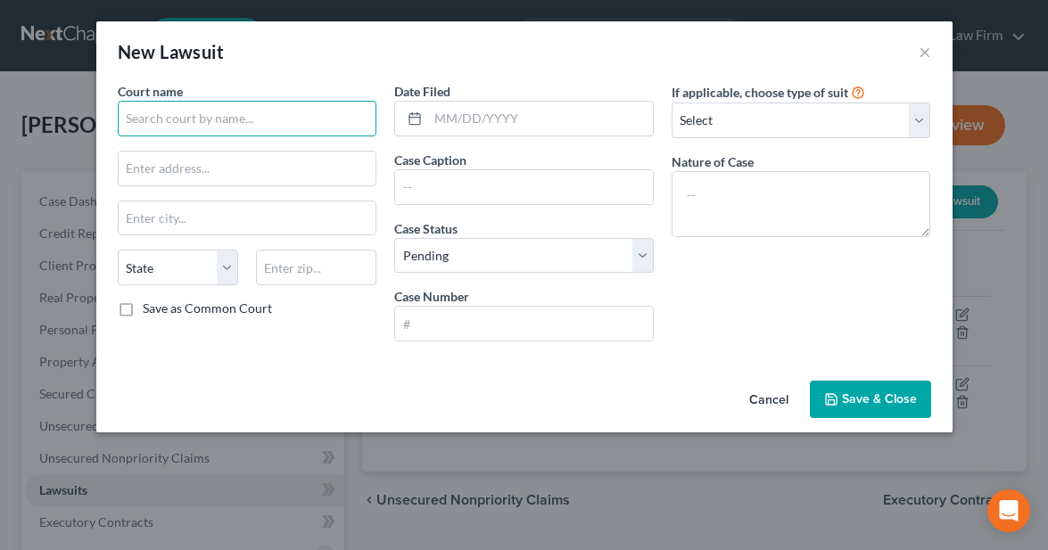
click at [251, 120] on input "text" at bounding box center [247, 119] width 259 height 36
type input "[US_STATE][GEOGRAPHIC_DATA], [US_STATE]"
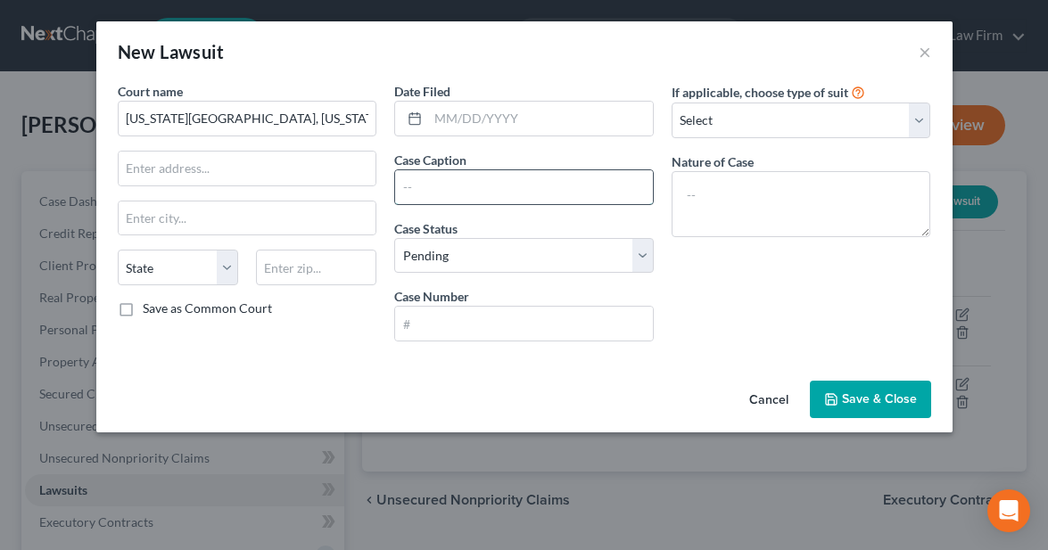
click at [479, 190] on input "text" at bounding box center [524, 187] width 258 height 34
type input "Jefferson Capital Systems, LLC v. [PERSON_NAME]"
click at [525, 122] on input "text" at bounding box center [540, 119] width 225 height 34
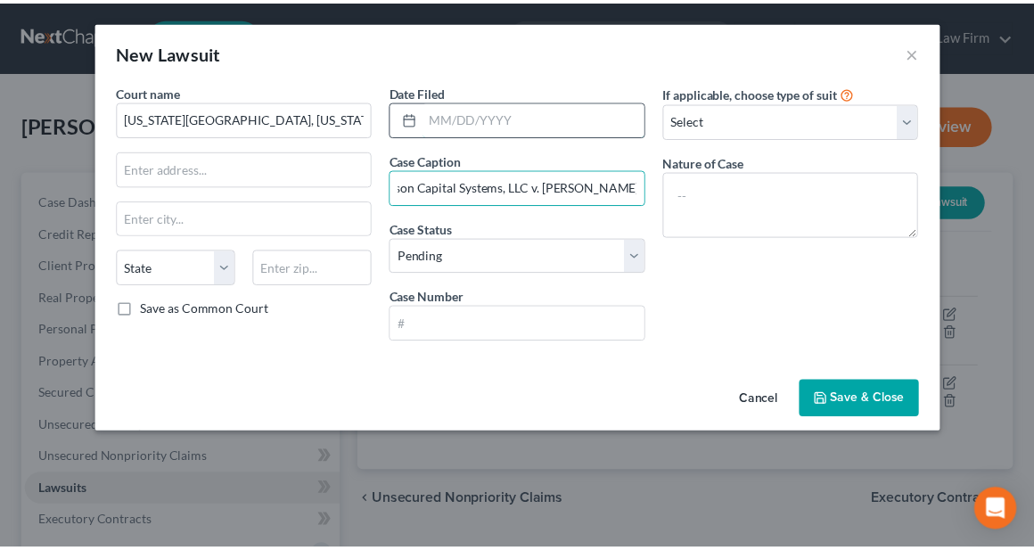
scroll to position [0, 0]
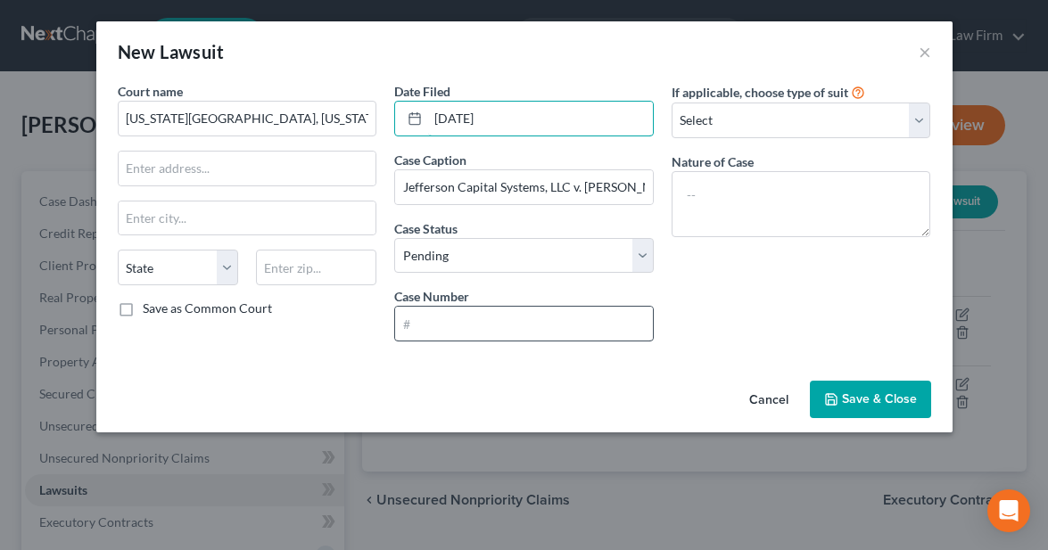
type input "[DATE]"
click at [491, 323] on input "text" at bounding box center [524, 324] width 258 height 34
type input "CS-2025-9353"
click at [878, 398] on span "Save & Close" at bounding box center [879, 398] width 75 height 15
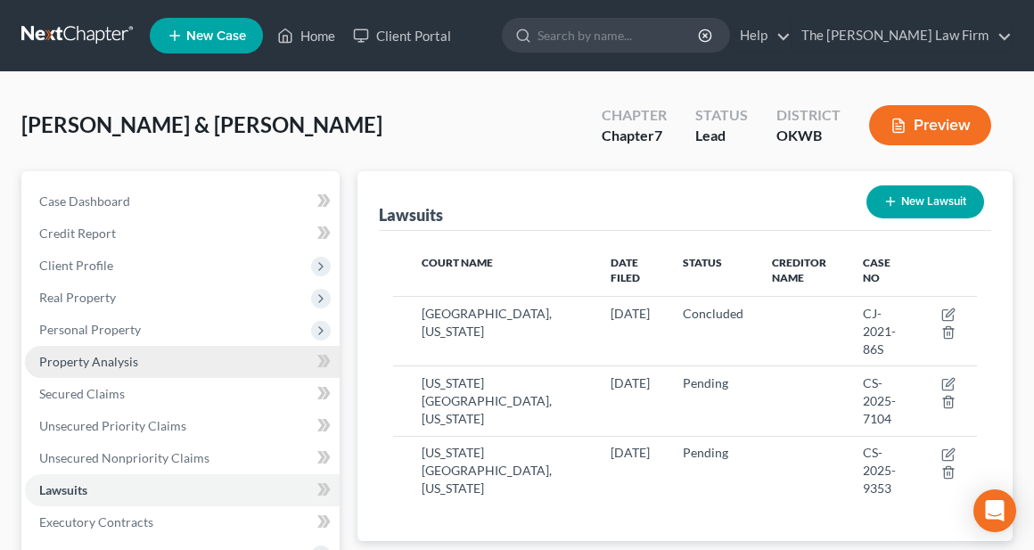
scroll to position [267, 0]
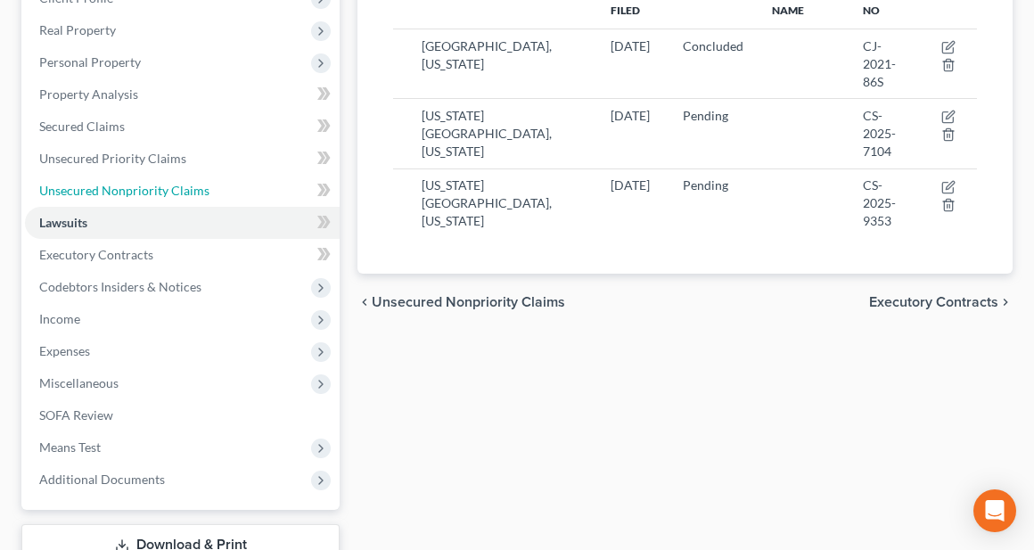
drag, startPoint x: 105, startPoint y: 185, endPoint x: 835, endPoint y: 188, distance: 729.4
click at [105, 185] on span "Unsecured Nonpriority Claims" at bounding box center [124, 190] width 170 height 15
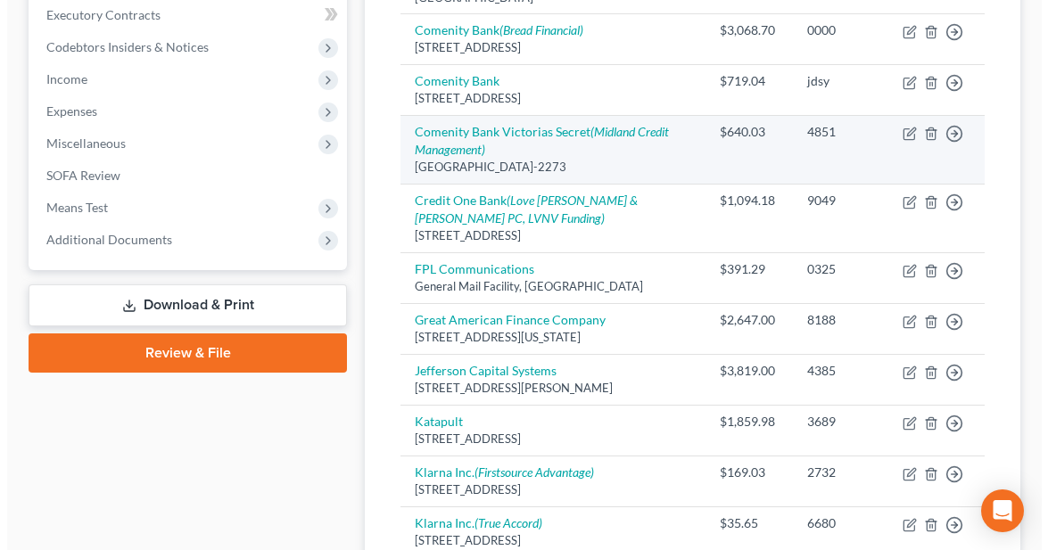
scroll to position [535, 0]
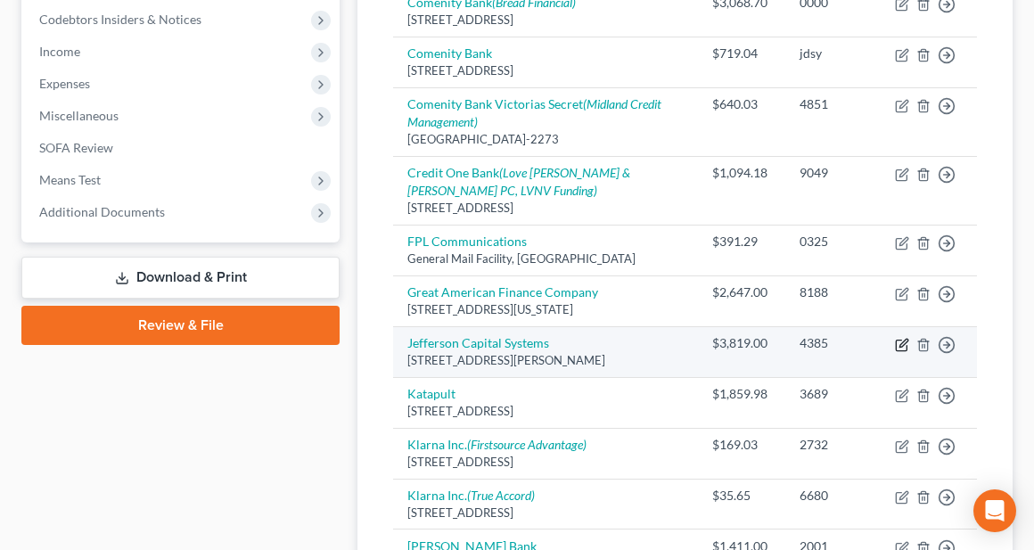
click at [900, 343] on icon "button" at bounding box center [902, 345] width 14 height 14
select select "24"
select select "10"
select select "2"
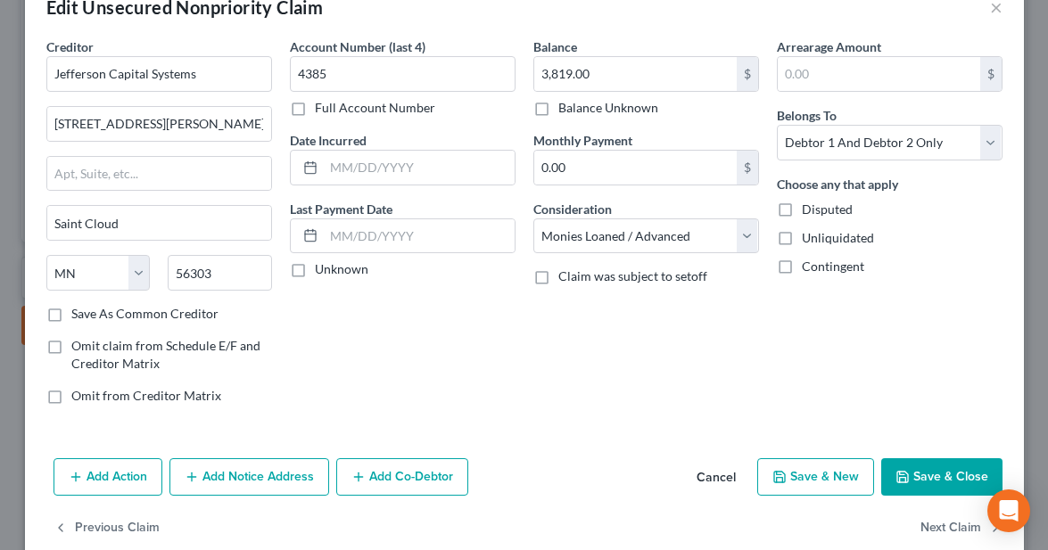
scroll to position [77, 0]
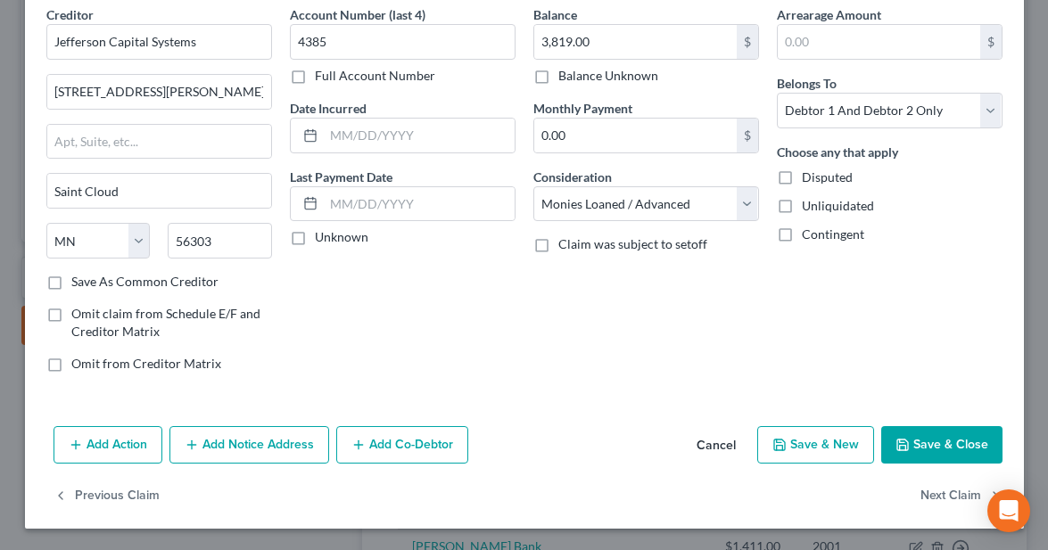
drag, startPoint x: 258, startPoint y: 441, endPoint x: 313, endPoint y: 361, distance: 97.4
click at [258, 440] on button "Add Notice Address" at bounding box center [249, 444] width 160 height 37
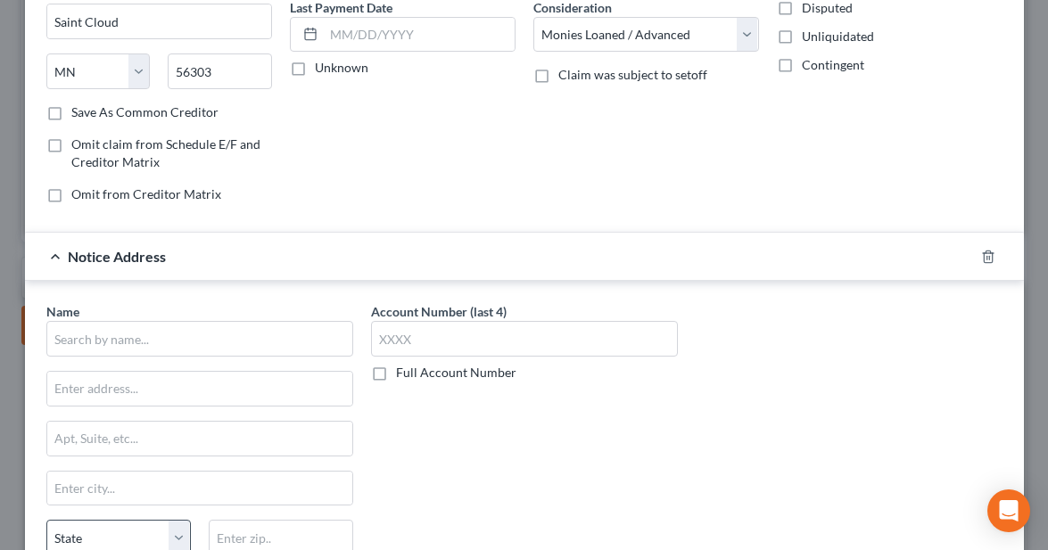
scroll to position [344, 0]
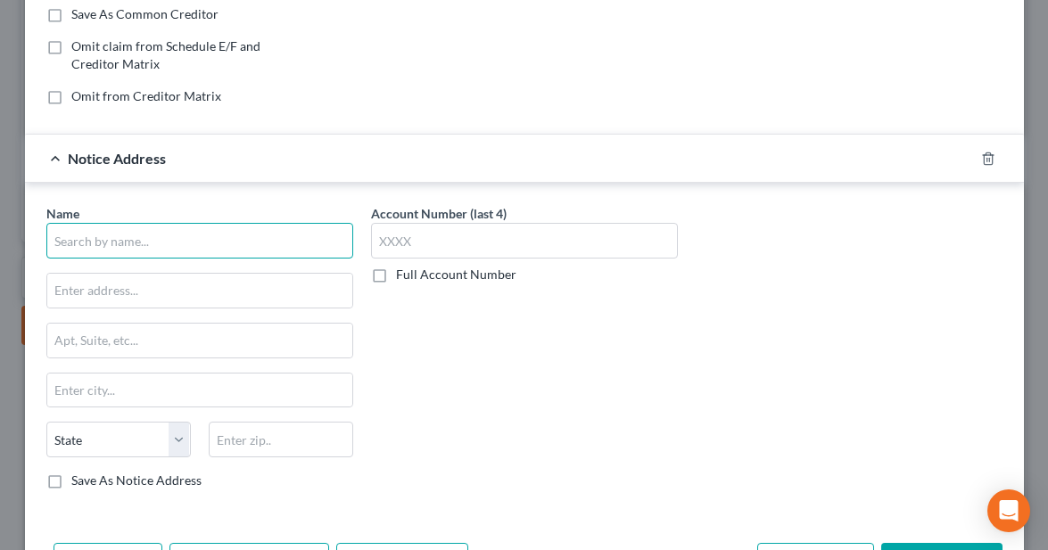
click at [185, 237] on input "text" at bounding box center [199, 241] width 307 height 36
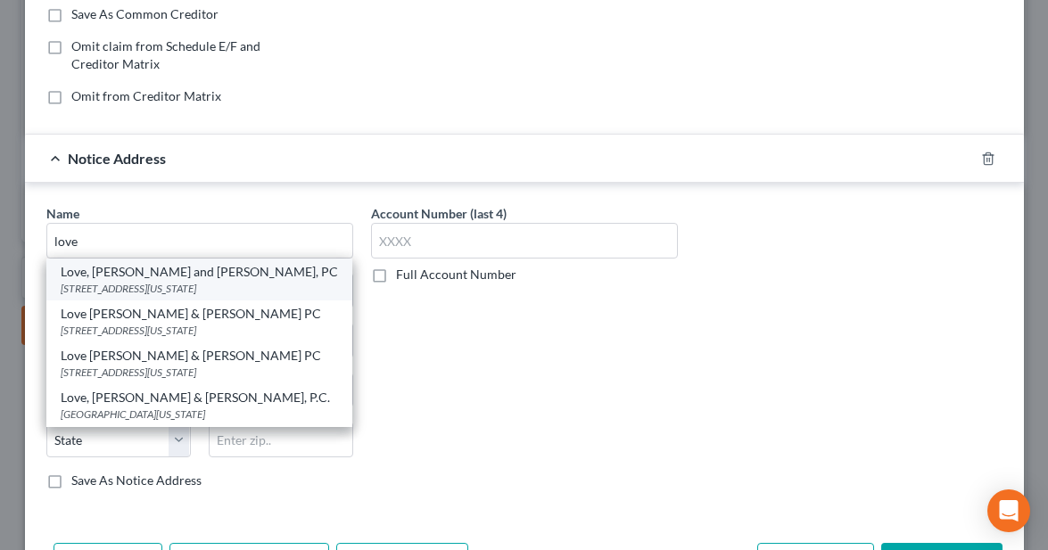
click at [167, 274] on div "Love, [PERSON_NAME] and [PERSON_NAME], PC" at bounding box center [199, 272] width 277 height 18
type input "Love, [PERSON_NAME] and [PERSON_NAME], PC"
type input "PO Box 32738"
type input "[US_STATE][GEOGRAPHIC_DATA]"
select select "37"
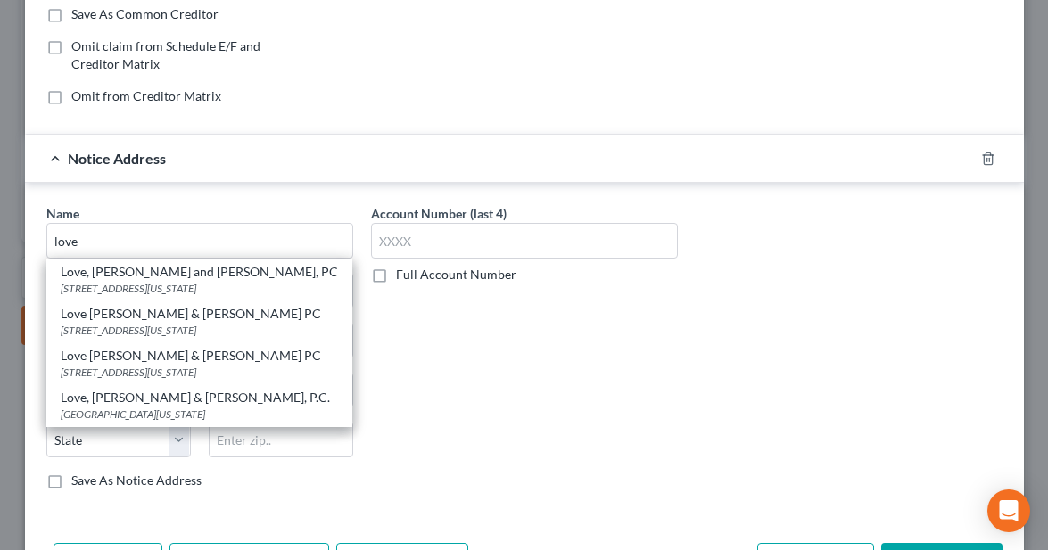
type input "73123"
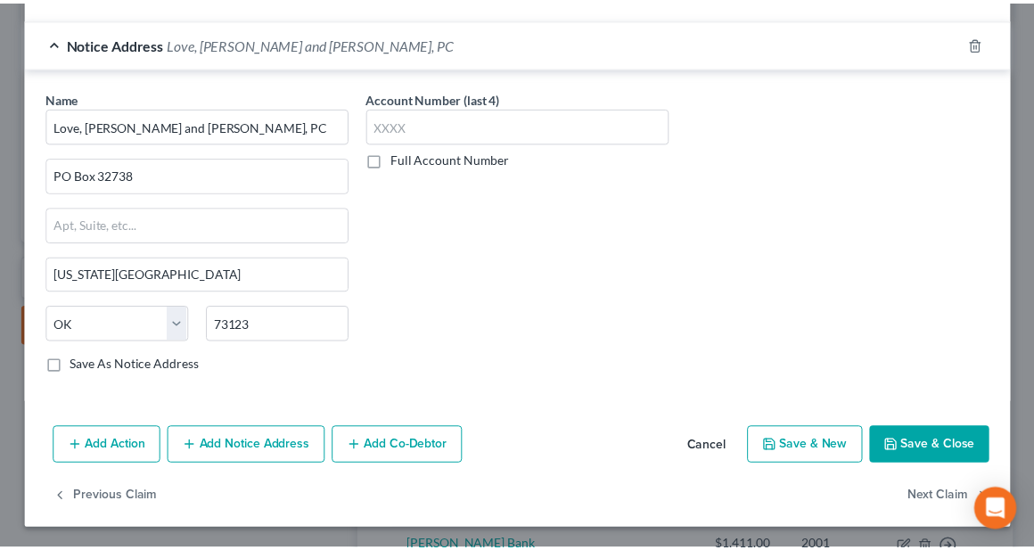
scroll to position [461, 0]
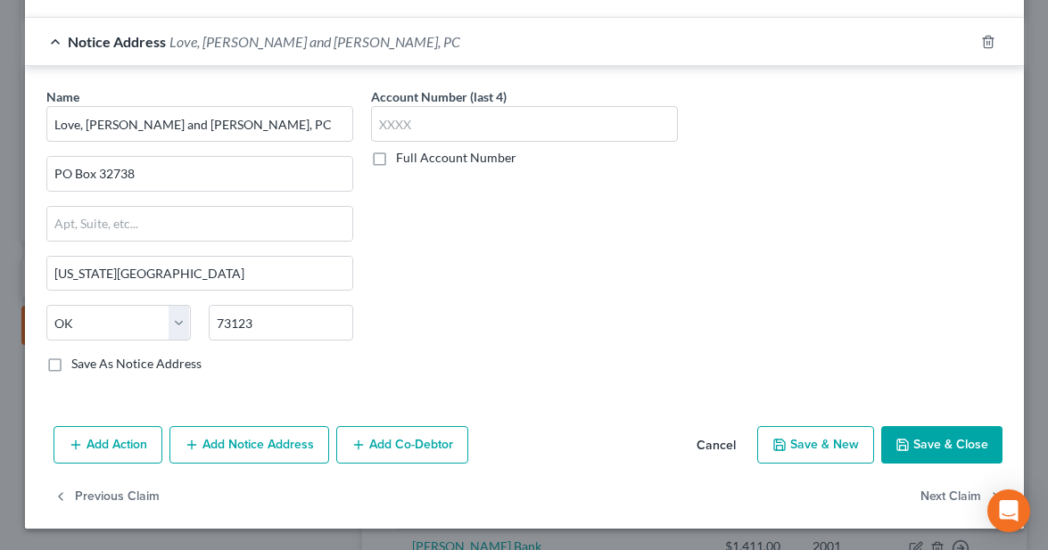
click at [946, 441] on button "Save & Close" at bounding box center [941, 444] width 121 height 37
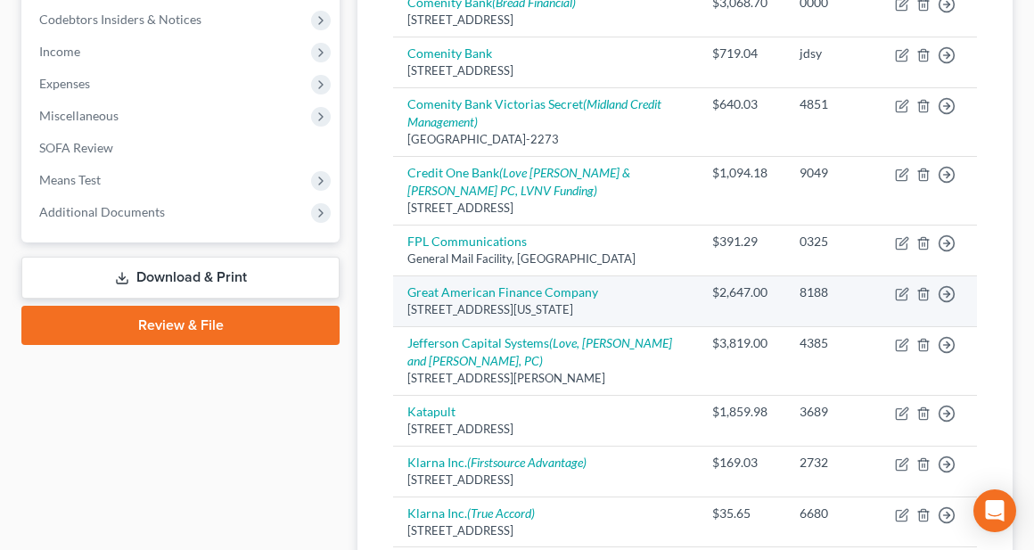
scroll to position [178, 0]
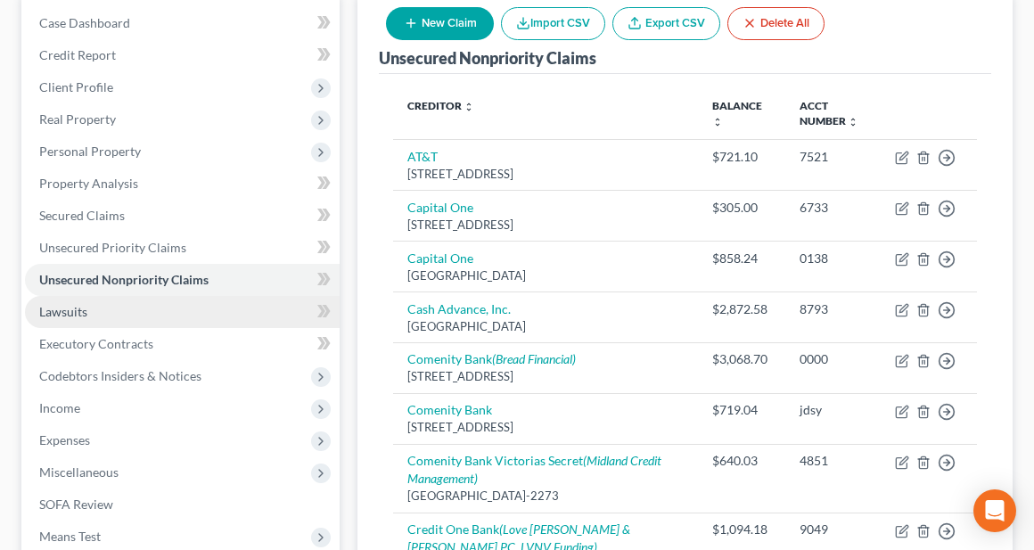
drag, startPoint x: 86, startPoint y: 316, endPoint x: 107, endPoint y: 319, distance: 20.8
click at [86, 316] on span "Lawsuits" at bounding box center [63, 311] width 48 height 15
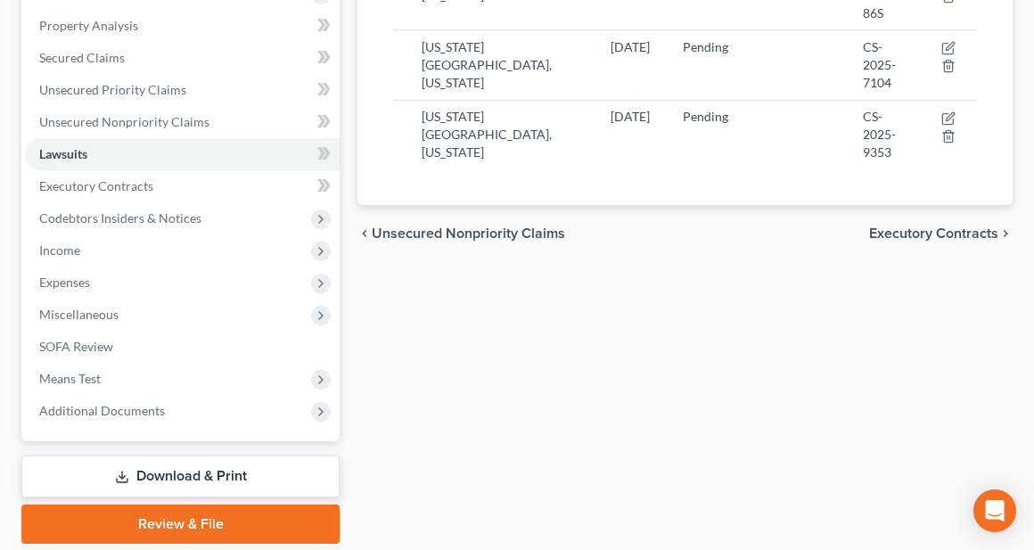
scroll to position [357, 0]
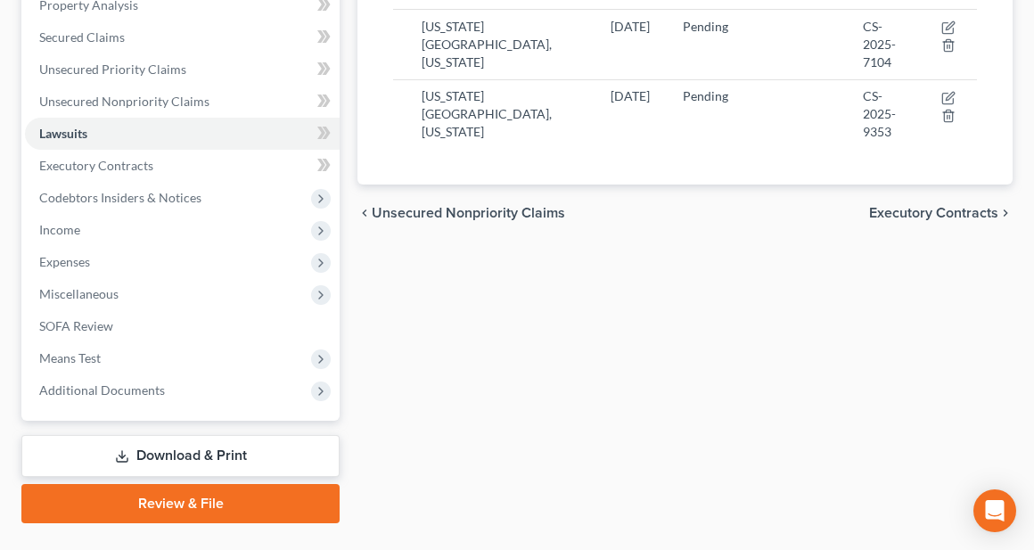
click at [210, 448] on link "Download & Print" at bounding box center [180, 456] width 318 height 42
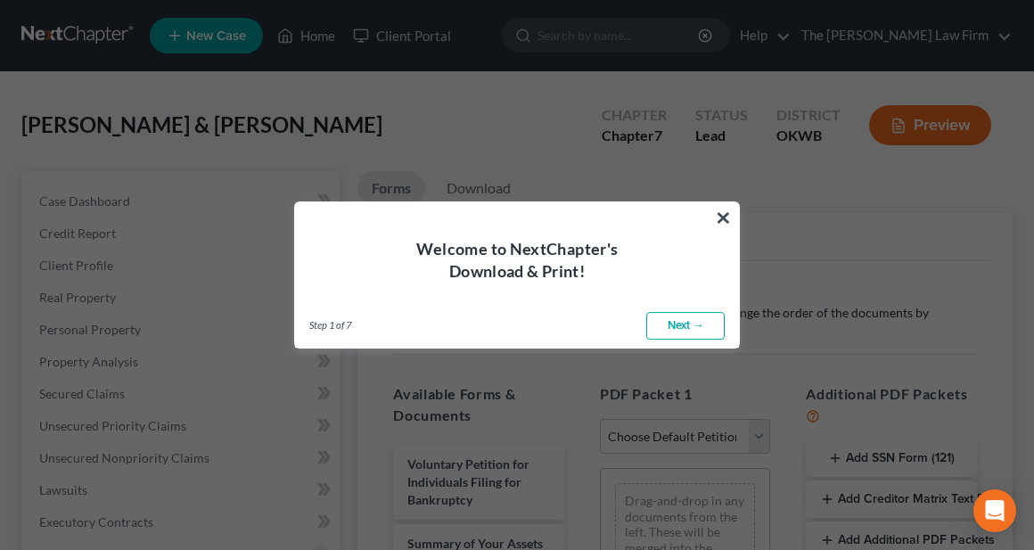
click at [687, 325] on link "Next →" at bounding box center [685, 326] width 78 height 29
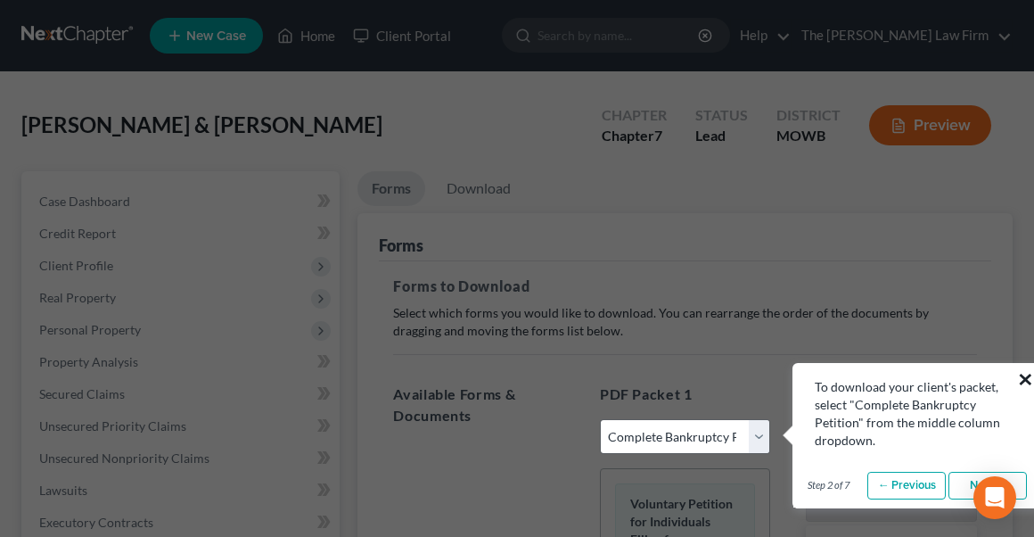
click at [1030, 378] on button "×" at bounding box center [1025, 379] width 17 height 29
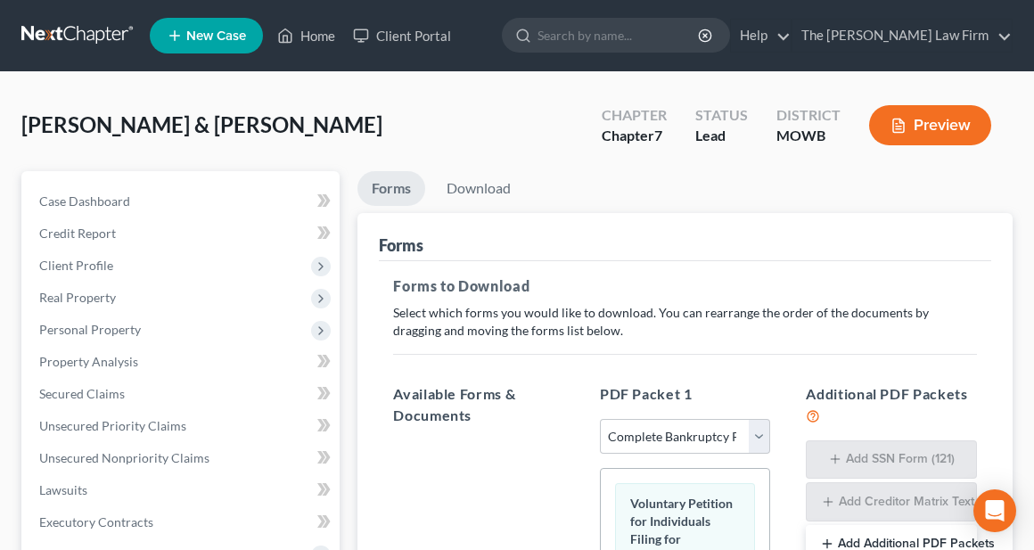
scroll to position [178, 0]
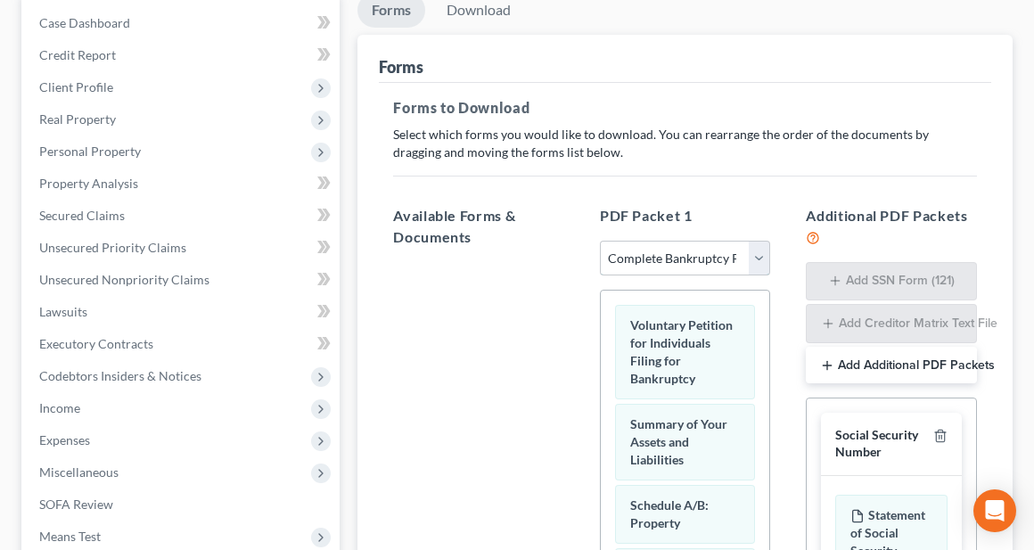
drag, startPoint x: 758, startPoint y: 254, endPoint x: 719, endPoint y: 265, distance: 40.7
click at [758, 254] on select "Choose Default Petition PDF Packet Complete Bankruptcy Petition (all forms and …" at bounding box center [685, 259] width 171 height 36
select select "6"
click at [600, 241] on select "Choose Default Petition PDF Packet Complete Bankruptcy Petition (all forms and …" at bounding box center [685, 259] width 171 height 36
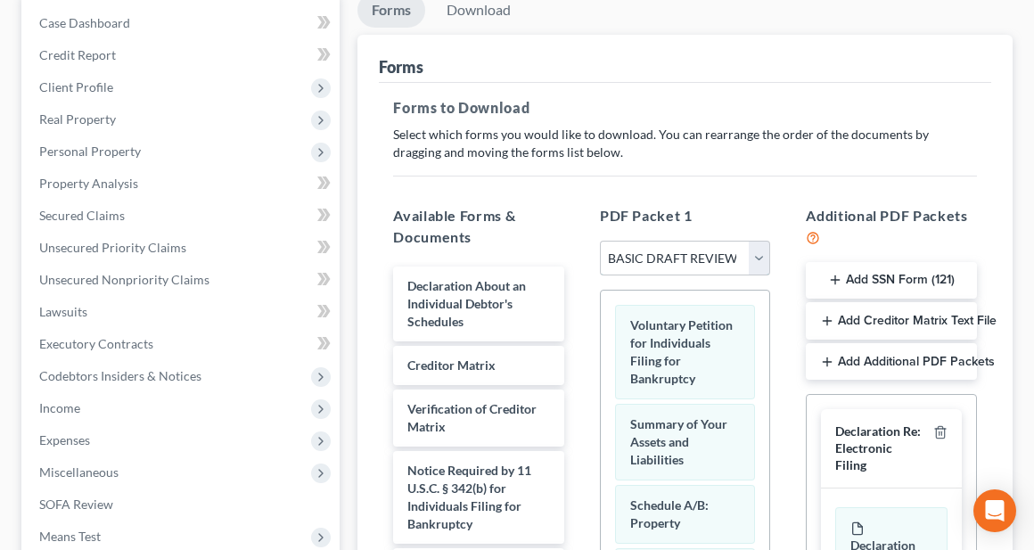
scroll to position [357, 0]
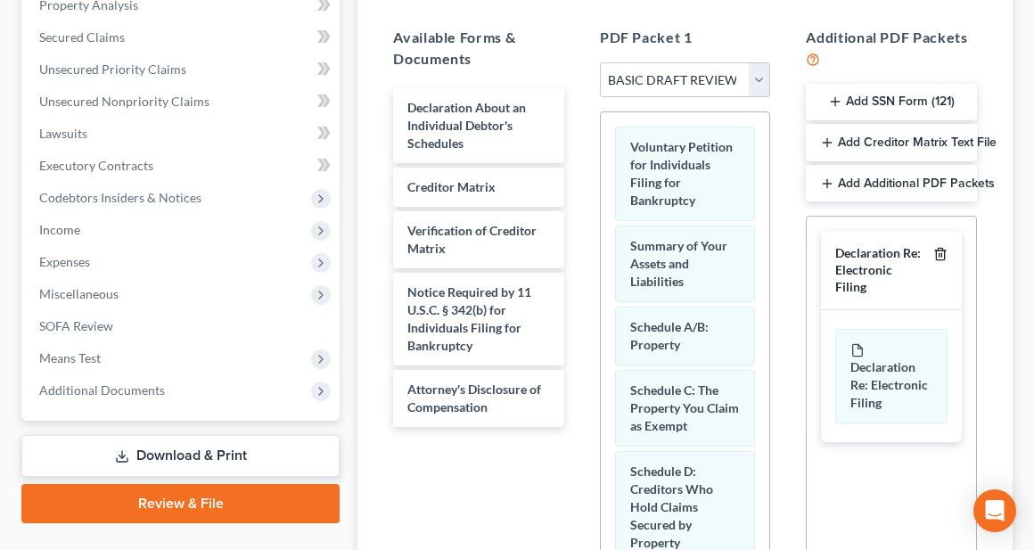
click at [944, 254] on icon "button" at bounding box center [940, 255] width 8 height 12
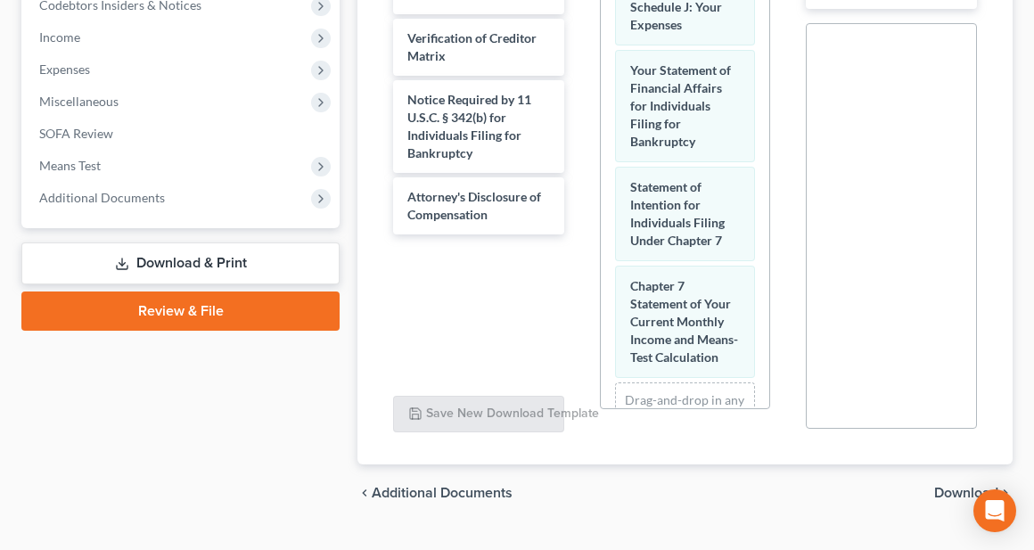
scroll to position [588, 0]
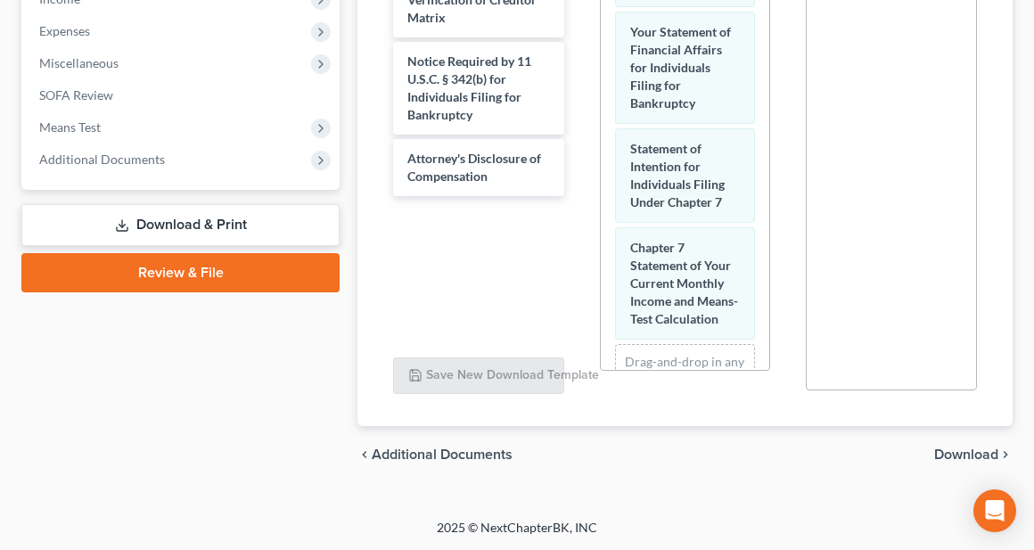
click at [959, 452] on span "Download" at bounding box center [966, 455] width 64 height 14
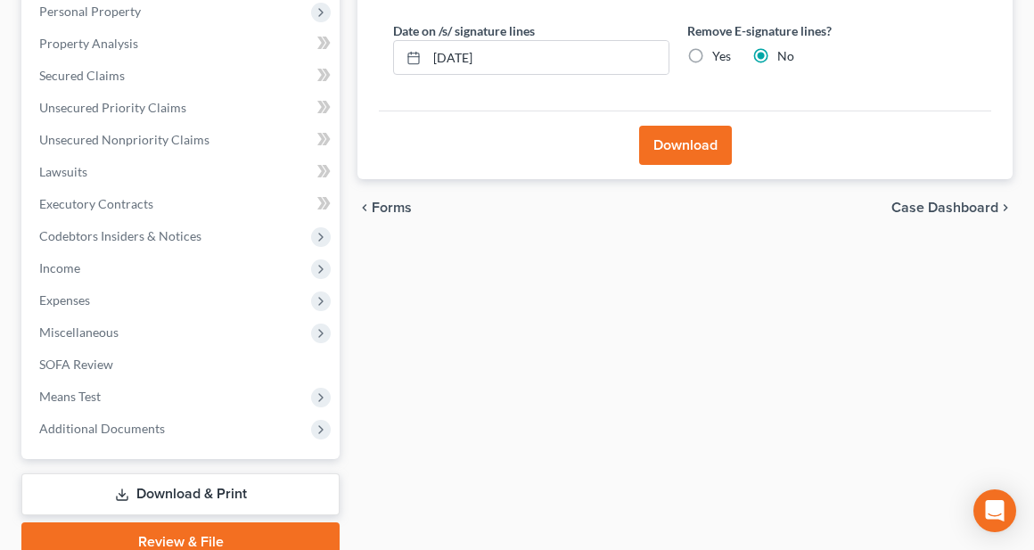
scroll to position [307, 0]
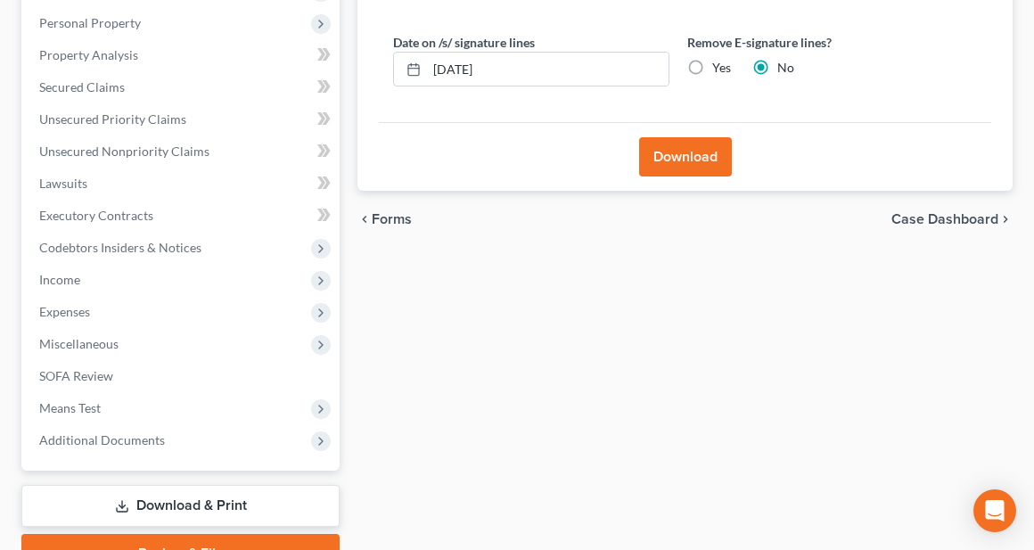
click at [712, 62] on label "Yes" at bounding box center [721, 68] width 19 height 18
click at [720, 62] on input "Yes" at bounding box center [726, 65] width 12 height 12
radio input "true"
radio input "false"
click at [716, 165] on button "Download" at bounding box center [685, 156] width 93 height 39
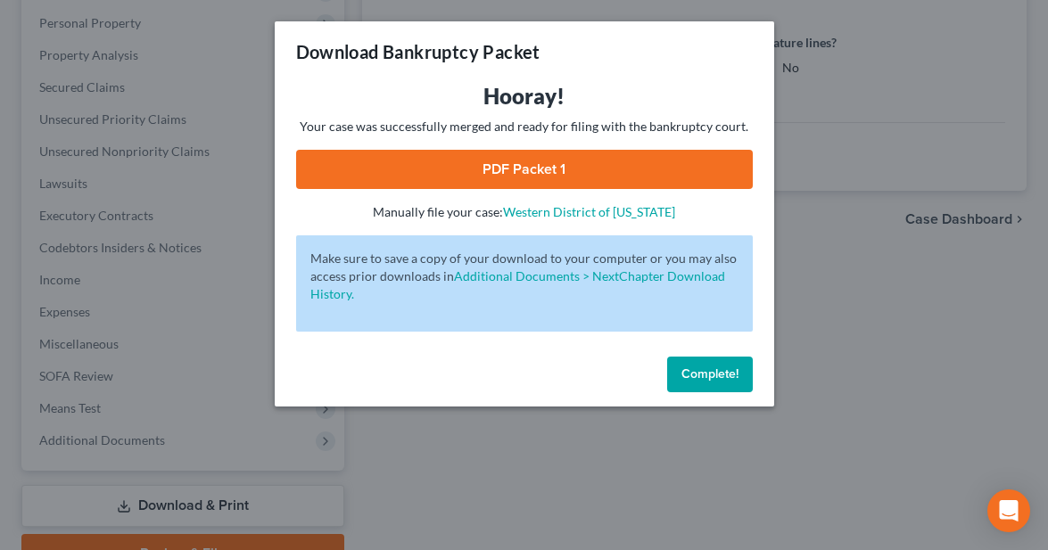
click at [562, 166] on link "PDF Packet 1" at bounding box center [524, 169] width 457 height 39
drag, startPoint x: 714, startPoint y: 371, endPoint x: 789, endPoint y: 47, distance: 332.2
click at [714, 371] on span "Complete!" at bounding box center [709, 373] width 57 height 15
